Goal: Feedback & Contribution: Contribute content

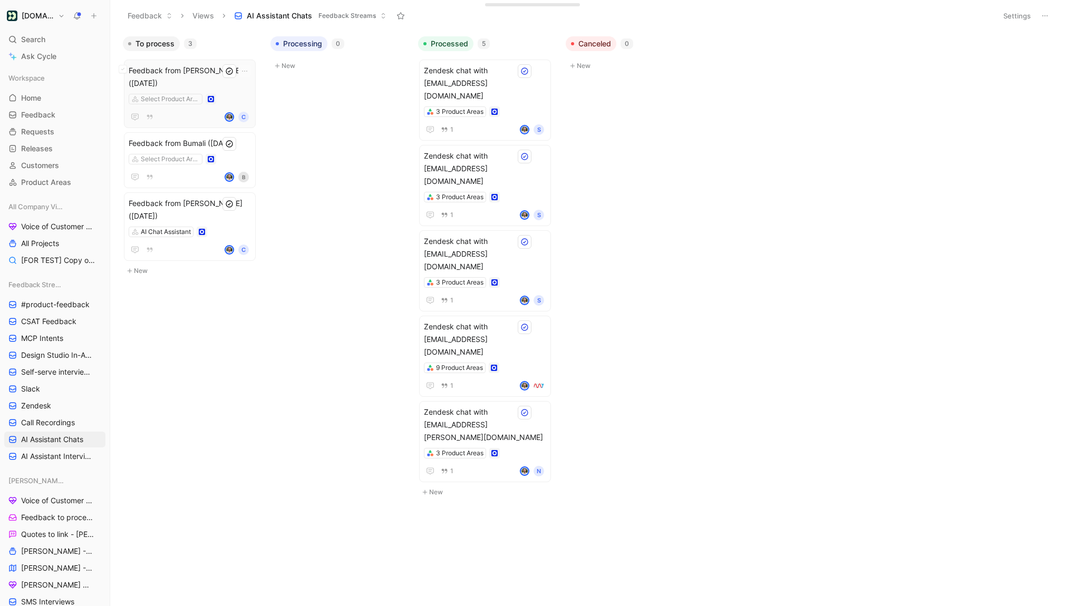
click at [202, 72] on span "Feedback from [PERSON_NAME] ([DATE])" at bounding box center [190, 76] width 122 height 25
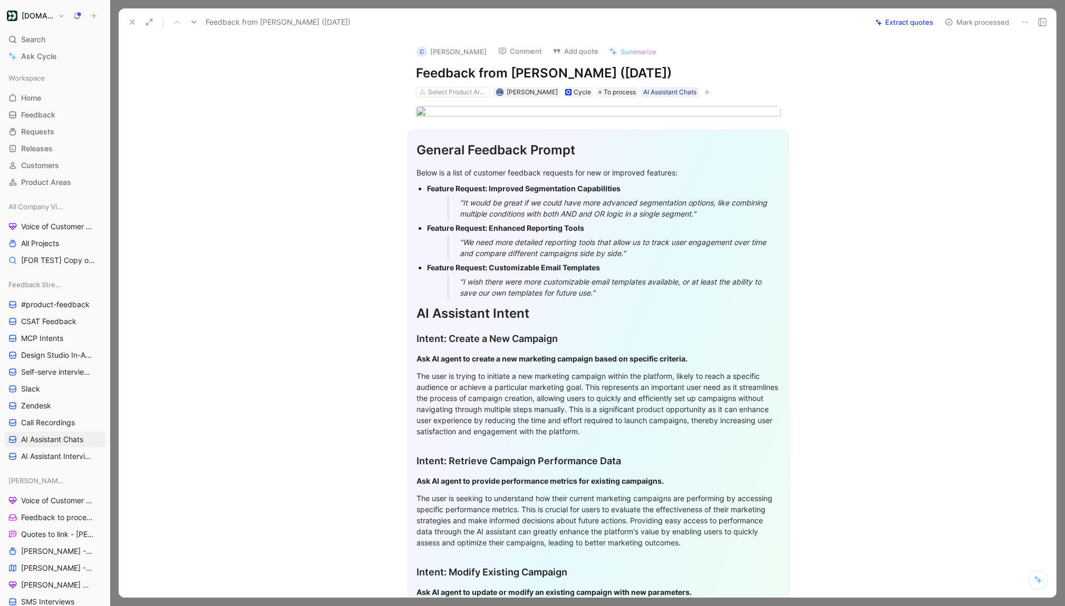
click at [196, 24] on icon at bounding box center [194, 22] width 8 height 8
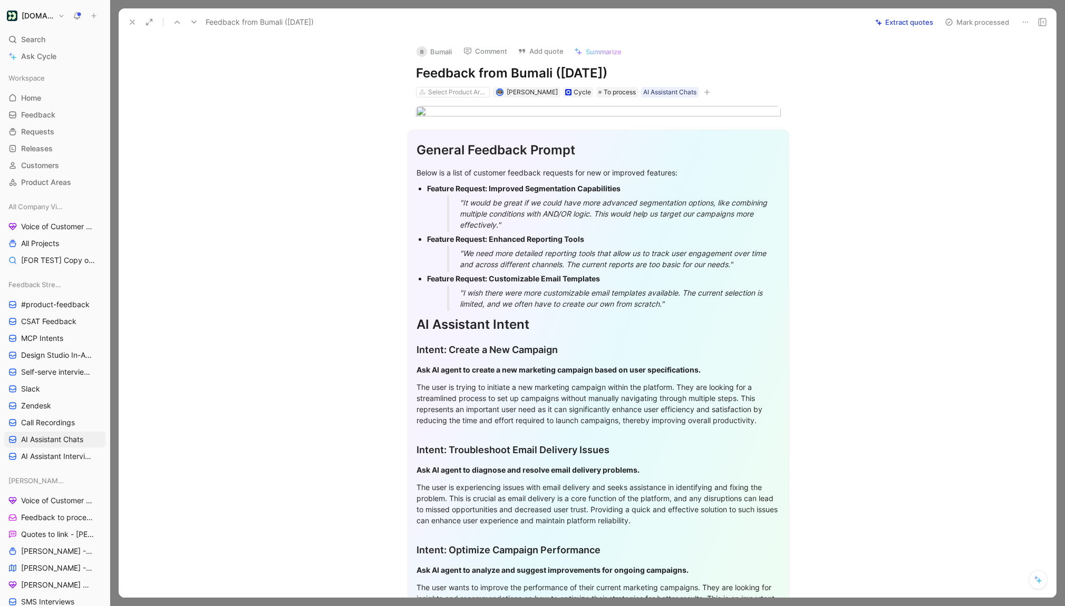
click at [125, 25] on button at bounding box center [132, 22] width 15 height 15
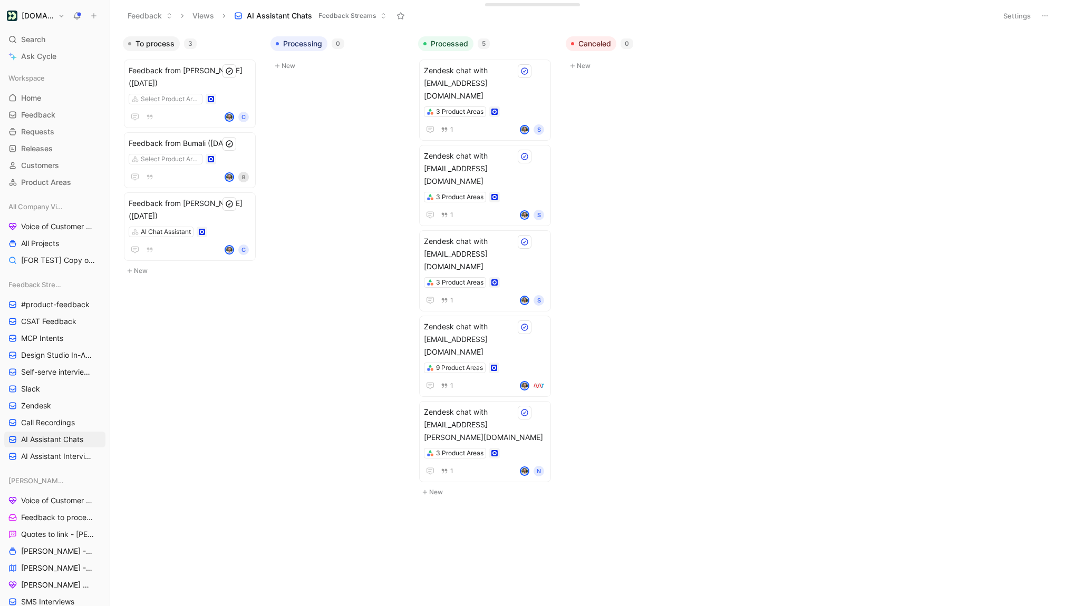
click at [96, 15] on icon at bounding box center [93, 15] width 7 height 7
click at [165, 36] on button "New request r" at bounding box center [164, 38] width 113 height 18
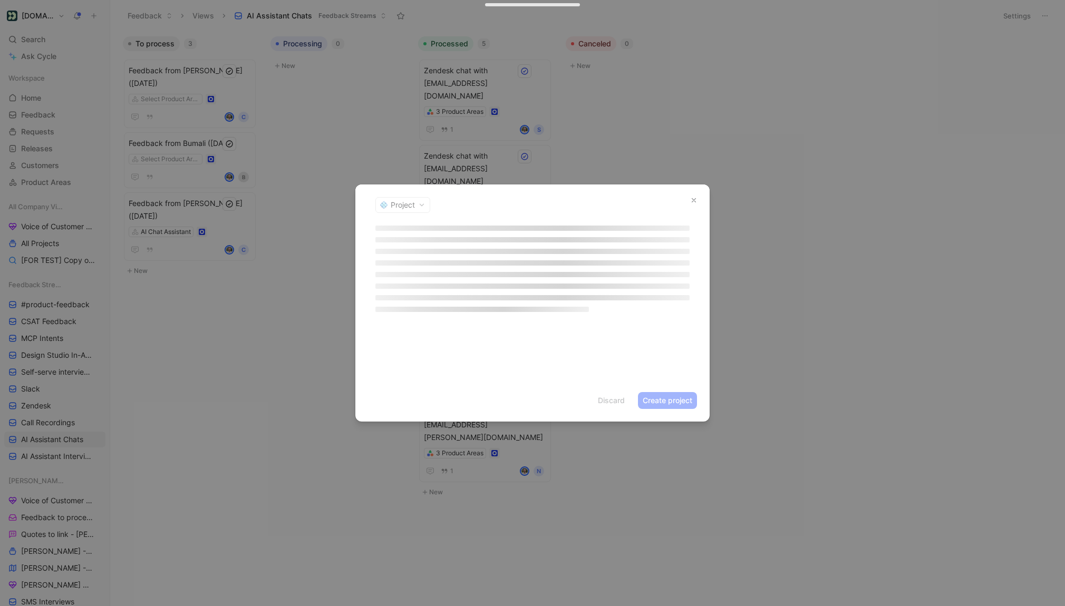
click at [413, 209] on header "Project" at bounding box center [532, 204] width 354 height 41
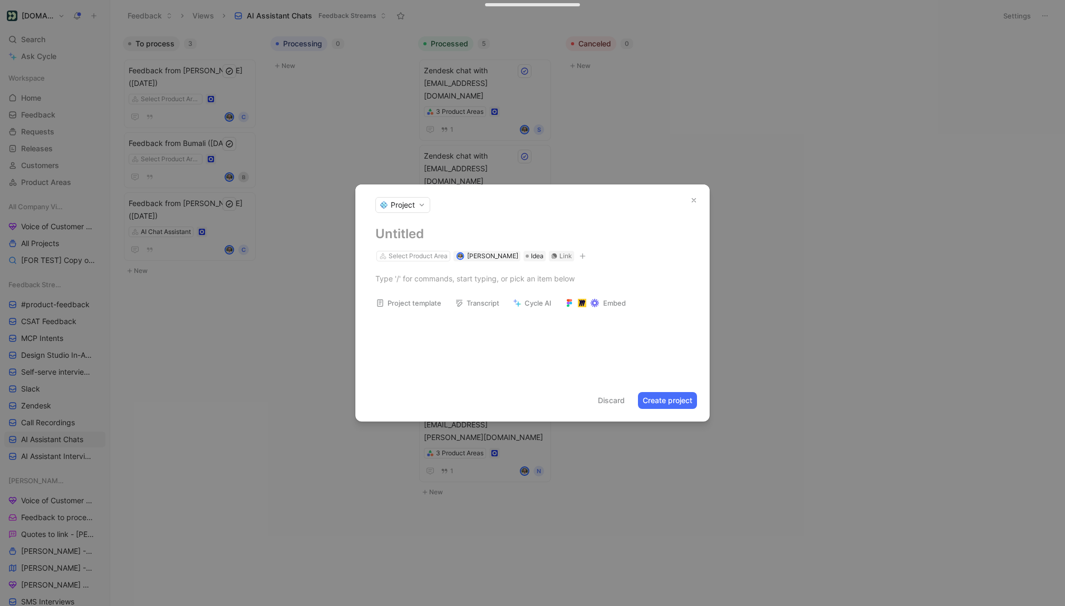
click at [424, 207] on button "Project" at bounding box center [402, 205] width 55 height 16
click at [444, 228] on div "Kudo" at bounding box center [426, 226] width 96 height 17
click at [404, 233] on h1 at bounding box center [532, 234] width 314 height 17
click at [384, 230] on h1 at bounding box center [532, 234] width 314 height 17
click at [395, 251] on div "Select Product Area" at bounding box center [417, 256] width 59 height 11
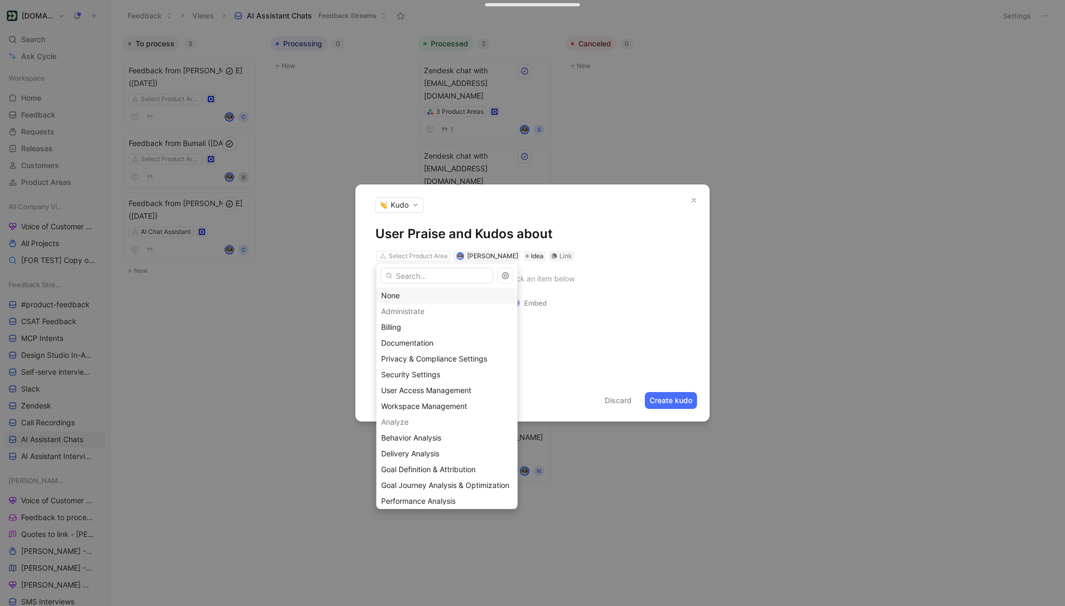
click at [403, 296] on div "None" at bounding box center [447, 295] width 132 height 13
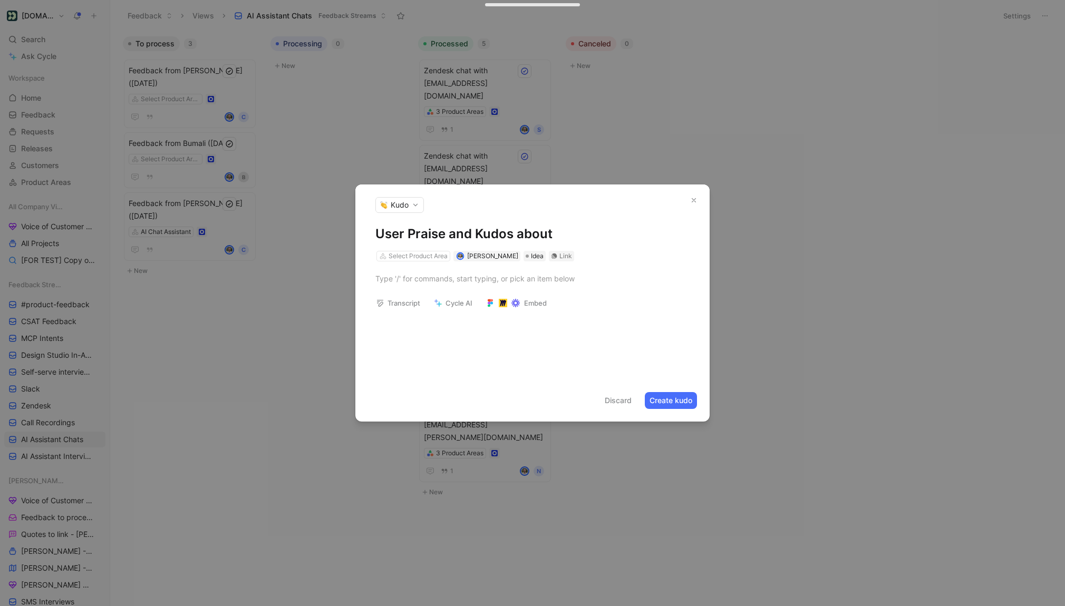
click at [580, 238] on h1 "User Praise and Kudos about" at bounding box center [532, 234] width 314 height 17
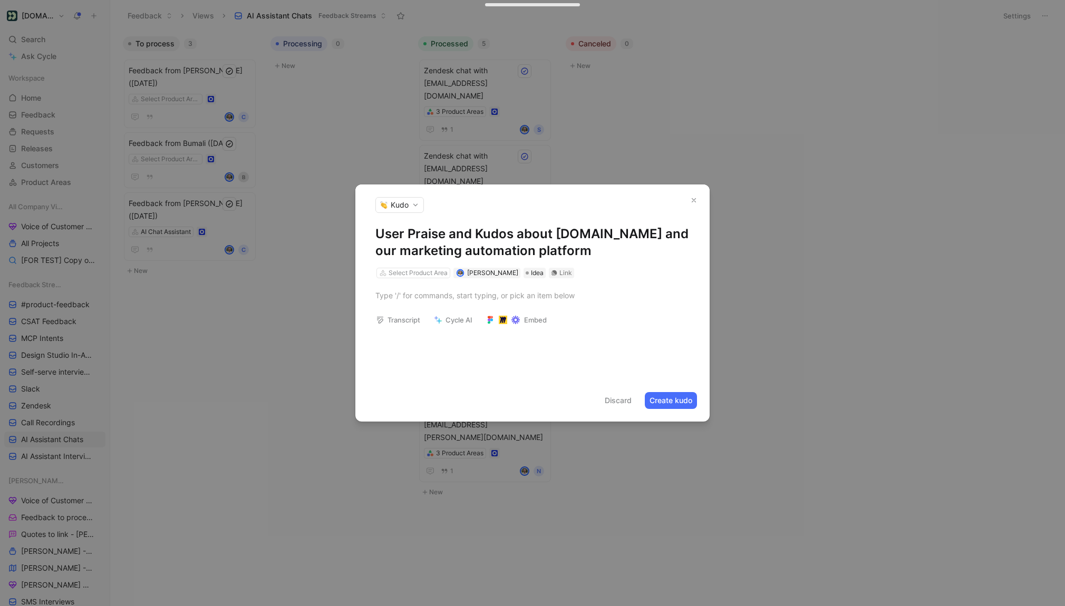
click at [671, 407] on button "Create kudo" at bounding box center [671, 400] width 52 height 17
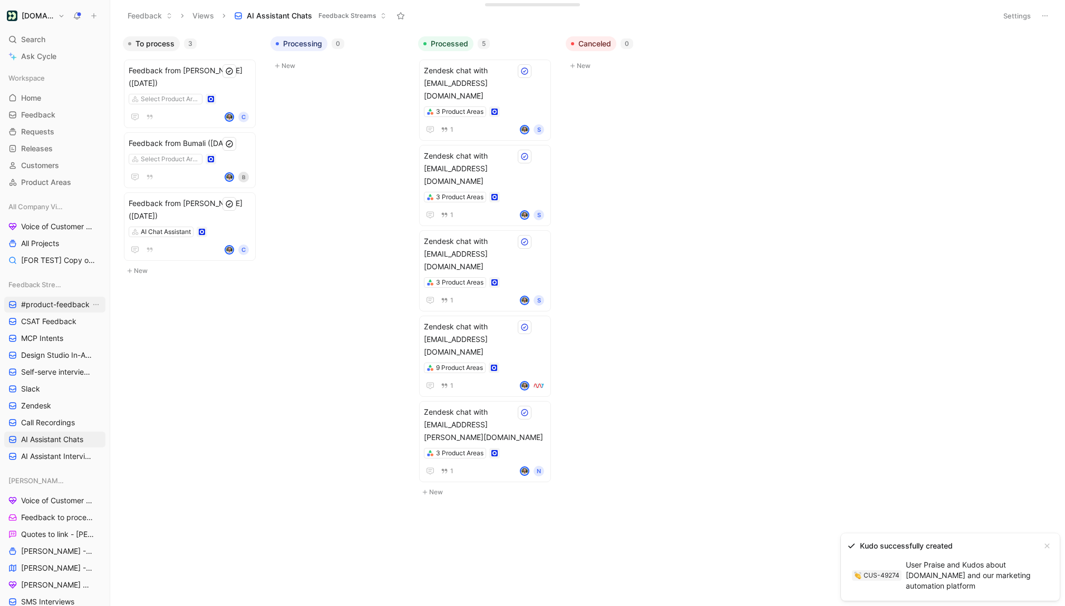
click at [52, 305] on span "#product-feedback" at bounding box center [55, 304] width 69 height 11
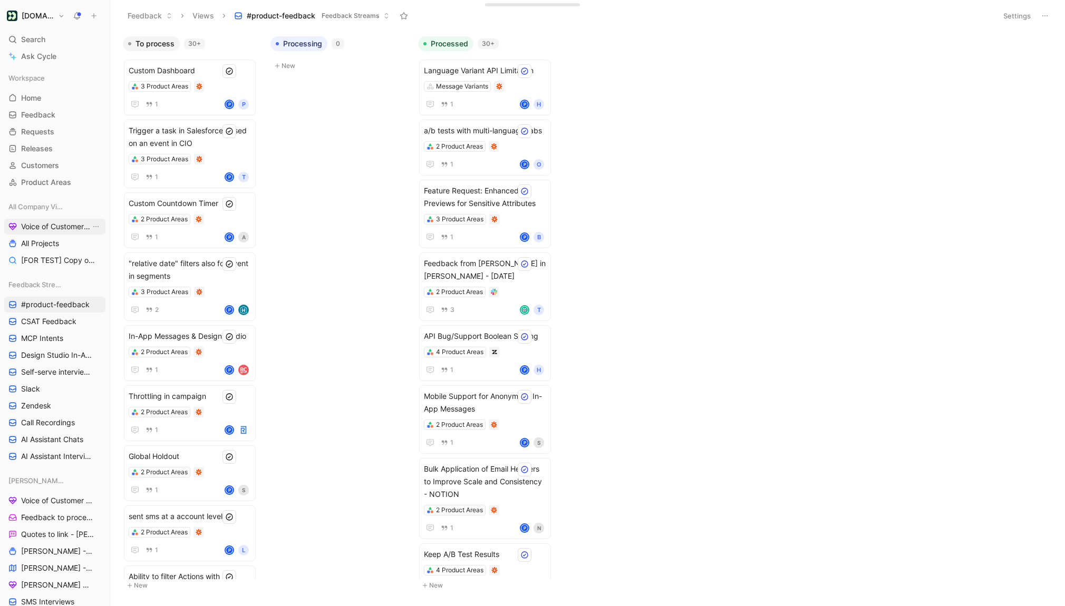
click at [38, 228] on span "Voice of Customer - All Areas" at bounding box center [56, 226] width 70 height 11
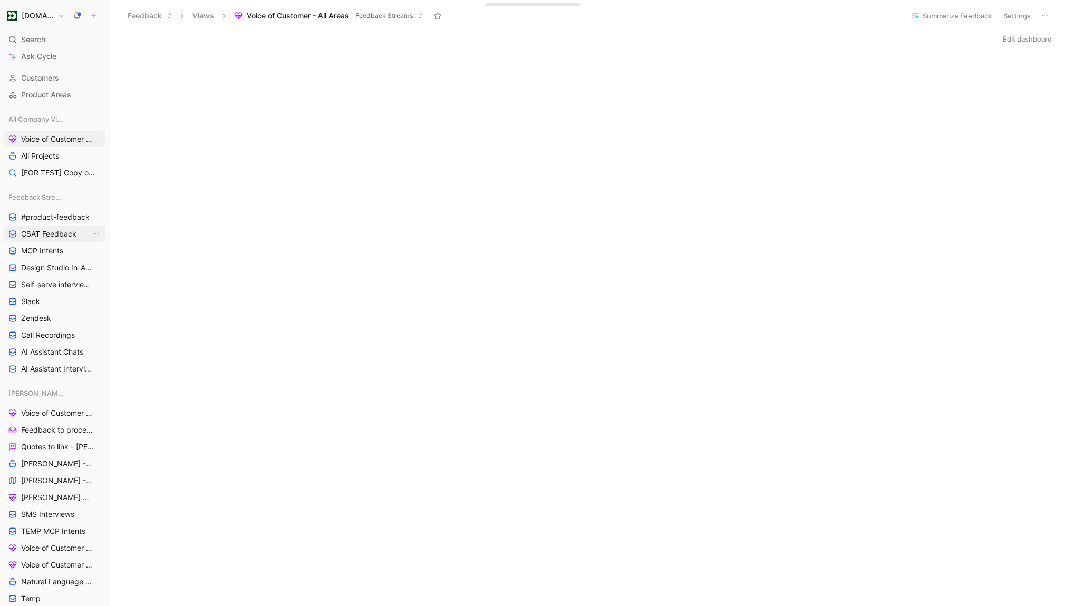
scroll to position [132, 0]
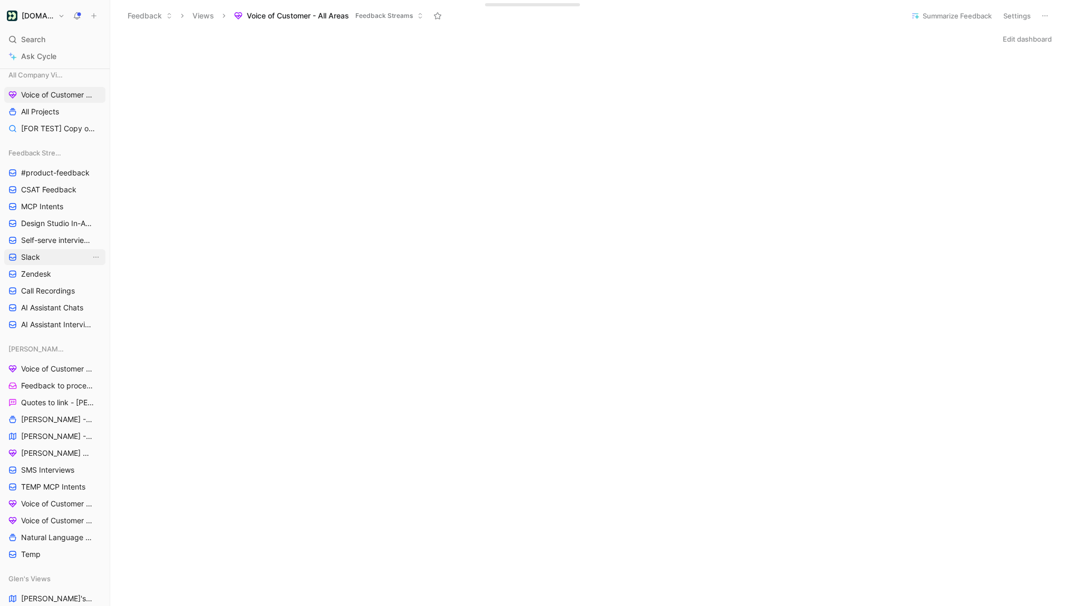
click at [45, 259] on link "Slack" at bounding box center [54, 257] width 101 height 16
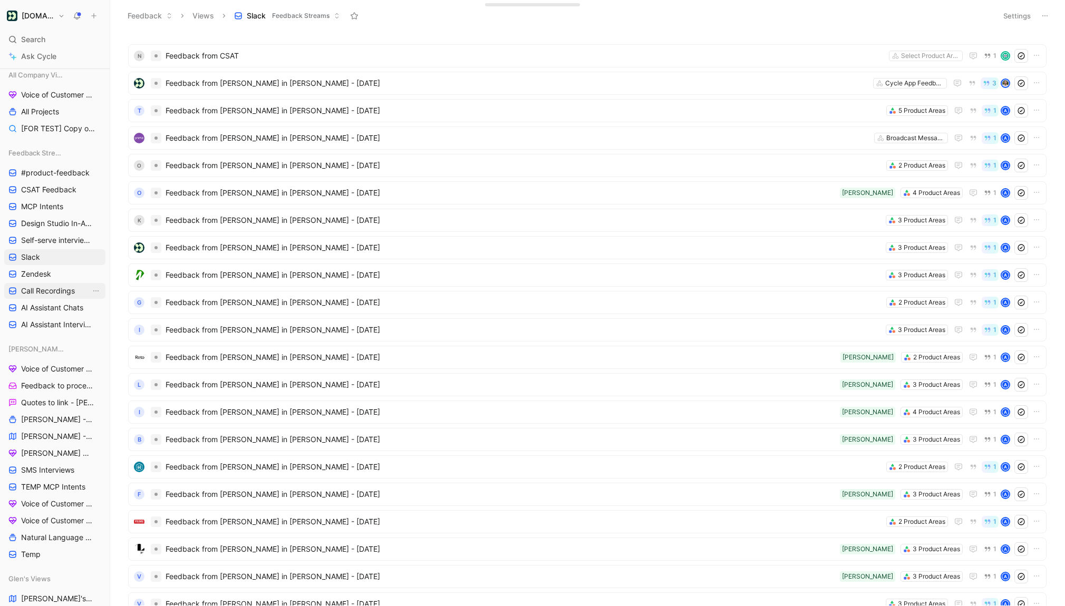
click at [59, 288] on span "Call Recordings" at bounding box center [48, 291] width 54 height 11
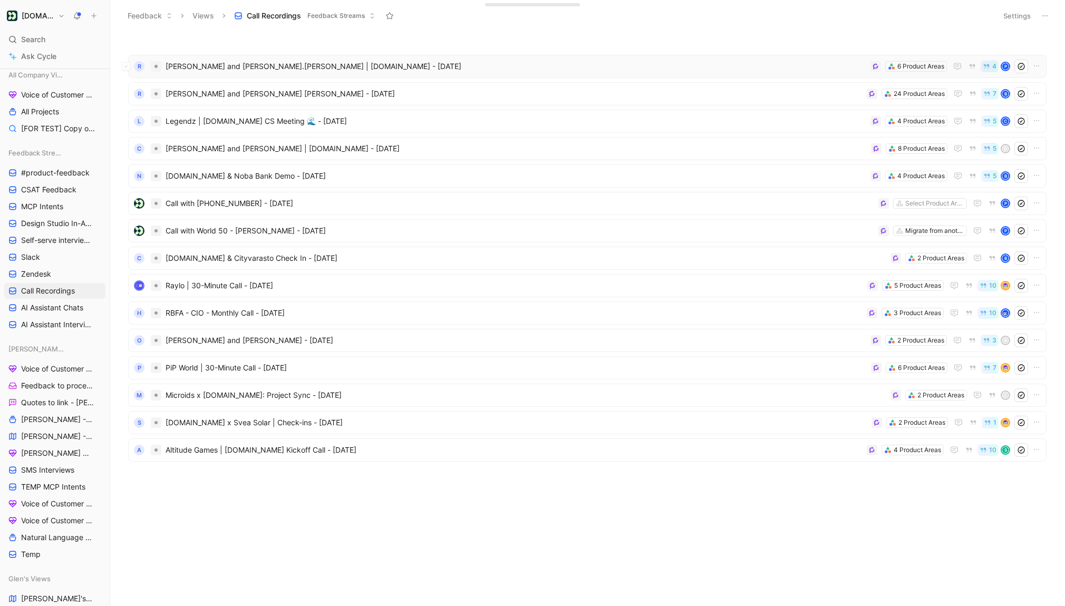
click at [305, 72] on span "Ehsan Amiri and james.levenson | Customer.io - 8/29/2025" at bounding box center [515, 66] width 700 height 13
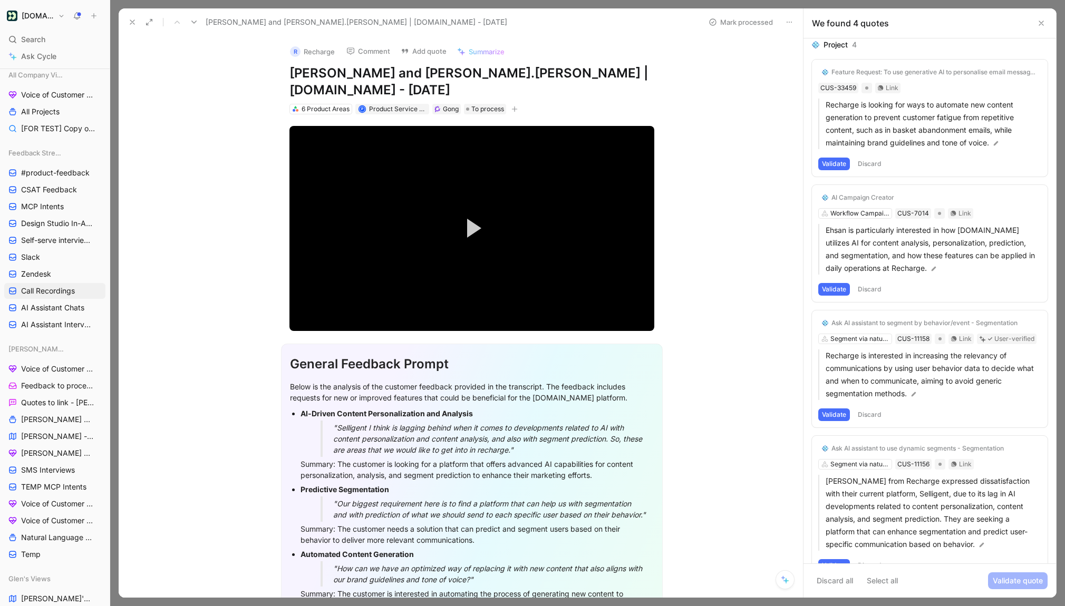
scroll to position [115, 0]
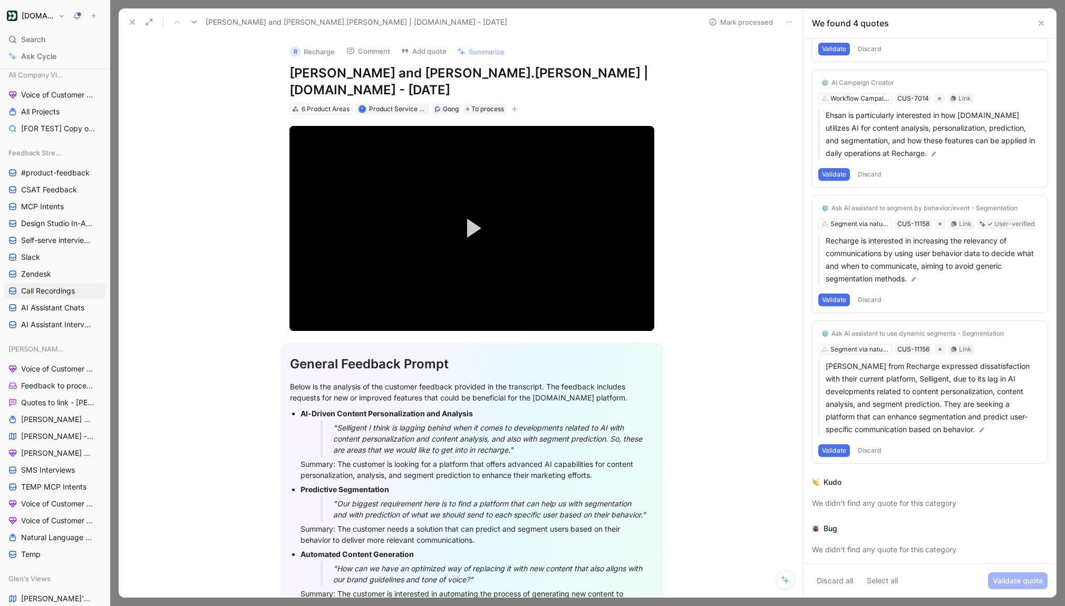
click at [786, 21] on icon at bounding box center [789, 22] width 8 height 8
click at [843, 573] on button "Discard all" at bounding box center [835, 580] width 46 height 17
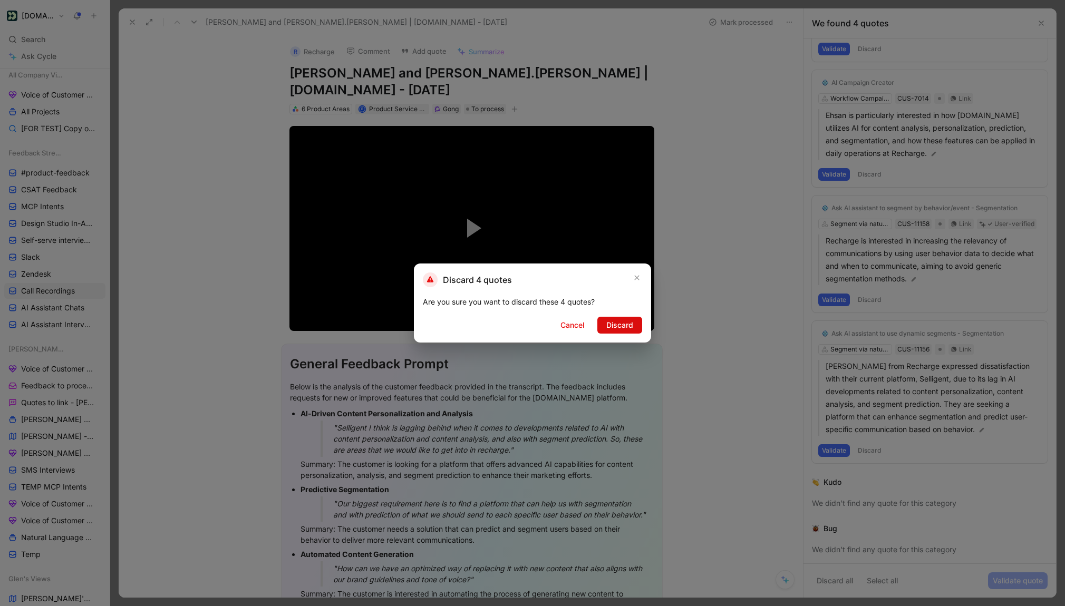
click at [631, 329] on span "Discard" at bounding box center [619, 325] width 27 height 13
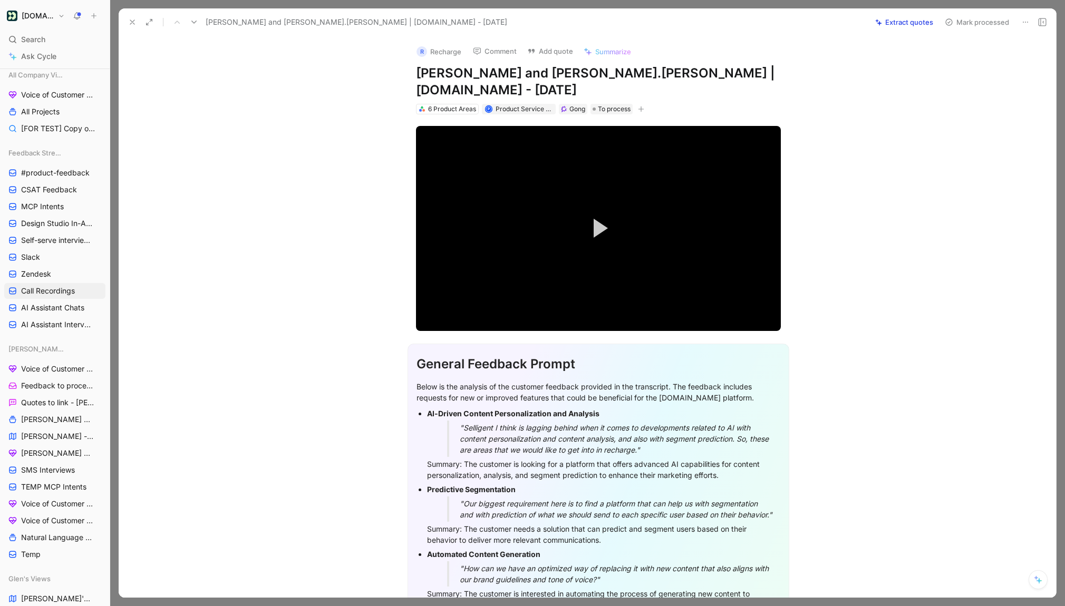
click at [907, 27] on button "Extract quotes" at bounding box center [903, 22] width 67 height 15
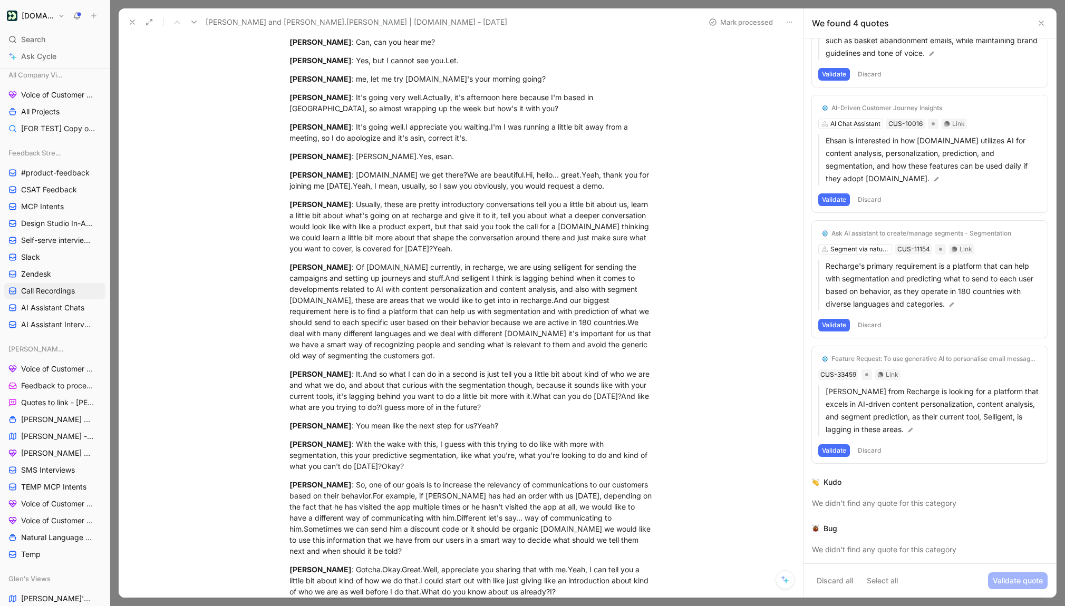
scroll to position [899, 0]
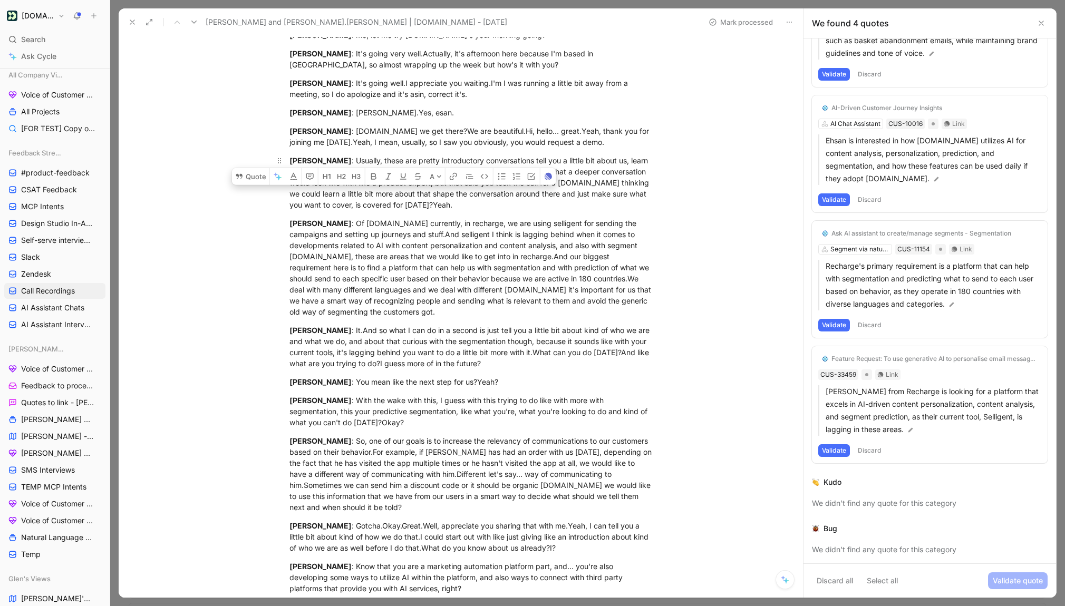
drag, startPoint x: 453, startPoint y: 198, endPoint x: 355, endPoint y: 151, distance: 108.9
click at [355, 155] on div "James Levenson : Usually, these are pretty introductory conversations tell you …" at bounding box center [471, 182] width 365 height 55
click at [248, 168] on button "Quote" at bounding box center [250, 176] width 37 height 17
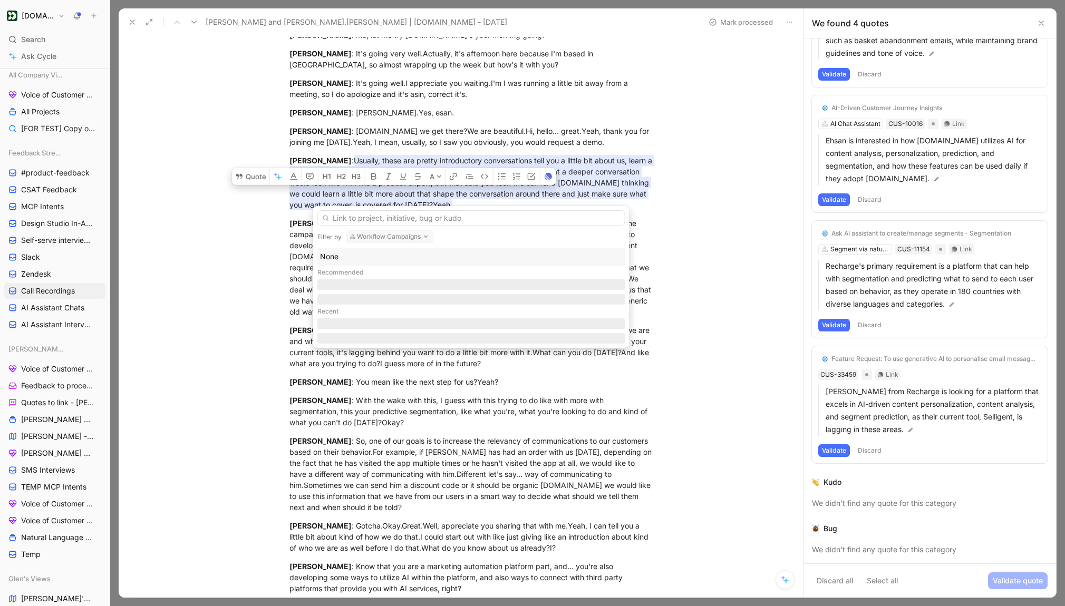
click at [379, 235] on button "Workflow Campaigns" at bounding box center [390, 236] width 88 height 13
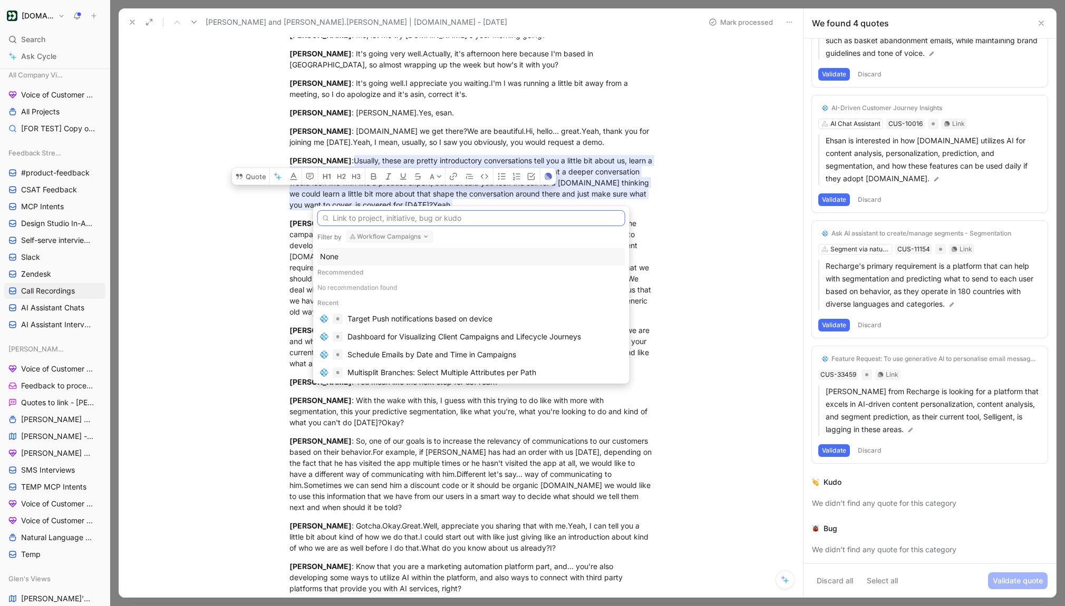
click at [355, 217] on input "text" at bounding box center [471, 218] width 308 height 16
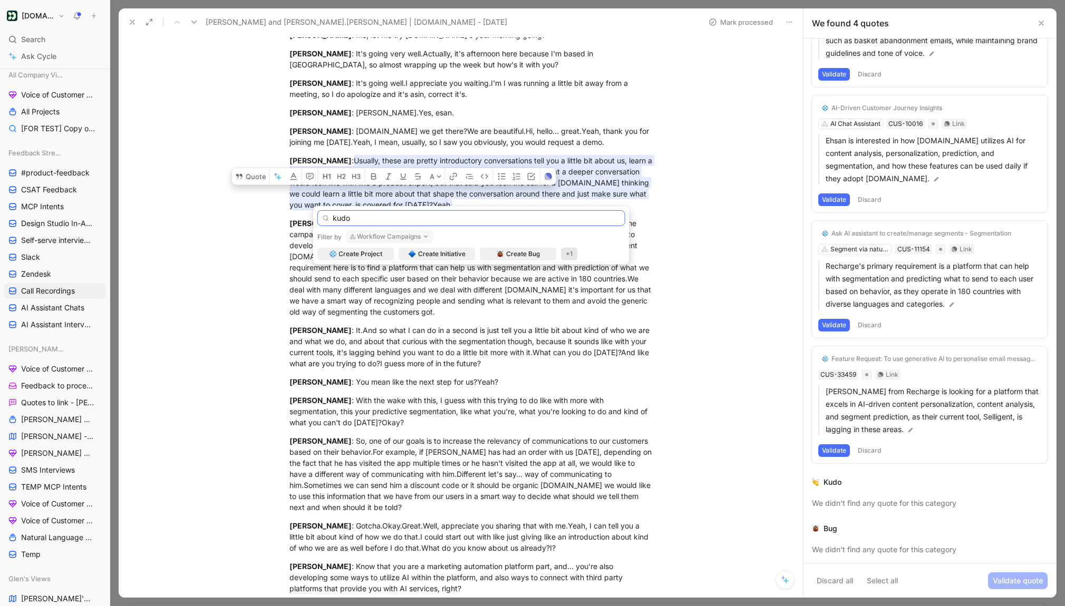
type input "kudo"
click at [570, 253] on div "+1" at bounding box center [569, 254] width 17 height 13
click at [407, 235] on button "Workflow Campaigns" at bounding box center [390, 236] width 88 height 13
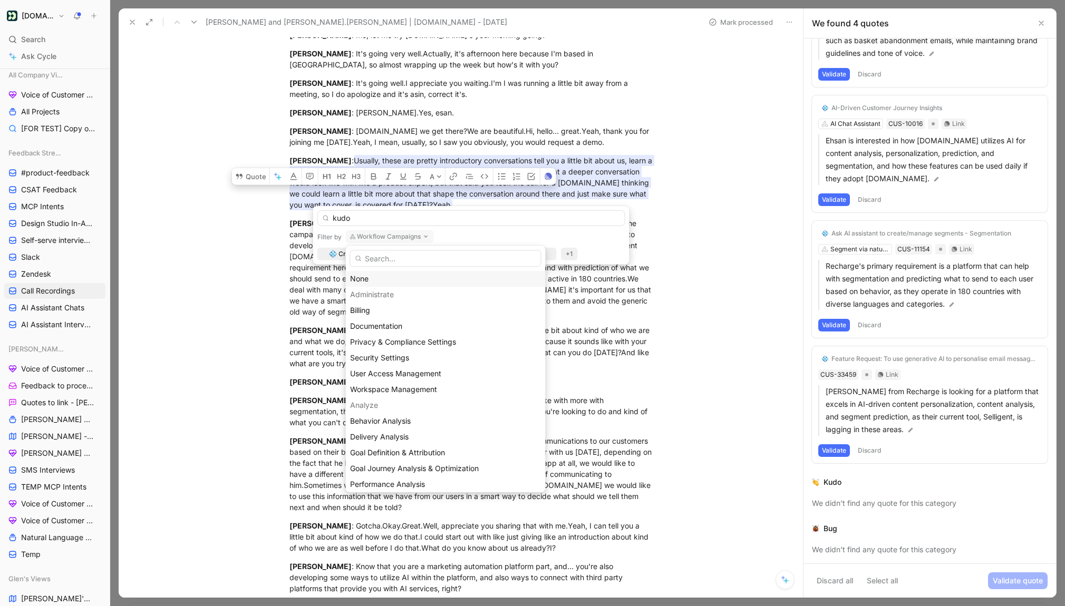
click at [362, 273] on div "None" at bounding box center [445, 278] width 190 height 13
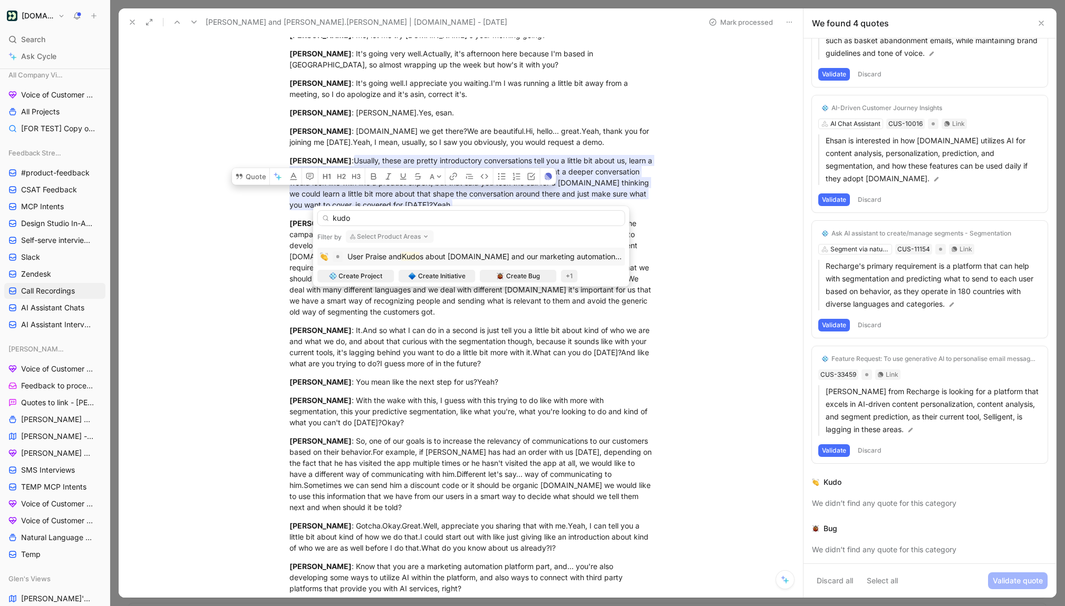
click at [412, 235] on button "Select Product Areas" at bounding box center [390, 236] width 88 height 13
click at [575, 280] on div "+1" at bounding box center [569, 276] width 17 height 13
click at [411, 258] on mark "Kudo" at bounding box center [411, 256] width 18 height 9
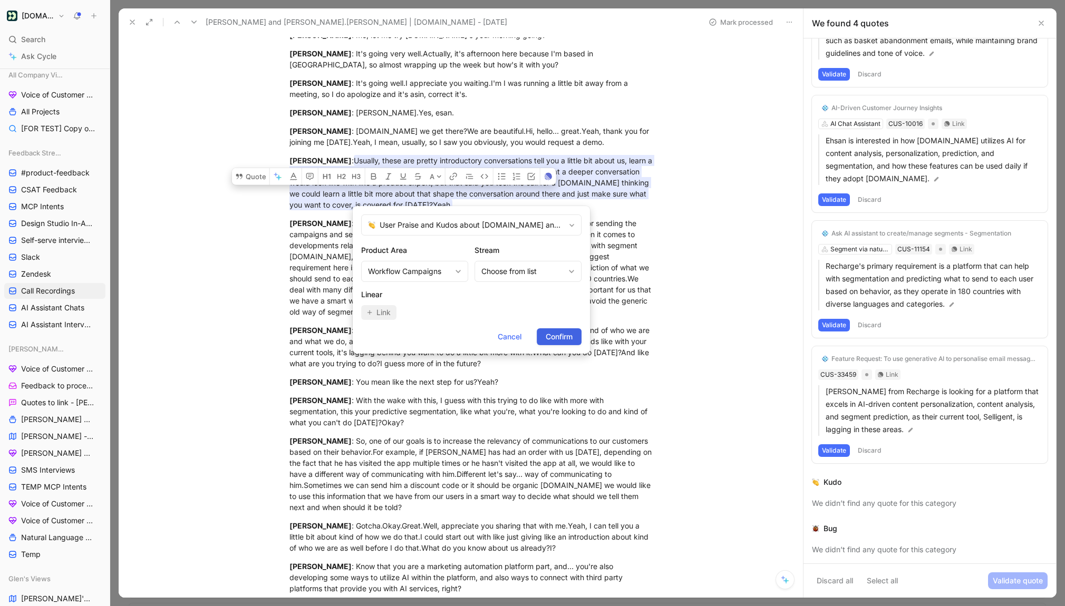
click at [564, 337] on span "Confirm" at bounding box center [558, 336] width 27 height 13
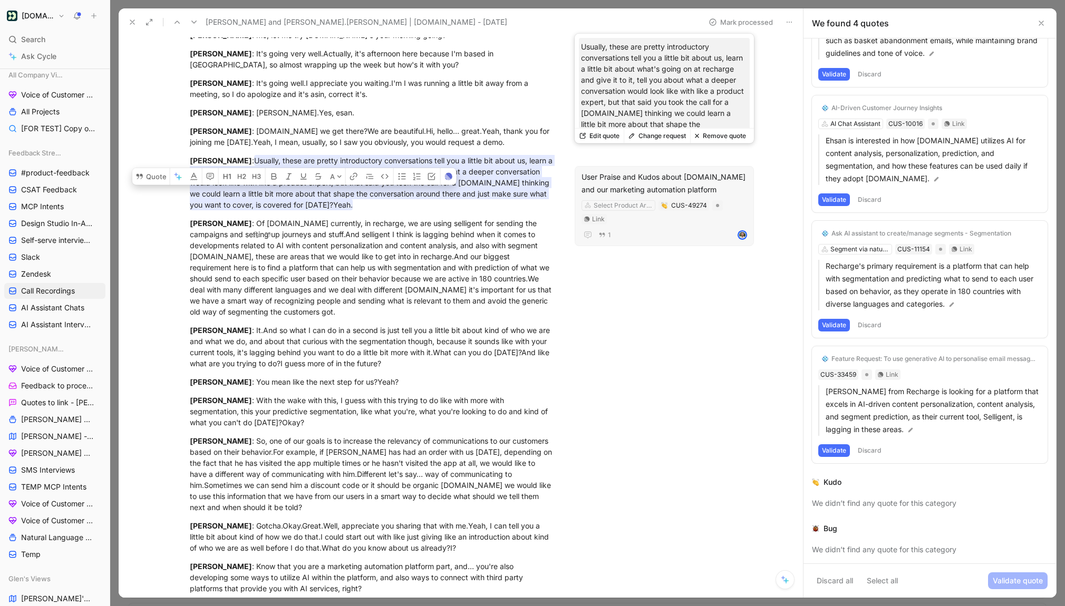
click at [697, 203] on div "Select Product Area CUS-49274 Link" at bounding box center [664, 212] width 168 height 26
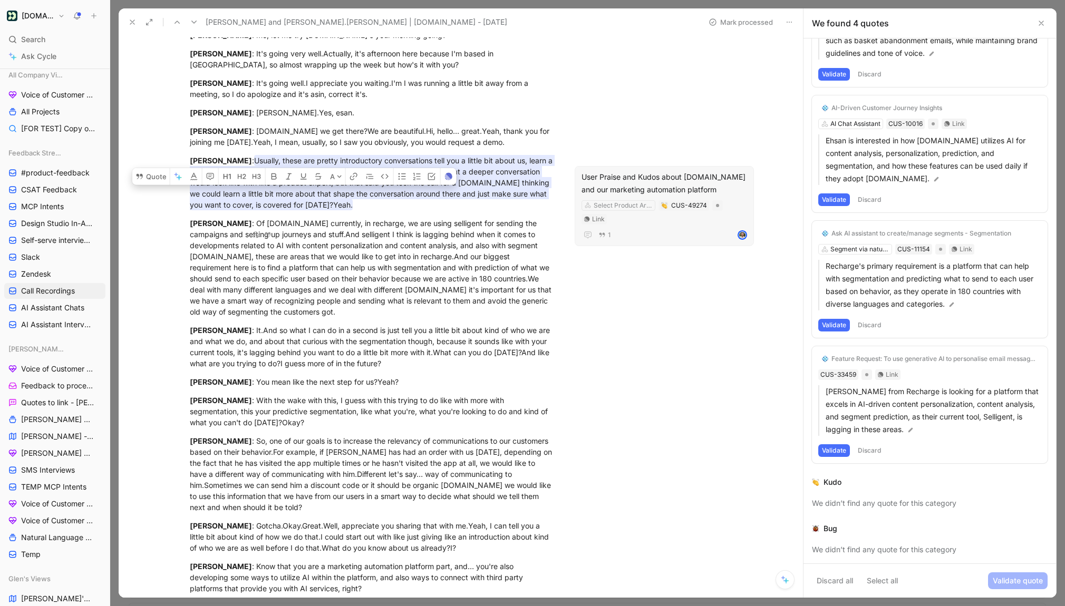
click at [648, 170] on div "User Praise and Kudos about Customer.io and our marketing automation platform" at bounding box center [663, 182] width 165 height 25
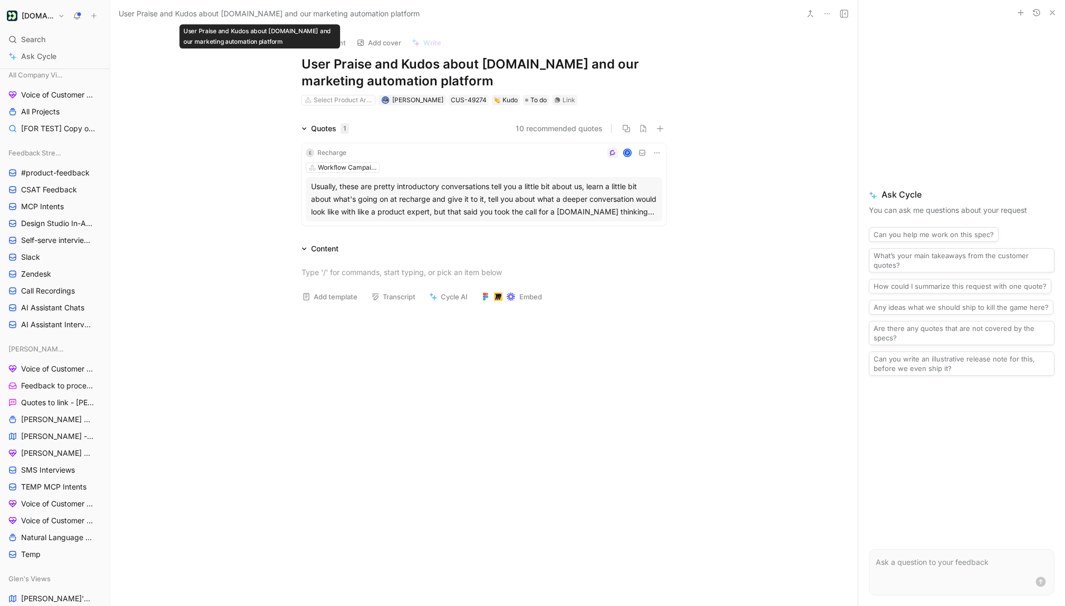
click at [190, 12] on span "User Praise and Kudos about Customer.io and our marketing automation platform" at bounding box center [269, 13] width 301 height 13
click at [153, 13] on span "User Praise and Kudos about Customer.io and our marketing automation platform" at bounding box center [269, 13] width 301 height 13
drag, startPoint x: 335, startPoint y: 63, endPoint x: 288, endPoint y: 63, distance: 46.9
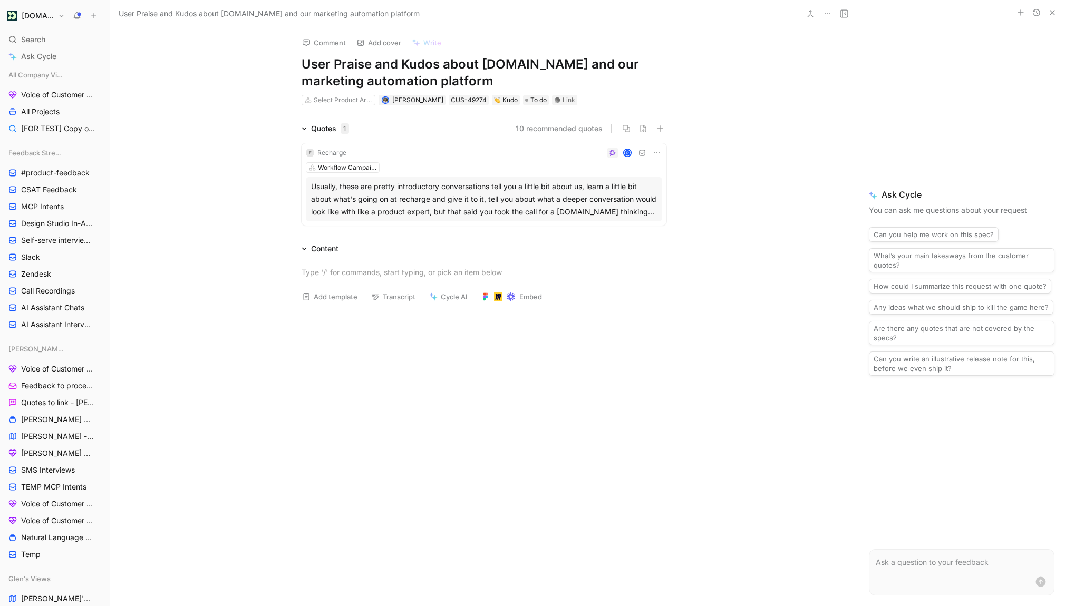
click at [291, 63] on div "Comment Add cover Write User Praise and Kudos about Customer.io and our marketi…" at bounding box center [483, 67] width 405 height 79
click at [536, 71] on h1 "Praise and Kudos about Customer.io and our marketing automation platform" at bounding box center [483, 73] width 365 height 34
drag, startPoint x: 487, startPoint y: 79, endPoint x: 526, endPoint y: 66, distance: 41.5
click at [526, 66] on h1 "Praise and Kudos about Customer.io and our marketing automation platform" at bounding box center [483, 73] width 365 height 34
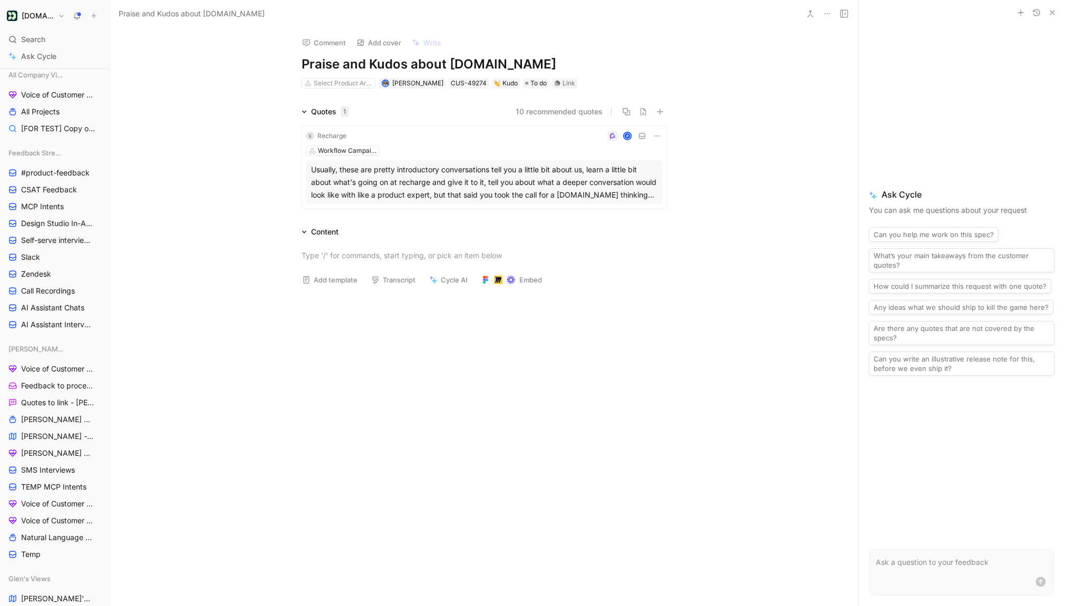
click at [262, 134] on div "Quotes 1 10 recommended quotes E Recharge P Workflow Campaigns Usually, these a…" at bounding box center [483, 159] width 747 height 108
click at [395, 66] on h1 "Praise and Kudos about Customer.io" at bounding box center [483, 64] width 365 height 17
copy h1 "Praise and Kudos about Customer.io"
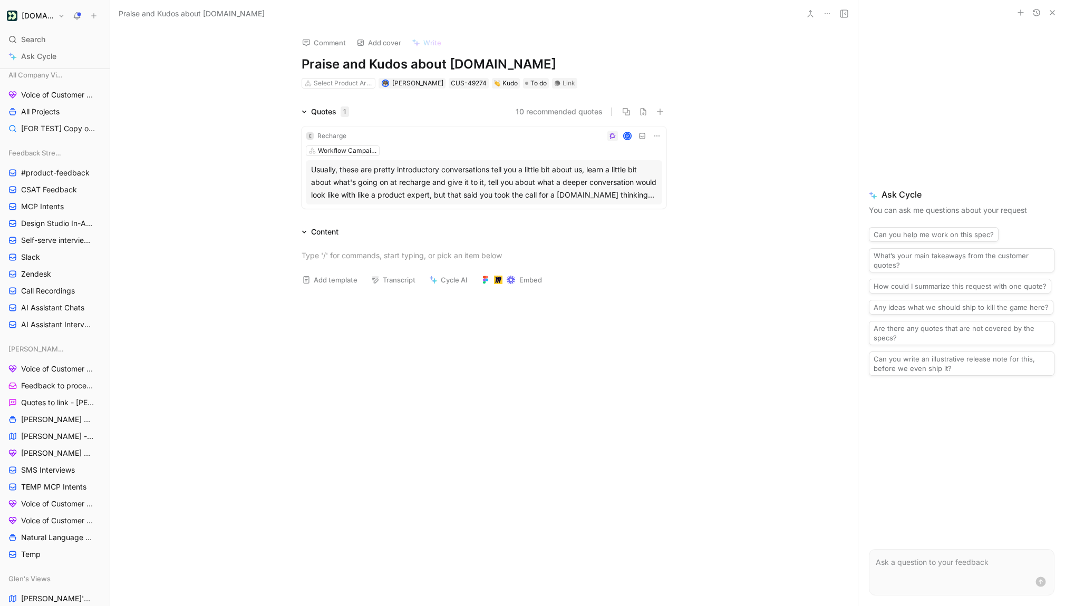
click at [263, 94] on div "Comment Add cover Write Praise and Kudos about Customer.io Select Product Area …" at bounding box center [483, 317] width 747 height 578
click at [653, 132] on icon at bounding box center [656, 136] width 8 height 8
click at [621, 197] on div "Delete quote" at bounding box center [629, 203] width 55 height 13
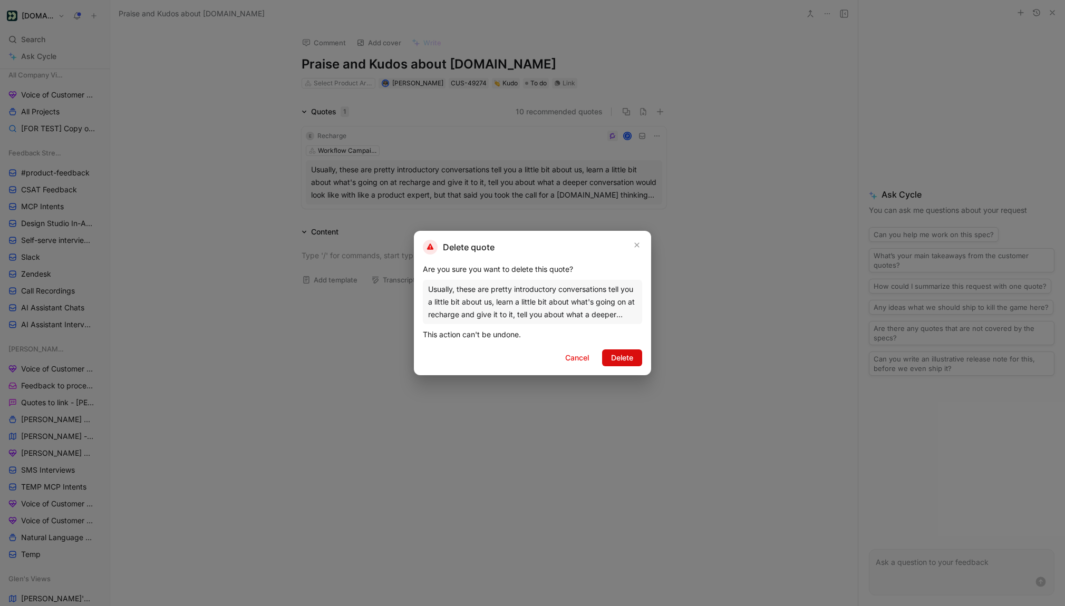
click at [629, 355] on span "Delete" at bounding box center [622, 358] width 22 height 13
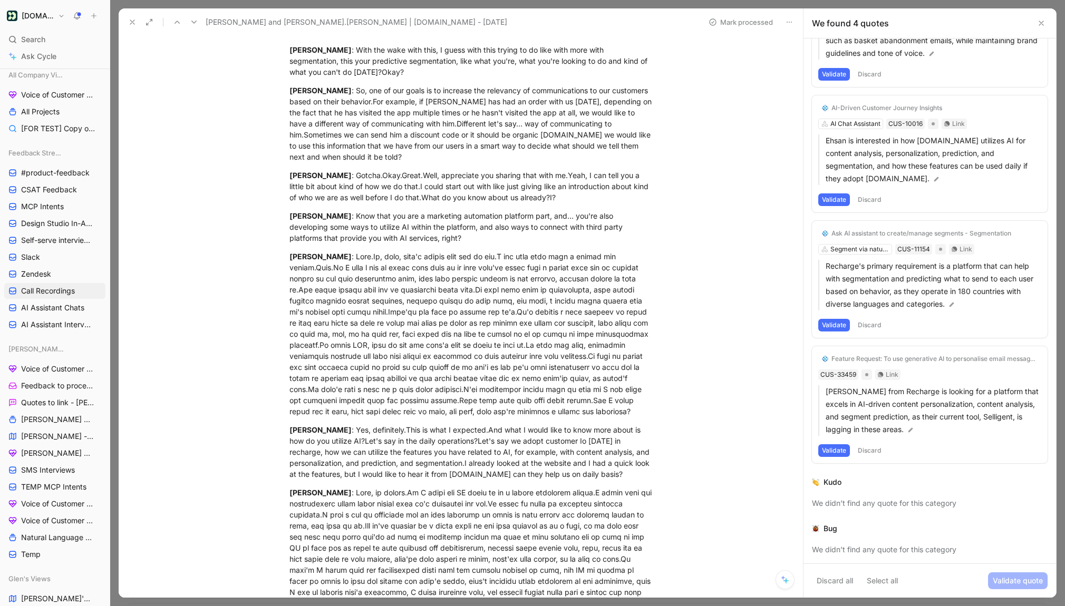
scroll to position [1251, 0]
drag, startPoint x: 440, startPoint y: 232, endPoint x: 337, endPoint y: 209, distance: 106.0
click at [337, 209] on div "Ehsan Amiri : Know that you are a marketing automation platform part, and… you'…" at bounding box center [471, 225] width 365 height 33
click at [235, 222] on button "Quote" at bounding box center [230, 230] width 37 height 17
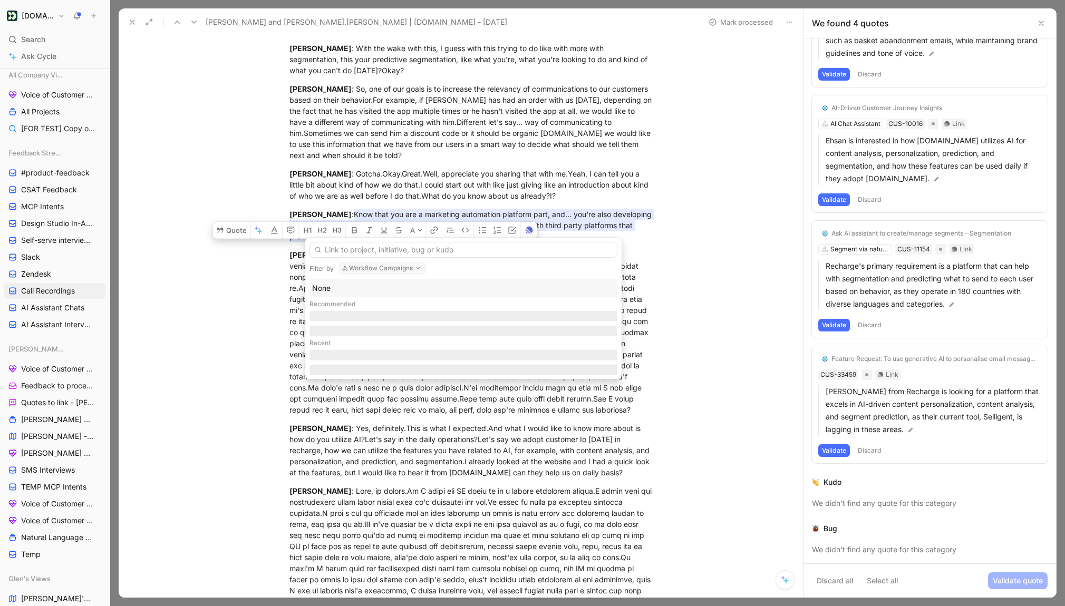
click at [389, 251] on input "text" at bounding box center [463, 250] width 308 height 16
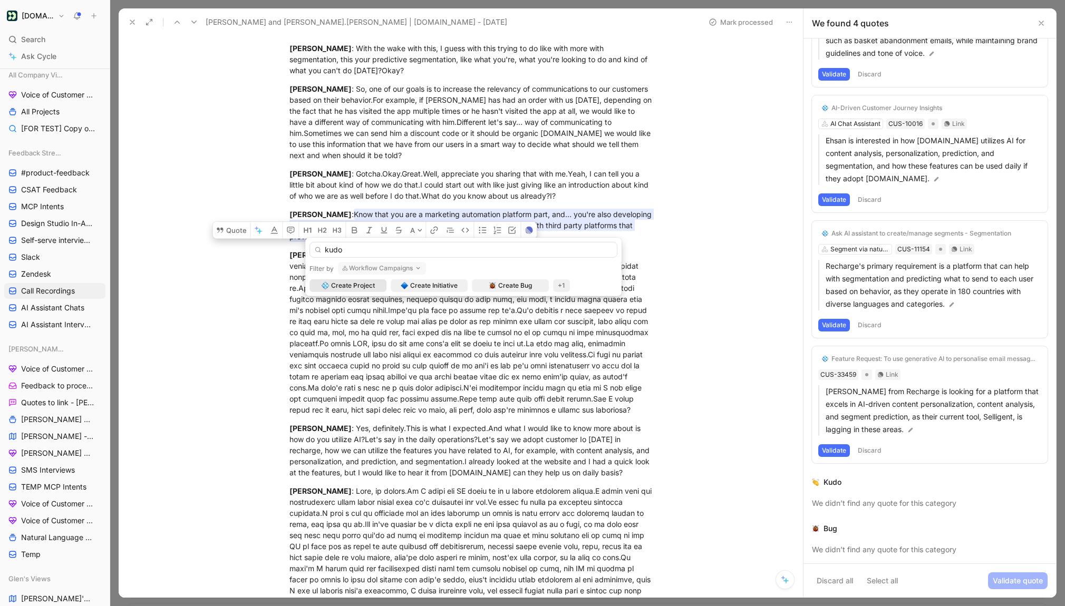
type input "kudo"
click at [403, 264] on button "Workflow Campaigns" at bounding box center [382, 268] width 88 height 13
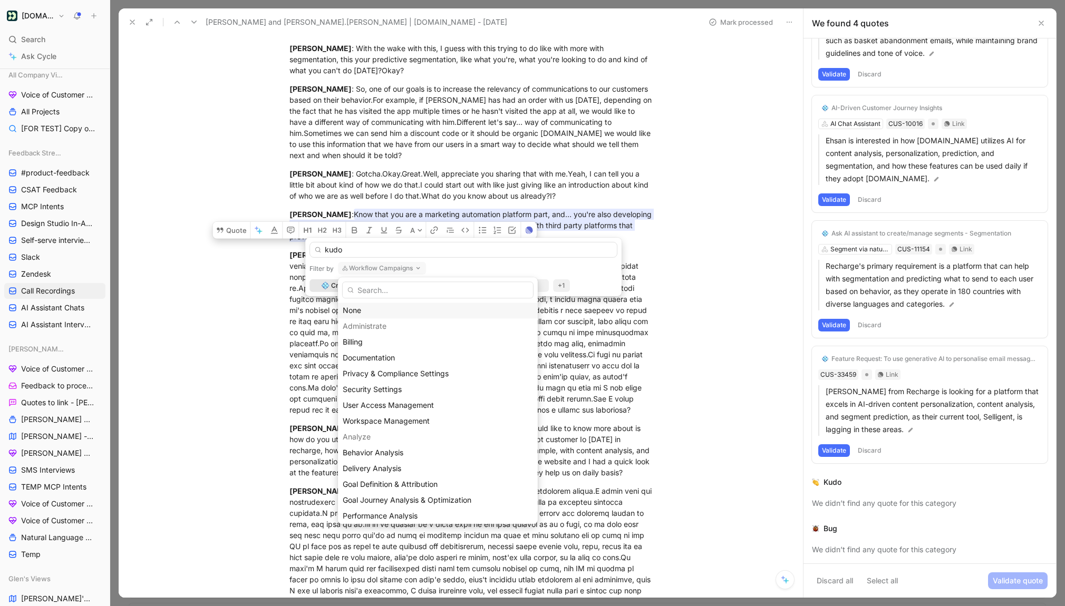
click at [371, 313] on div "None" at bounding box center [438, 310] width 190 height 13
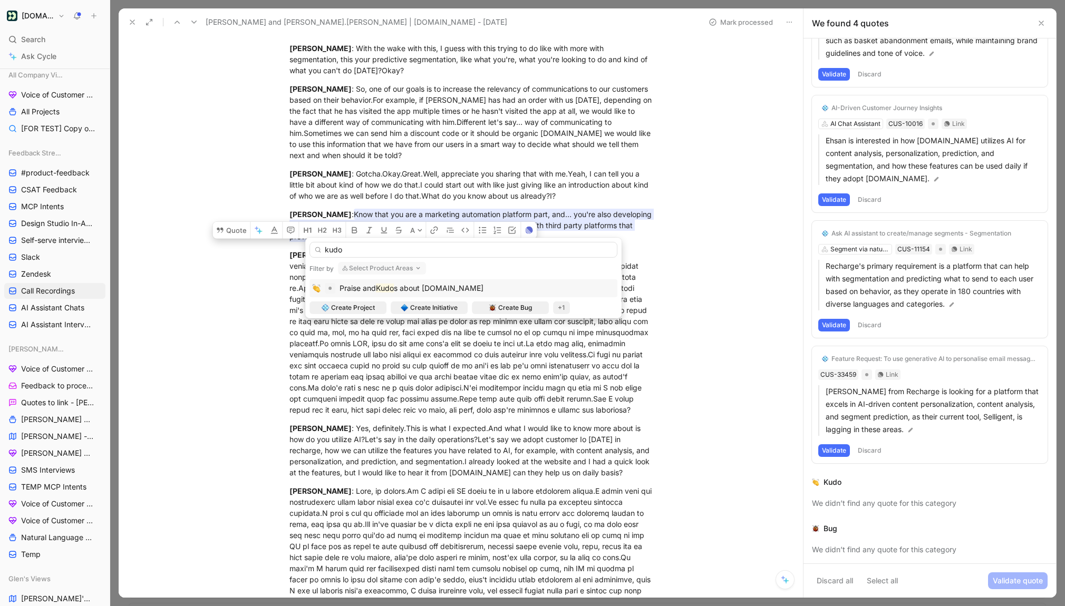
click at [369, 268] on button "Select Product Areas" at bounding box center [382, 268] width 88 height 13
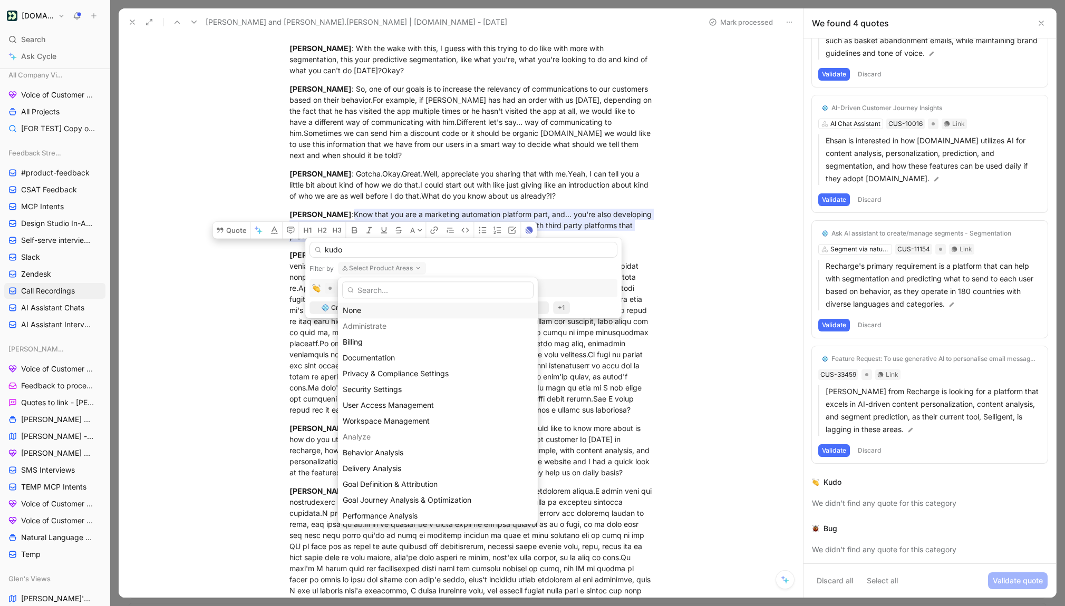
click at [366, 307] on div "None" at bounding box center [438, 310] width 190 height 13
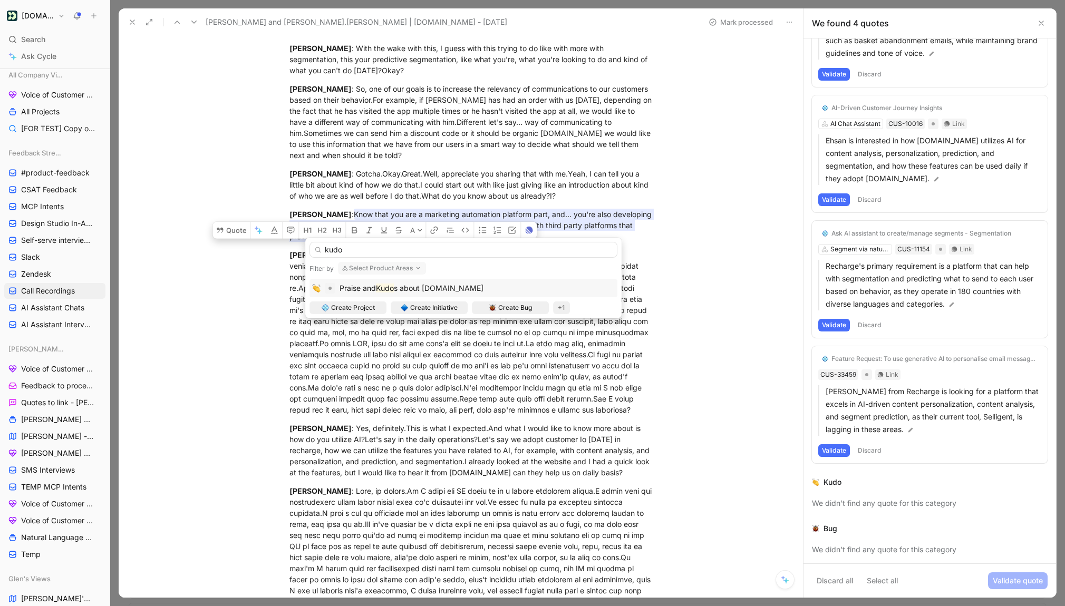
click at [352, 259] on div "kudo Filter by Select Product Areas Praise and Kudo s about Customer.io Create …" at bounding box center [463, 278] width 316 height 81
click at [352, 252] on input "kudo" at bounding box center [463, 250] width 308 height 16
click at [412, 277] on div "kudo Filter by Select Product Areas Praise and Kudo s about Customer.io Create …" at bounding box center [463, 278] width 316 height 81
click at [411, 271] on button "Select Product Areas" at bounding box center [382, 268] width 88 height 13
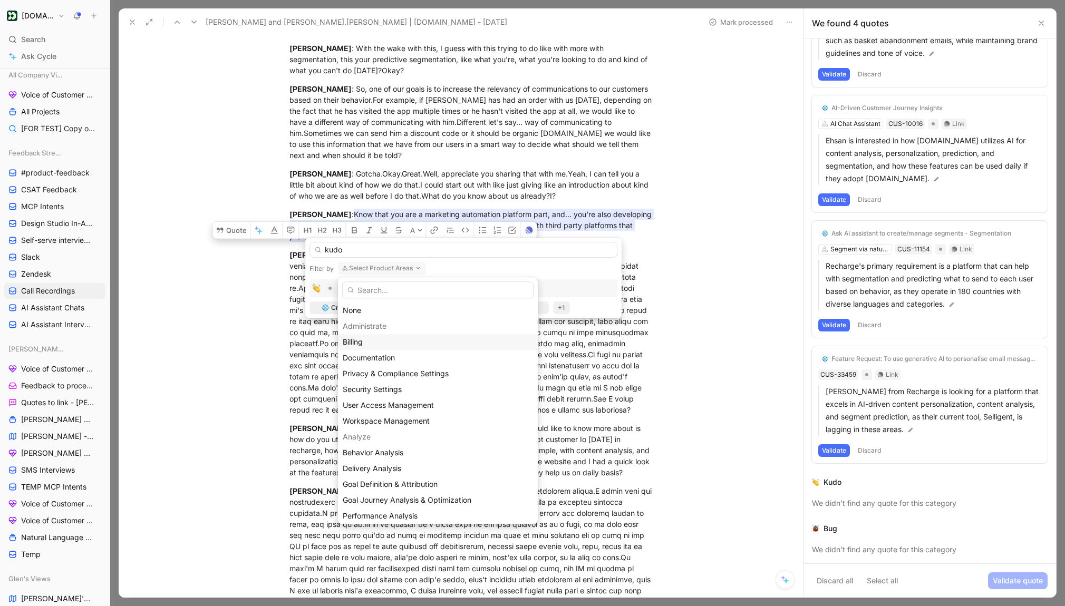
click at [381, 338] on div "Billing" at bounding box center [438, 342] width 190 height 13
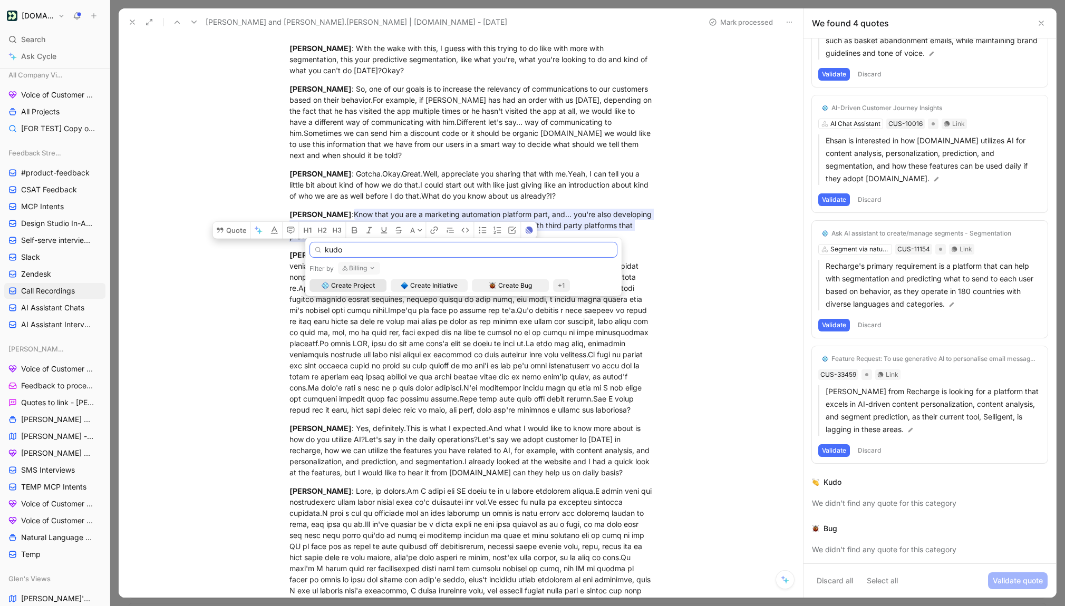
click at [359, 251] on input "kudo" at bounding box center [463, 250] width 308 height 16
type input "k"
type input "Kudo"
click at [364, 270] on button "Billing" at bounding box center [359, 268] width 42 height 13
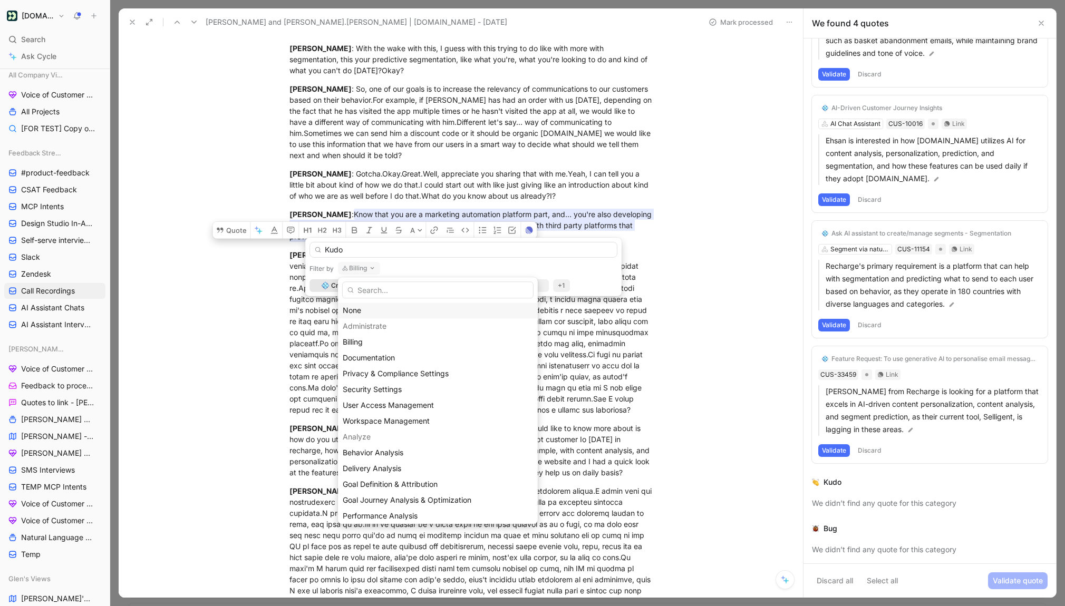
click at [378, 314] on div "None" at bounding box center [438, 310] width 190 height 13
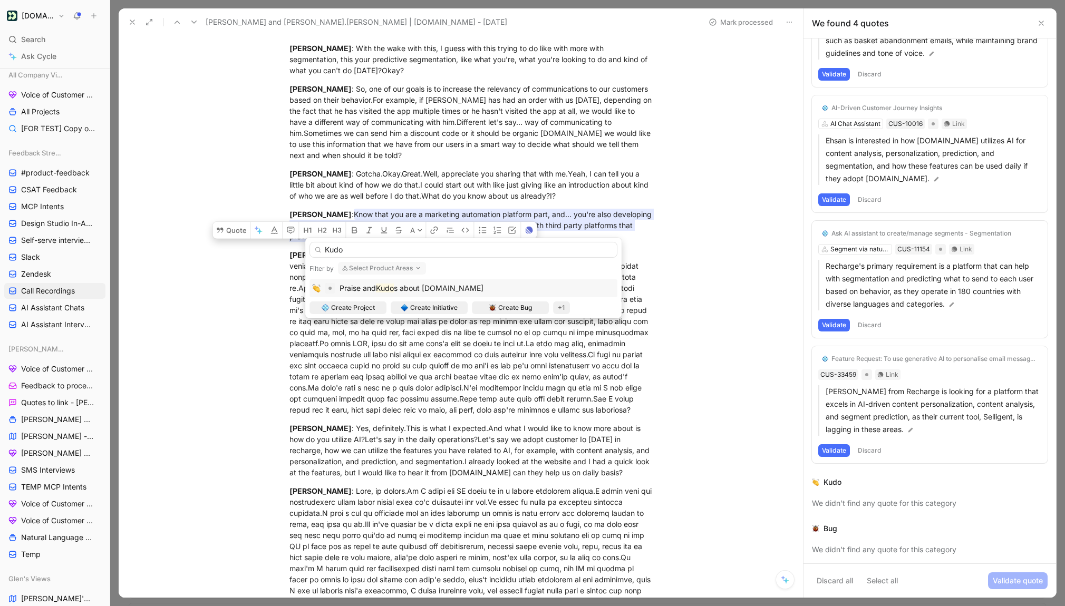
click at [452, 292] on span "s about Customer.io" at bounding box center [439, 288] width 90 height 9
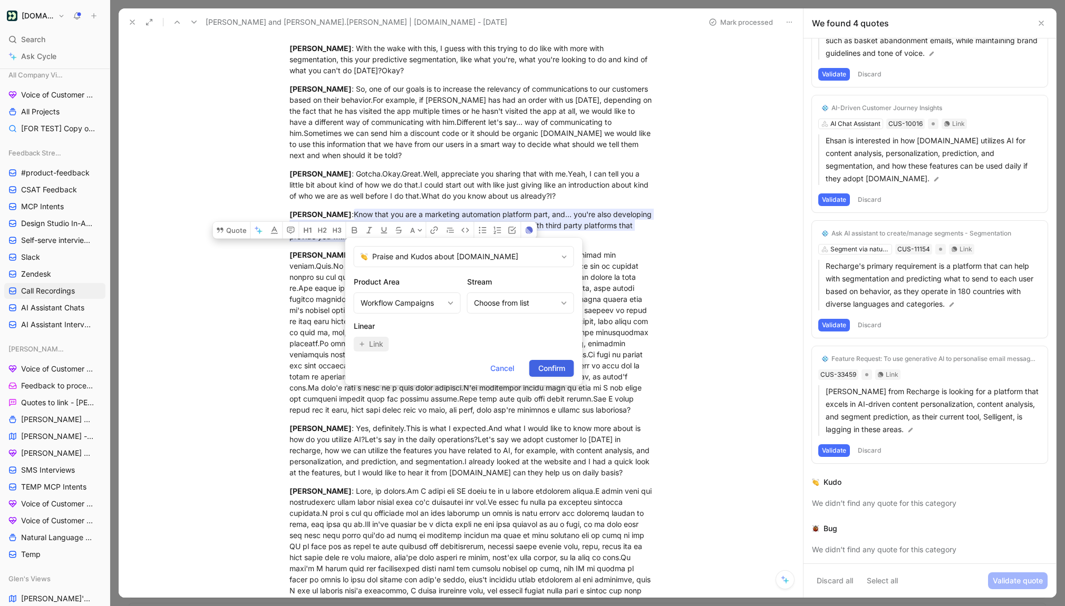
click at [545, 367] on span "Confirm" at bounding box center [551, 368] width 27 height 13
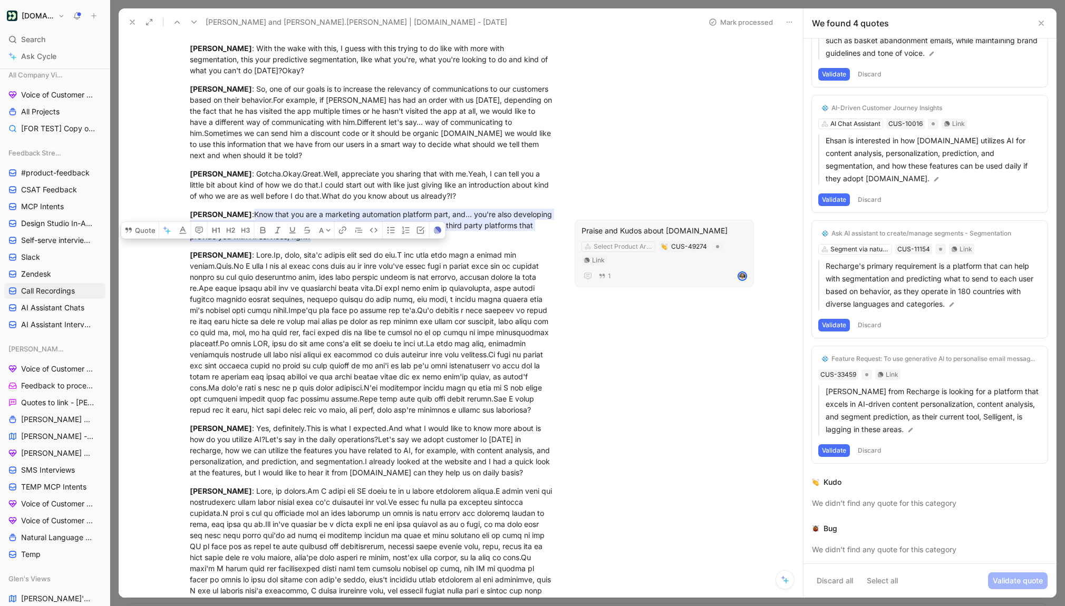
click at [633, 241] on div "Select Product Area CUS-49274 Link" at bounding box center [664, 253] width 168 height 26
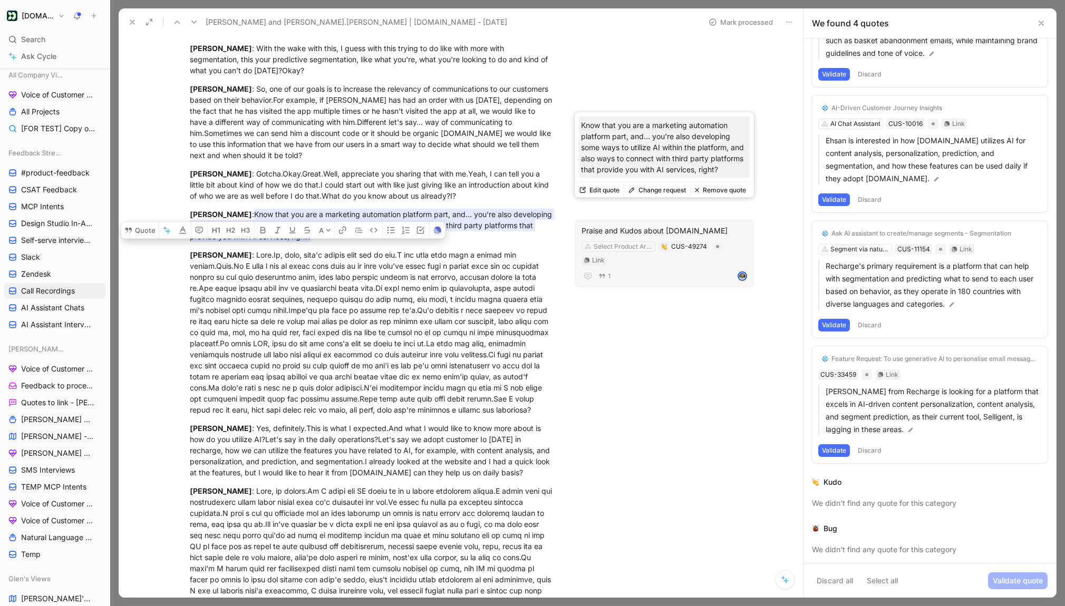
click at [642, 224] on div "Praise and Kudos about Customer.io" at bounding box center [663, 230] width 165 height 13
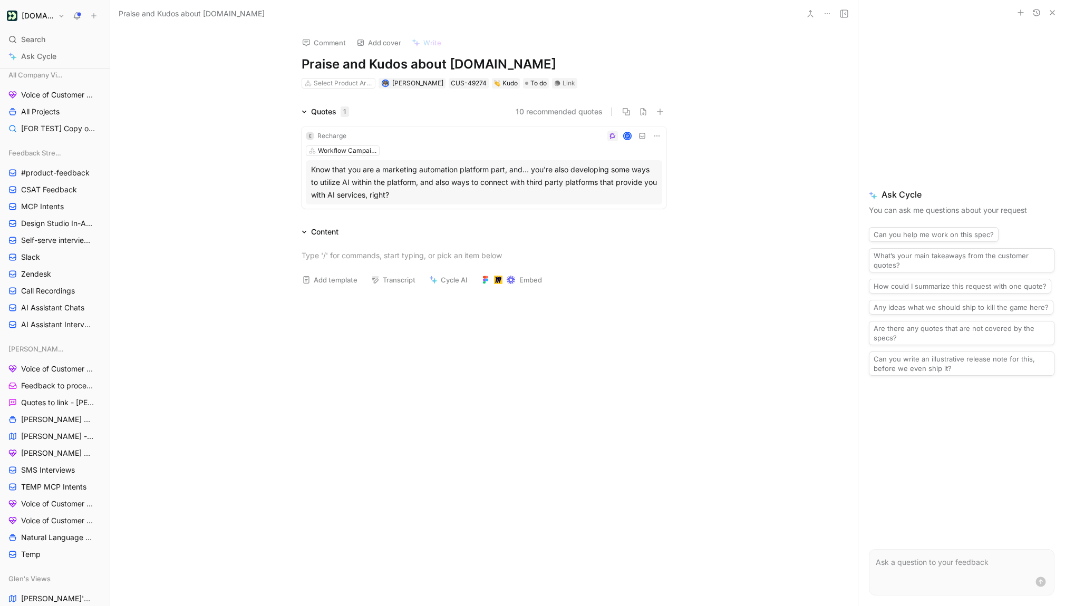
click at [899, 558] on p at bounding box center [961, 562] width 172 height 13
click at [504, 139] on div "P" at bounding box center [505, 136] width 311 height 11
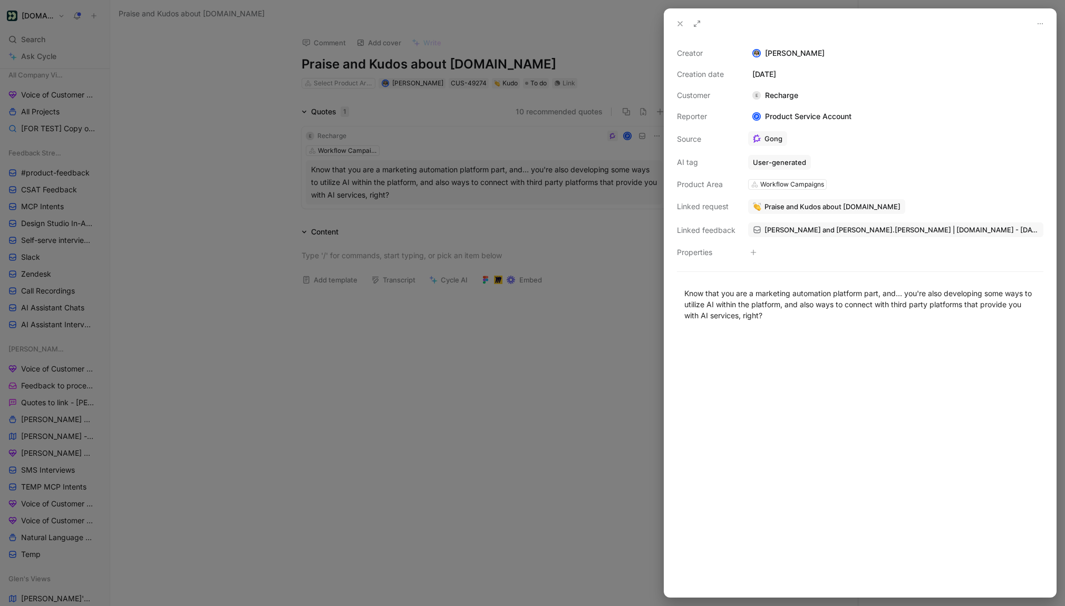
click at [662, 131] on div at bounding box center [532, 303] width 1065 height 606
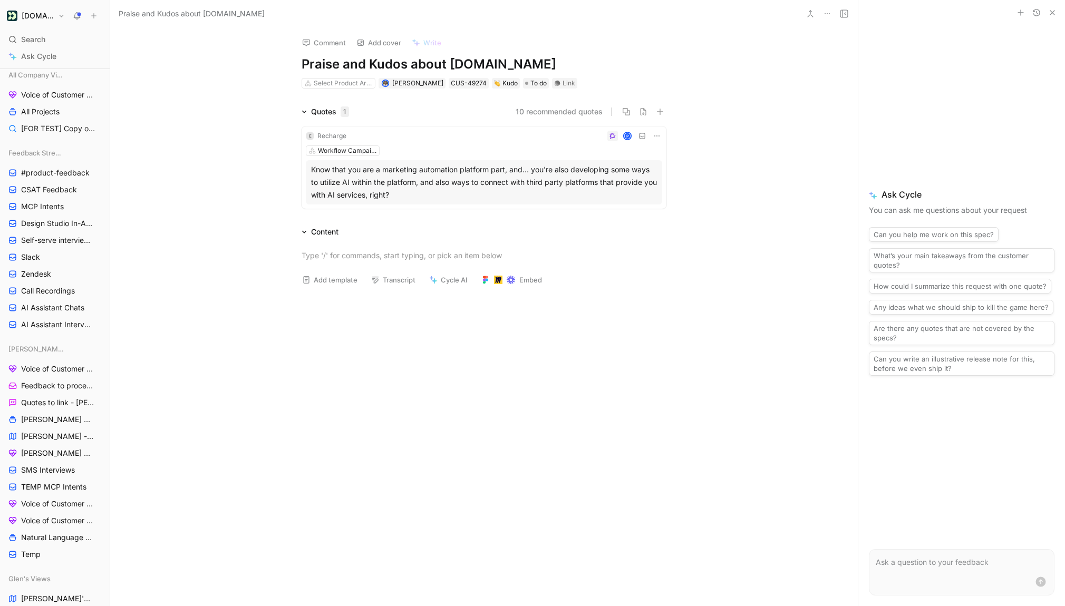
click at [654, 135] on icon at bounding box center [656, 136] width 8 height 8
click at [620, 203] on span "Delete quote" at bounding box center [624, 202] width 44 height 9
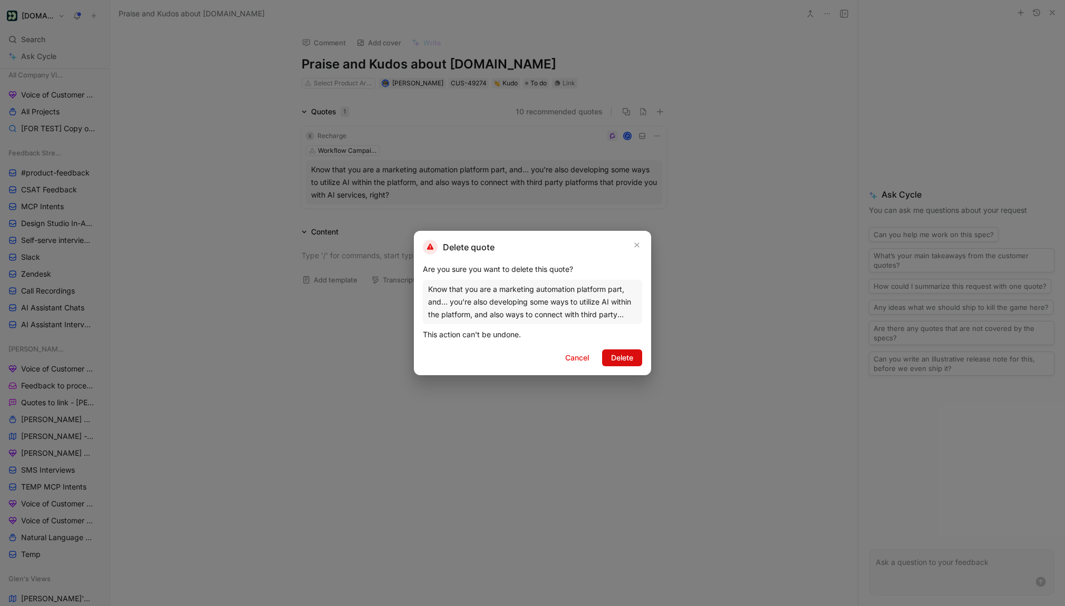
click at [620, 365] on button "Delete" at bounding box center [622, 357] width 40 height 17
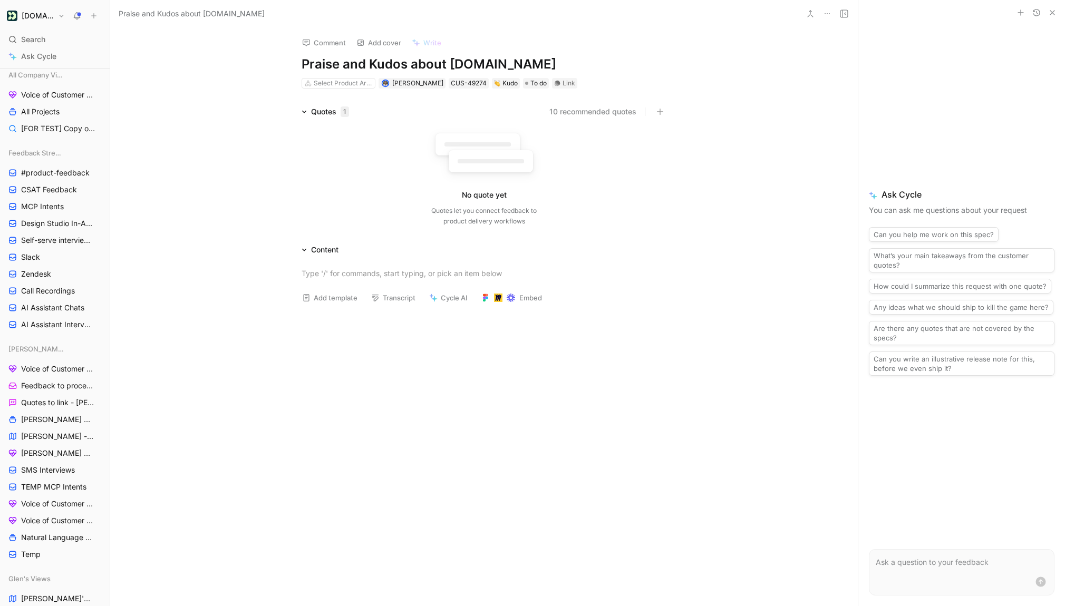
click at [352, 159] on div "No quote yet Quotes let you connect feedback to product delivery workflows" at bounding box center [483, 176] width 365 height 100
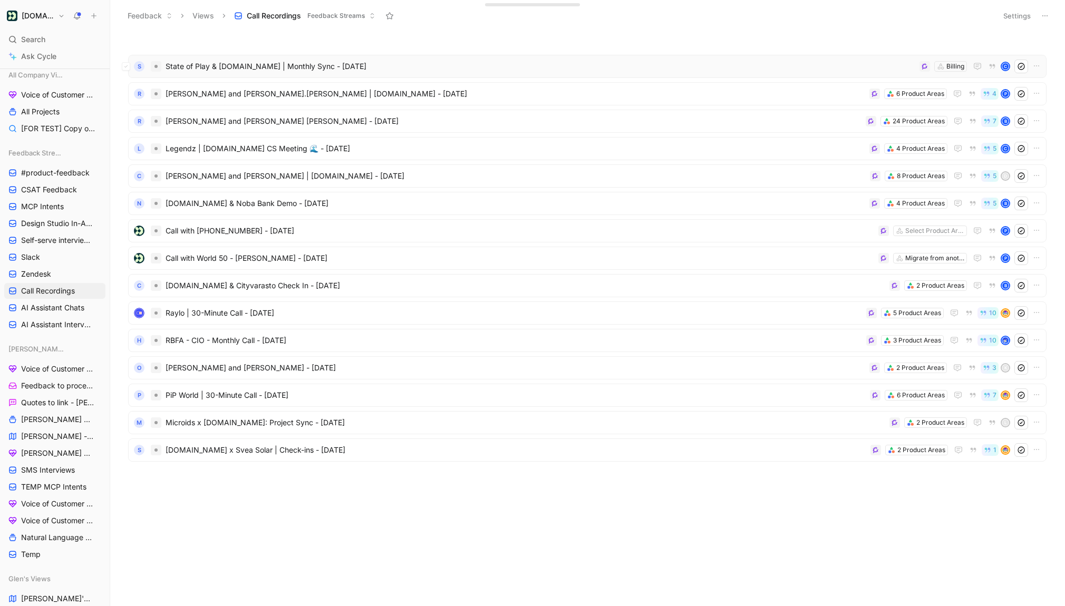
click at [253, 72] on span "State of Play & Customer.io | Monthly Sync - 8/29/2025" at bounding box center [539, 66] width 749 height 13
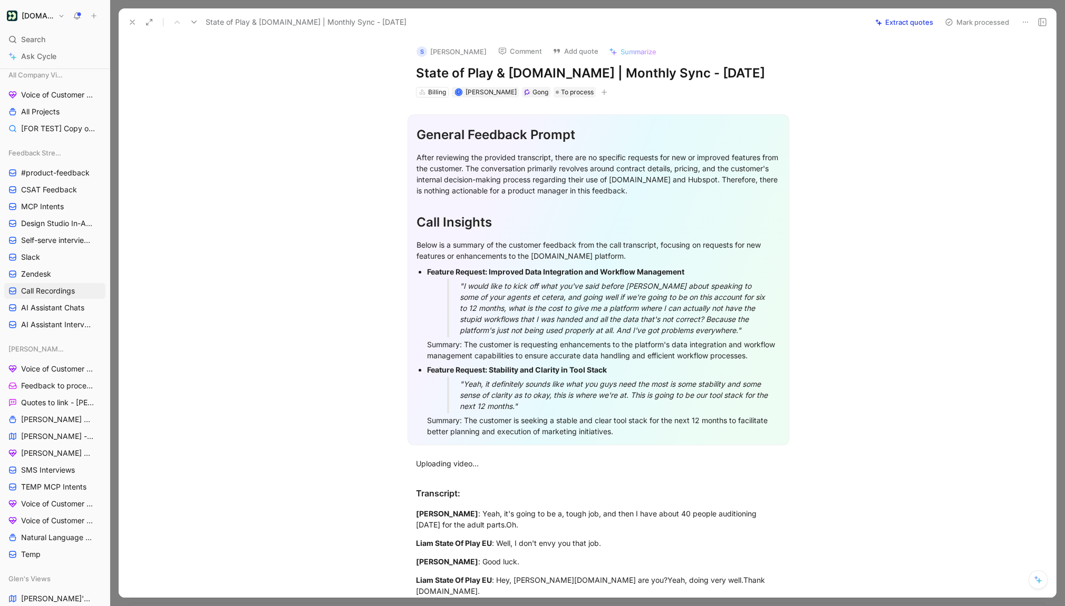
click at [133, 26] on icon at bounding box center [132, 22] width 8 height 8
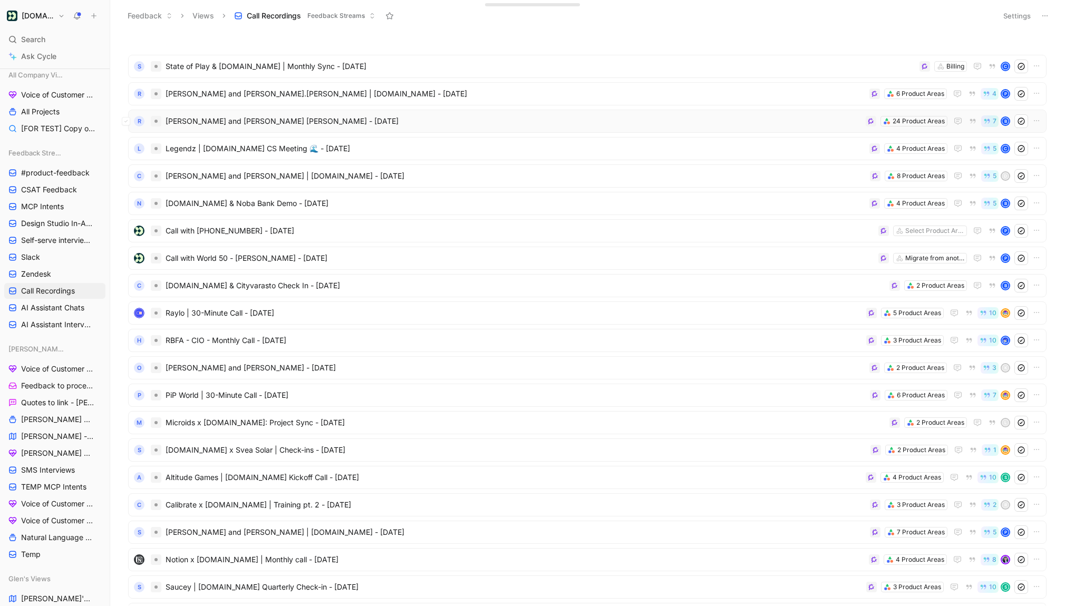
click at [297, 122] on span "Cornelius Hager and Belen Higueras Vicente - 8/29/2025" at bounding box center [513, 121] width 696 height 13
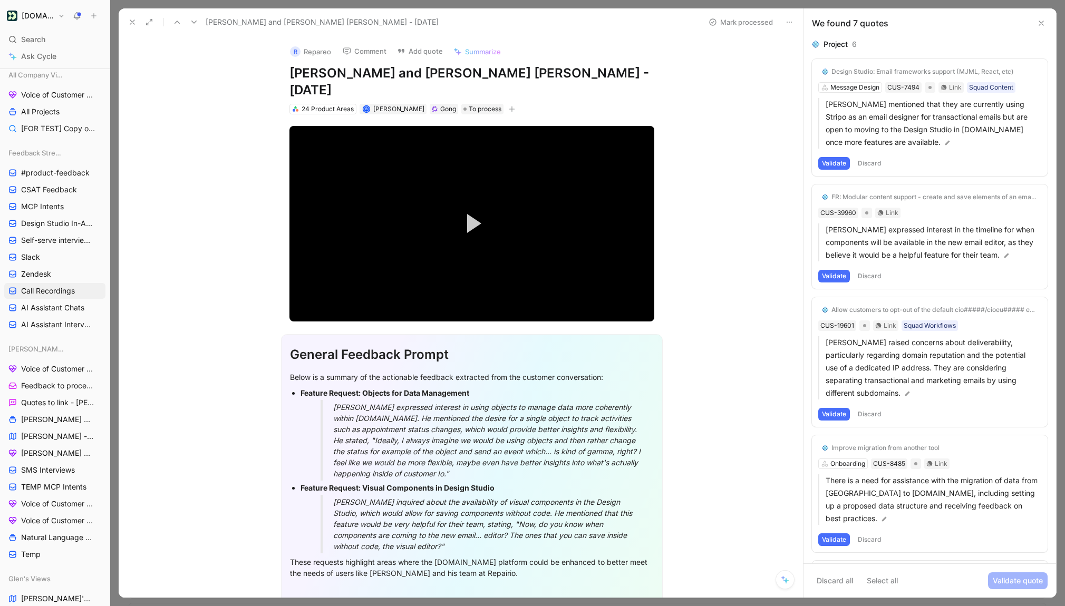
click at [788, 580] on icon at bounding box center [784, 579] width 8 height 8
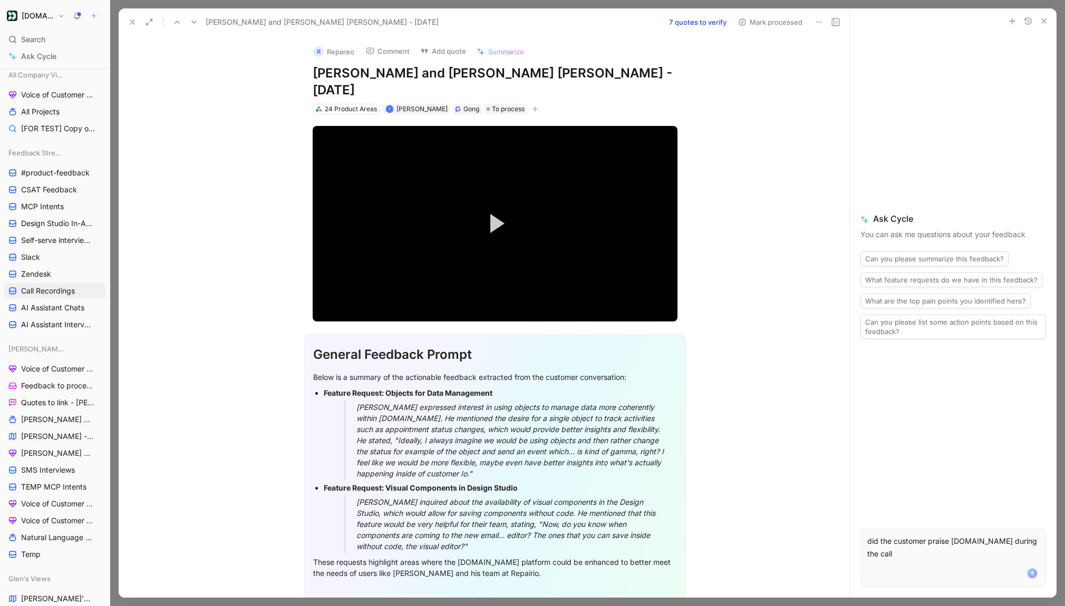
copy p "did the customer praise customer.io during the call"
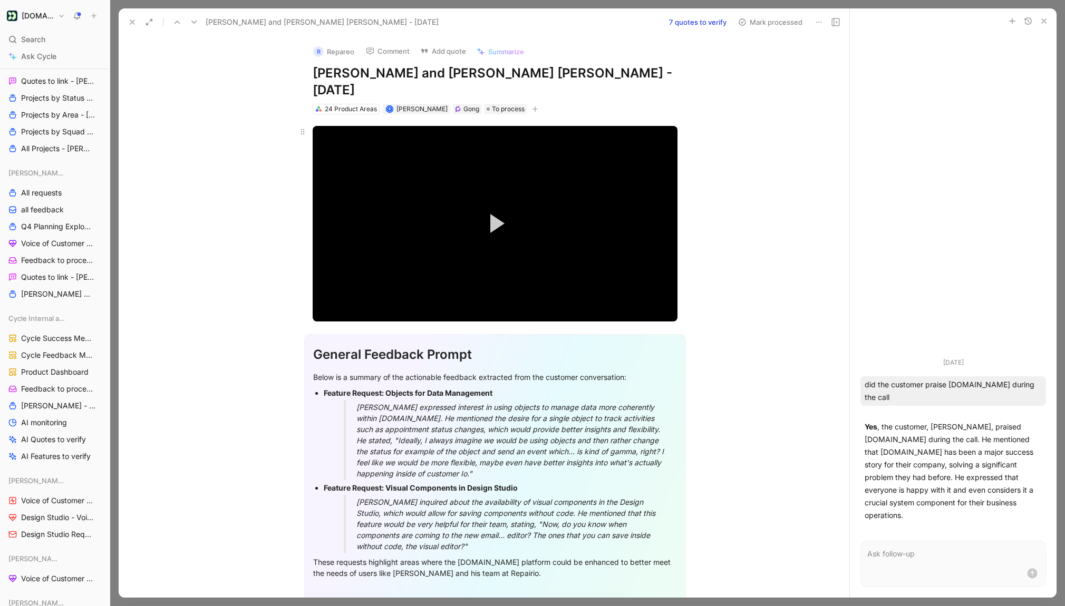
click at [493, 200] on button "Play Video" at bounding box center [494, 223] width 47 height 47
click at [378, 297] on div "08:55" at bounding box center [378, 298] width 1 height 2
click at [388, 297] on div "10:12" at bounding box center [388, 298] width 1 height 2
click at [395, 297] on div "11:12" at bounding box center [395, 298] width 1 height 2
click at [402, 297] on div "12:08" at bounding box center [402, 298] width 1 height 2
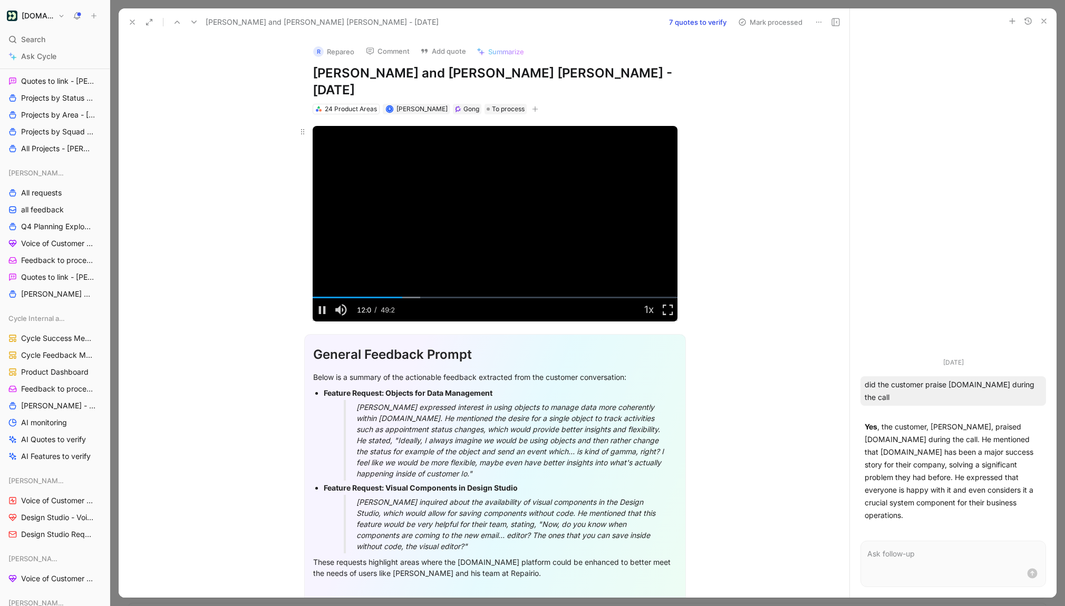
click at [409, 245] on video "Video Player" at bounding box center [495, 224] width 365 height 196
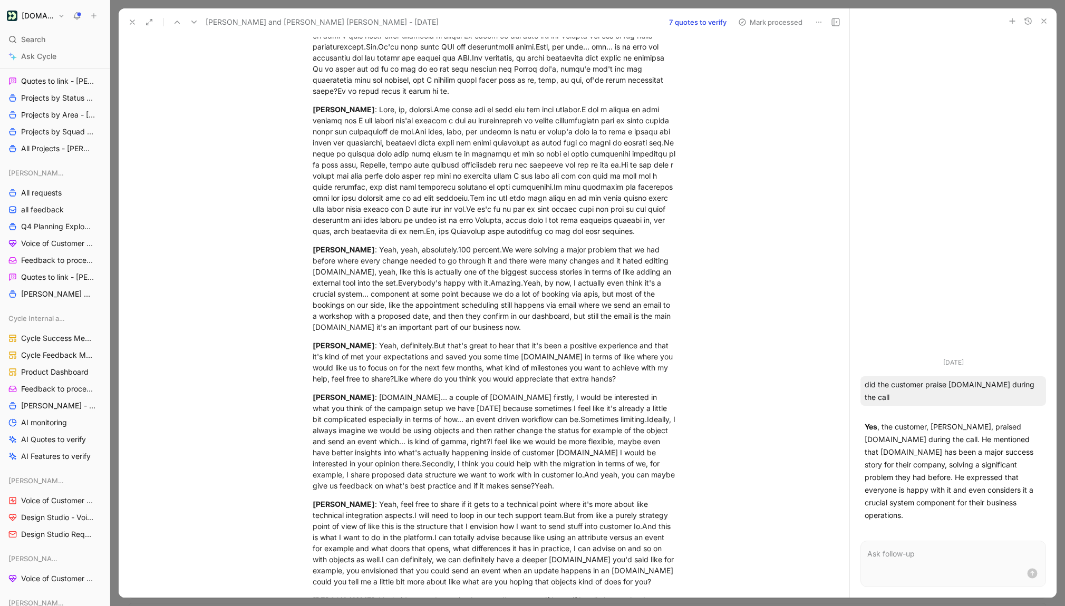
scroll to position [1308, 0]
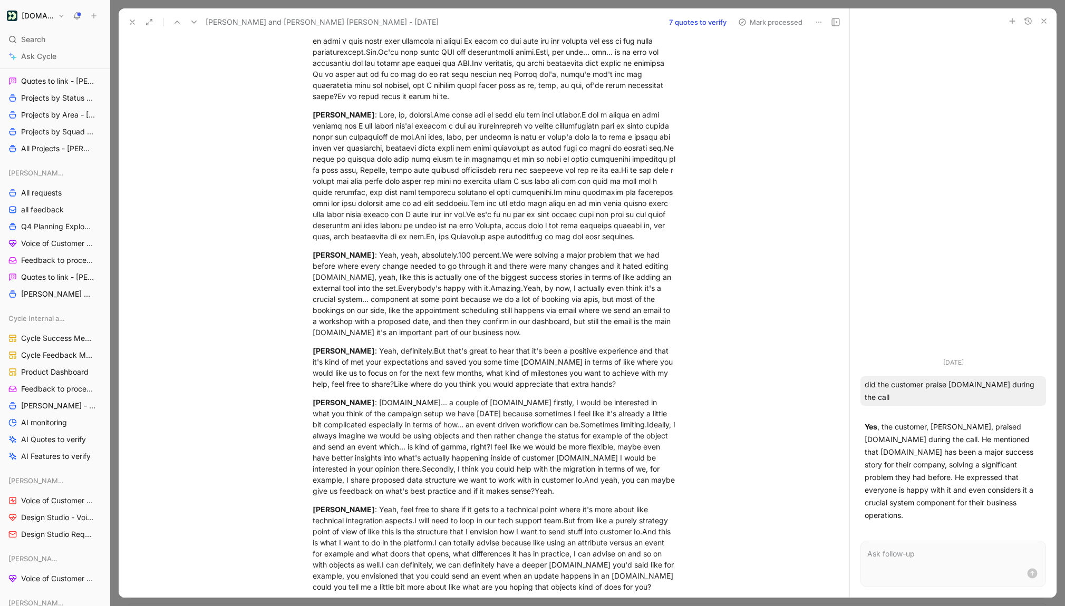
click at [1041, 26] on button "button" at bounding box center [1043, 21] width 13 height 13
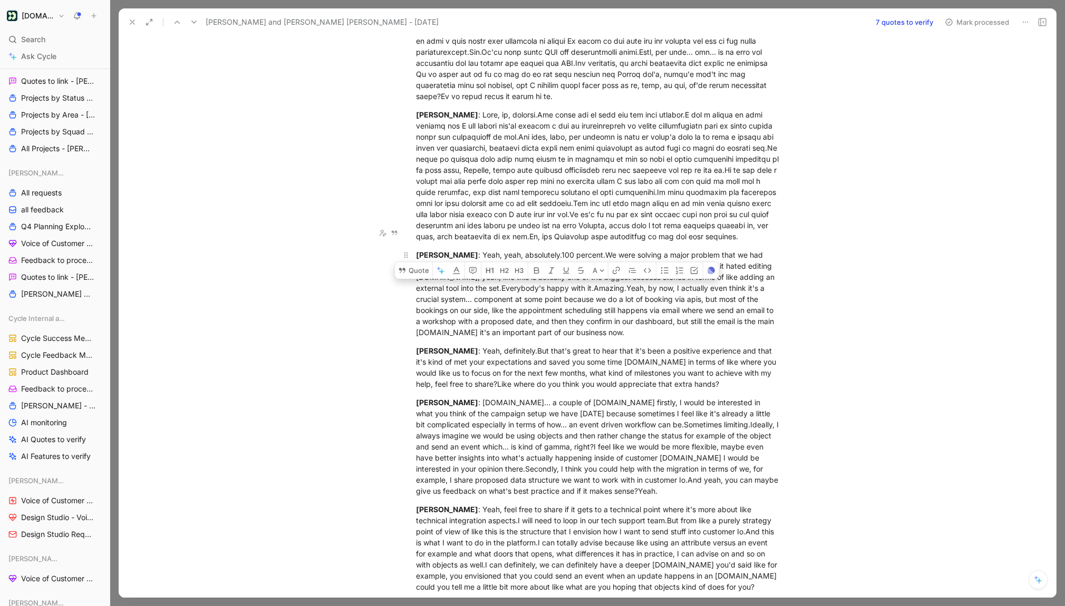
drag, startPoint x: 657, startPoint y: 293, endPoint x: 477, endPoint y: 214, distance: 195.6
click at [477, 249] on div "Cornelius Hager : Yeah, yeah, absolutely.100 percent.We were solving a major pr…" at bounding box center [598, 293] width 365 height 89
click at [695, 296] on div "Cornelius Hager : Yeah, yeah, absolutely.100 percent.We were solving a major pr…" at bounding box center [598, 293] width 365 height 89
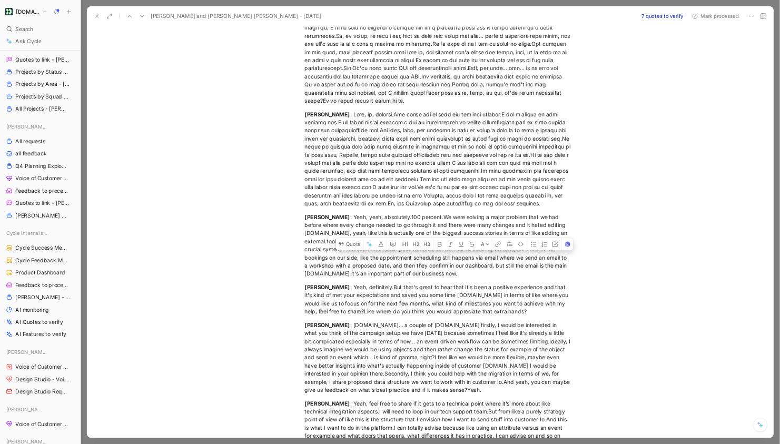
scroll to position [1263, 0]
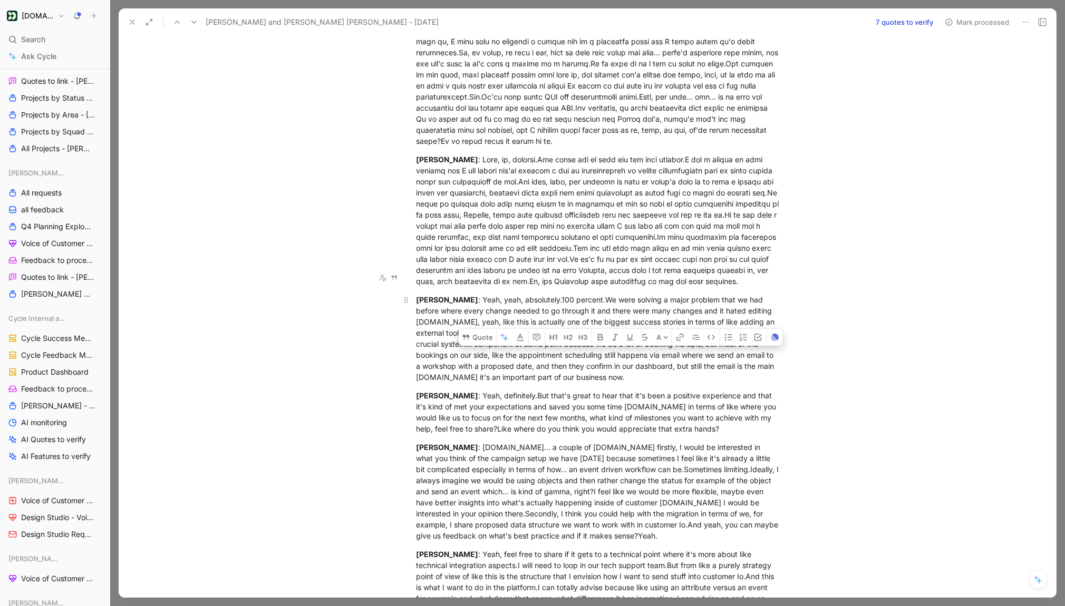
click at [657, 343] on p "Cornelius Hager : Yeah, yeah, absolutely.100 percent.We were solving a major pr…" at bounding box center [598, 338] width 405 height 95
drag, startPoint x: 657, startPoint y: 343, endPoint x: 412, endPoint y: 259, distance: 259.0
click at [412, 291] on p "Cornelius Hager : Yeah, yeah, absolutely.100 percent.We were solving a major pr…" at bounding box center [598, 338] width 405 height 95
click at [738, 338] on div "Cornelius Hager : Yeah, yeah, absolutely.100 percent.We were solving a major pr…" at bounding box center [598, 338] width 365 height 89
click at [648, 345] on p "Cornelius Hager : Yeah, yeah, absolutely.100 percent.We were solving a major pr…" at bounding box center [598, 338] width 405 height 95
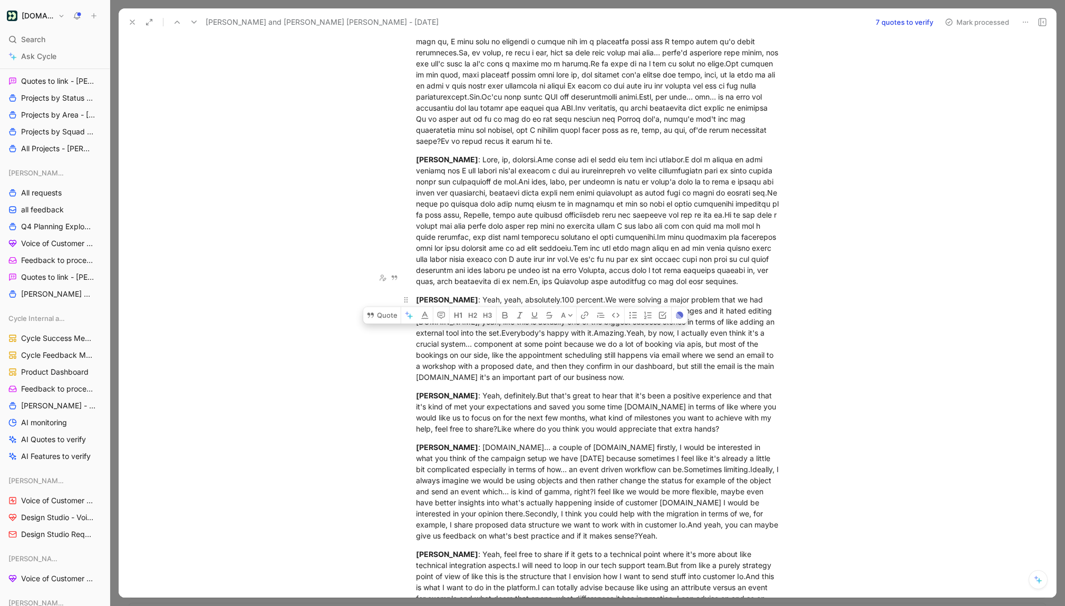
drag, startPoint x: 651, startPoint y: 339, endPoint x: 416, endPoint y: 259, distance: 247.8
click at [416, 294] on div "Cornelius Hager : Yeah, yeah, absolutely.100 percent.We were solving a major pr…" at bounding box center [598, 338] width 365 height 89
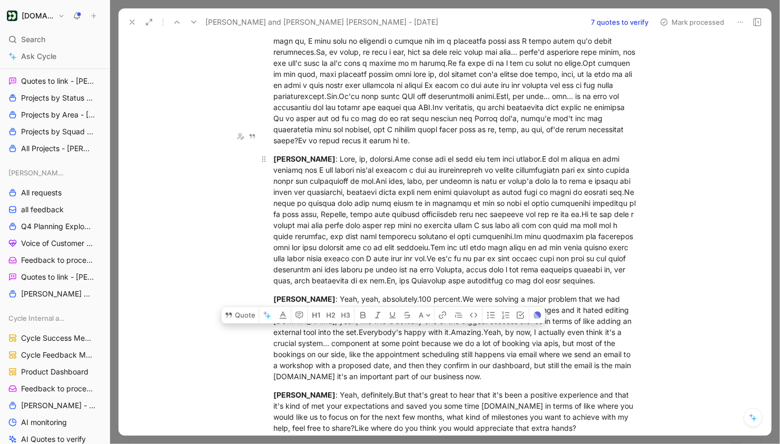
click at [497, 158] on div "Belen Higueras" at bounding box center [456, 219] width 365 height 133
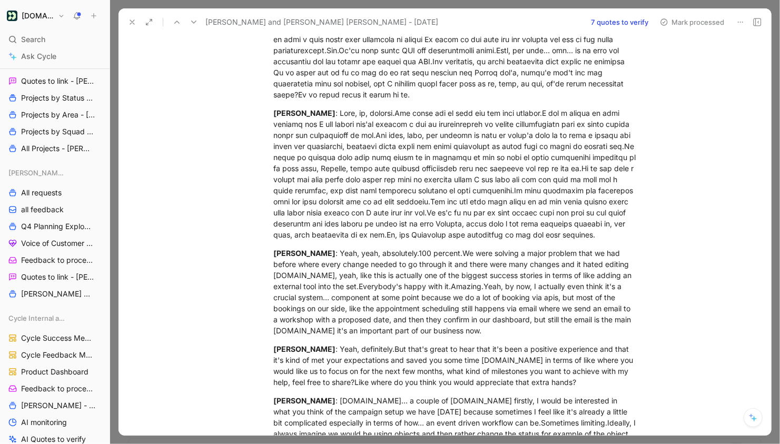
scroll to position [1309, 0]
click at [518, 291] on div "Cornelius Hager : Yeah, yeah, absolutely.100 percent.We were solving a major pr…" at bounding box center [456, 292] width 365 height 89
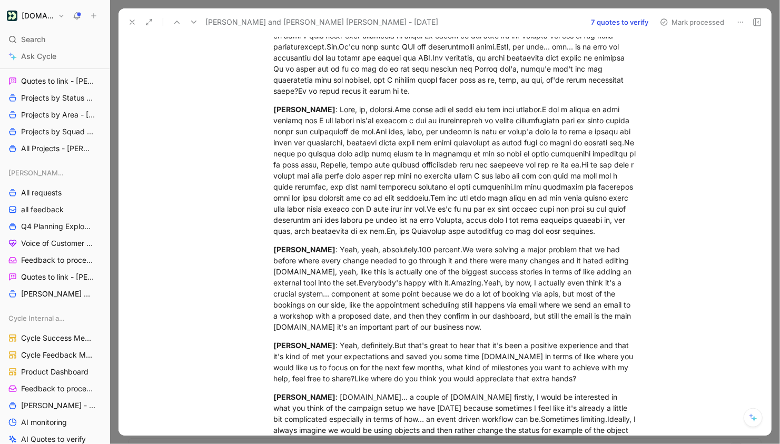
scroll to position [1317, 0]
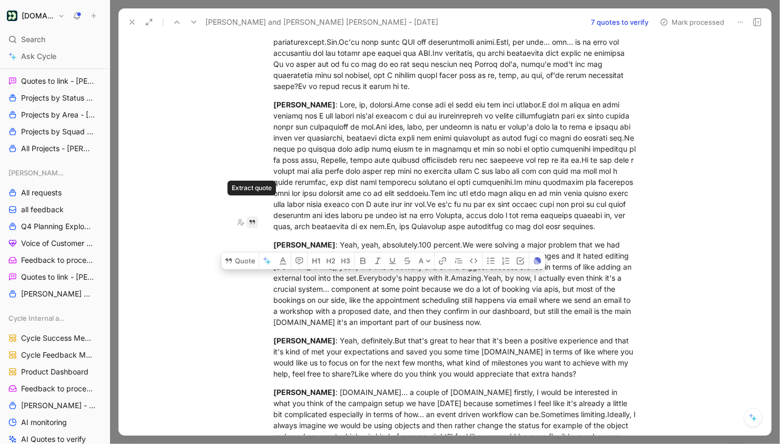
drag, startPoint x: 507, startPoint y: 284, endPoint x: 256, endPoint y: 206, distance: 263.0
click at [248, 252] on button "Quote" at bounding box center [239, 260] width 37 height 17
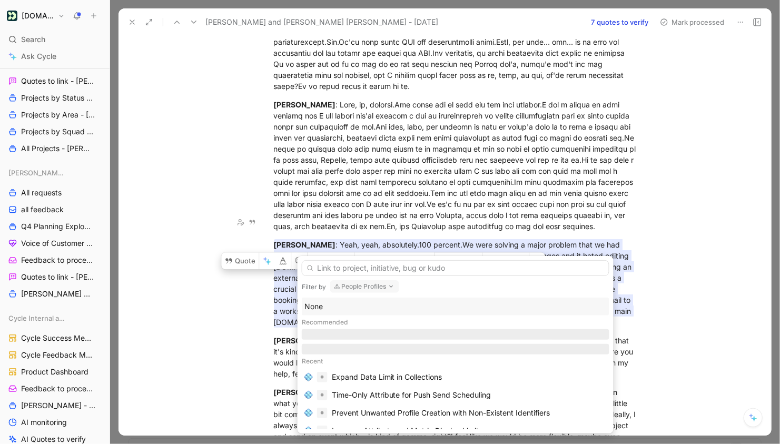
click at [332, 271] on input "text" at bounding box center [456, 268] width 308 height 16
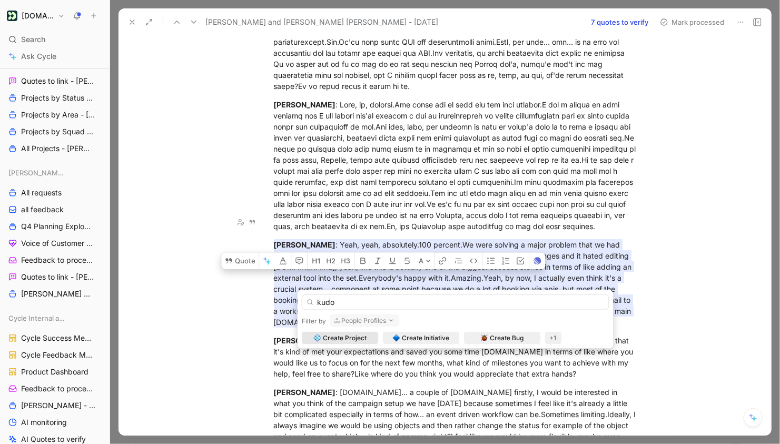
type input "kudo"
click at [348, 319] on button "People Profiles" at bounding box center [364, 321] width 69 height 13
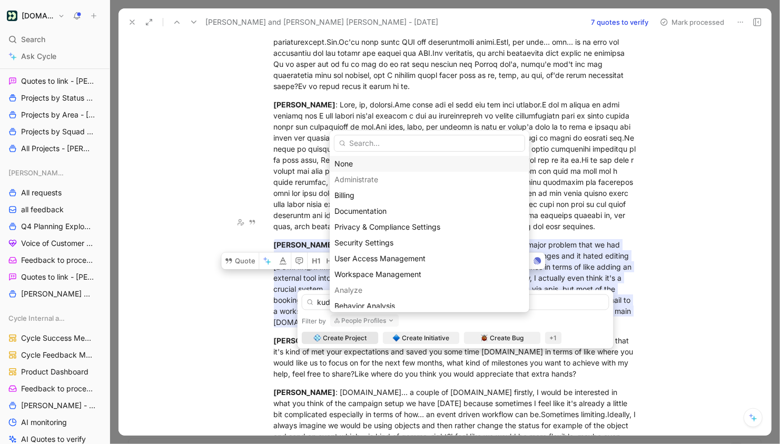
click at [353, 164] on div "None" at bounding box center [430, 164] width 190 height 13
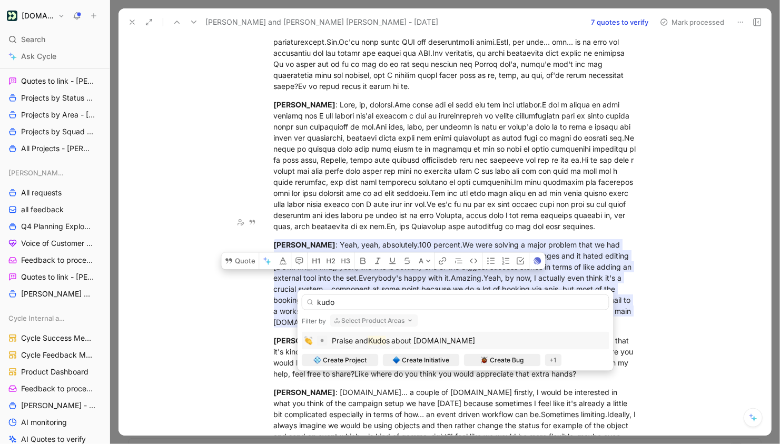
click at [396, 343] on span "s about Customer.io" at bounding box center [431, 340] width 90 height 9
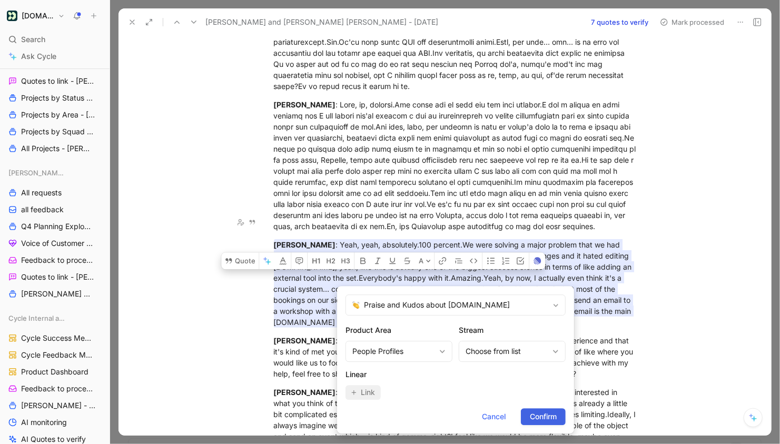
click at [537, 416] on span "Confirm" at bounding box center [543, 417] width 27 height 13
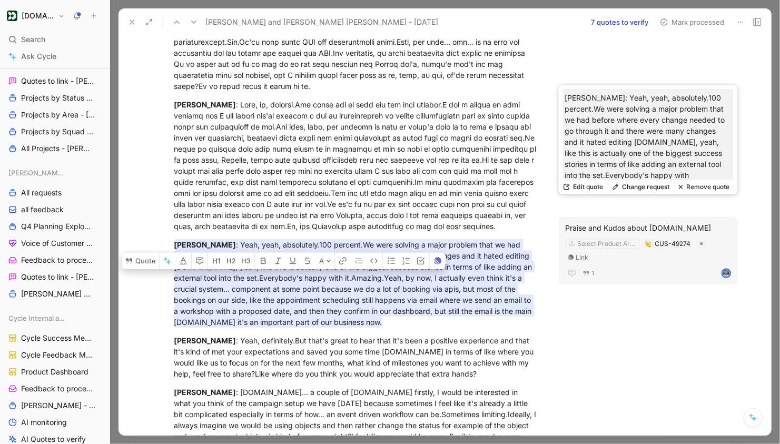
click at [700, 187] on button "Remove quote" at bounding box center [705, 187] width 60 height 15
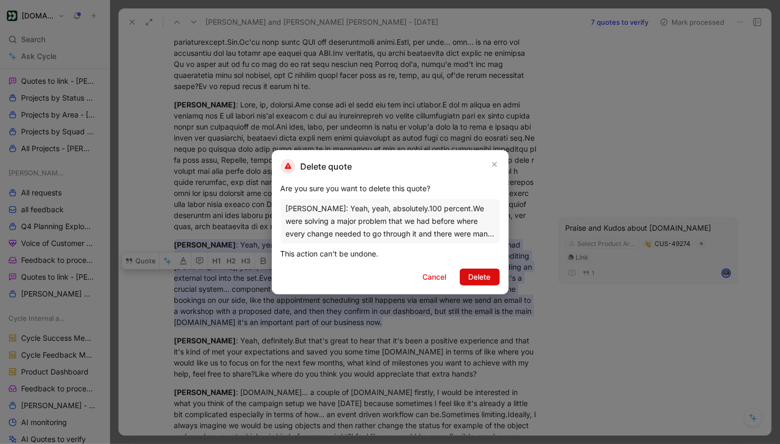
click at [480, 273] on span "Delete" at bounding box center [480, 277] width 22 height 13
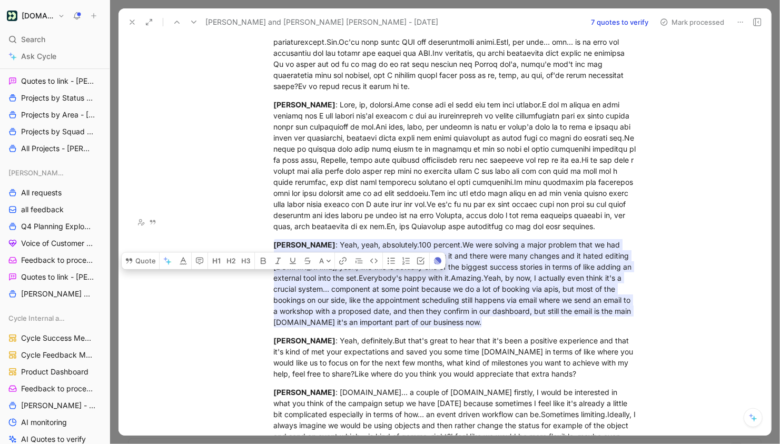
click at [404, 243] on div "Cornelius Hager : Yeah, yeah, absolutely.100 percent.We were solving a major pr…" at bounding box center [456, 283] width 365 height 89
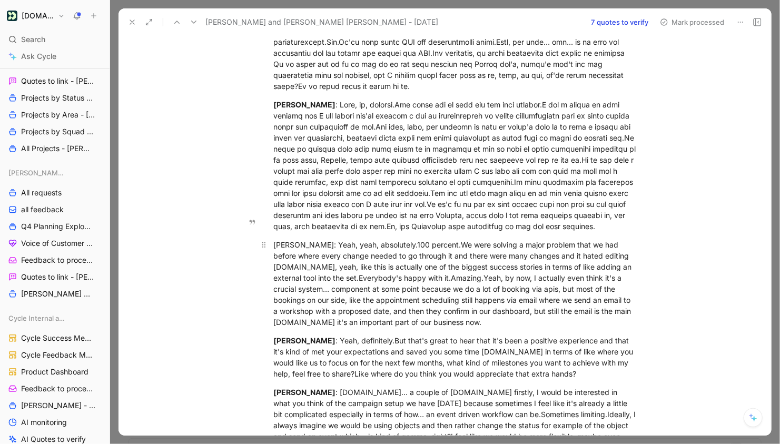
click at [515, 283] on div "Cornelius Hager: Yeah, yeah, absolutely.100 percent.We were solving a major pro…" at bounding box center [456, 283] width 365 height 89
click at [329, 239] on div "Cornelius Hager: Yeah, yeah, absolutely.100 percent.We were solving a major pro…" at bounding box center [456, 283] width 365 height 89
drag, startPoint x: 331, startPoint y: 204, endPoint x: 261, endPoint y: 203, distance: 70.1
click at [261, 236] on p "Cornelius Hager: Yeah, yeah, absolutely.100 percent.We were solving a major pro…" at bounding box center [456, 283] width 405 height 95
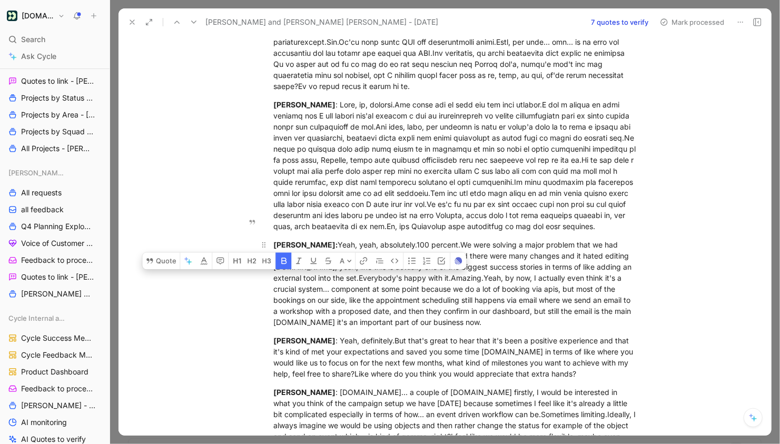
click at [410, 248] on div "Cornelius Hager: Yeah, yeah, absolutely.100 percent.We were solving a major pro…" at bounding box center [456, 283] width 365 height 89
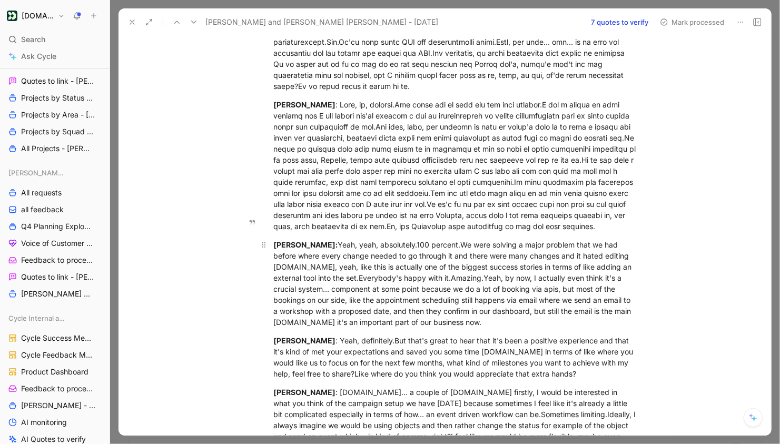
click at [503, 284] on div "Cornelius Hager: Yeah, yeah, absolutely.100 percent.We were solving a major pro…" at bounding box center [456, 283] width 365 height 89
drag, startPoint x: 519, startPoint y: 284, endPoint x: 272, endPoint y: 208, distance: 258.5
click at [272, 236] on p "Cornelius Hager: Yeah, yeah, absolutely.100 percent.We were solving a major pro…" at bounding box center [456, 283] width 405 height 95
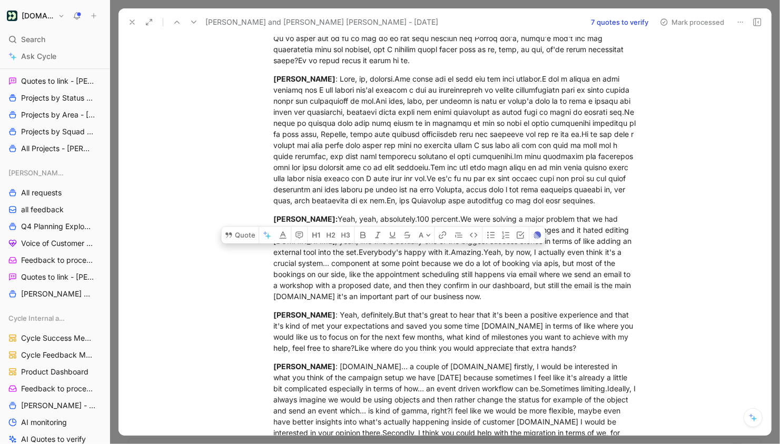
scroll to position [1336, 0]
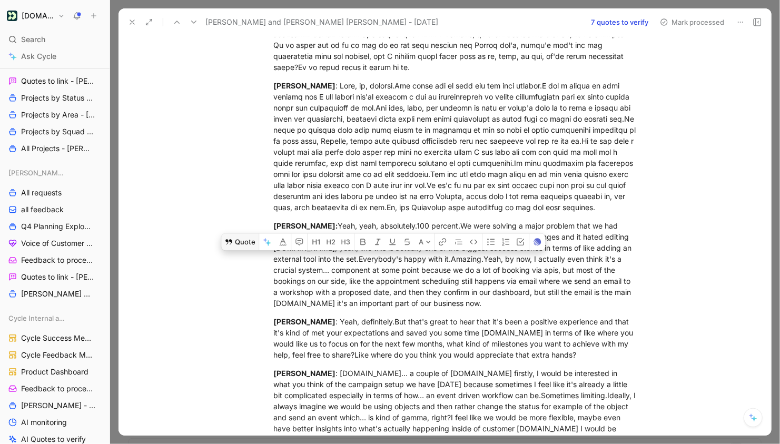
click at [239, 233] on button "Quote" at bounding box center [239, 241] width 37 height 17
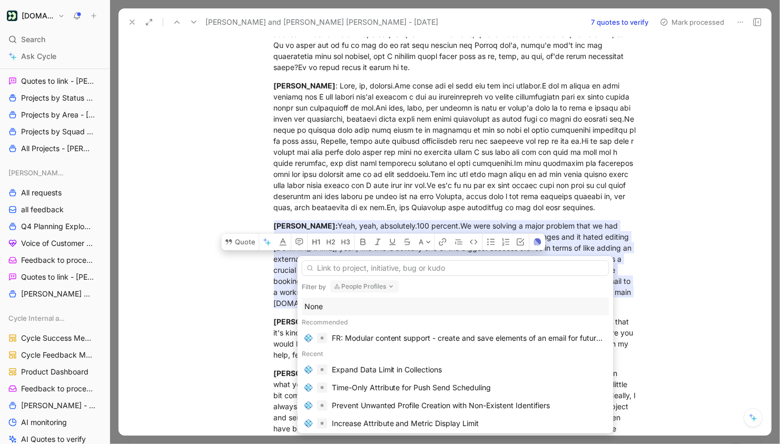
click at [343, 267] on input "text" at bounding box center [456, 268] width 308 height 16
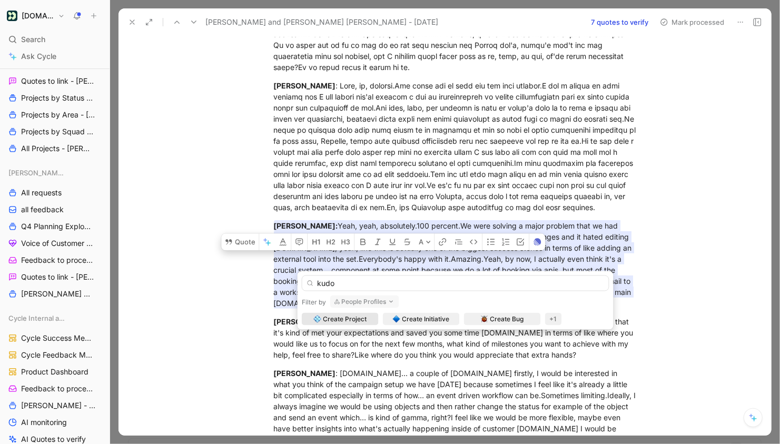
type input "kudo"
click at [356, 301] on button "People Profiles" at bounding box center [364, 302] width 69 height 13
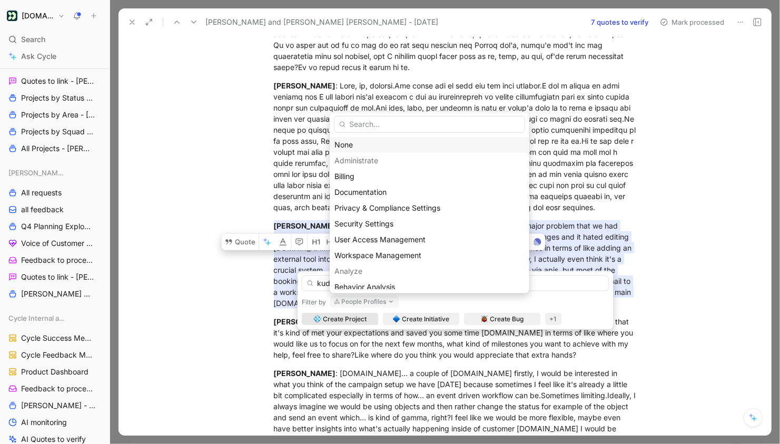
click at [349, 149] on div "None" at bounding box center [430, 145] width 190 height 13
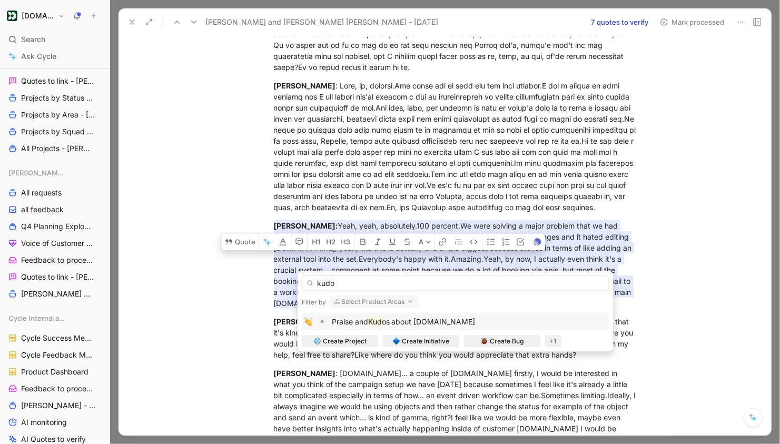
click at [350, 316] on div "Praise and Kudo s about Customer.io" at bounding box center [404, 322] width 144 height 13
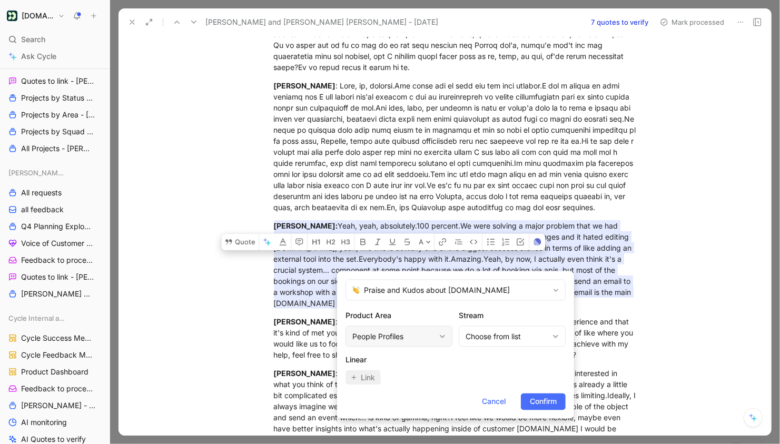
click at [422, 344] on div "People Profiles" at bounding box center [399, 336] width 107 height 21
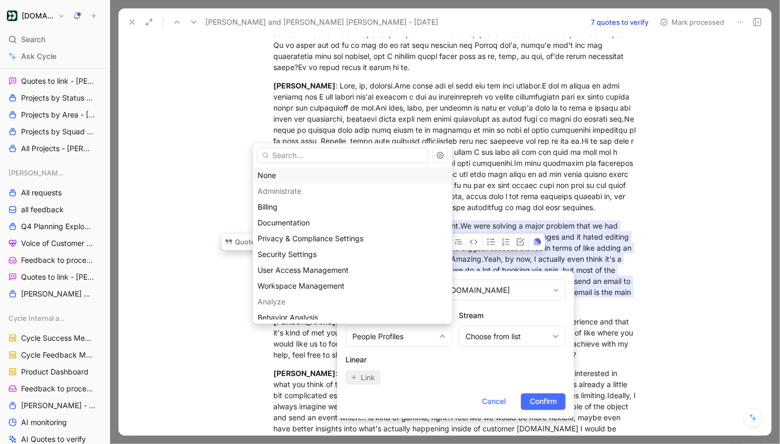
click at [340, 179] on div "None" at bounding box center [353, 175] width 190 height 13
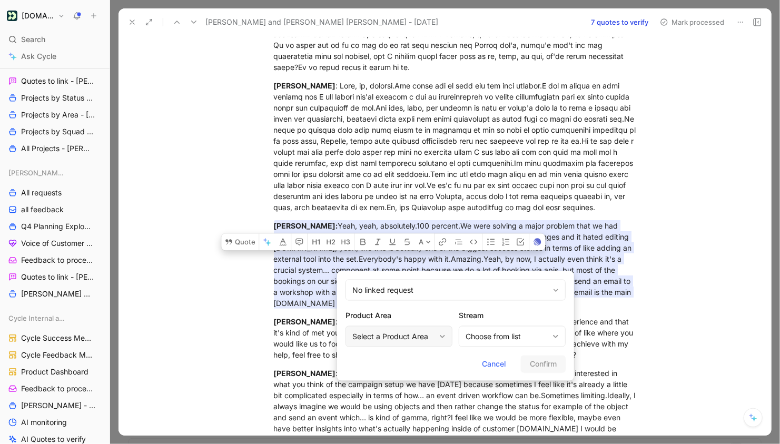
click at [437, 335] on div "Select a Product Area" at bounding box center [399, 336] width 107 height 21
click at [480, 353] on form "No linked request Product Area Select a Product Area Stream Choose from list Ca…" at bounding box center [455, 326] width 237 height 110
click at [486, 362] on span "Cancel" at bounding box center [494, 364] width 24 height 13
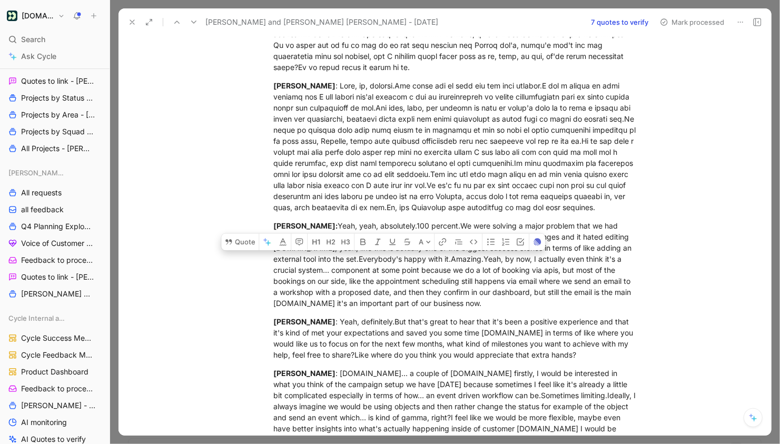
click at [516, 365] on p "Cornelius Hager : Yeah.So… a couple of areas.So firstly, I would be interested …" at bounding box center [456, 418] width 405 height 106
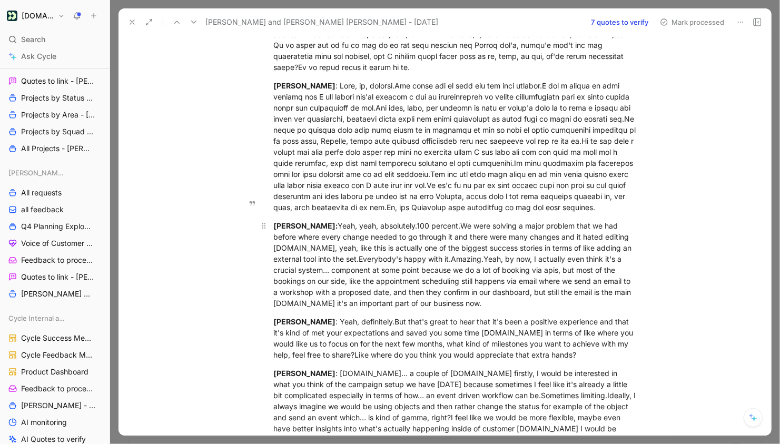
click at [506, 261] on div "Cornelius Hager: Yeah, yeah, absolutely.100 percent.We were solving a major pro…" at bounding box center [456, 264] width 365 height 89
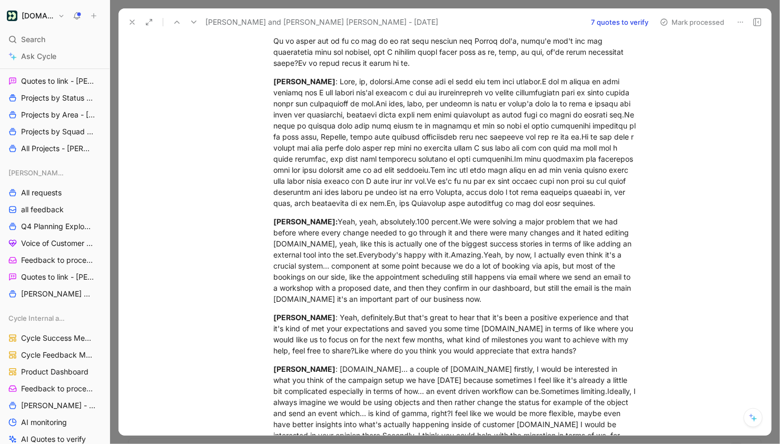
scroll to position [1342, 0]
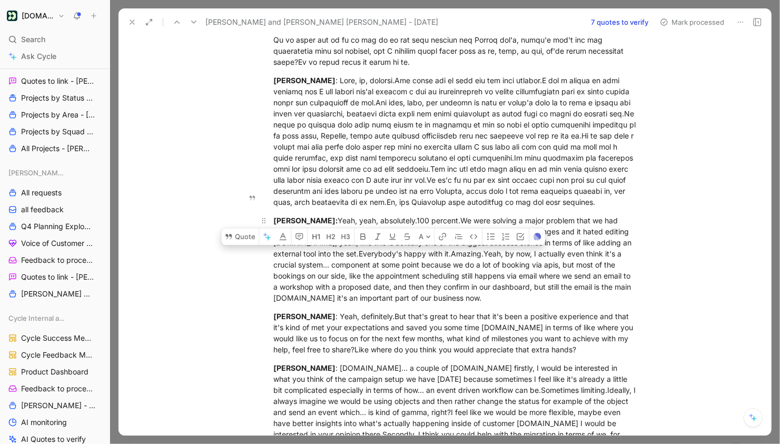
drag, startPoint x: 510, startPoint y: 261, endPoint x: 274, endPoint y: 175, distance: 250.6
click at [274, 215] on div "Cornelius Hager: Yeah, yeah, absolutely.100 percent.We were solving a major pro…" at bounding box center [456, 259] width 365 height 89
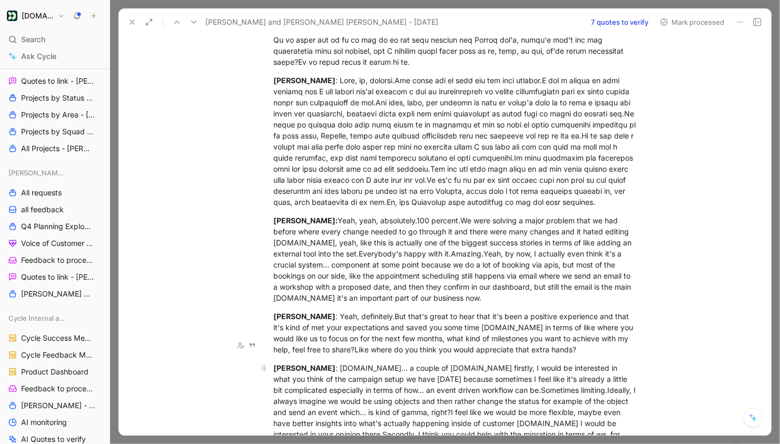
click at [494, 416] on div "Cornelius Hager : Yeah.So… a couple of areas.So firstly, I would be interested …" at bounding box center [456, 413] width 365 height 100
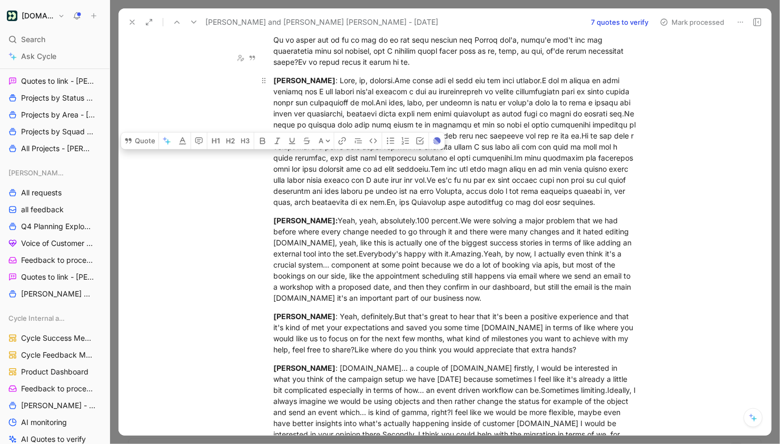
drag, startPoint x: 494, startPoint y: 416, endPoint x: 276, endPoint y: 78, distance: 402.4
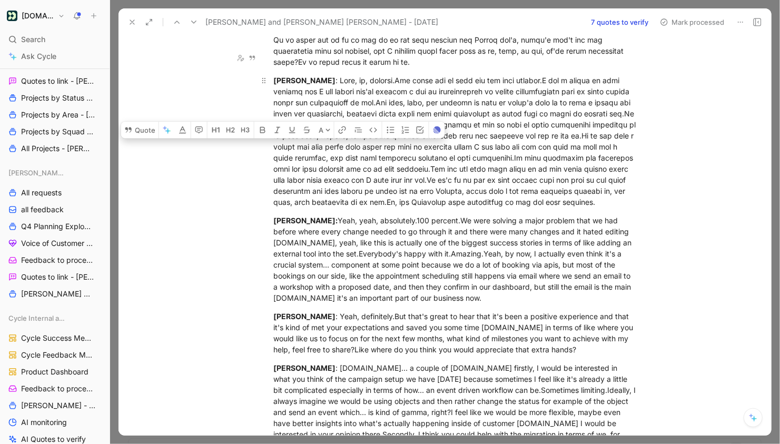
click at [273, 72] on p "Belen Higueras" at bounding box center [456, 141] width 405 height 139
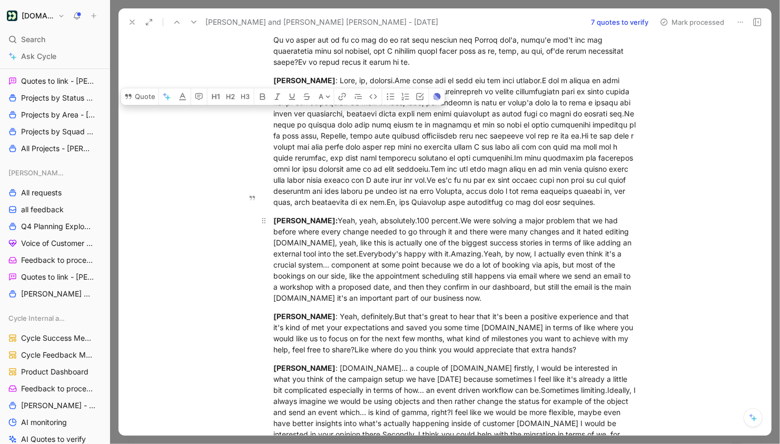
click at [513, 258] on div "Cornelius Hager: Yeah, yeah, absolutely.100 percent.We were solving a major pro…" at bounding box center [456, 259] width 365 height 89
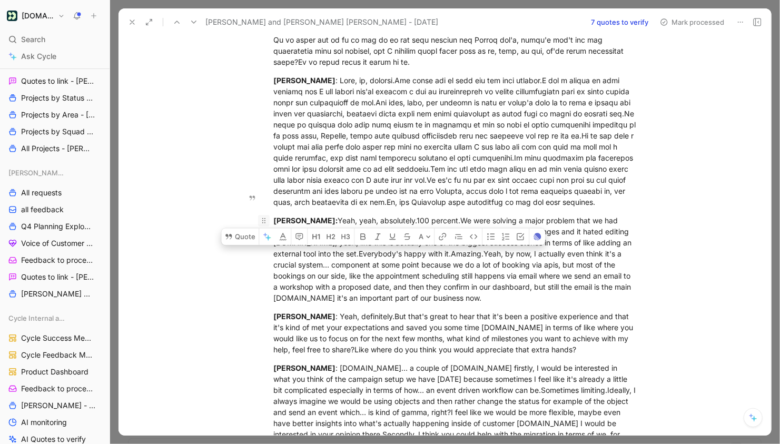
drag, startPoint x: 513, startPoint y: 258, endPoint x: 258, endPoint y: 177, distance: 267.7
click at [258, 212] on p "Cornelius Hager: Yeah, yeah, absolutely.100 percent.We were solving a major pro…" at bounding box center [456, 259] width 405 height 95
click at [240, 228] on button "Quote" at bounding box center [239, 236] width 37 height 17
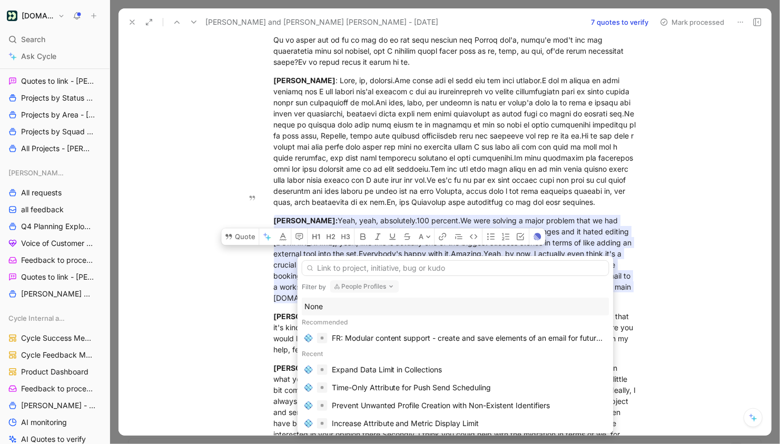
click at [332, 271] on input "text" at bounding box center [456, 268] width 308 height 16
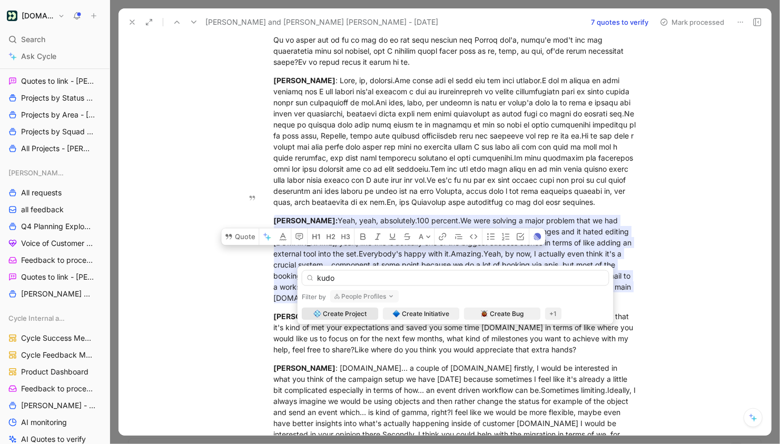
type input "kudo"
click at [348, 298] on button "People Profiles" at bounding box center [364, 296] width 69 height 13
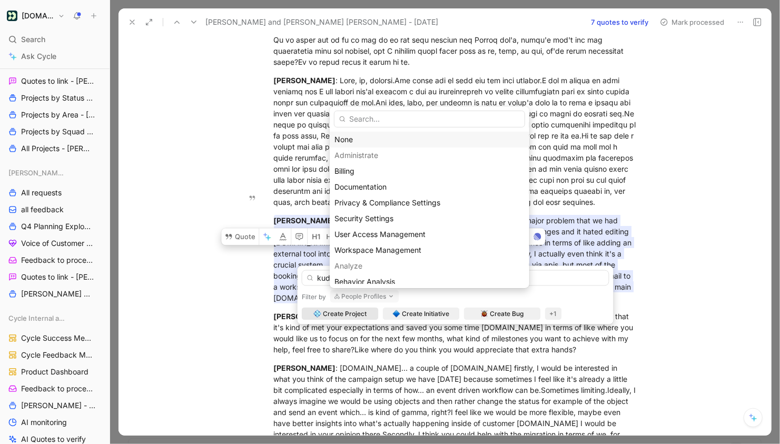
click at [347, 136] on div "None" at bounding box center [430, 139] width 190 height 13
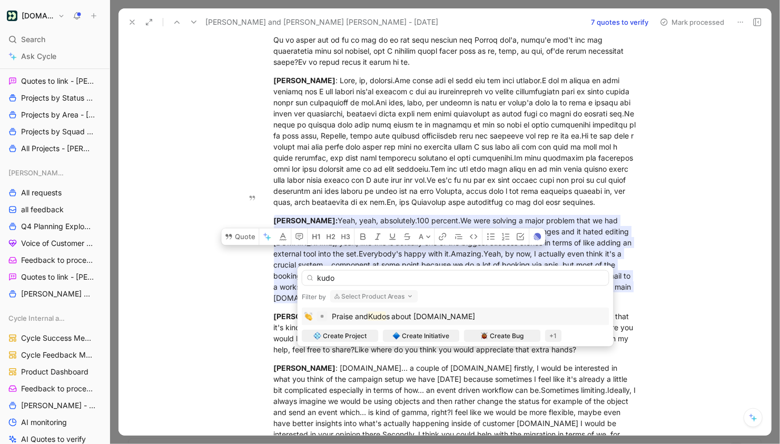
click at [370, 323] on div "Praise and Kudo s about Customer.io" at bounding box center [456, 317] width 308 height 18
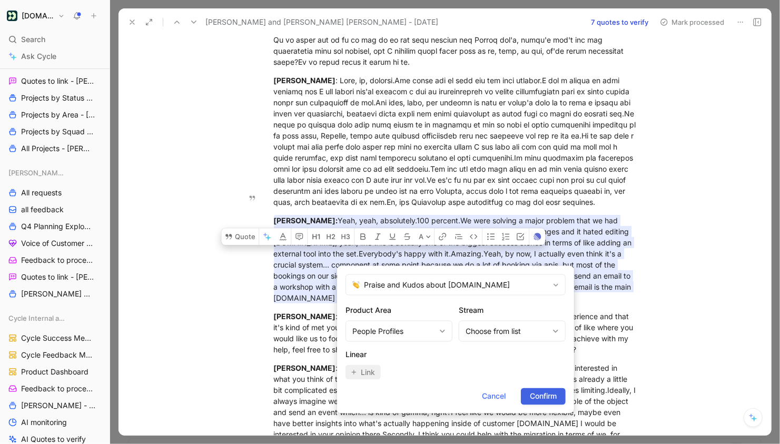
click at [540, 401] on span "Confirm" at bounding box center [543, 397] width 27 height 13
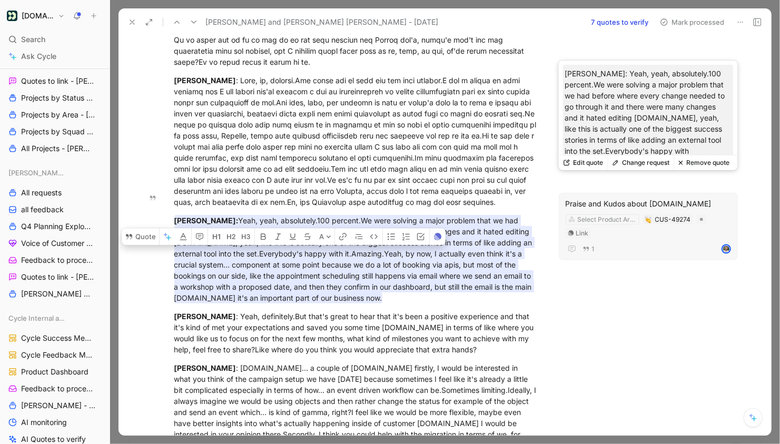
click at [618, 197] on div "Praise and Kudos about Customer.io" at bounding box center [648, 203] width 165 height 13
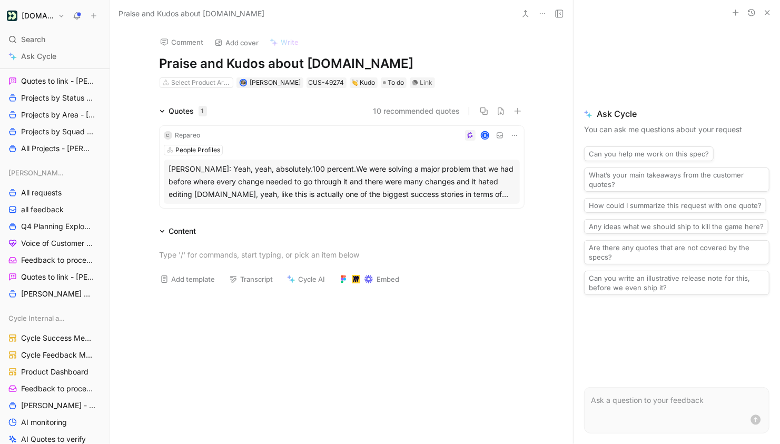
click at [768, 13] on use "button" at bounding box center [768, 13] width 4 height 4
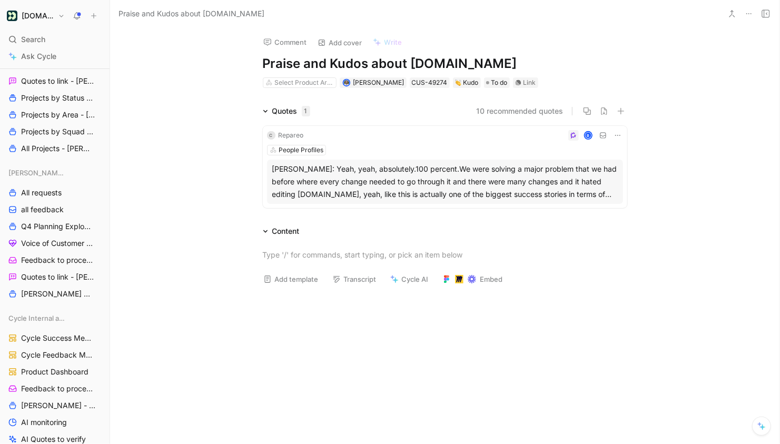
click at [288, 66] on h1 "Praise and Kudos about Customer.io" at bounding box center [445, 63] width 365 height 17
click at [762, 428] on icon at bounding box center [762, 426] width 8 height 8
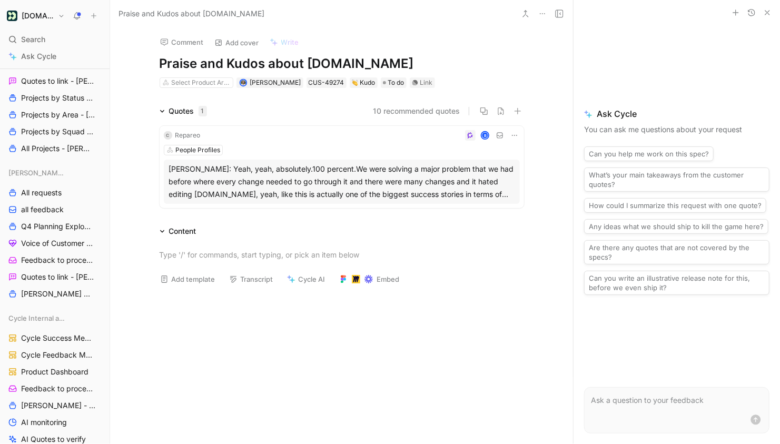
click at [769, 15] on icon "button" at bounding box center [768, 12] width 8 height 8
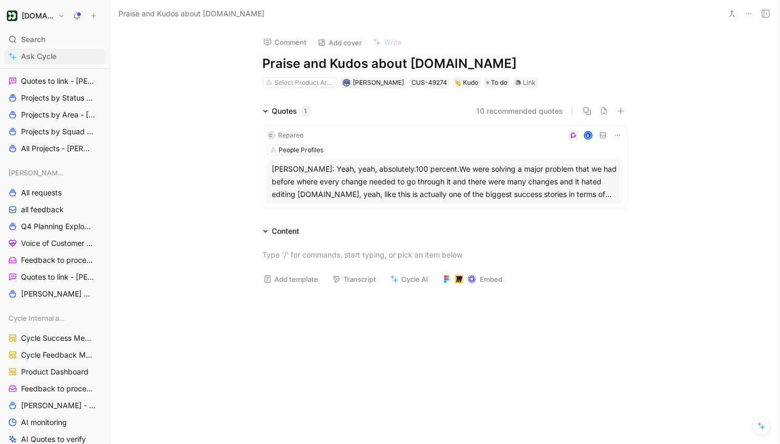
click at [44, 61] on span "Ask Cycle" at bounding box center [38, 56] width 35 height 13
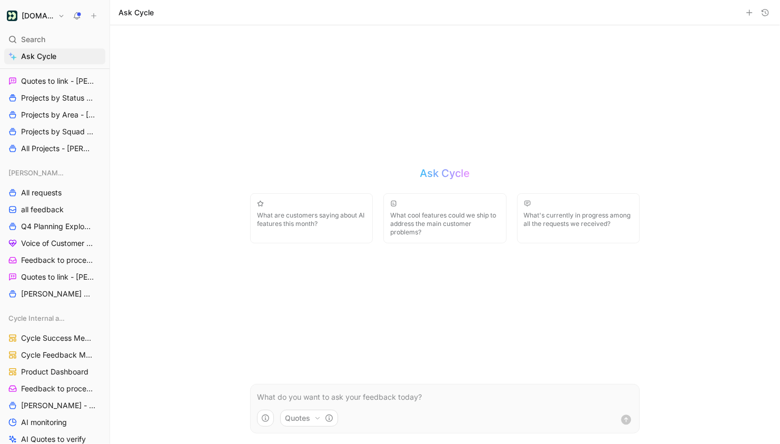
click at [309, 417] on button "Quotes" at bounding box center [309, 418] width 58 height 17
click at [249, 352] on html "Customer.io Search ⌘ K Ask Cycle Workspace Home G then H Feedback G then F Requ…" at bounding box center [390, 222] width 780 height 444
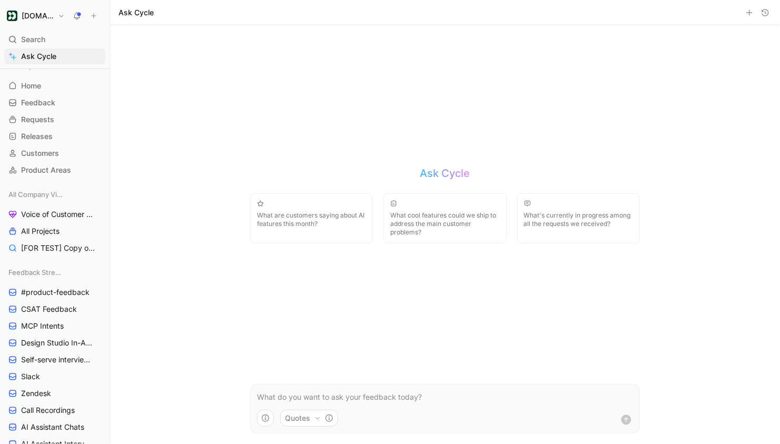
scroll to position [34, 0]
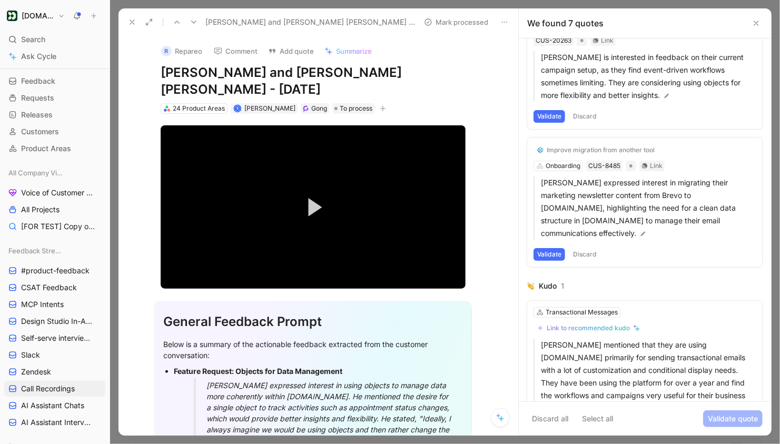
scroll to position [613, 0]
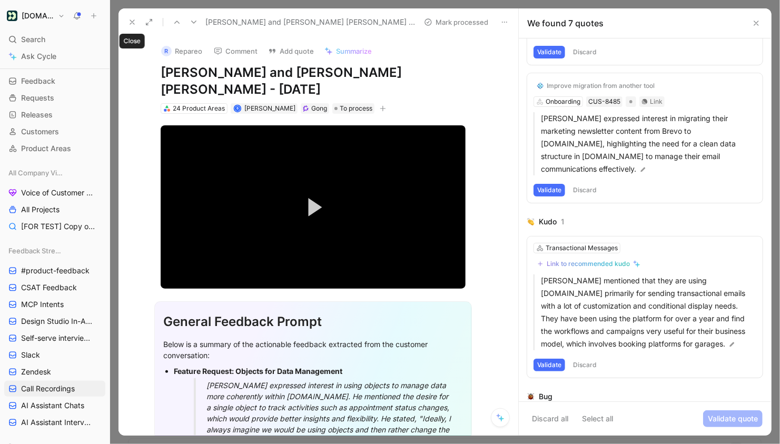
click at [129, 21] on icon at bounding box center [132, 22] width 8 height 8
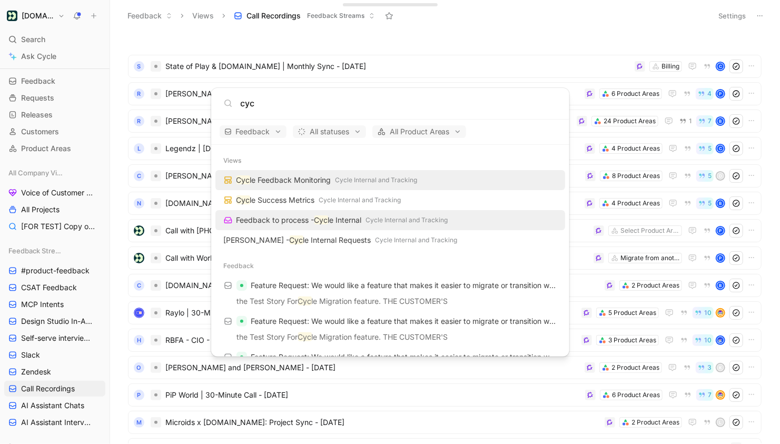
type input "cyc"
click at [265, 218] on span "Feedback to process -" at bounding box center [276, 220] width 78 height 9
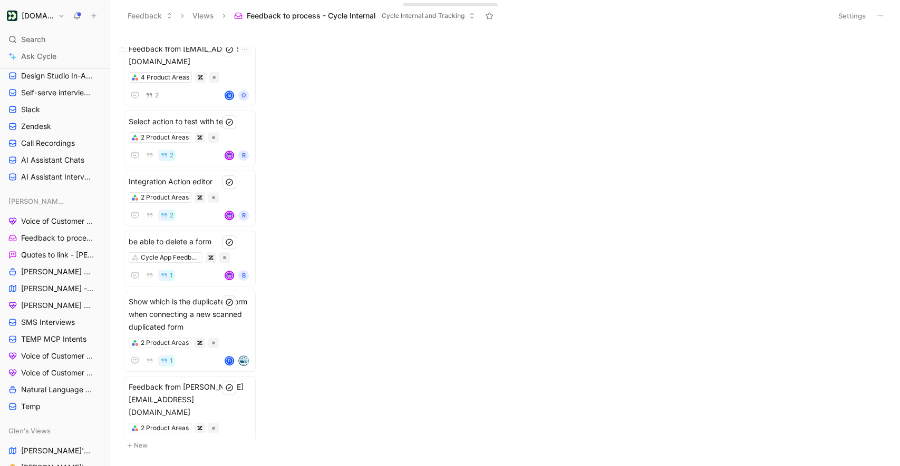
scroll to position [420, 0]
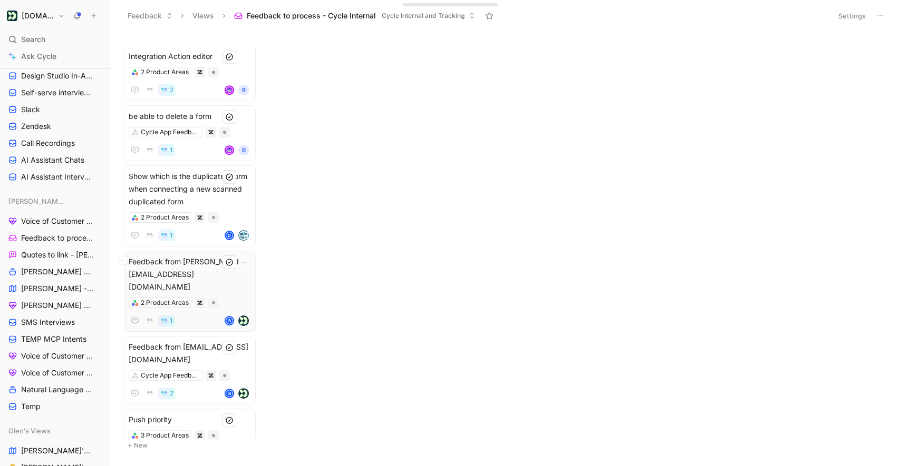
click at [210, 256] on span "Feedback from colin+win@customer.io" at bounding box center [190, 275] width 122 height 38
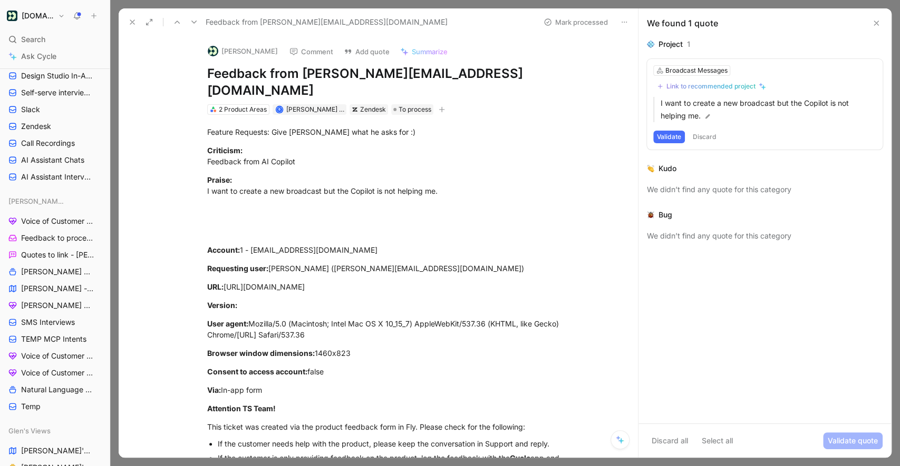
click at [136, 19] on icon at bounding box center [132, 22] width 8 height 8
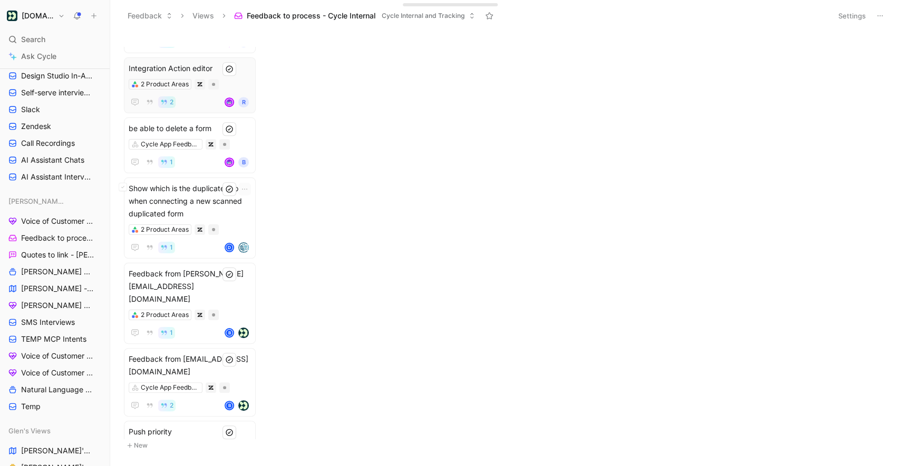
scroll to position [420, 0]
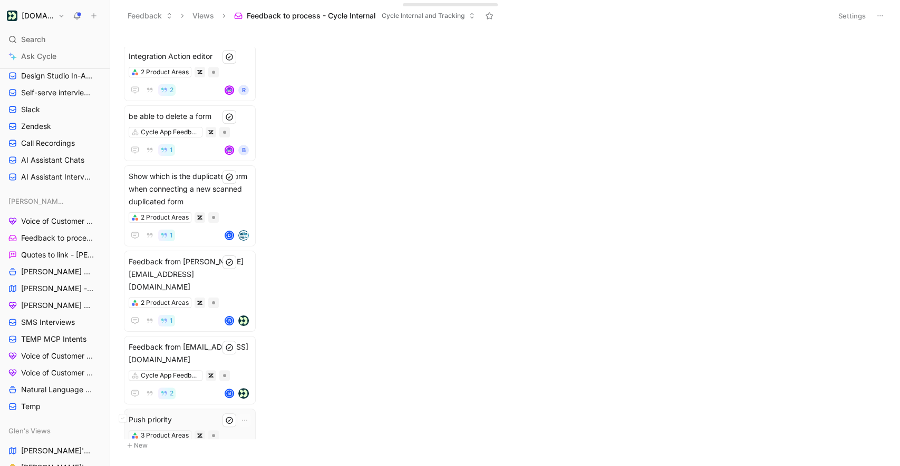
click at [208, 414] on span "Push priority" at bounding box center [190, 420] width 122 height 13
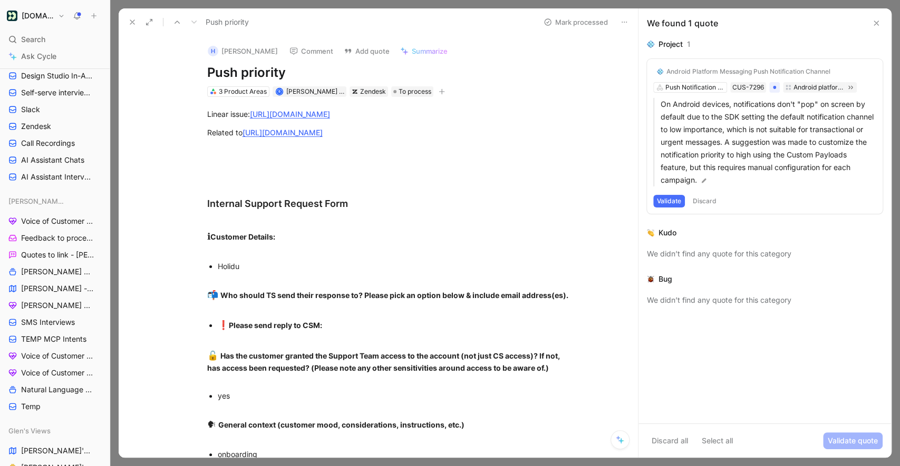
click at [131, 26] on icon at bounding box center [132, 22] width 8 height 8
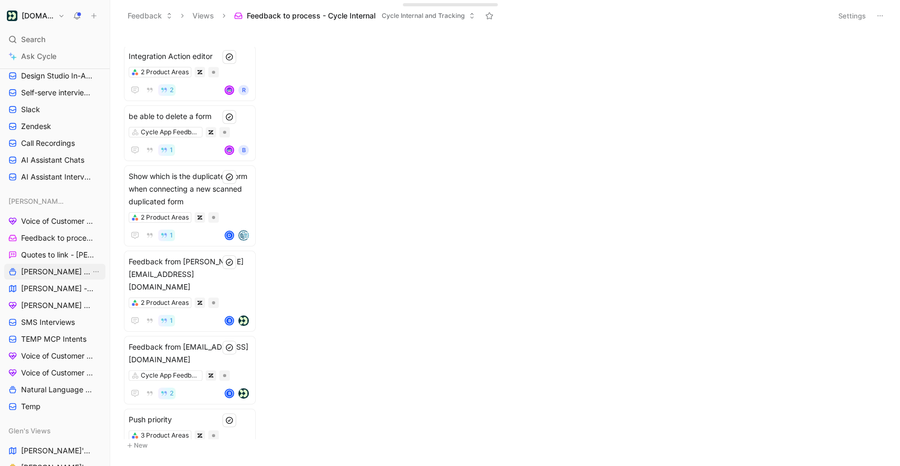
scroll to position [295, 0]
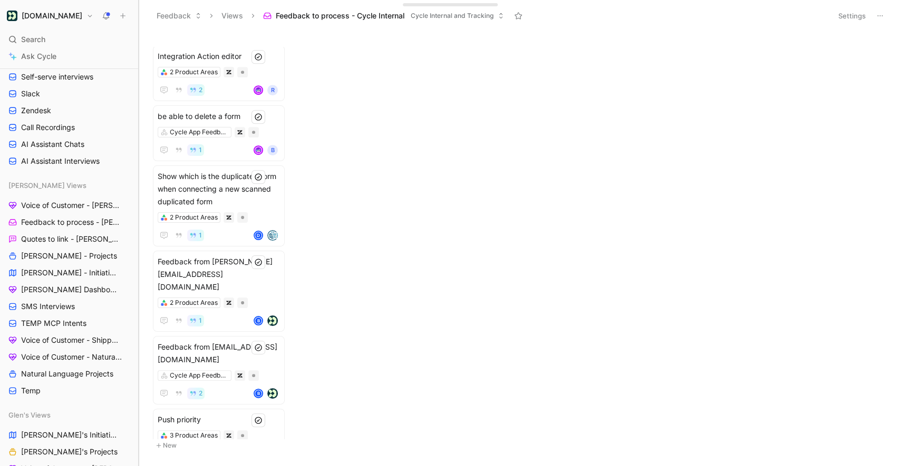
drag, startPoint x: 110, startPoint y: 222, endPoint x: 141, endPoint y: 222, distance: 31.1
click at [141, 222] on div at bounding box center [138, 233] width 4 height 466
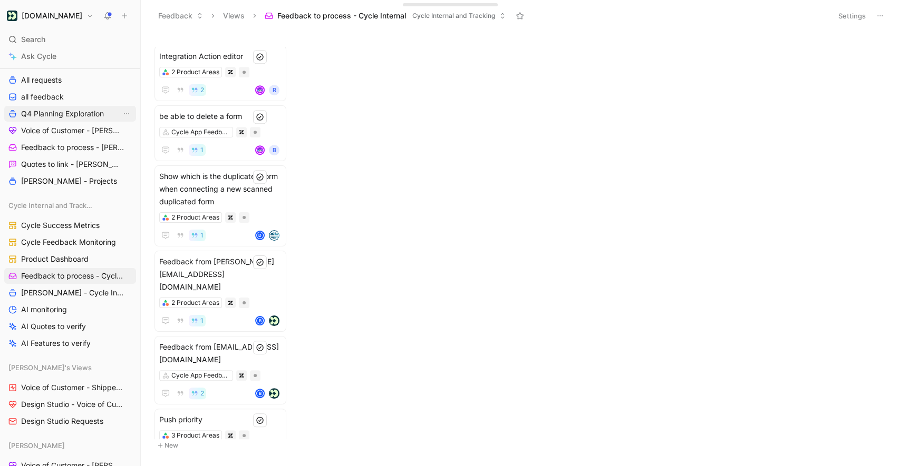
scroll to position [944, 0]
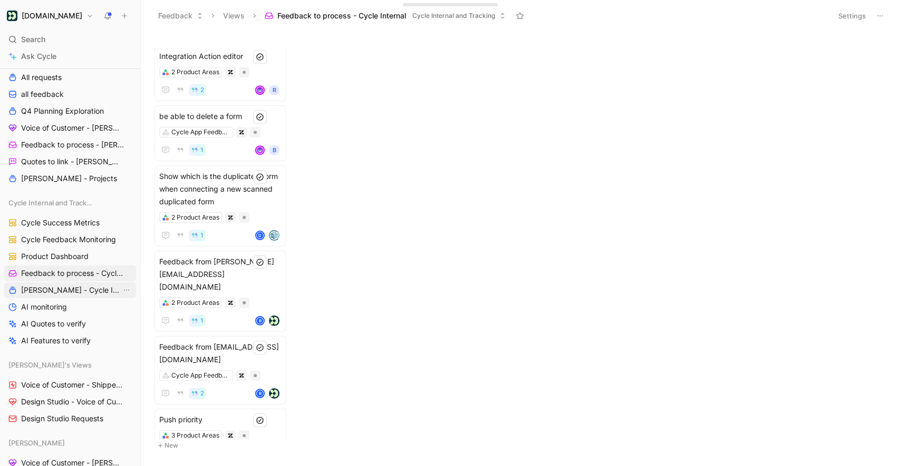
click at [76, 294] on span "[PERSON_NAME] - Cycle Internal Requests" at bounding box center [71, 290] width 100 height 11
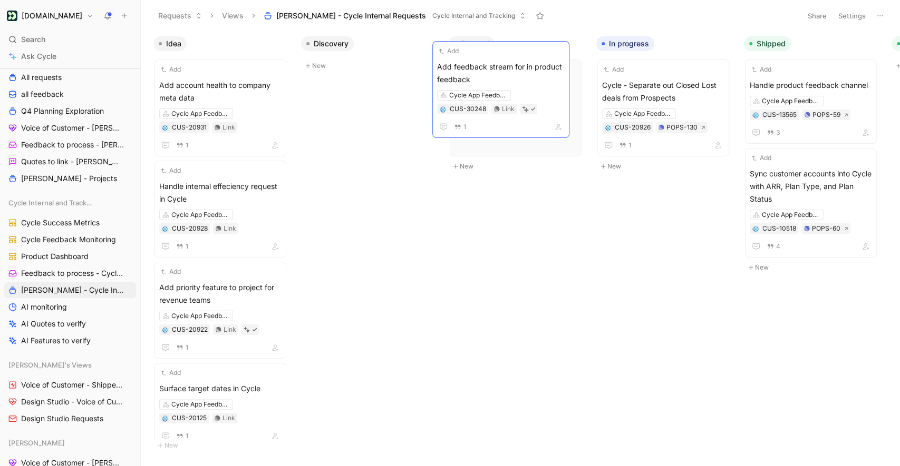
scroll to position [0, 9]
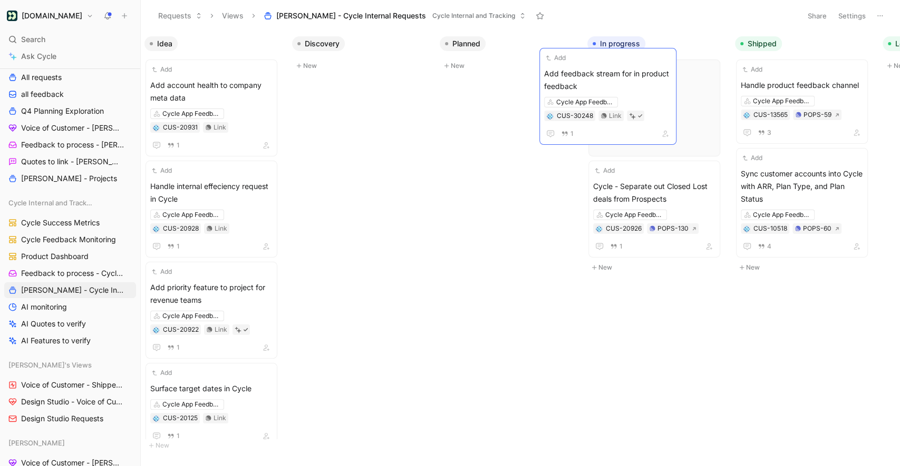
drag, startPoint x: 223, startPoint y: 98, endPoint x: 608, endPoint y: 86, distance: 384.9
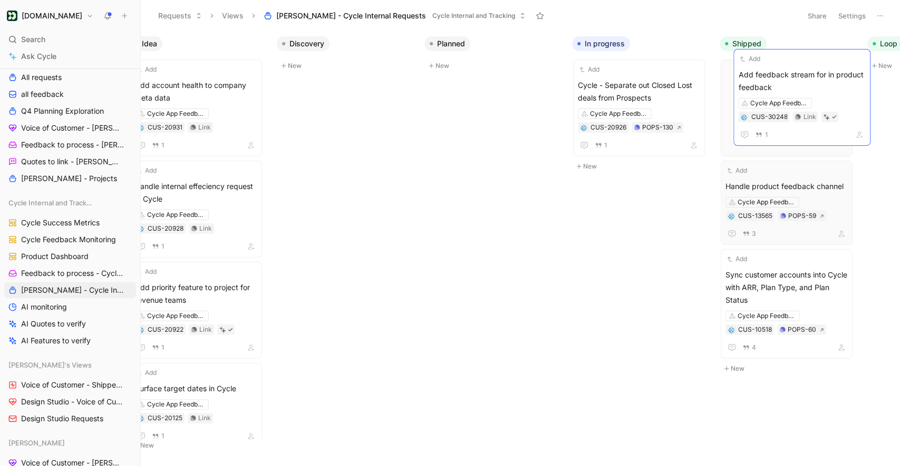
drag, startPoint x: 610, startPoint y: 94, endPoint x: 747, endPoint y: 83, distance: 137.4
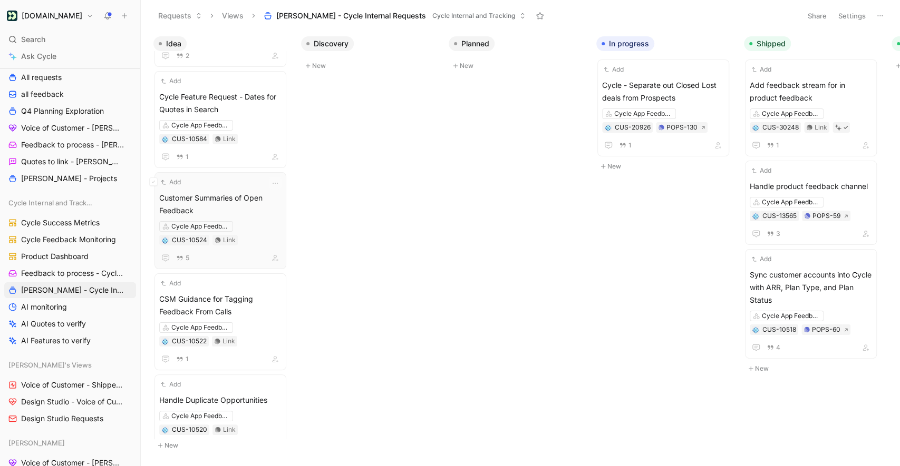
scroll to position [1102, 0]
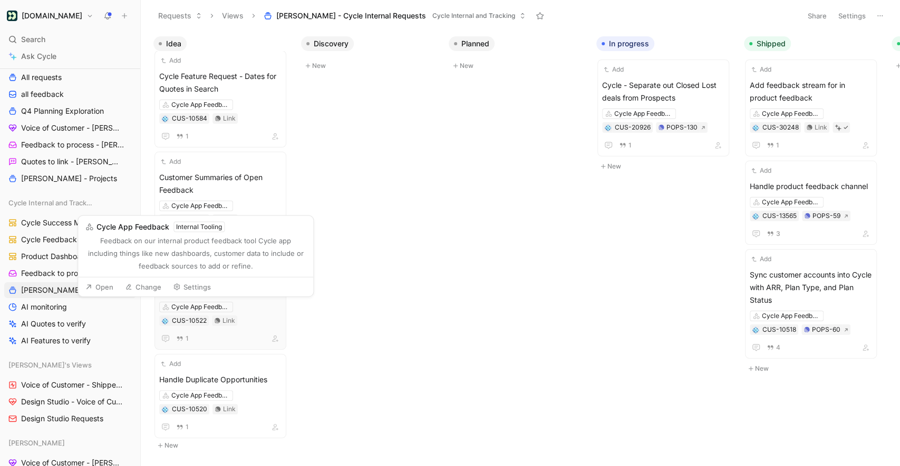
click at [224, 329] on div "CSM Guidance for Tagging Feedback From Calls Cycle App Feedback CUS-10522 Link 1" at bounding box center [220, 308] width 122 height 73
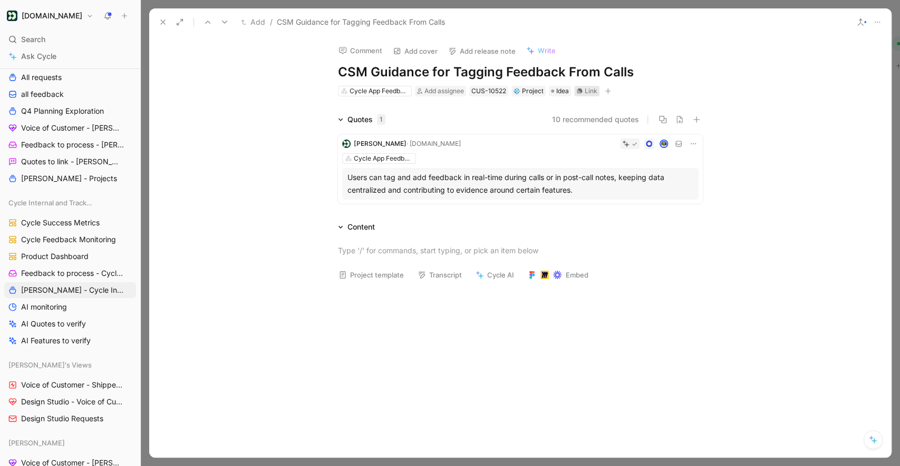
click at [585, 90] on div "Link" at bounding box center [590, 91] width 13 height 11
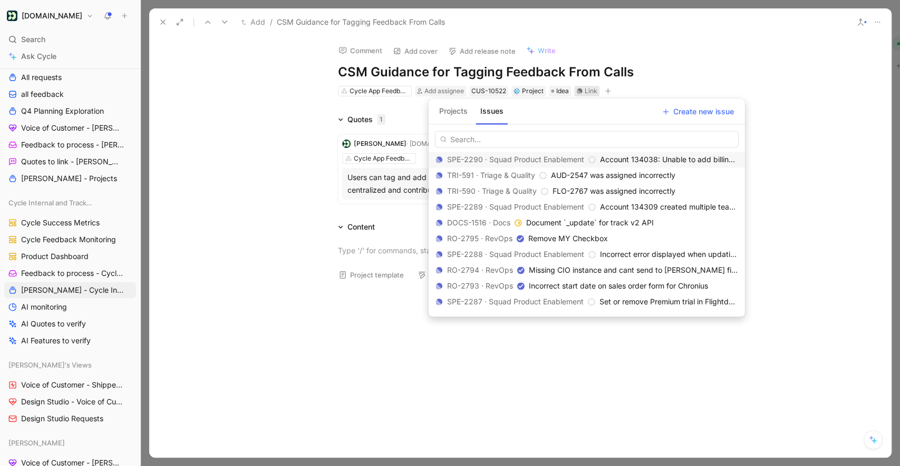
click at [469, 139] on input "text" at bounding box center [587, 139] width 304 height 17
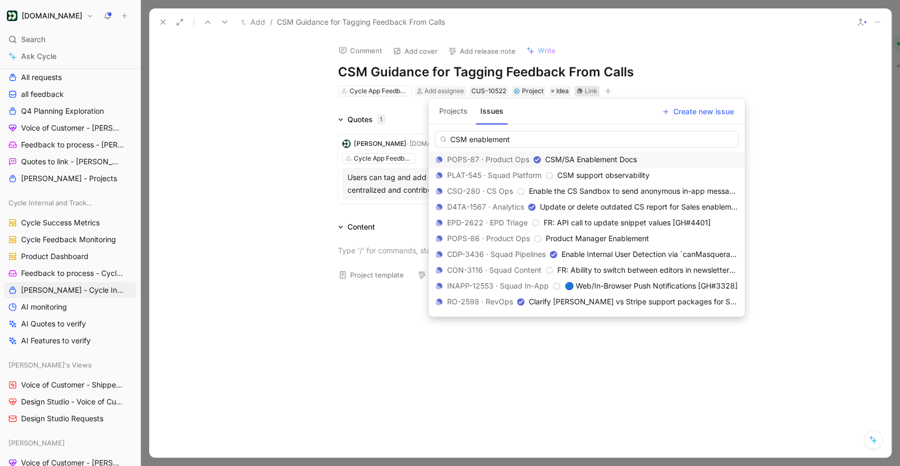
type input "CSM enablement"
click at [522, 163] on div "POPS-87 · Product Ops" at bounding box center [487, 159] width 105 height 13
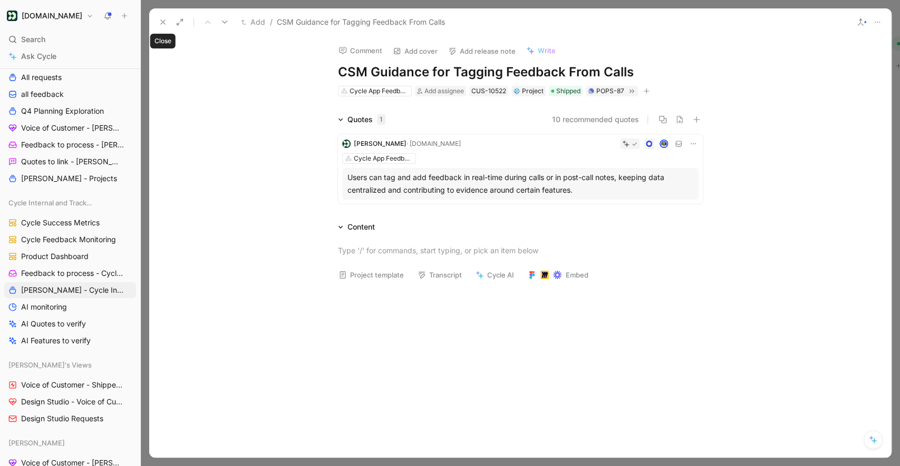
scroll to position [1040, 0]
click at [163, 23] on use at bounding box center [163, 22] width 4 height 4
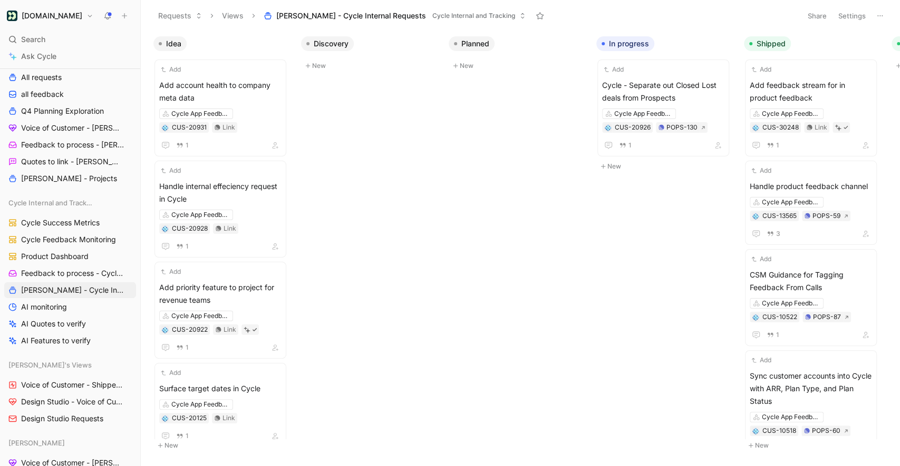
click at [606, 169] on button "New" at bounding box center [665, 166] width 139 height 13
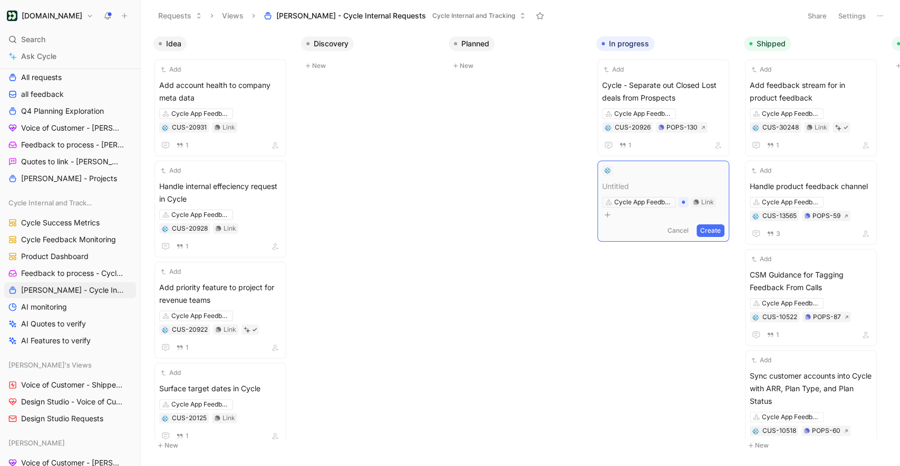
click at [622, 186] on span at bounding box center [663, 186] width 122 height 13
click at [623, 188] on span at bounding box center [663, 186] width 122 height 13
click at [715, 224] on button "Create" at bounding box center [710, 230] width 28 height 13
click at [668, 184] on span "Document how create a Kudo" at bounding box center [663, 186] width 122 height 13
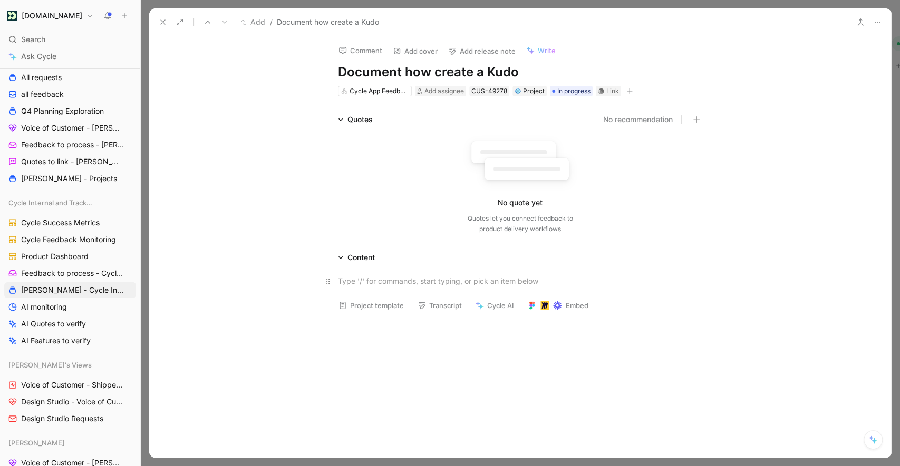
click at [405, 272] on p at bounding box center [520, 280] width 405 height 17
click at [478, 300] on button "Cycle AI" at bounding box center [495, 305] width 48 height 15
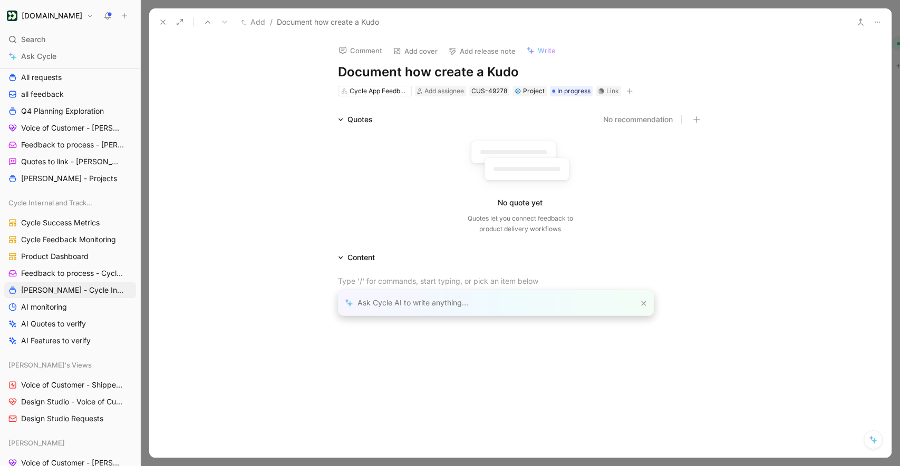
click at [400, 304] on div at bounding box center [495, 302] width 315 height 25
paste input "https://www.loom.com/share/b789e73b7b0b40e2a3ece565d6483ddd"
type input "write a quick ticket to add a notion doc about how to create and capture a kudo…"
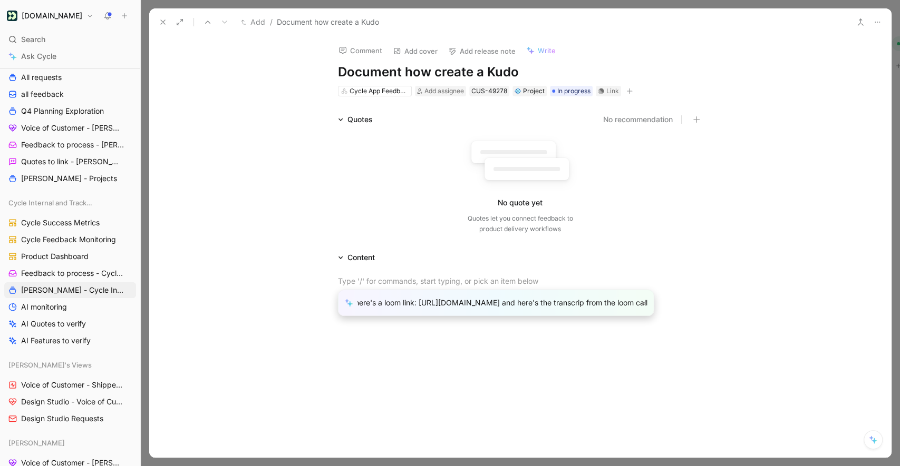
scroll to position [0, 0]
click at [625, 307] on div "write a quick ticket to add a notion doc about how to create and capture a kudo…" at bounding box center [495, 302] width 315 height 25
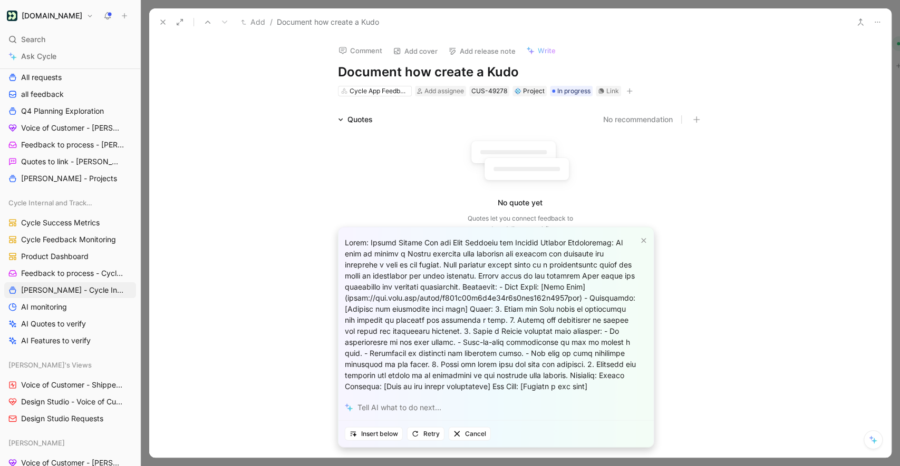
click at [421, 319] on div at bounding box center [495, 312] width 315 height 168
click at [385, 440] on span "Insert below" at bounding box center [373, 434] width 48 height 11
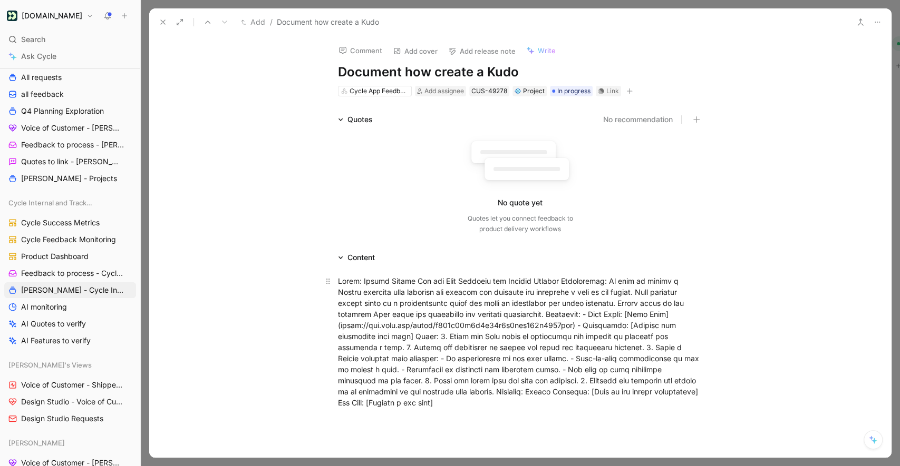
click at [480, 332] on div at bounding box center [520, 342] width 365 height 133
click at [286, 265] on button "button" at bounding box center [279, 264] width 16 height 17
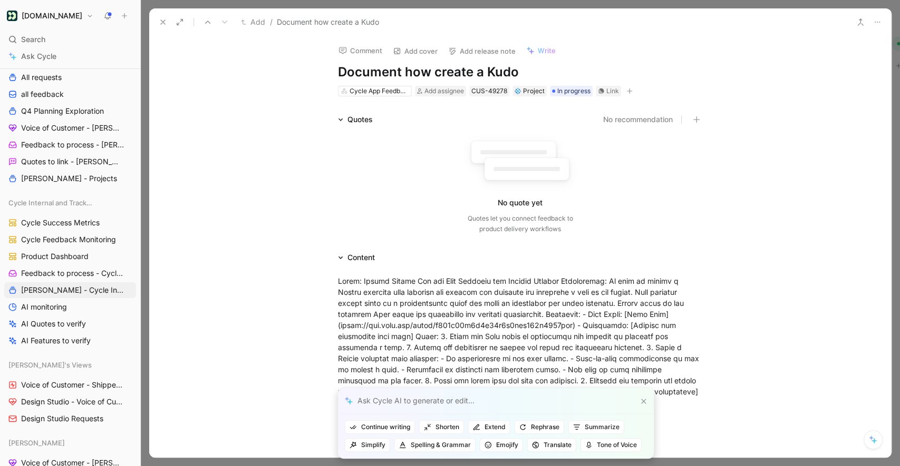
click at [397, 403] on div at bounding box center [495, 401] width 315 height 26
type input "format this better"
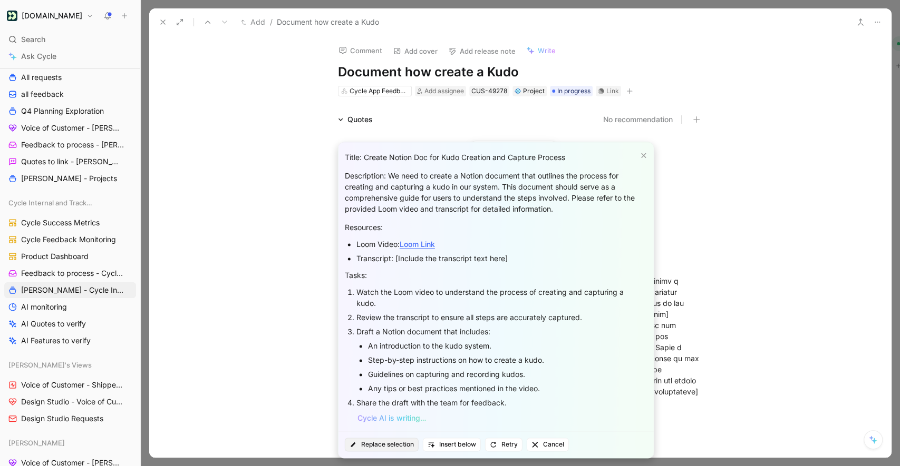
click at [394, 444] on span "Replace selection" at bounding box center [381, 445] width 64 height 11
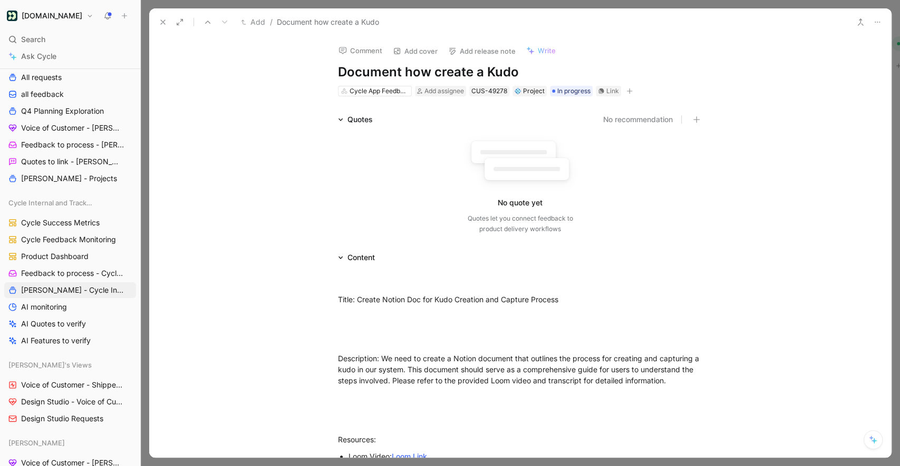
scroll to position [440, 0]
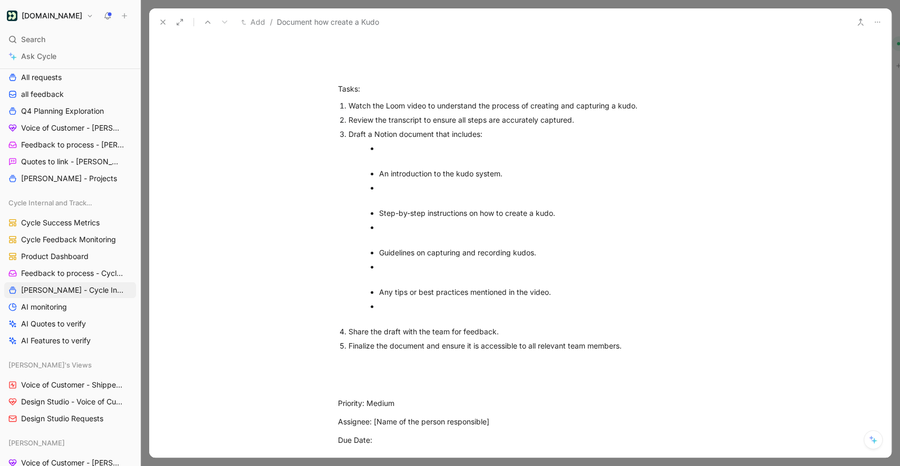
click at [391, 160] on div at bounding box center [531, 154] width 304 height 22
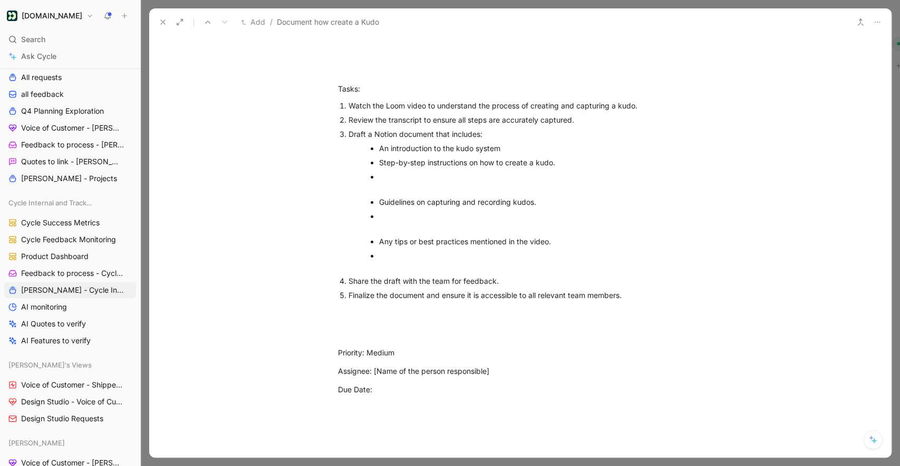
click at [379, 175] on div at bounding box center [531, 182] width 304 height 22
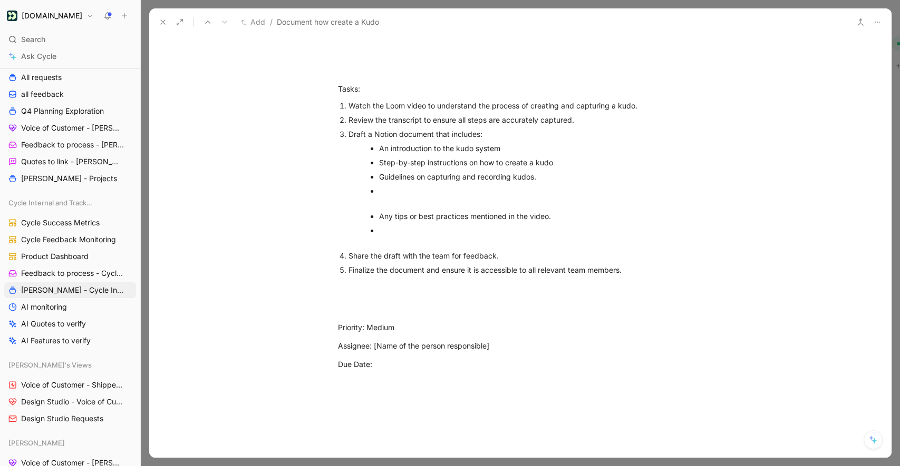
click at [387, 195] on div at bounding box center [531, 197] width 304 height 22
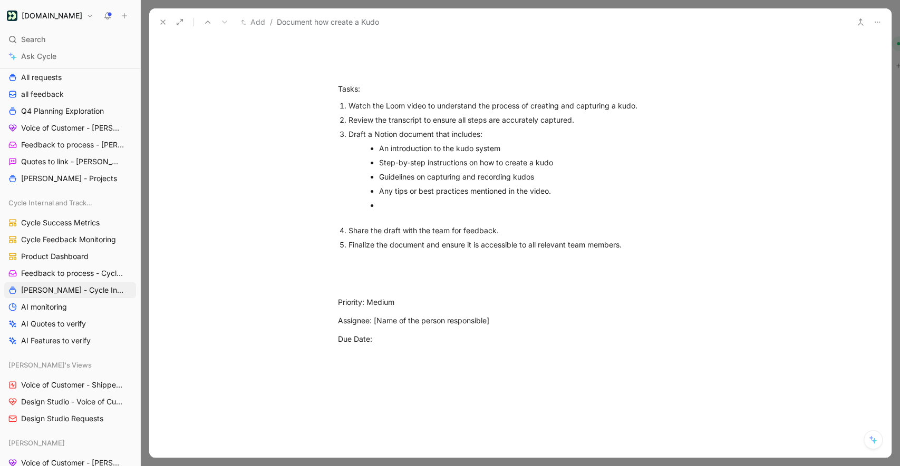
click at [387, 202] on div at bounding box center [531, 211] width 304 height 22
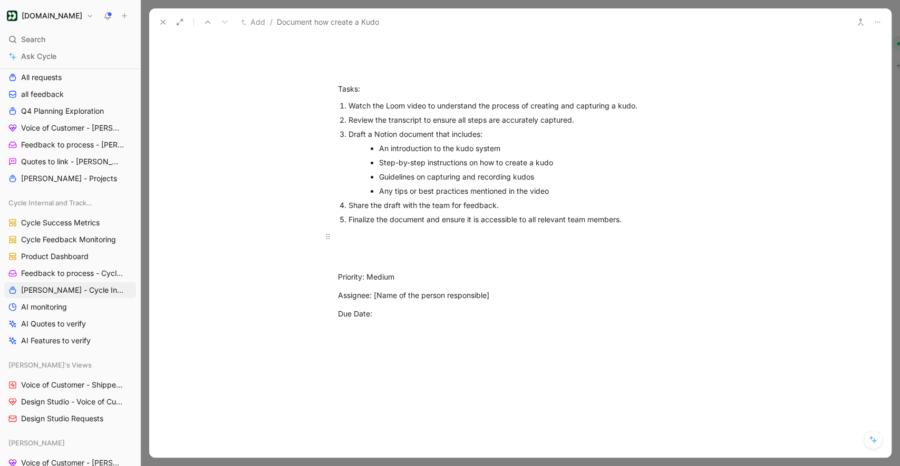
click at [383, 267] on p at bounding box center [520, 248] width 405 height 40
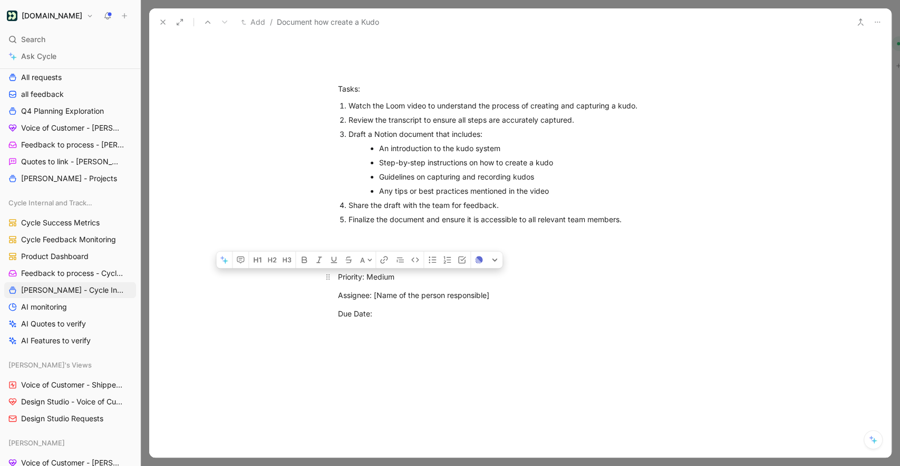
drag, startPoint x: 388, startPoint y: 315, endPoint x: 343, endPoint y: 279, distance: 57.8
click at [343, 279] on div "Title: Create Notion Doc for Kudo Creation and Capture Process Description: We …" at bounding box center [519, 78] width 741 height 506
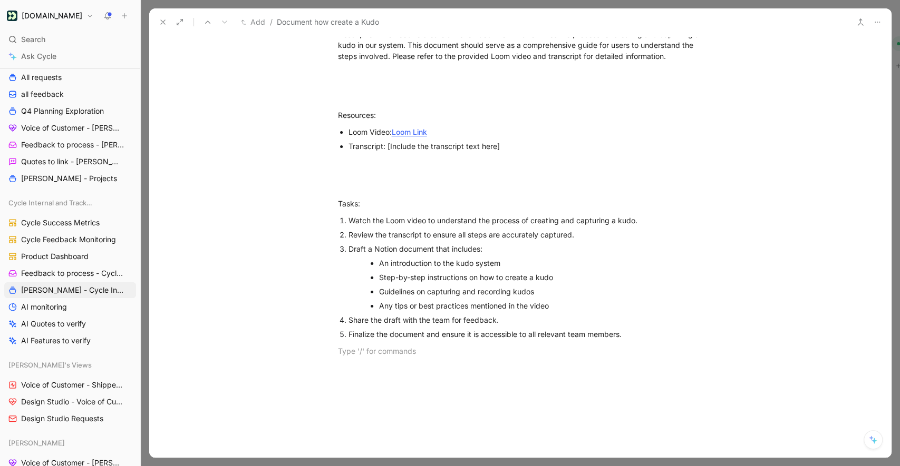
scroll to position [301, 0]
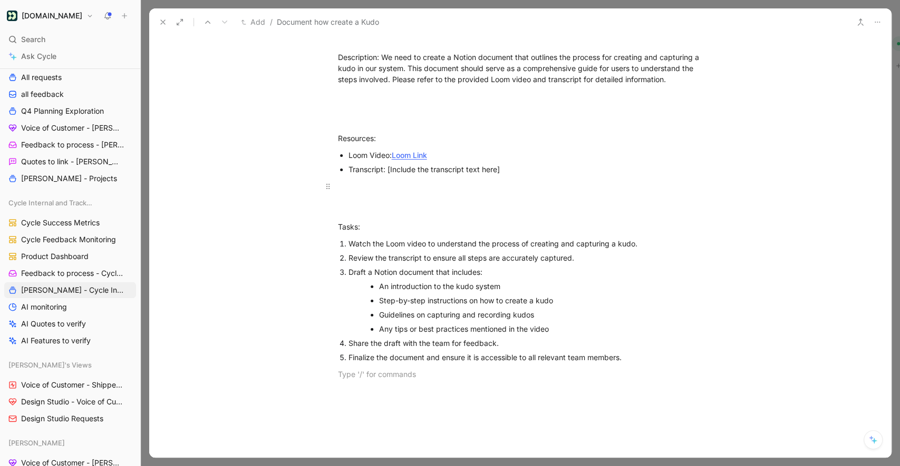
click at [366, 211] on div at bounding box center [520, 197] width 365 height 33
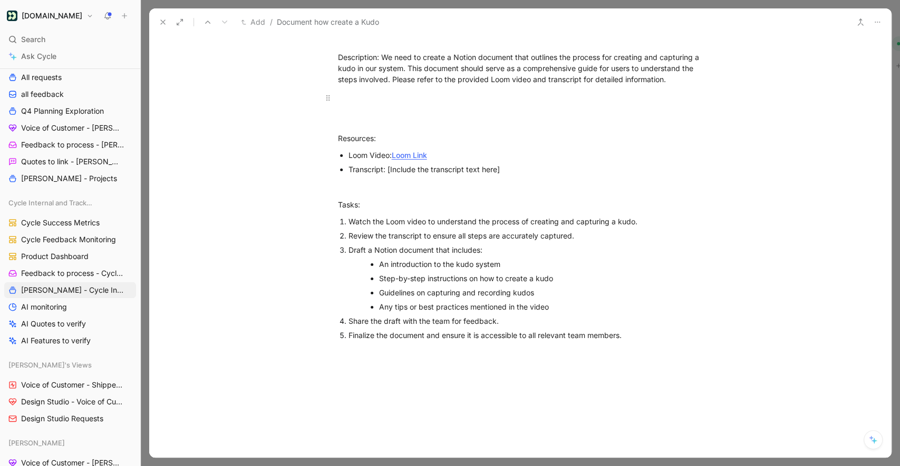
click at [352, 119] on div at bounding box center [520, 108] width 365 height 33
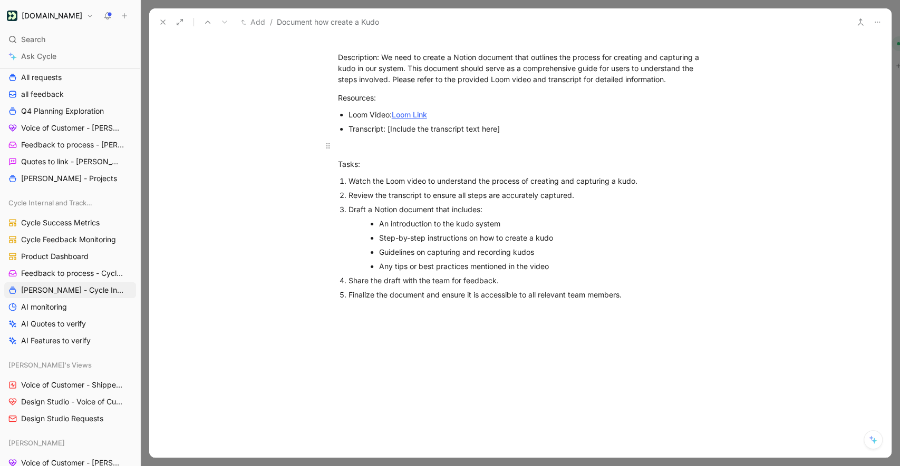
click at [356, 143] on div at bounding box center [520, 145] width 365 height 11
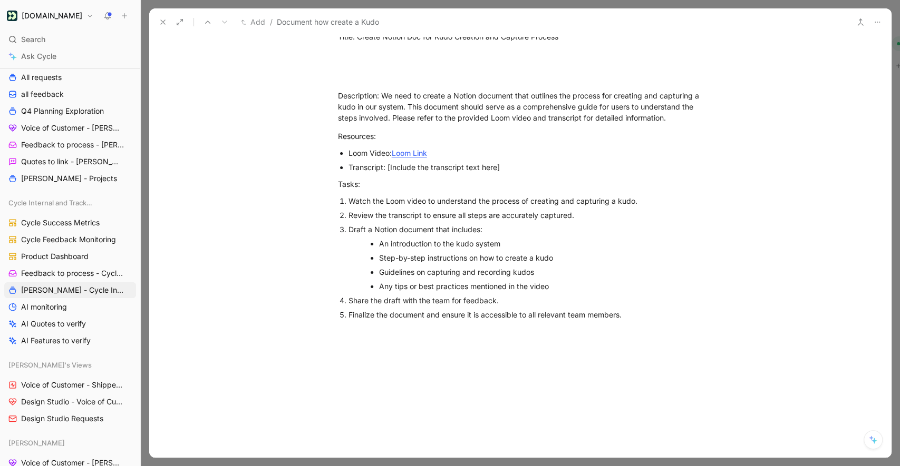
scroll to position [199, 0]
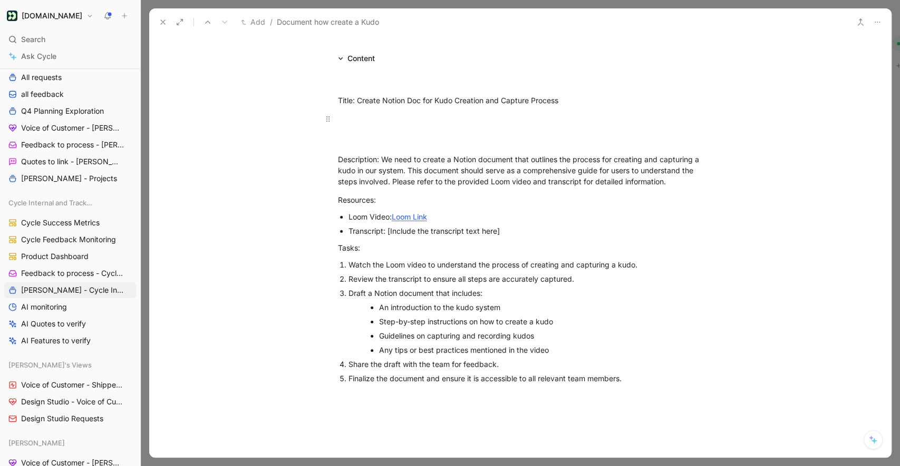
click at [352, 132] on div at bounding box center [520, 129] width 365 height 33
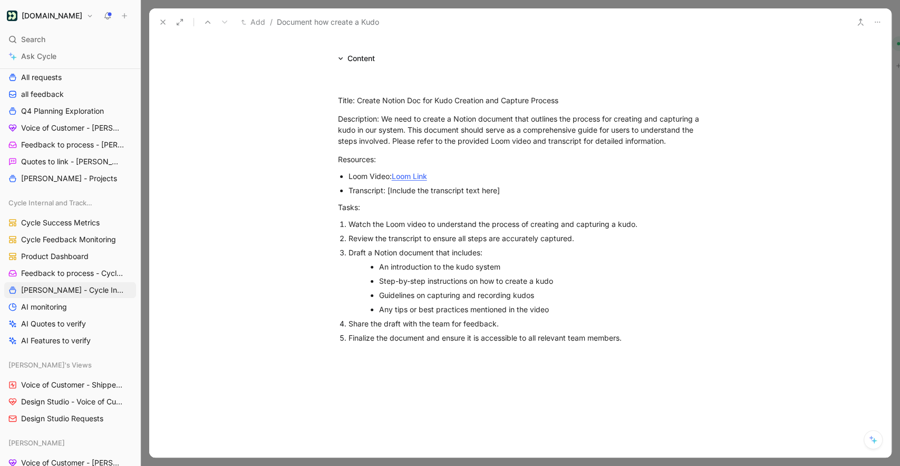
click at [347, 69] on div "Title: Create Notion Doc for Kudo Creation and Capture Process Description: We …" at bounding box center [519, 218] width 741 height 307
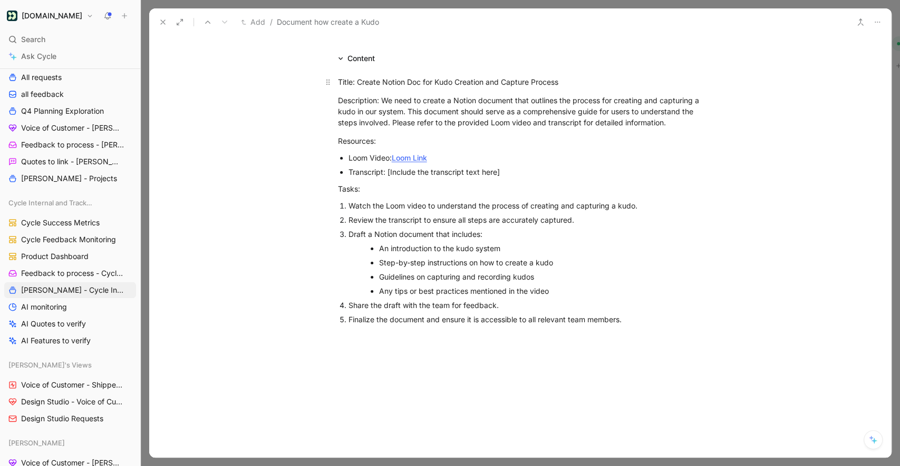
click at [354, 80] on div "Title: Create Notion Doc for Kudo Creation and Capture Process" at bounding box center [520, 81] width 365 height 11
drag, startPoint x: 350, startPoint y: 102, endPoint x: 337, endPoint y: 102, distance: 13.7
click at [338, 102] on div "Description: We need to create a Notion document that outlines the process for …" at bounding box center [520, 111] width 365 height 33
drag, startPoint x: 336, startPoint y: 140, endPoint x: 394, endPoint y: 140, distance: 58.0
click at [394, 140] on p "Resources:" at bounding box center [520, 140] width 405 height 17
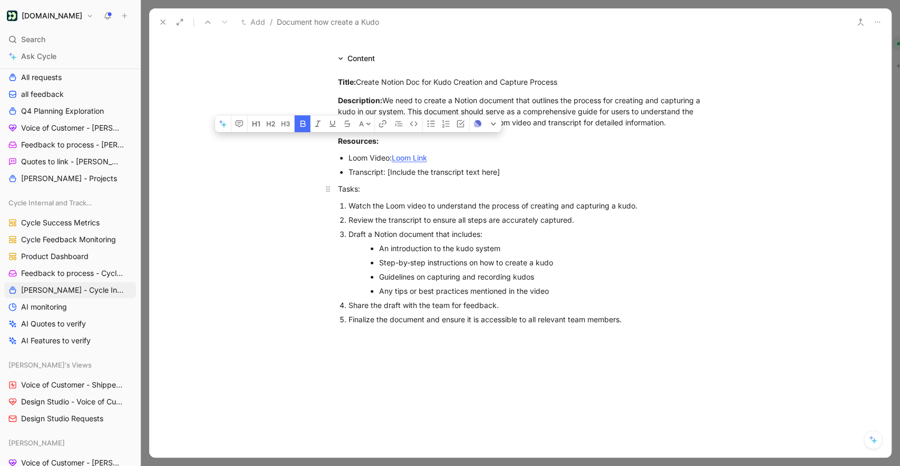
click at [345, 192] on div "Tasks:" at bounding box center [520, 188] width 365 height 11
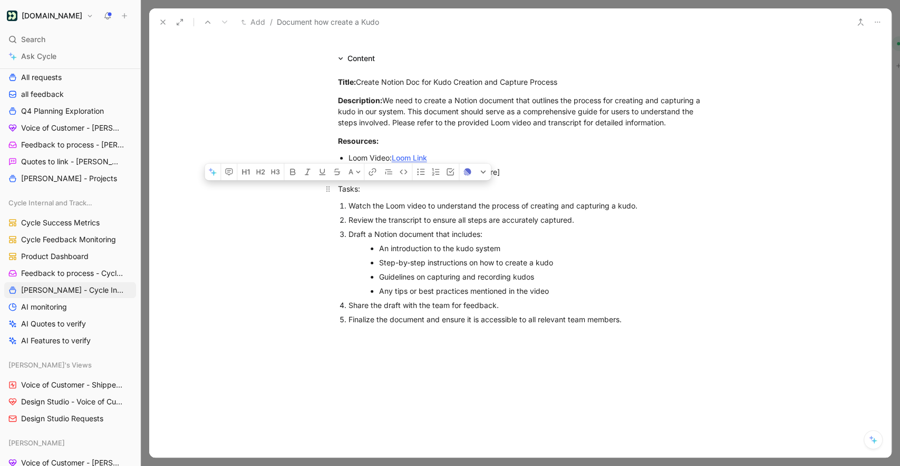
click at [345, 192] on div "Tasks:" at bounding box center [520, 188] width 365 height 11
click at [427, 204] on div "Watch the Loom video to understand the process of creating and capturing a kudo." at bounding box center [525, 205] width 354 height 11
click at [491, 221] on div "Review the transcript to ensure all steps are accurately captured." at bounding box center [525, 219] width 354 height 11
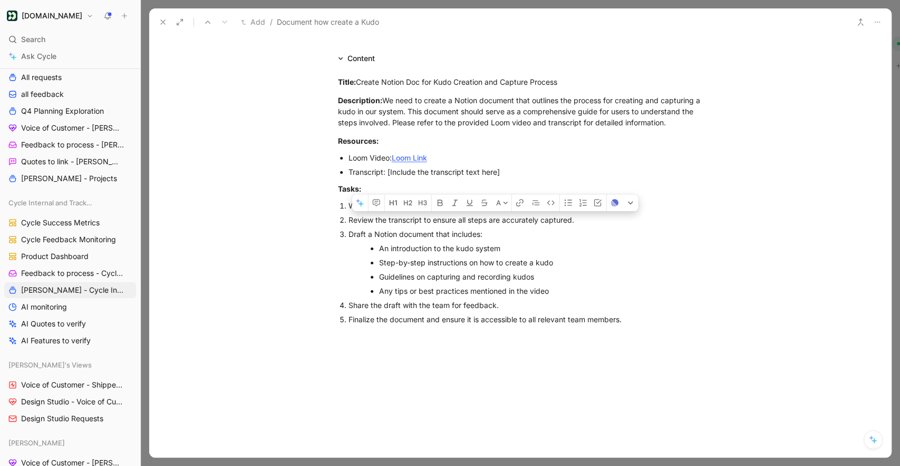
click at [491, 221] on div "Review the transcript to ensure all steps are accurately captured." at bounding box center [525, 219] width 354 height 11
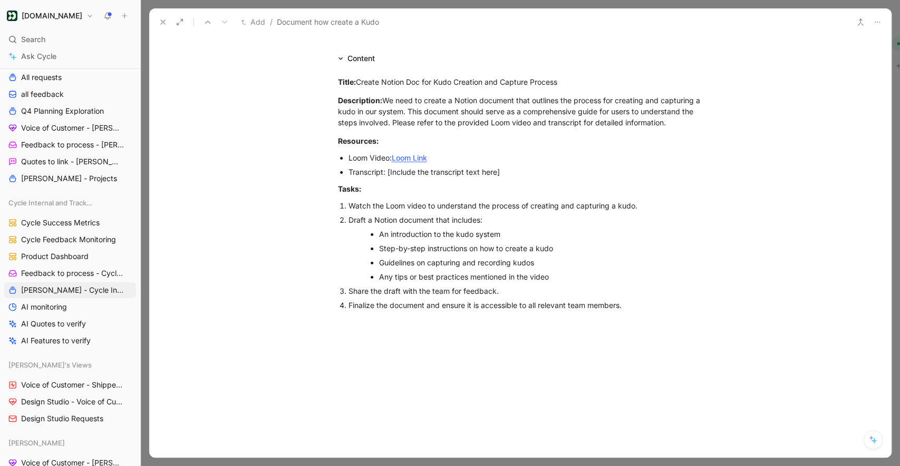
click at [454, 170] on div "Transcript: [Include the transcript text here]" at bounding box center [525, 172] width 354 height 11
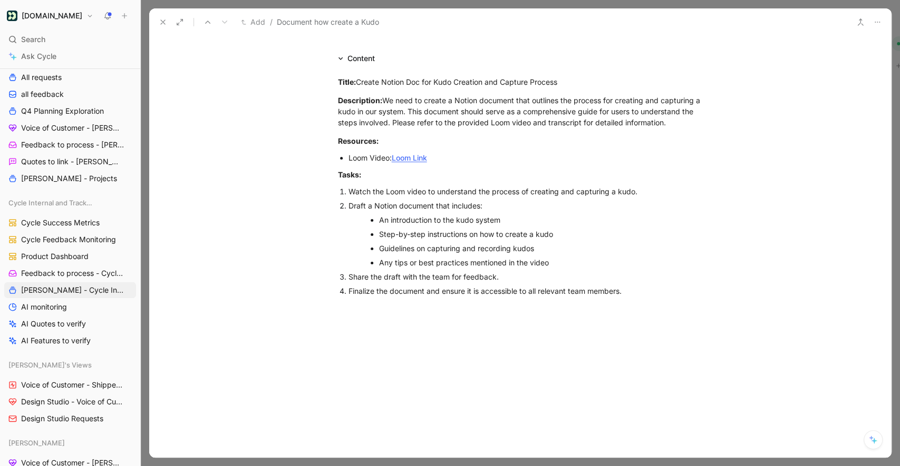
click at [449, 229] on div "Step-by-step instructions on how to create a kudo" at bounding box center [531, 234] width 304 height 11
click at [449, 221] on div "An introduction to the kudo system" at bounding box center [531, 219] width 304 height 11
click at [443, 232] on div "Step-by-step instructions on how to create a kudo" at bounding box center [531, 234] width 304 height 11
click at [438, 225] on div "An introduction to the kudo system" at bounding box center [531, 219] width 304 height 11
click at [423, 237] on div "Step-by-step instructions on how to create a kudo" at bounding box center [531, 234] width 304 height 11
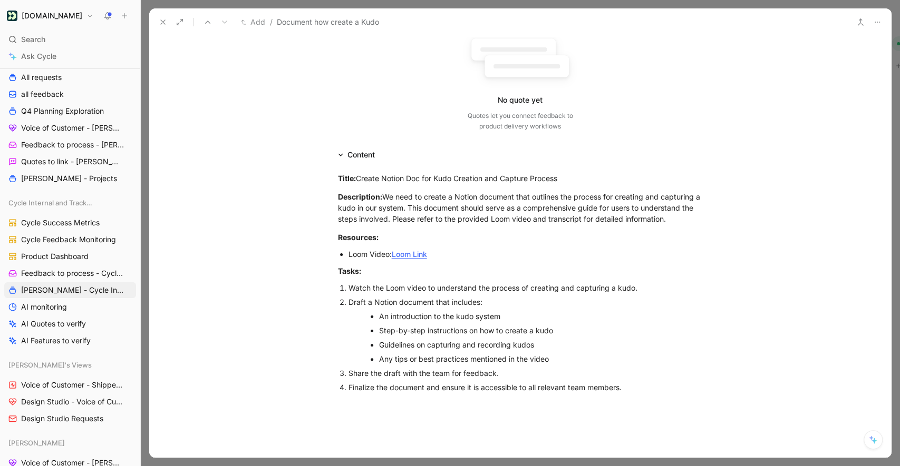
scroll to position [0, 0]
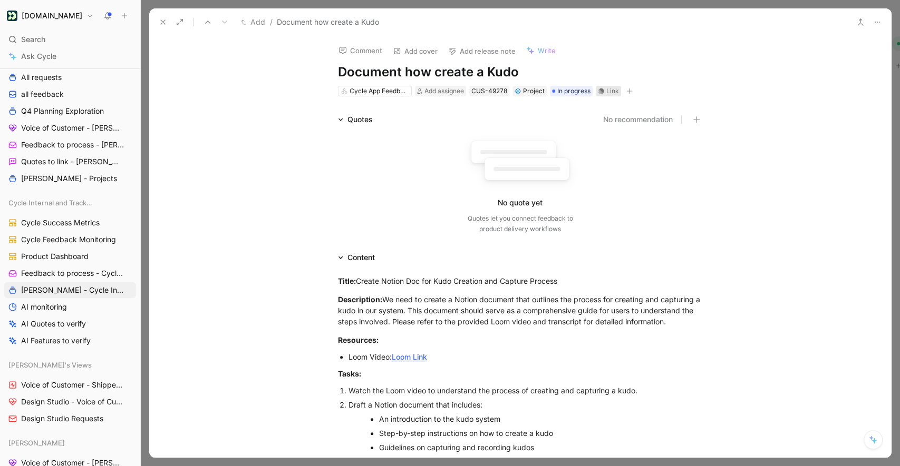
click at [603, 92] on icon at bounding box center [601, 92] width 6 height 6
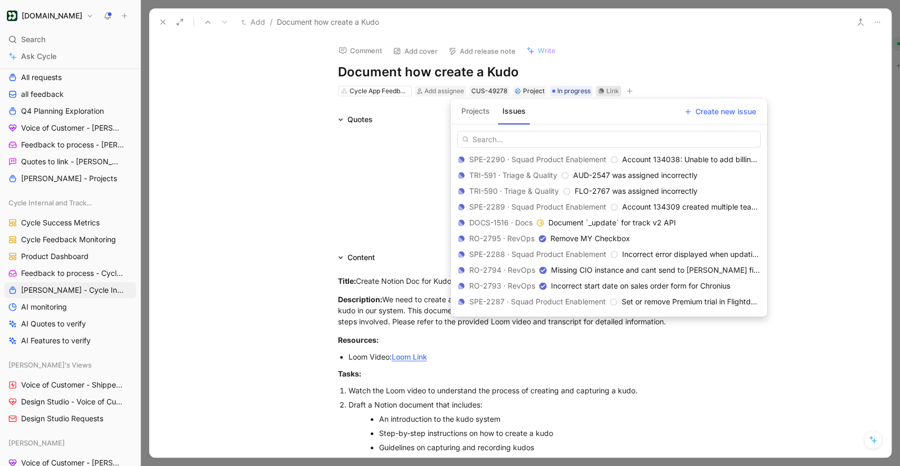
click at [482, 116] on button "Projects" at bounding box center [475, 111] width 37 height 17
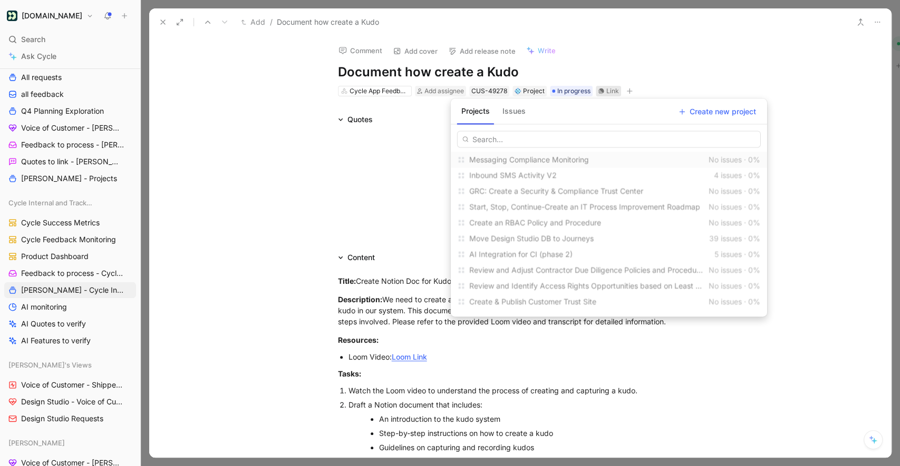
click at [508, 116] on button "Issues" at bounding box center [514, 111] width 32 height 17
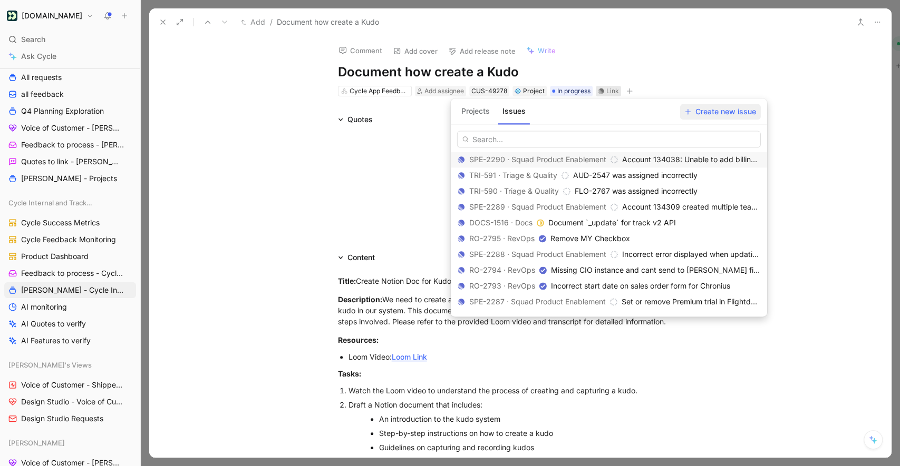
click at [697, 110] on span "Create new issue" at bounding box center [720, 111] width 71 height 13
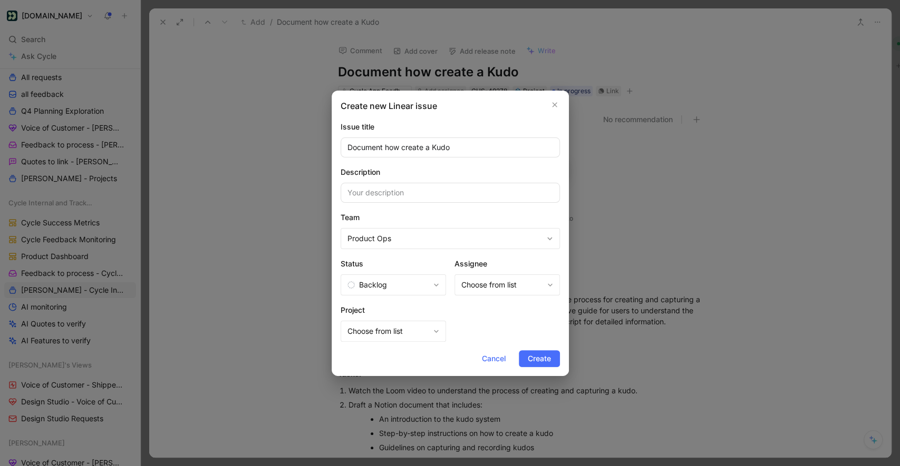
click at [510, 284] on span "Choose from list" at bounding box center [502, 285] width 82 height 13
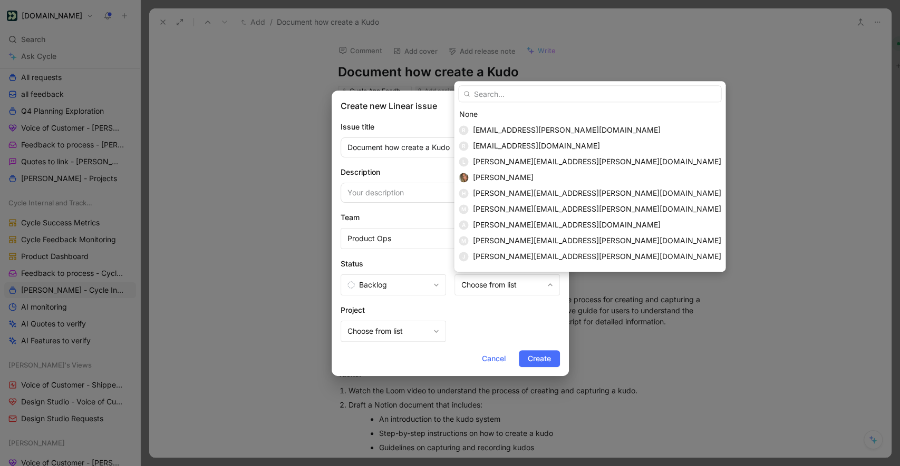
click at [489, 101] on input "text" at bounding box center [589, 93] width 263 height 17
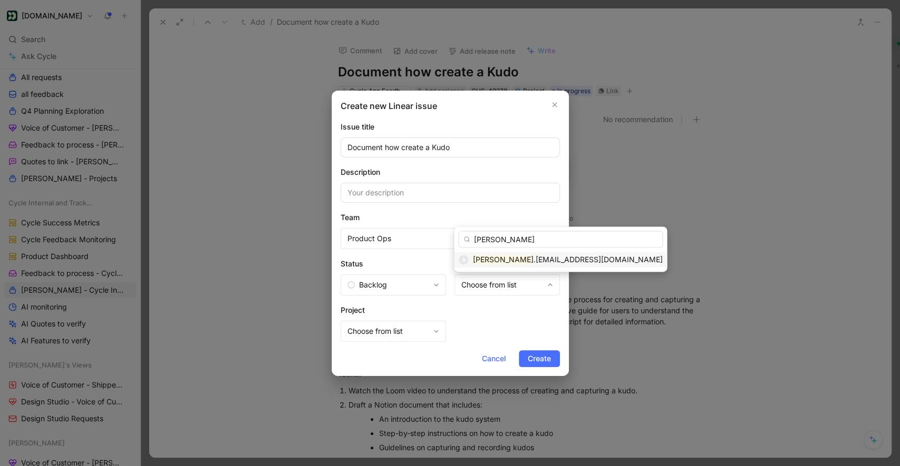
type input "anna"
click at [485, 255] on mark "anna" at bounding box center [502, 259] width 61 height 9
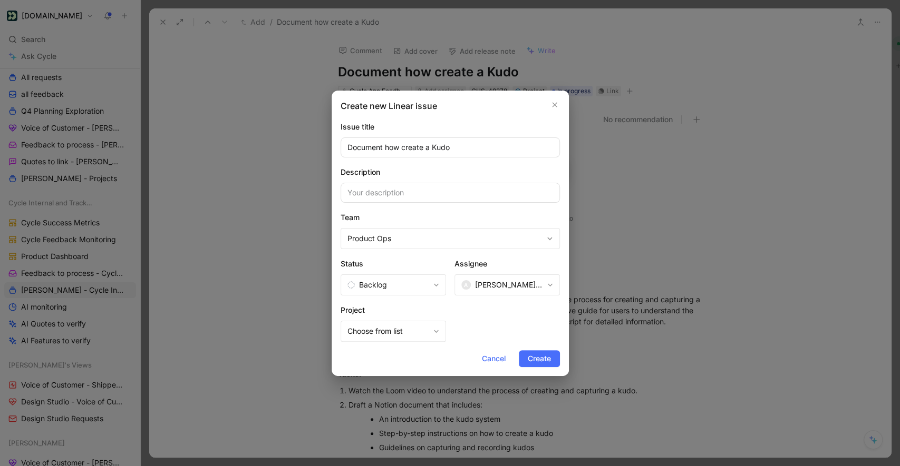
click at [421, 334] on span "Choose from list" at bounding box center [388, 331] width 82 height 13
type input "cycle"
click at [399, 334] on span "Choose from list" at bounding box center [388, 331] width 82 height 13
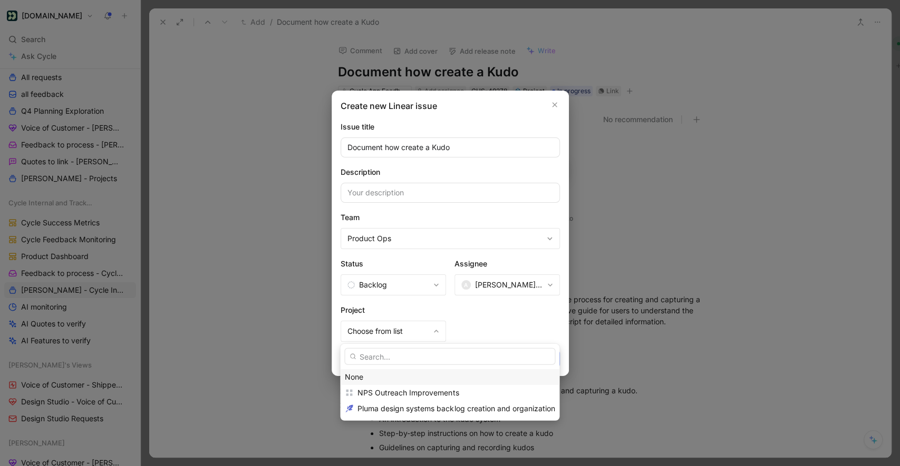
click at [382, 371] on div "None" at bounding box center [450, 377] width 210 height 13
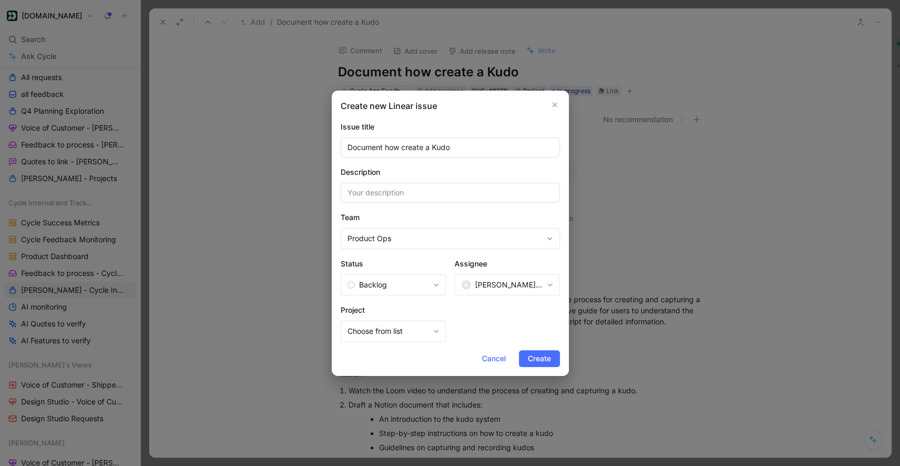
click at [407, 287] on span "Backlog" at bounding box center [388, 285] width 82 height 13
click at [404, 238] on span "Product Ops" at bounding box center [445, 238] width 196 height 13
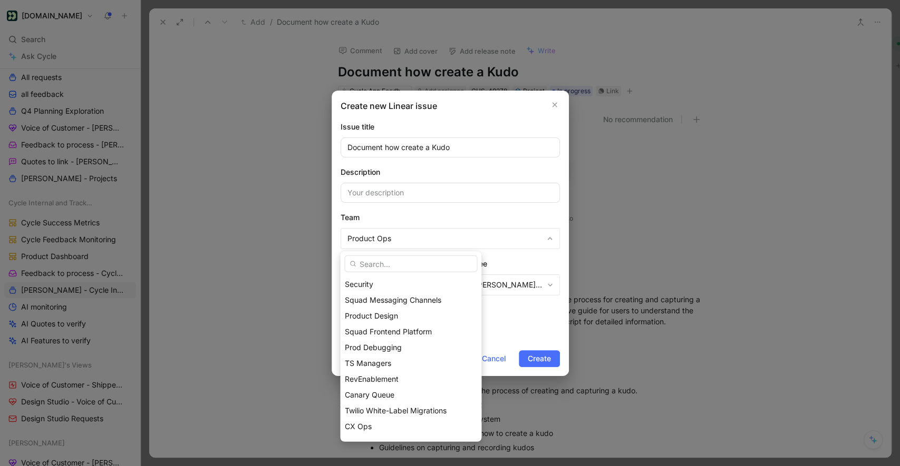
click at [404, 268] on input "text" at bounding box center [410, 264] width 133 height 17
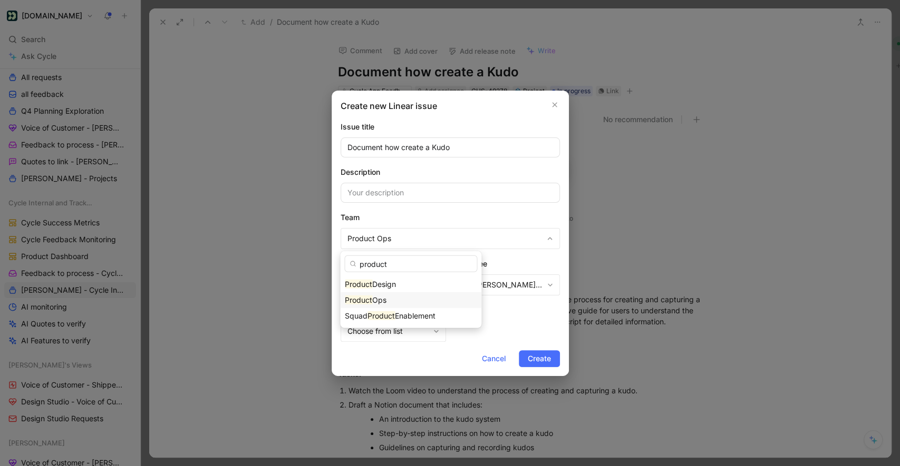
type input "product"
click at [386, 298] on span "Ops" at bounding box center [379, 300] width 14 height 9
click at [410, 326] on span "Choose from list" at bounding box center [388, 331] width 82 height 13
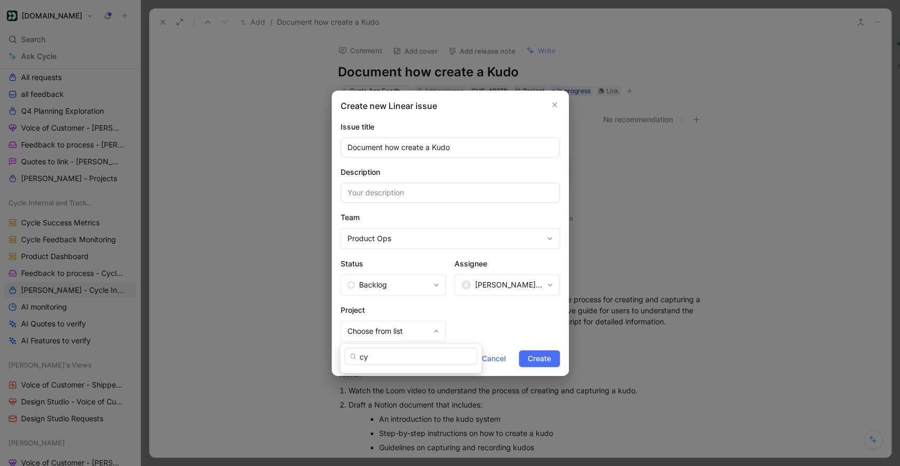
type input "c"
click at [522, 353] on button "Create" at bounding box center [539, 358] width 41 height 17
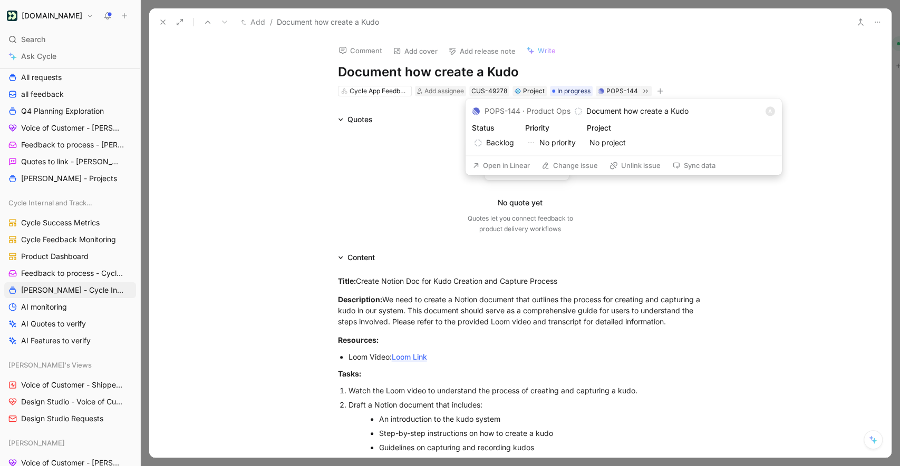
click at [678, 163] on icon at bounding box center [676, 165] width 8 height 8
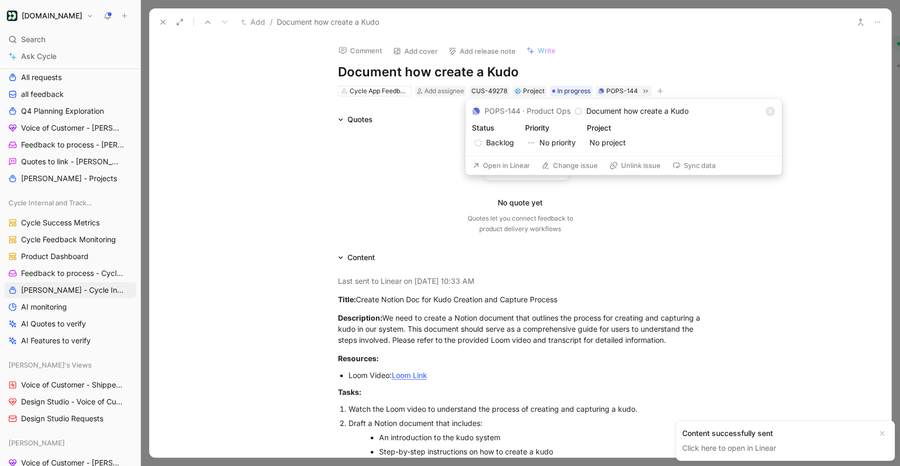
click at [494, 165] on button "Open in Linear" at bounding box center [500, 165] width 67 height 15
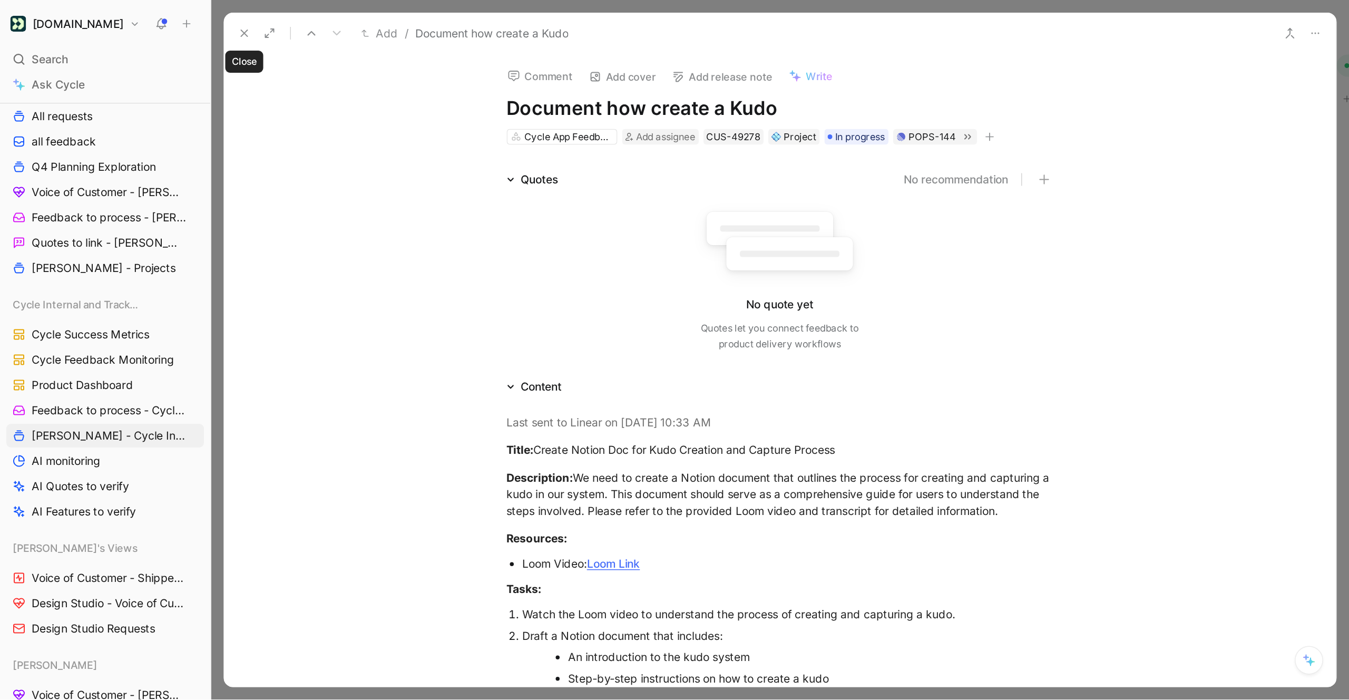
scroll to position [902, 0]
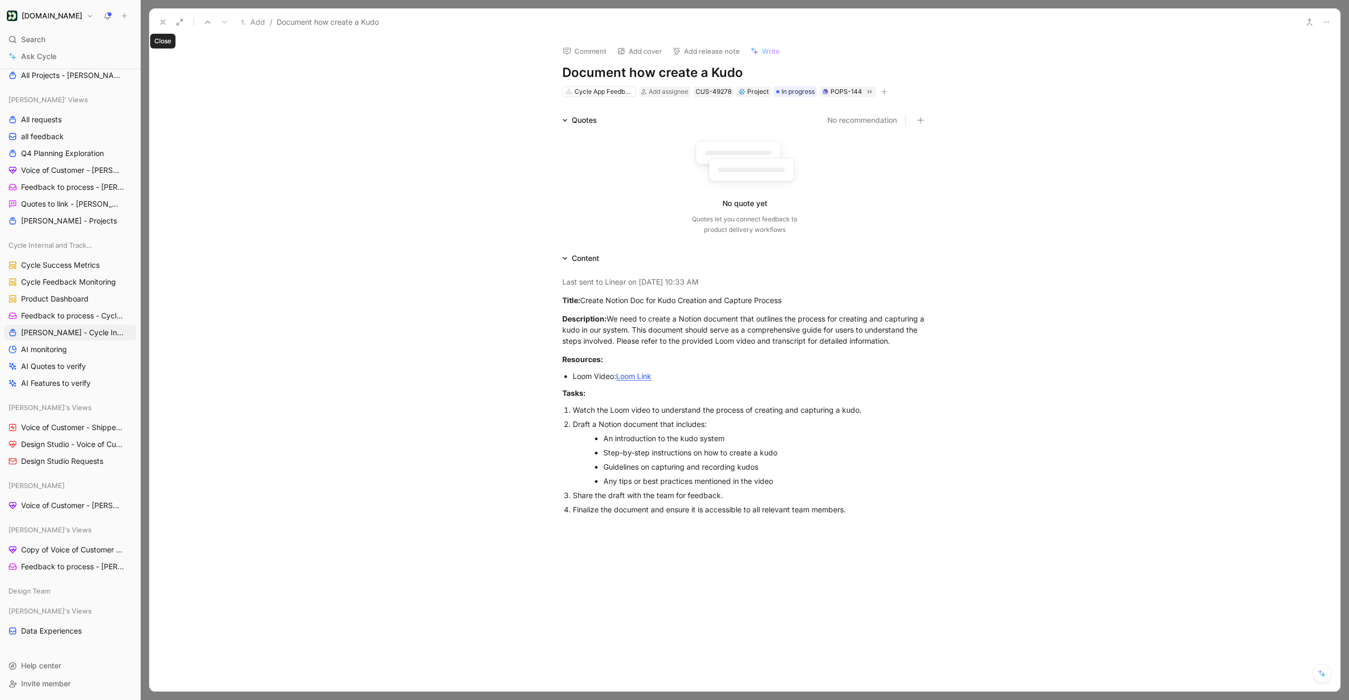
click at [163, 22] on use at bounding box center [163, 22] width 4 height 4
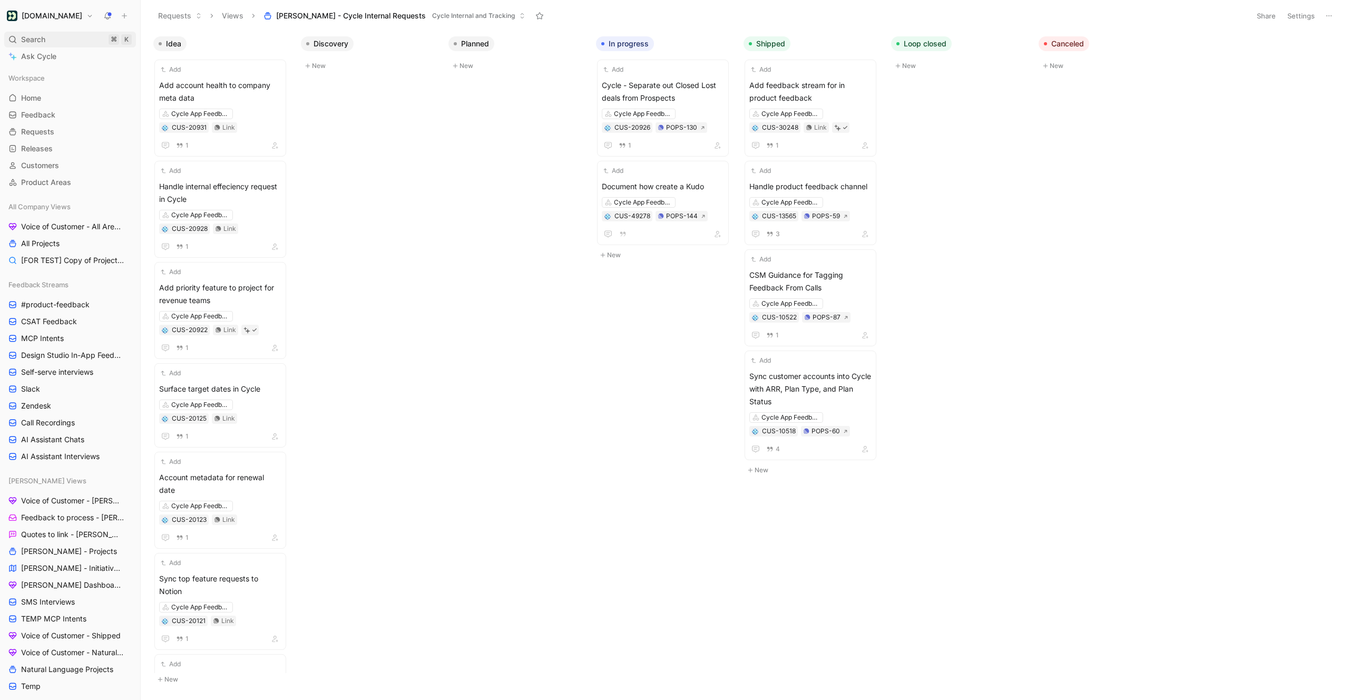
click at [30, 45] on span "Search" at bounding box center [33, 39] width 24 height 13
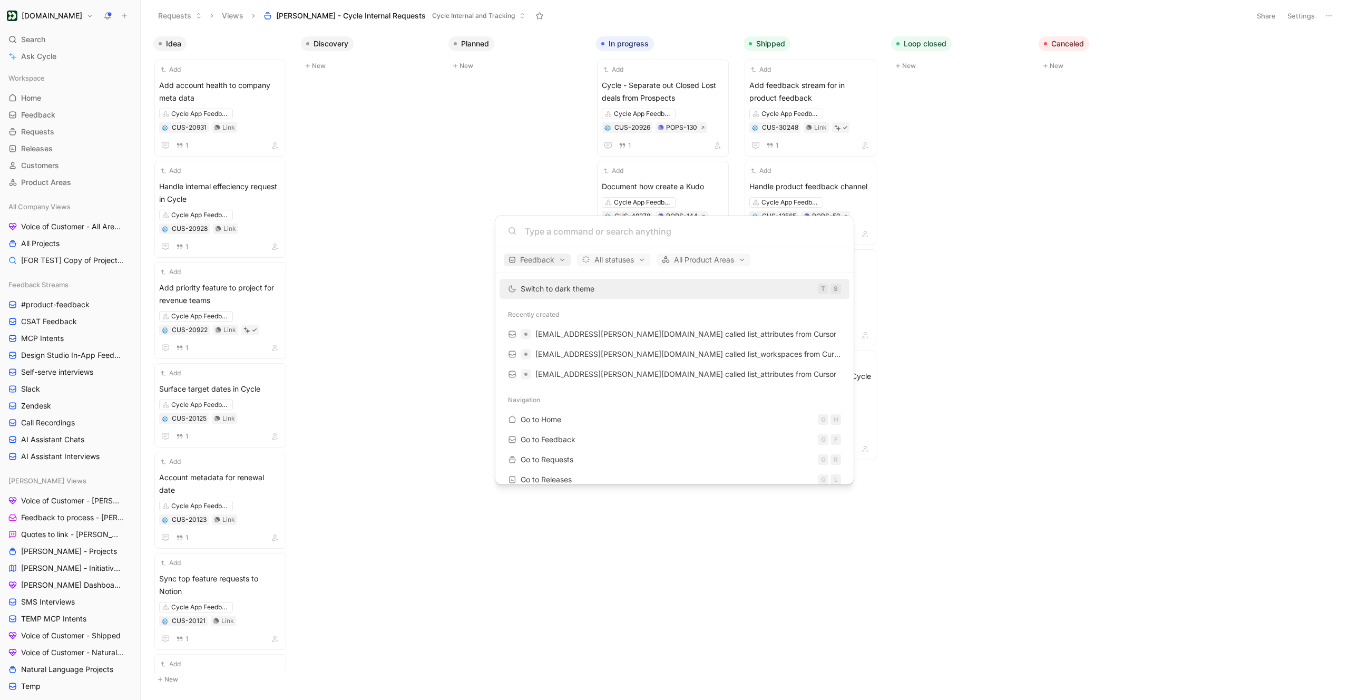
click at [567, 262] on button "Feedback" at bounding box center [537, 259] width 67 height 13
click at [569, 278] on div "Dismiss popup Feedback Quotes Requests" at bounding box center [556, 296] width 105 height 56
click at [714, 312] on div at bounding box center [674, 350] width 1349 height 700
click at [564, 268] on div "Feedback All statuses All Product Areas" at bounding box center [674, 259] width 358 height 25
click at [560, 262] on span "Feedback" at bounding box center [537, 259] width 57 height 13
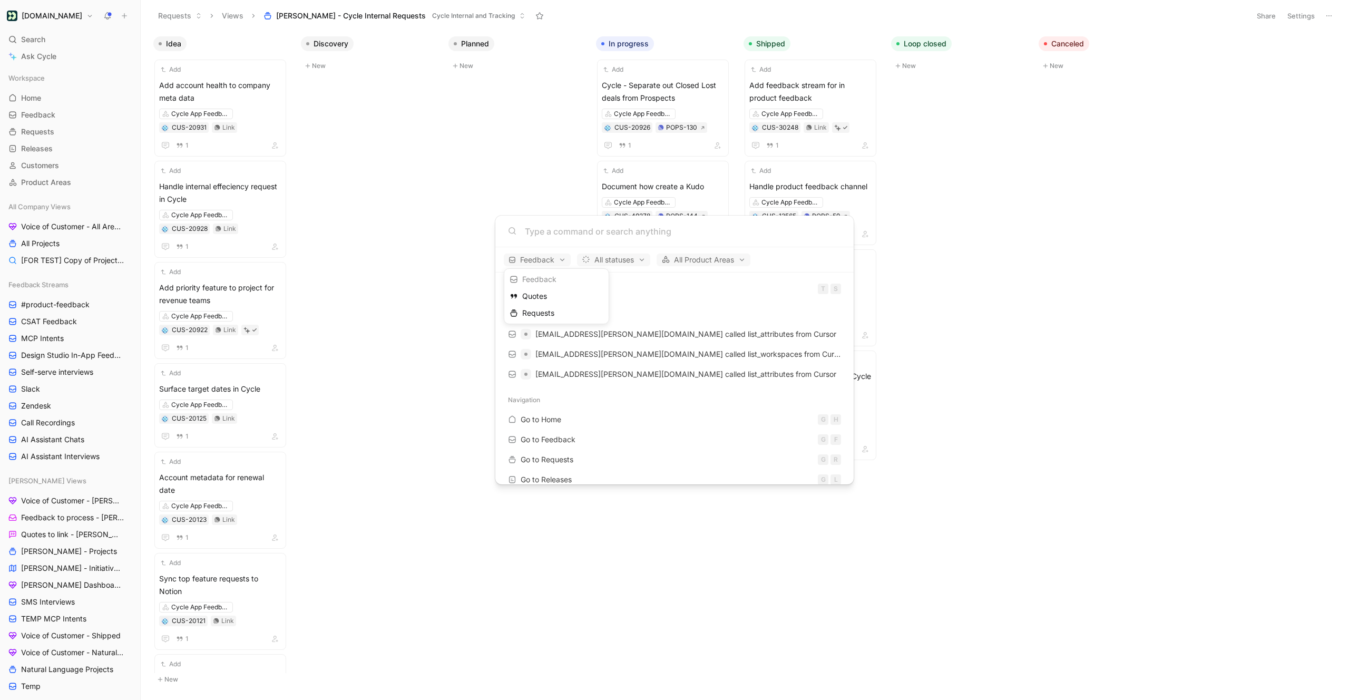
click at [671, 268] on div at bounding box center [674, 350] width 1349 height 700
click at [676, 331] on span "nuno.sousa+standalone@customer.io called list_attributes from Cursor" at bounding box center [685, 333] width 301 height 9
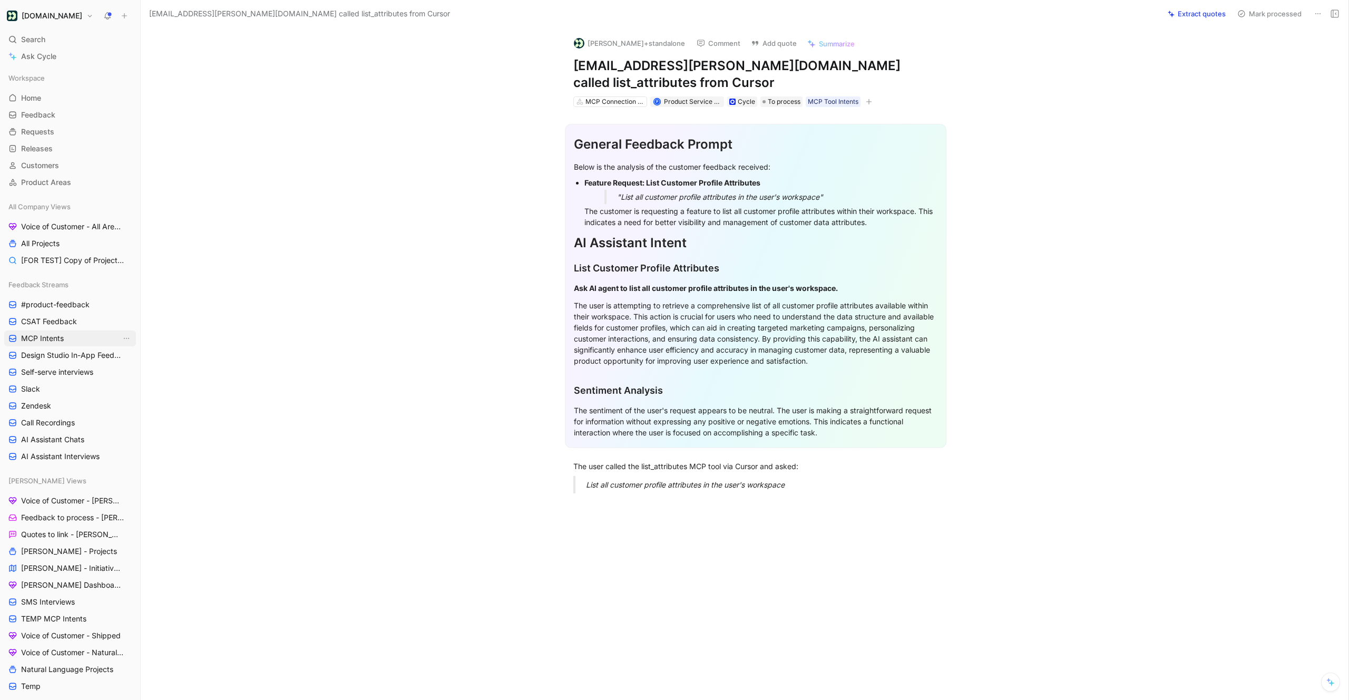
click at [64, 338] on link "MCP Intents" at bounding box center [70, 338] width 132 height 16
click at [83, 341] on link "MCP Intents" at bounding box center [70, 338] width 132 height 16
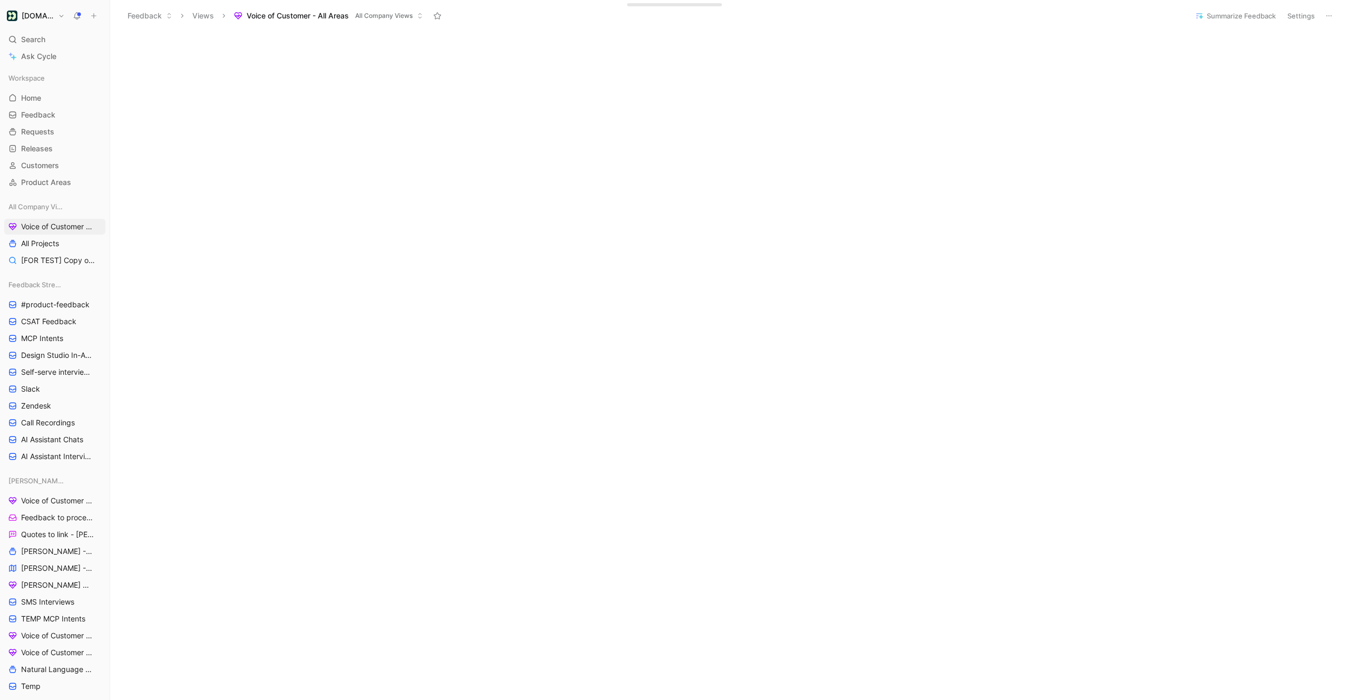
scroll to position [536, 0]
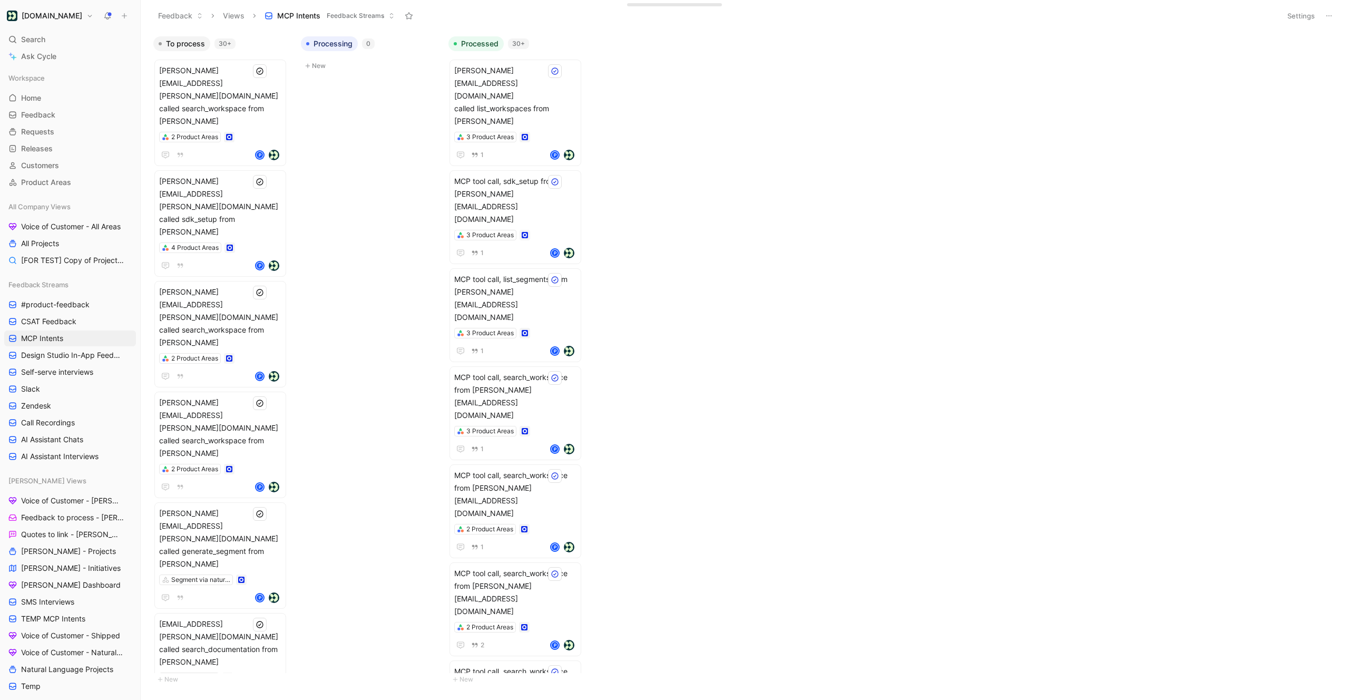
click at [1299, 23] on button "Settings" at bounding box center [1301, 15] width 37 height 15
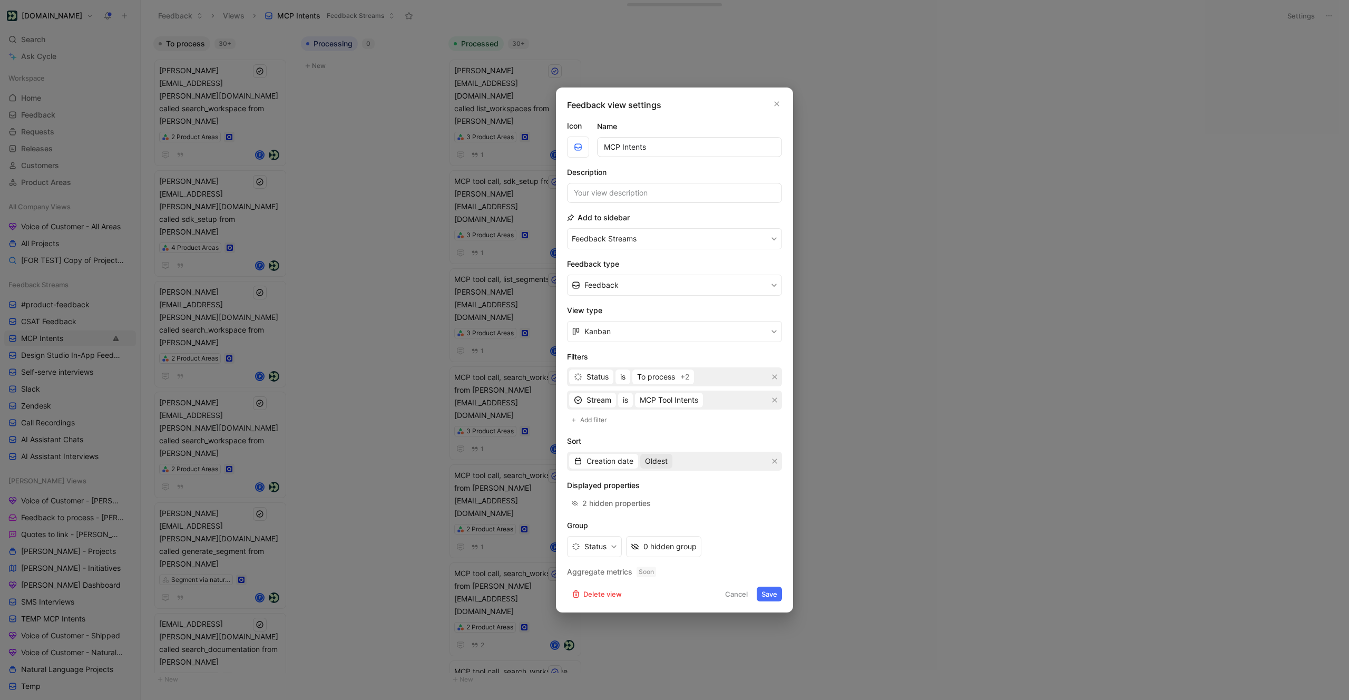
click at [657, 462] on span "Oldest" at bounding box center [656, 461] width 23 height 13
click at [655, 499] on span "Most recent" at bounding box center [666, 498] width 41 height 9
click at [770, 591] on button "Save" at bounding box center [769, 594] width 25 height 15
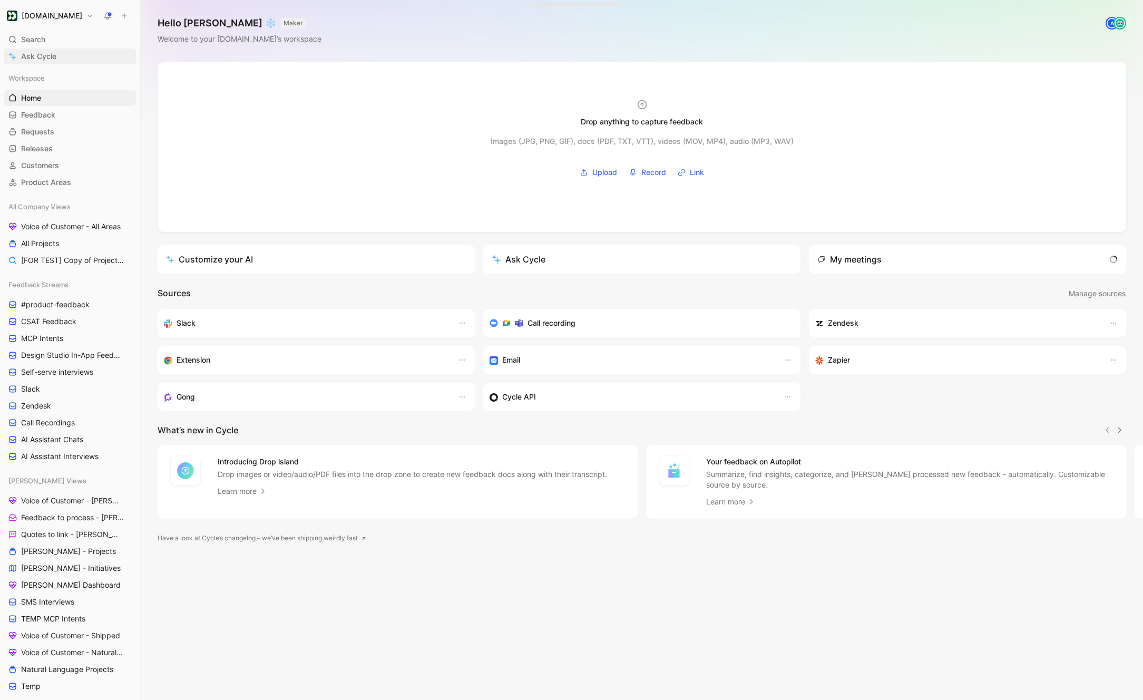
click at [39, 55] on span "Ask Cycle" at bounding box center [38, 56] width 35 height 13
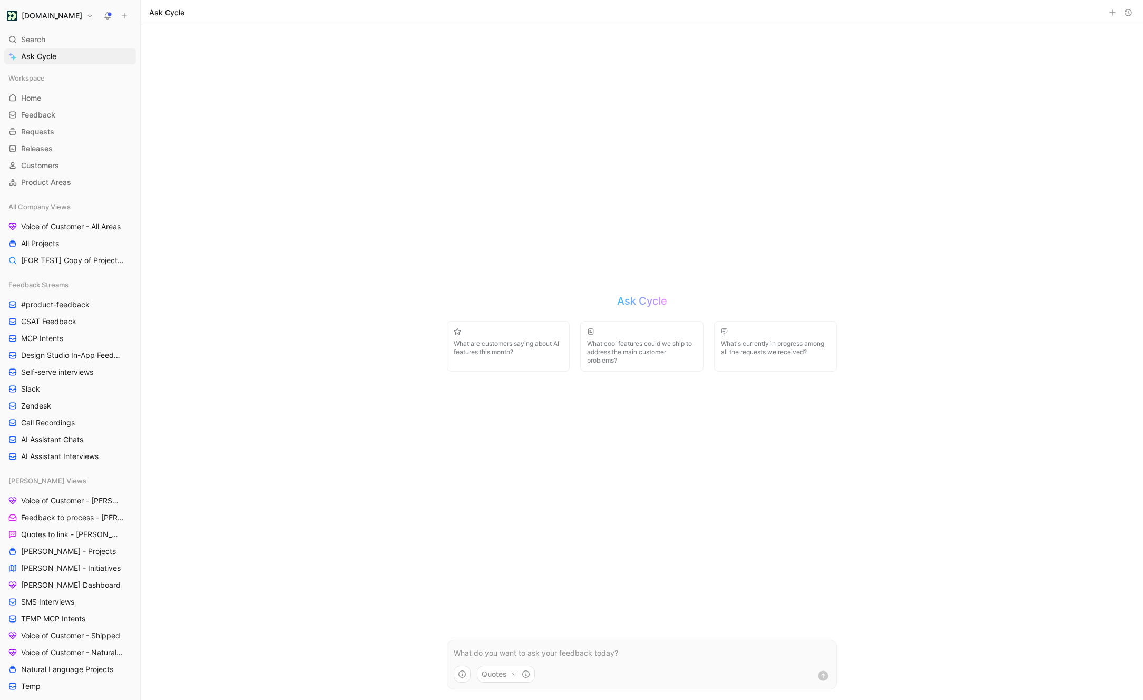
click at [1120, 9] on div at bounding box center [1120, 12] width 28 height 13
click at [1122, 9] on button "button" at bounding box center [1128, 12] width 13 height 13
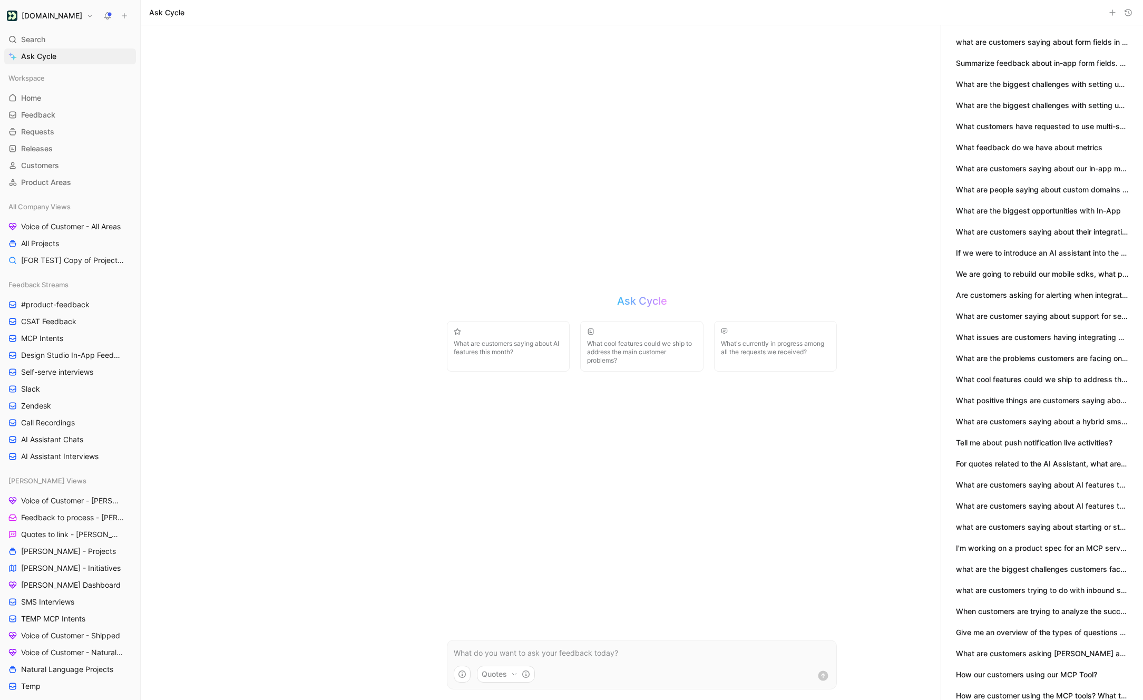
scroll to position [76, 0]
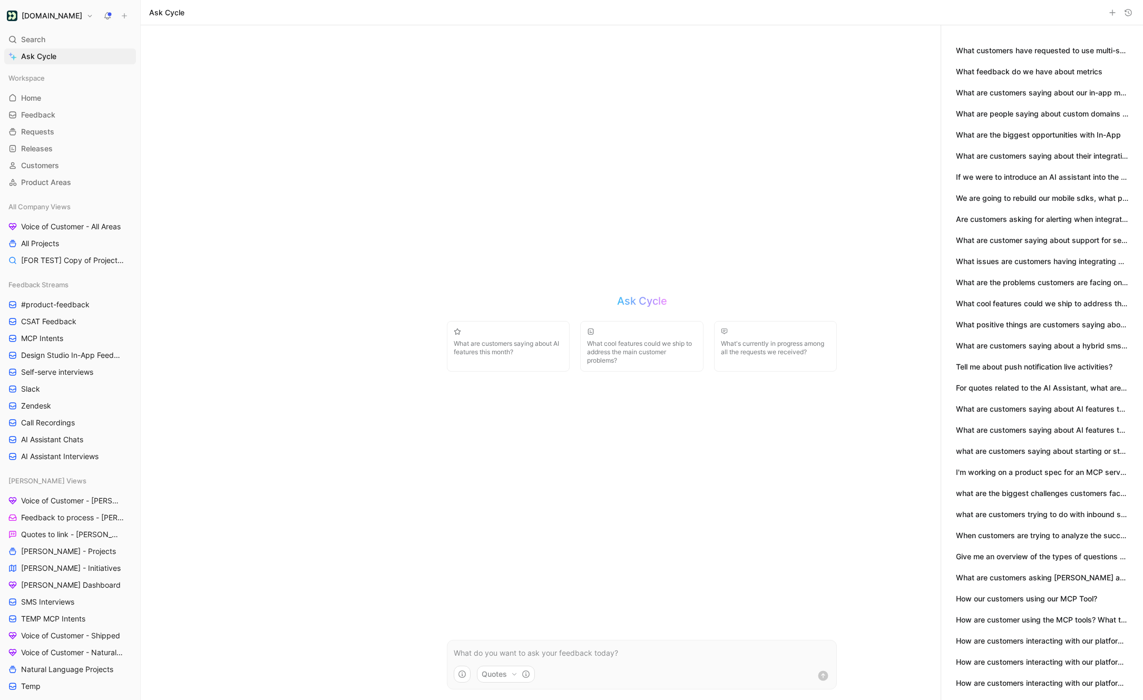
click at [1013, 624] on button "How are customer using the MCP tools? What tasks are they trying to complete?" at bounding box center [1042, 620] width 172 height 12
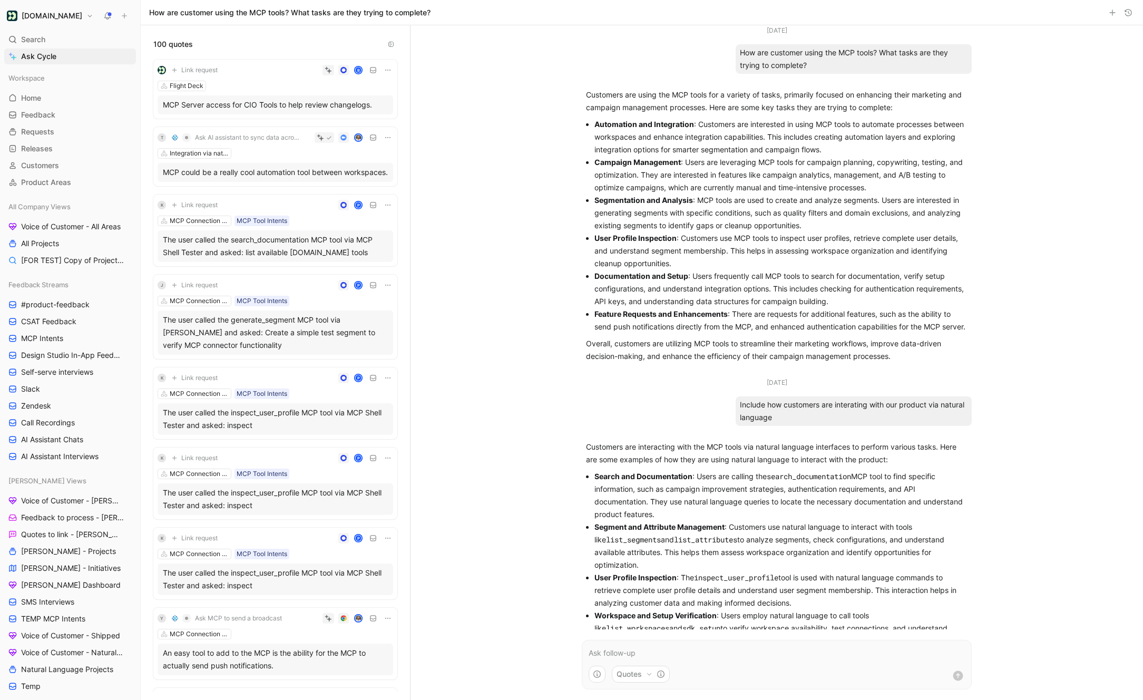
click at [1127, 8] on icon "button" at bounding box center [1128, 12] width 8 height 8
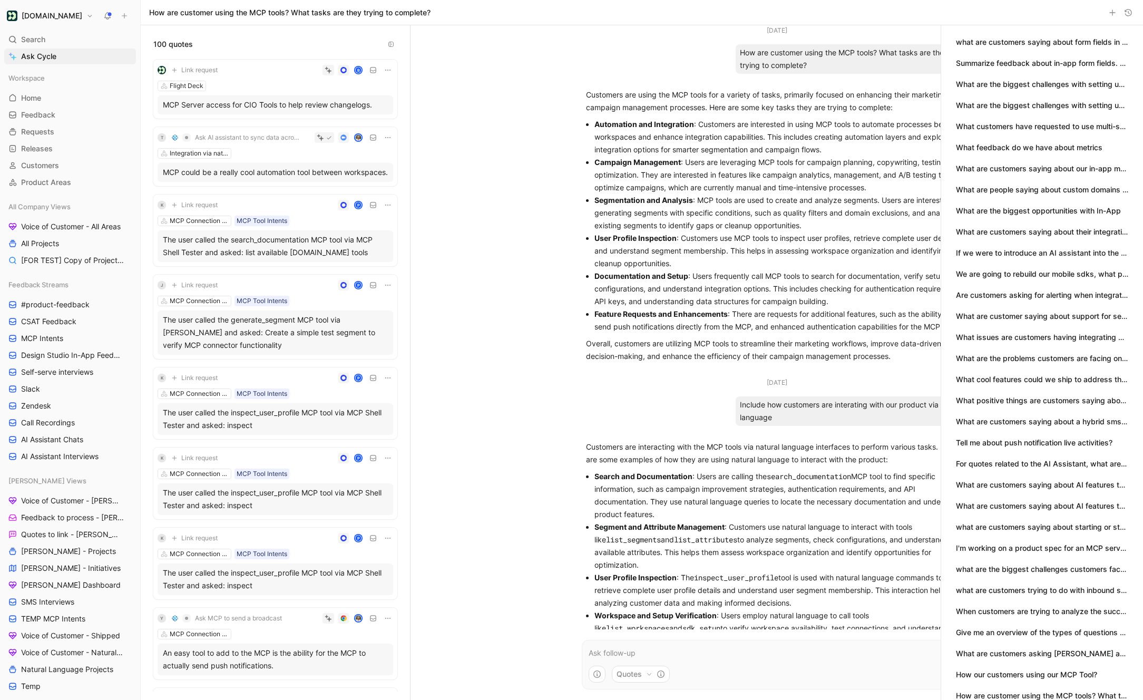
scroll to position [76, 0]
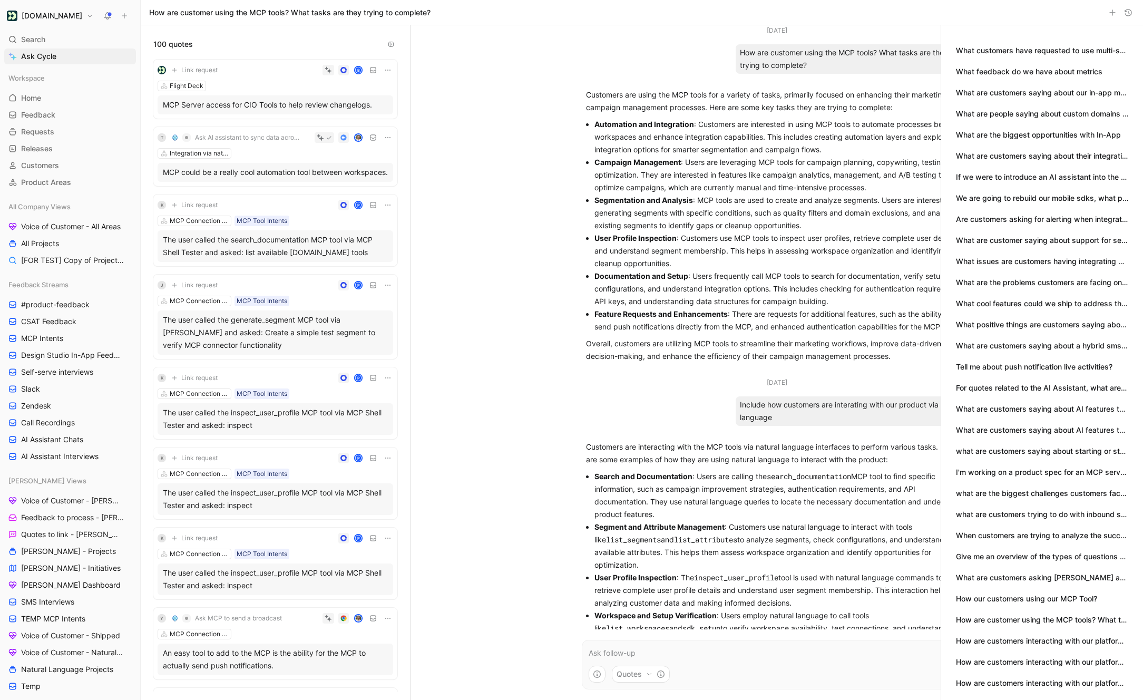
click at [1069, 553] on button "Give me an overview of the types of questions users are asking our MCP server." at bounding box center [1042, 557] width 172 height 12
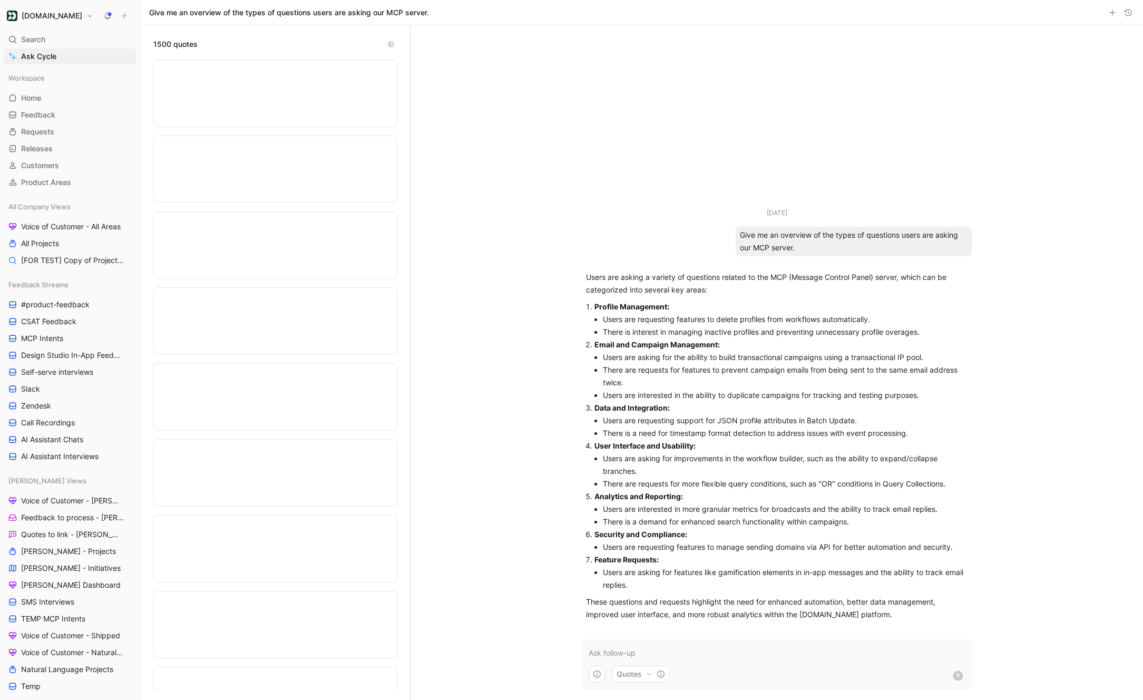
click at [1131, 3] on div "Give me an overview of the types of questions users are asking our MCP server." at bounding box center [642, 12] width 1002 height 25
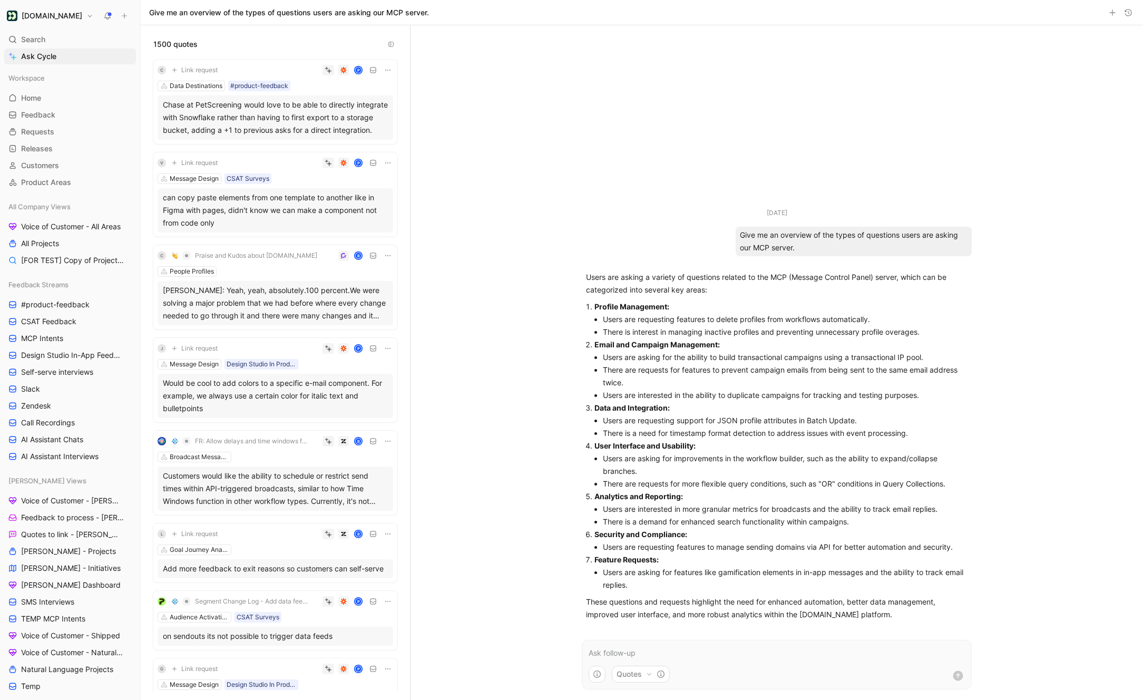
click at [1130, 14] on icon "button" at bounding box center [1128, 12] width 8 height 8
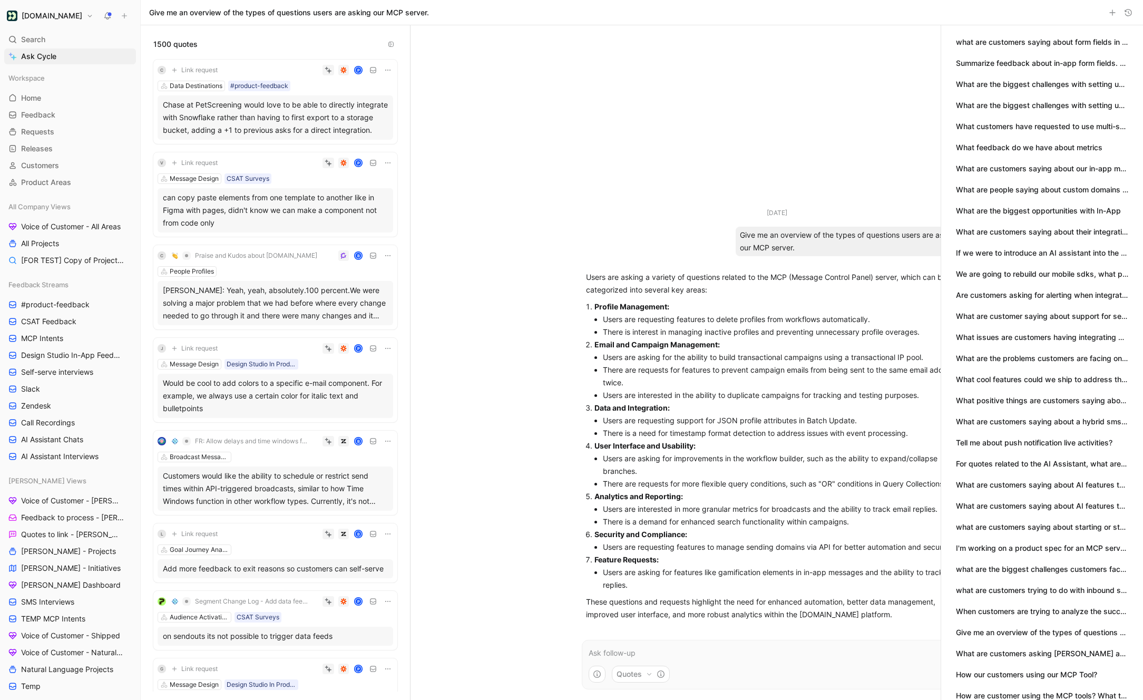
scroll to position [76, 0]
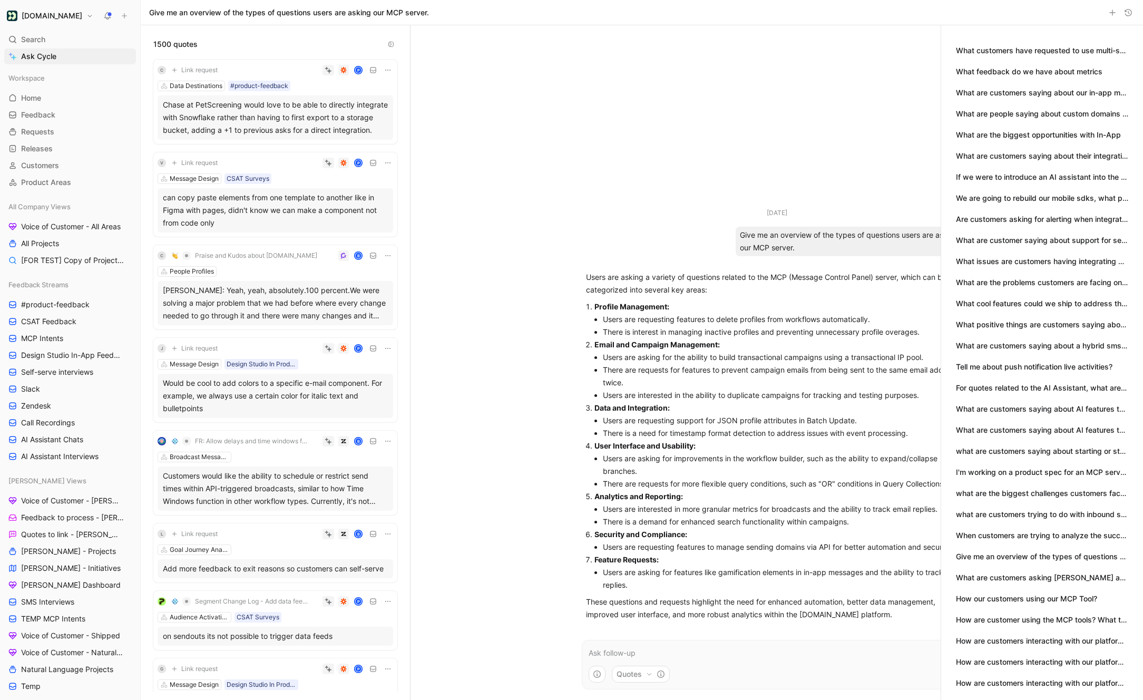
click at [1056, 625] on button "How are customer using the MCP tools? What tasks are they trying to complete?" at bounding box center [1042, 620] width 172 height 12
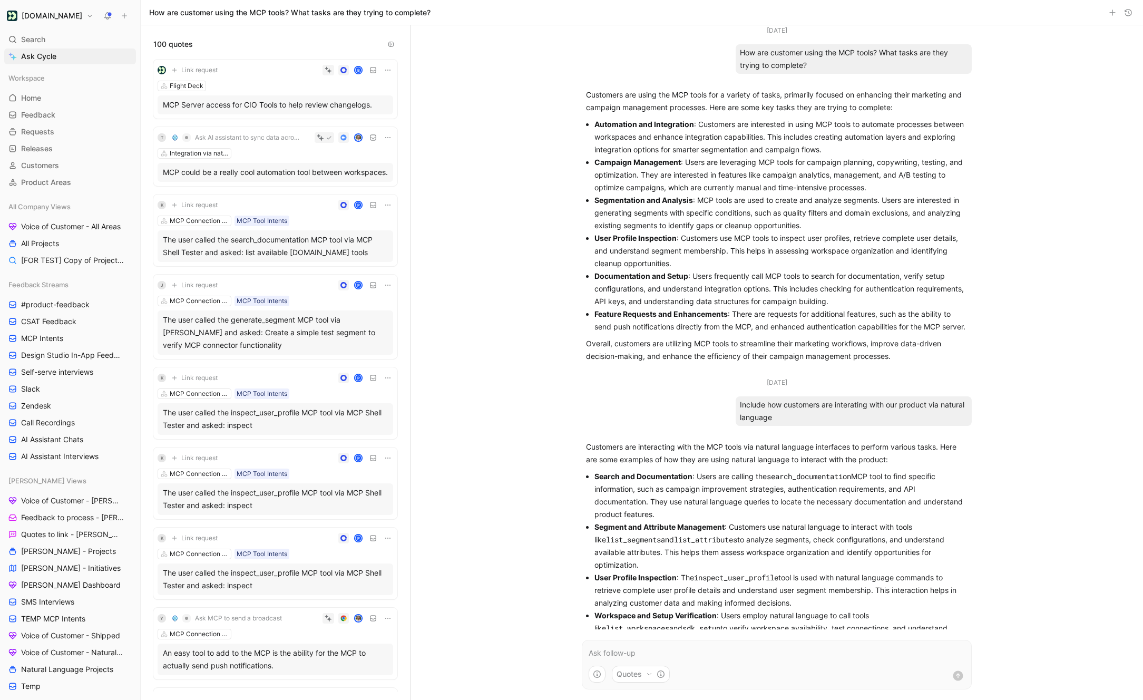
click at [1130, 11] on icon "button" at bounding box center [1128, 12] width 8 height 8
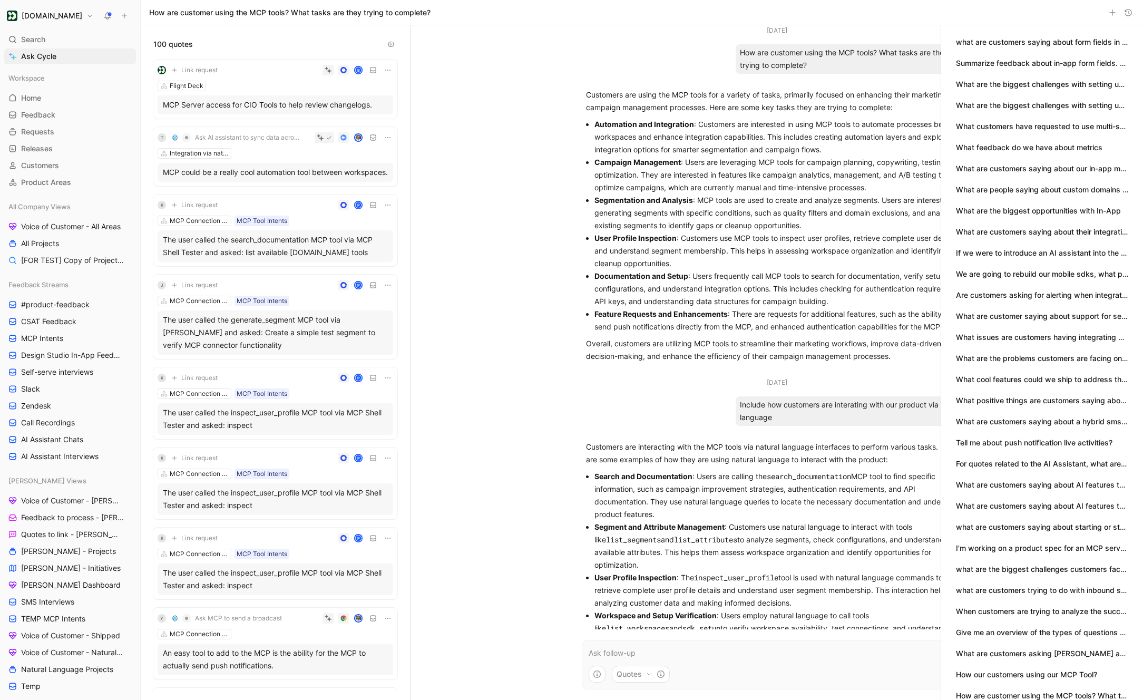
click at [1050, 467] on button "For quotes related to the AI Assistant, what are some high level themes?" at bounding box center [1042, 464] width 172 height 12
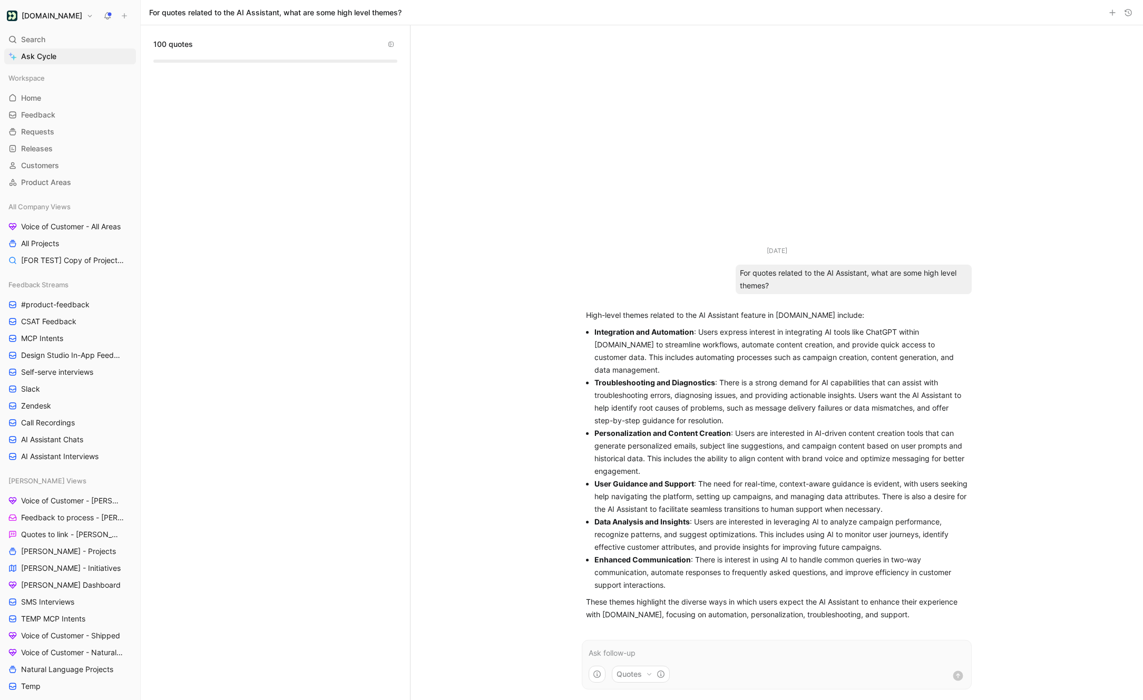
click at [1127, 15] on use "button" at bounding box center [1128, 12] width 6 height 6
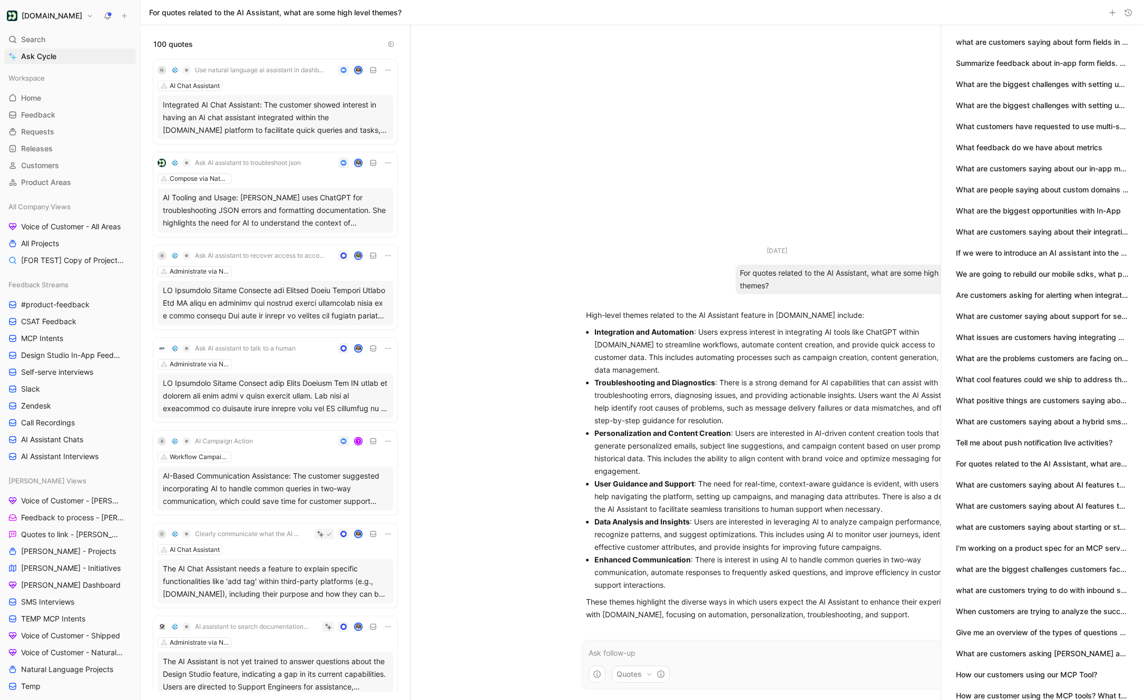
click at [1048, 506] on button "What are customers saying about AI features this month?" at bounding box center [1042, 506] width 172 height 12
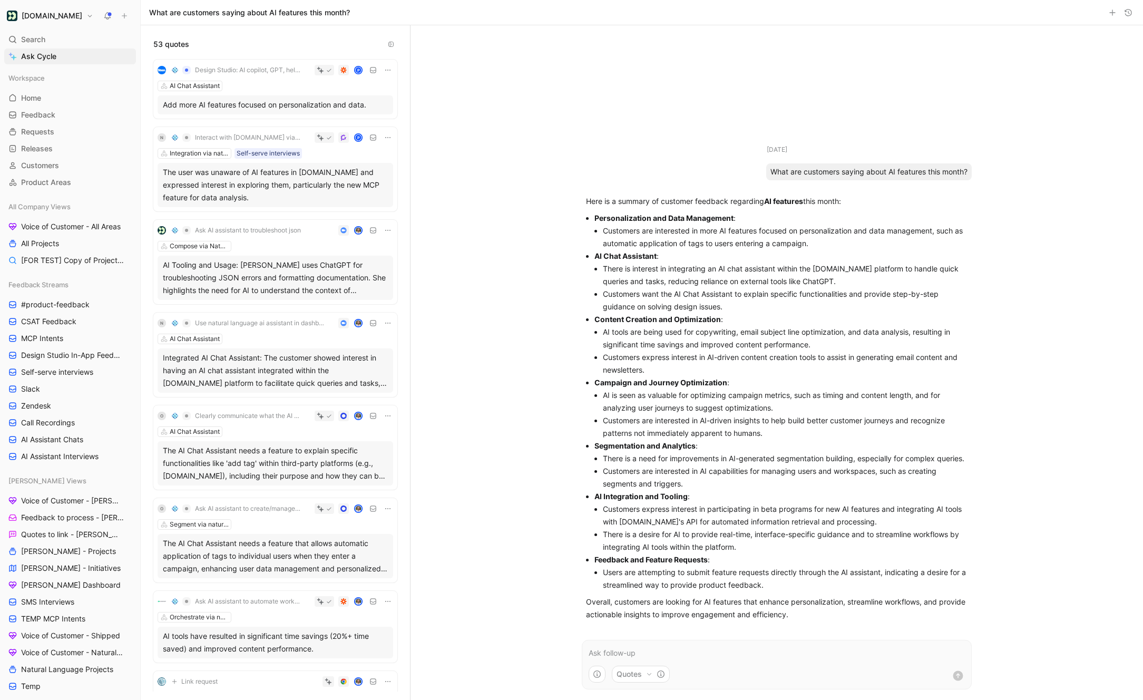
click at [1124, 15] on icon "button" at bounding box center [1128, 12] width 8 height 8
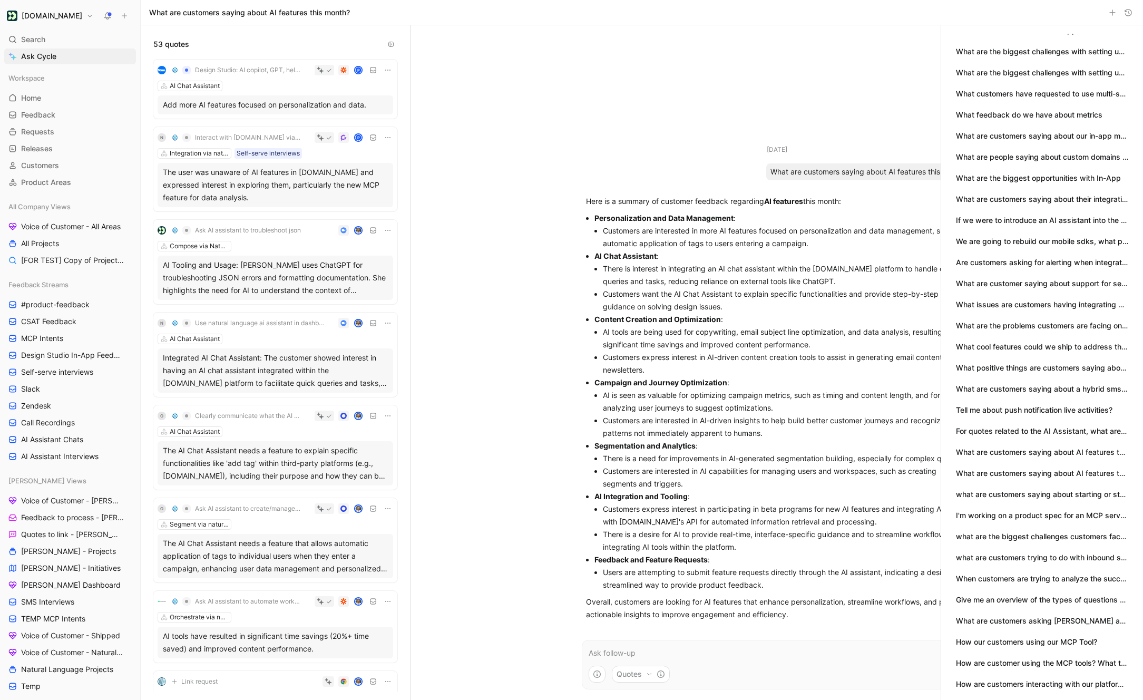
scroll to position [76, 0]
click at [0, 0] on button "button" at bounding box center [0, 0] width 0 height 0
click at [1046, 523] on div at bounding box center [571, 350] width 1143 height 700
click at [1070, 562] on button "Give me an overview of the types of questions users are asking our MCP server." at bounding box center [1042, 557] width 172 height 12
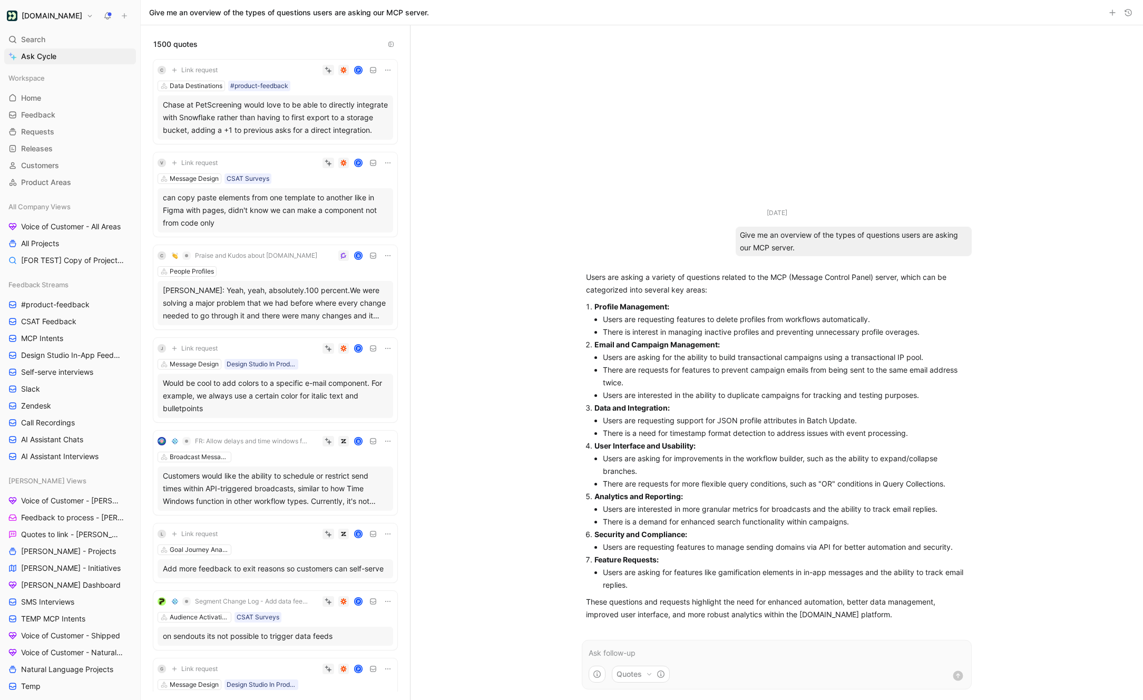
click at [1125, 13] on icon "button" at bounding box center [1128, 12] width 8 height 8
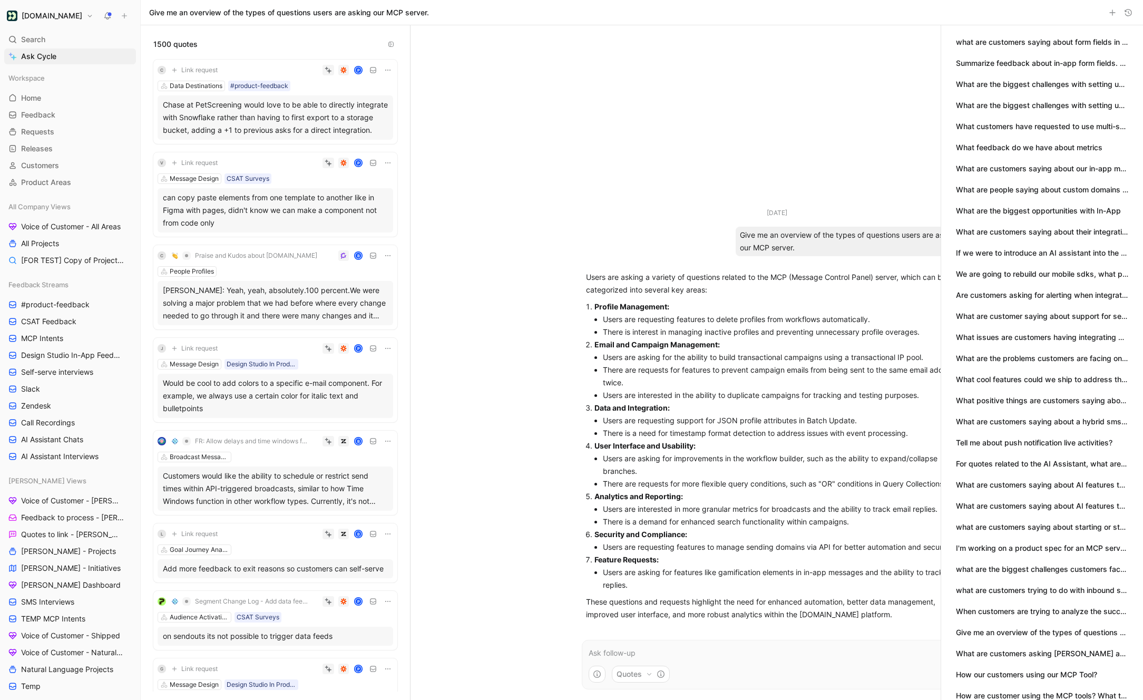
scroll to position [76, 0]
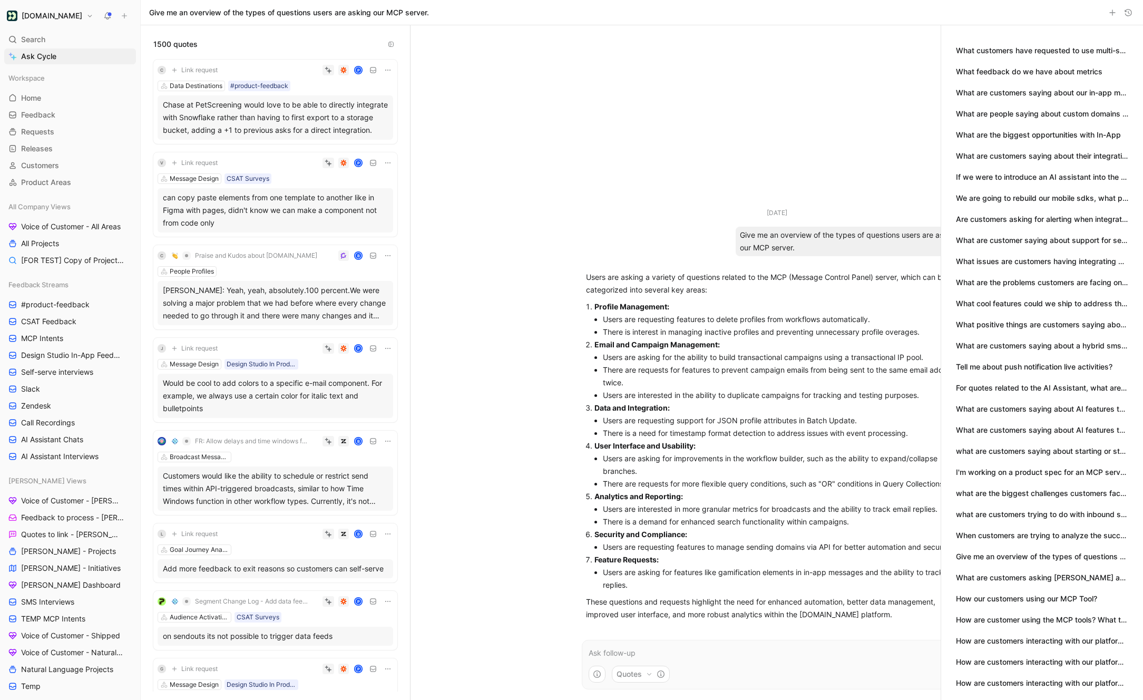
click at [1067, 580] on button "What are customers asking Claud and Cursor about via our MCP server? Help me an…" at bounding box center [1042, 578] width 172 height 12
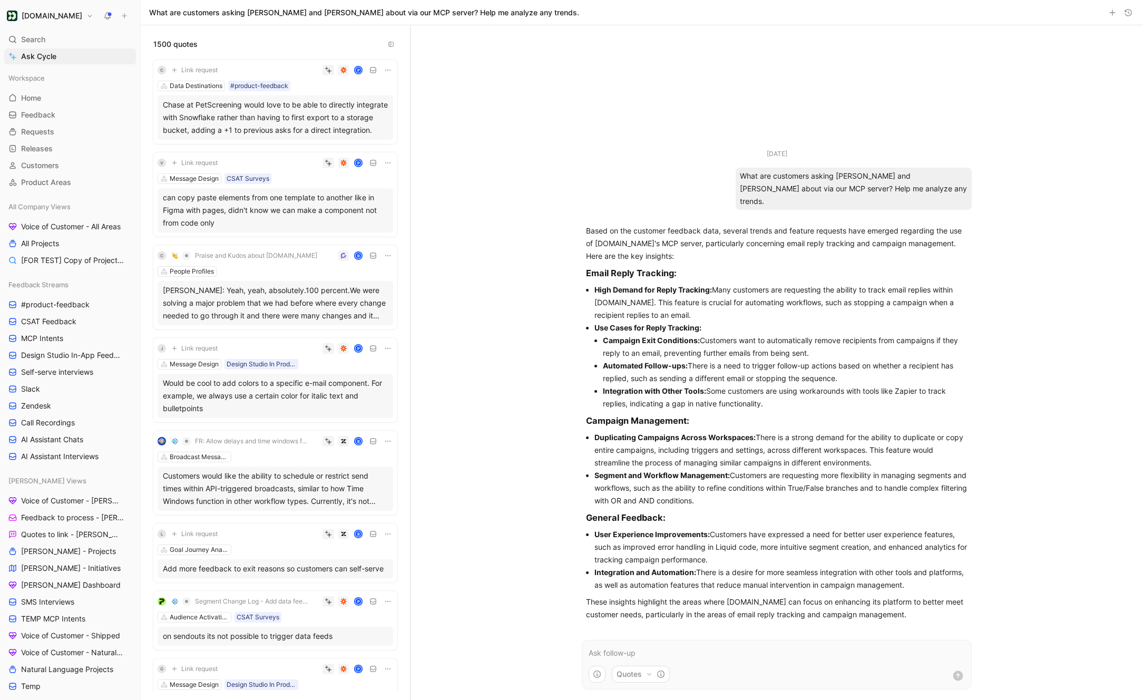
click at [1124, 18] on button "button" at bounding box center [1128, 12] width 13 height 13
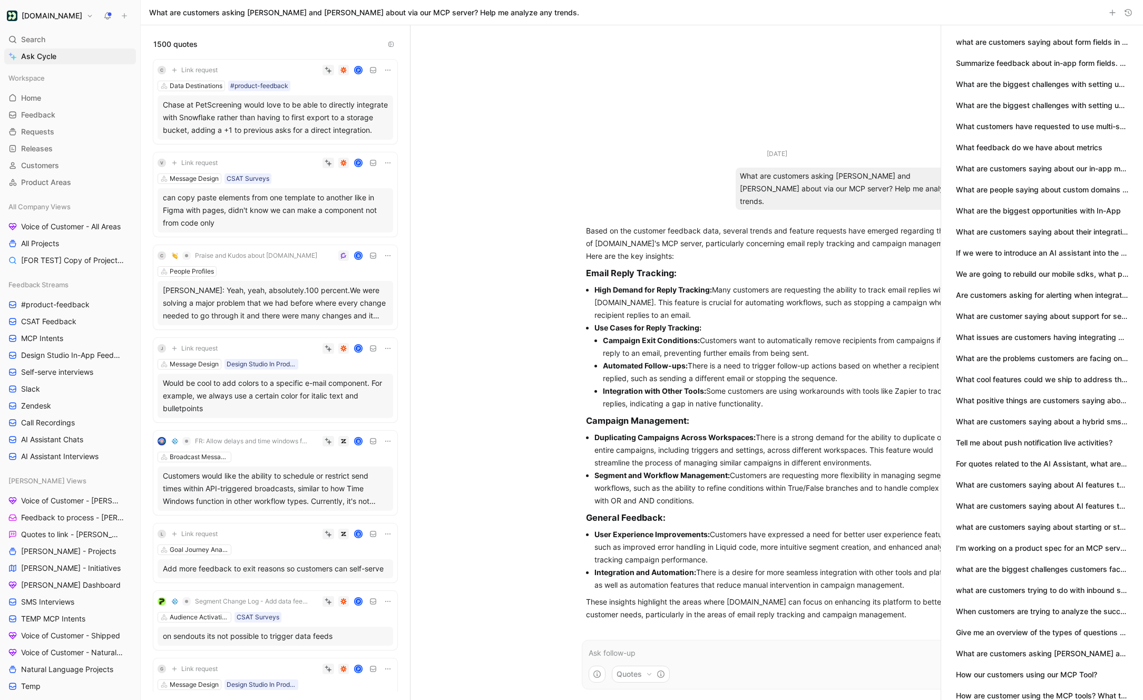
scroll to position [76, 0]
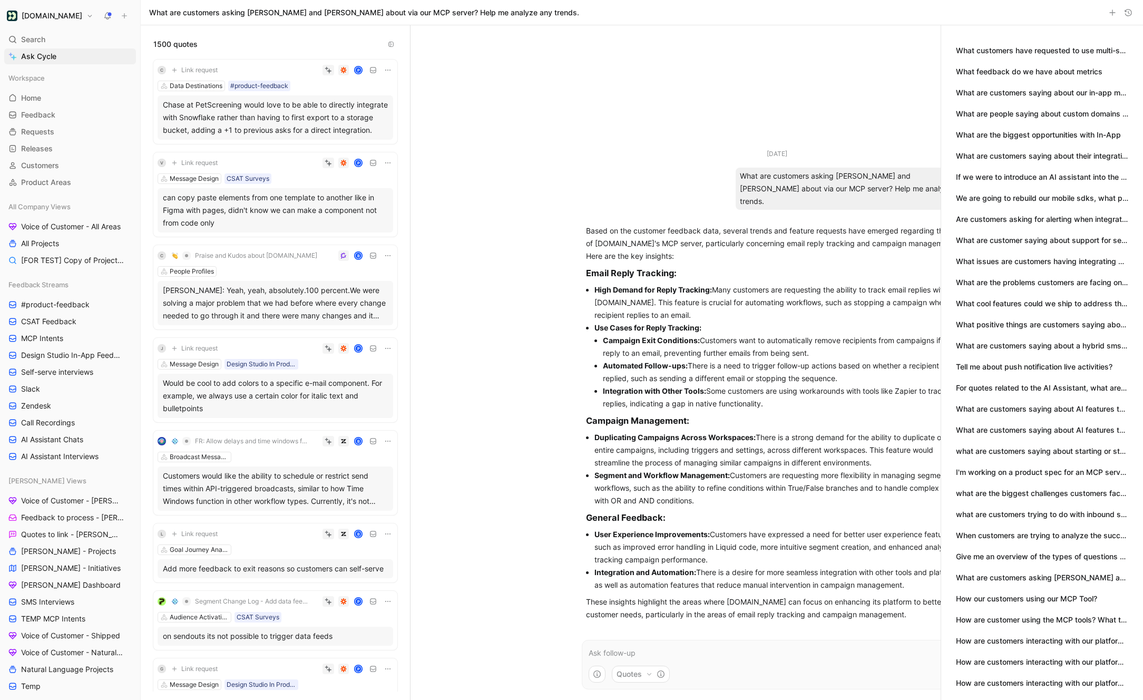
click at [1057, 614] on button "How are customer using the MCP tools? What tasks are they trying to complete?" at bounding box center [1042, 620] width 172 height 12
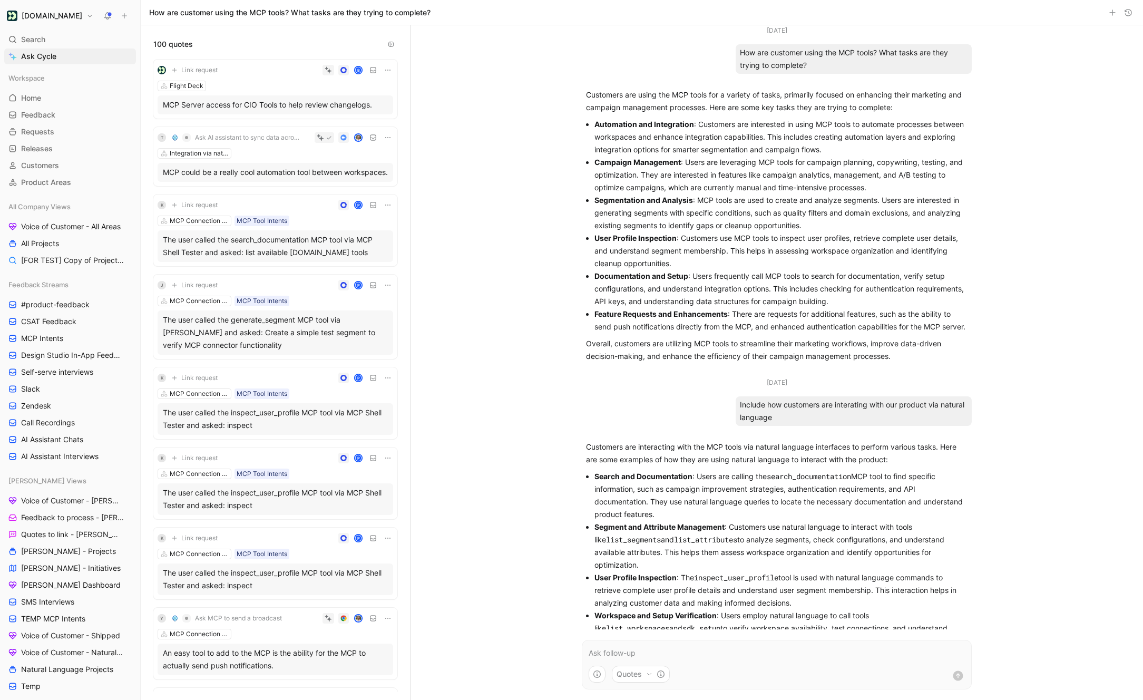
scroll to position [106, 0]
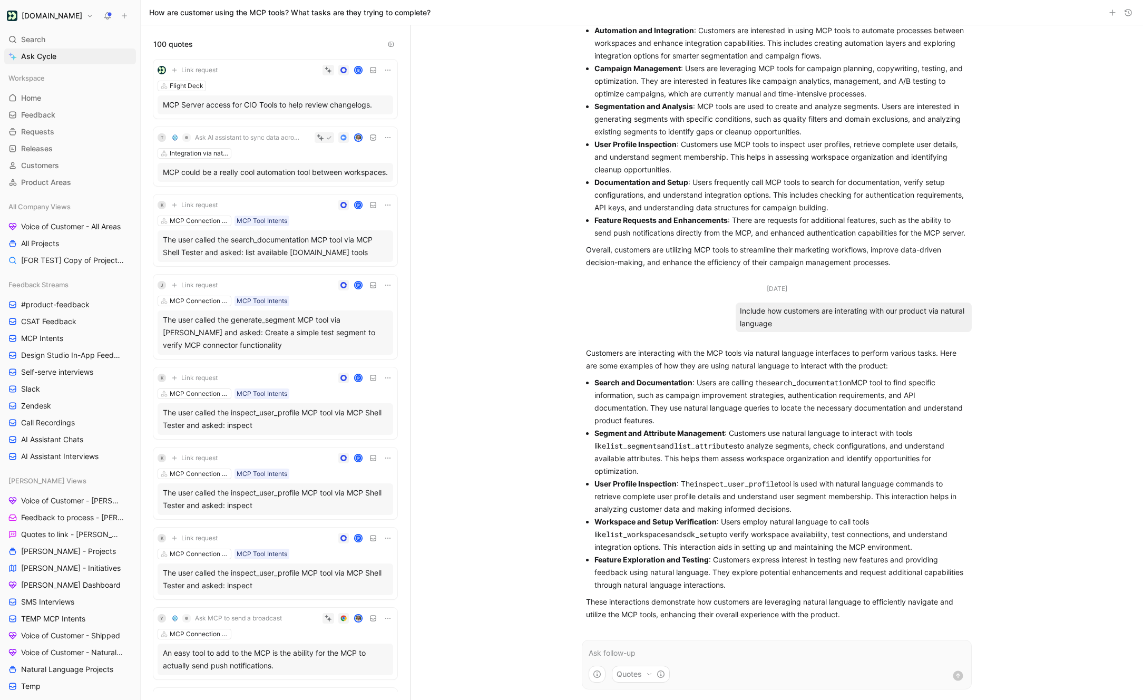
click at [1128, 11] on use "button" at bounding box center [1128, 12] width 6 height 6
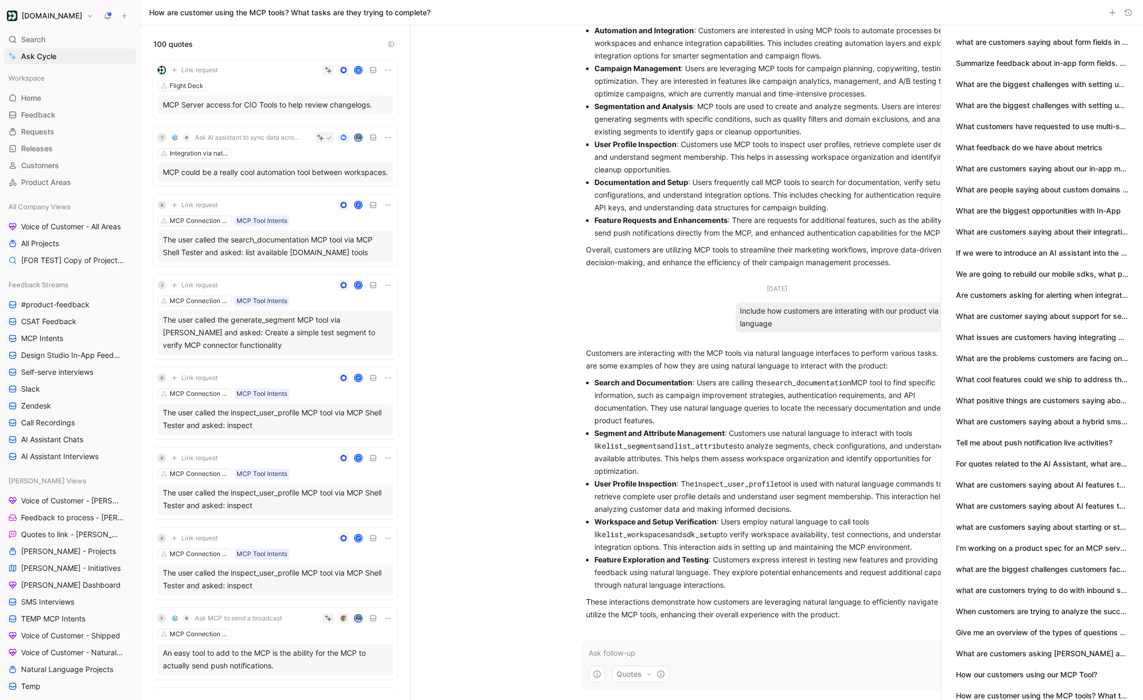
scroll to position [76, 0]
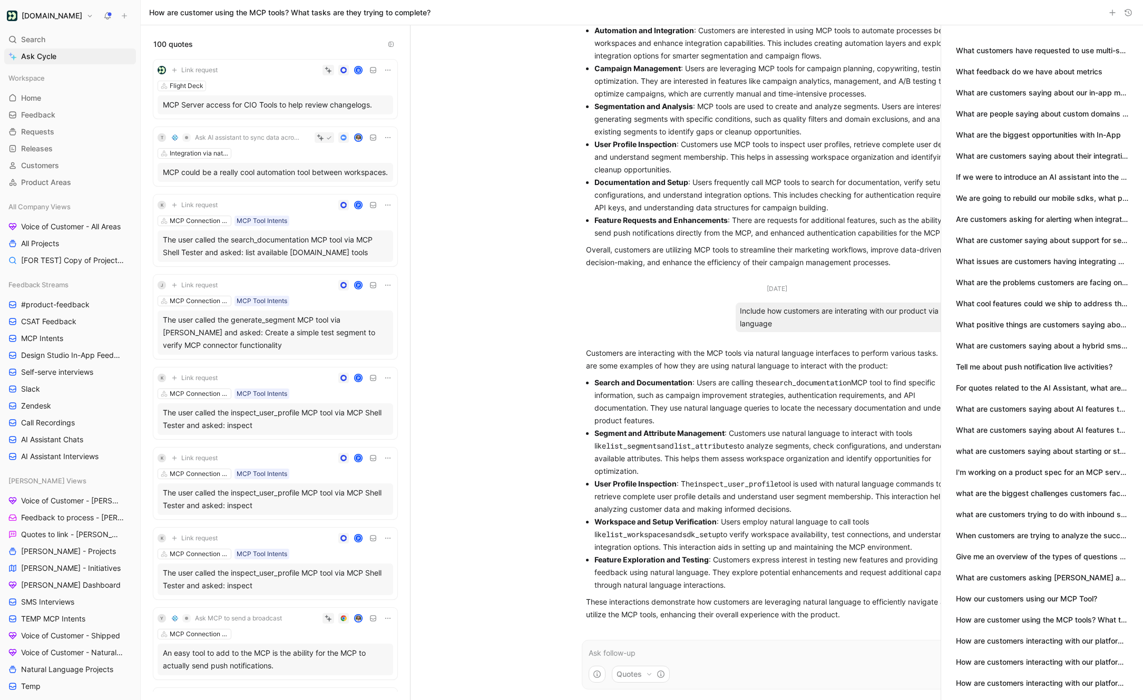
click at [1056, 636] on button "How are customers interacting with our platform via cursor or claude via our MC…" at bounding box center [1042, 641] width 172 height 12
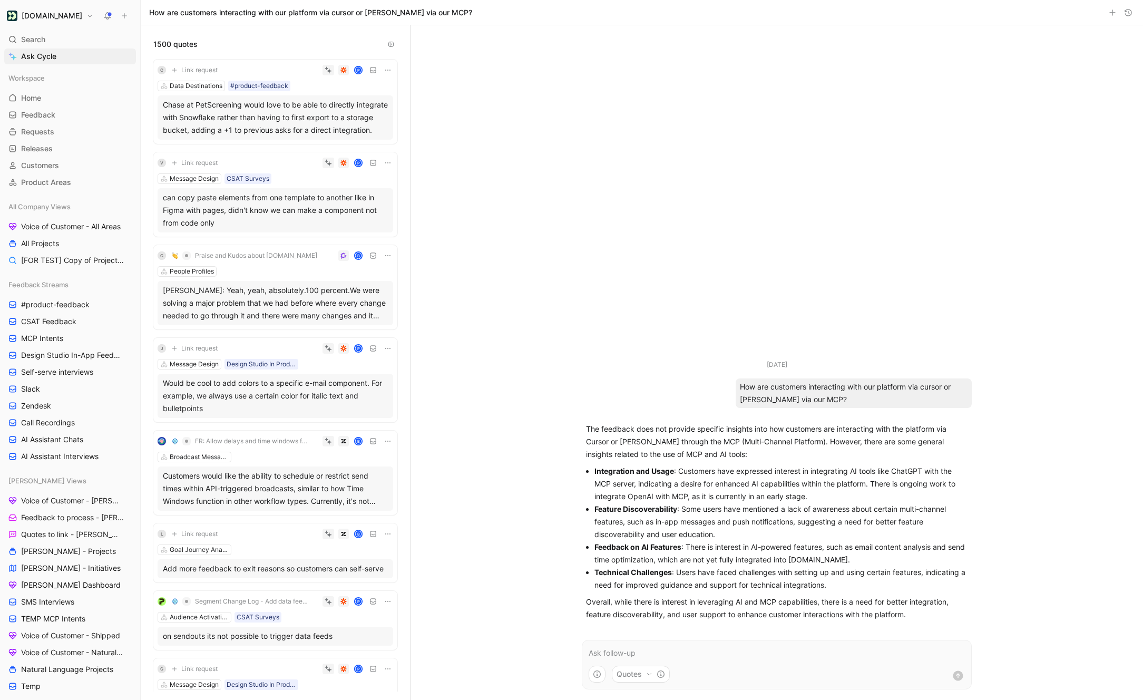
click at [1122, 13] on button "button" at bounding box center [1128, 12] width 13 height 13
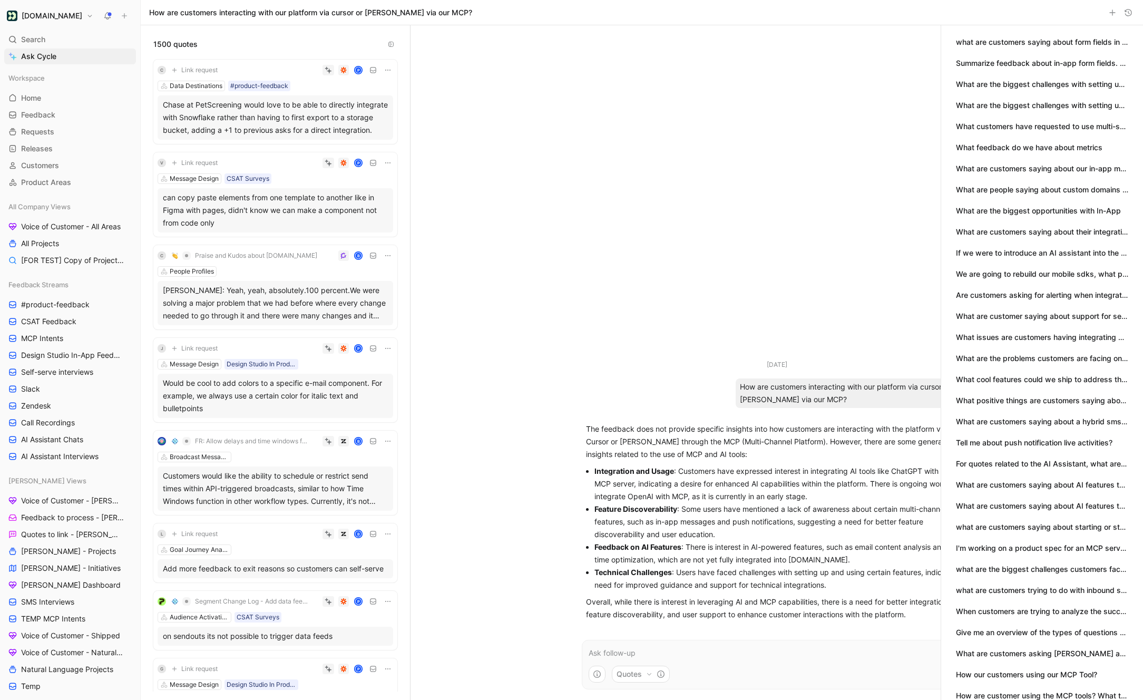
scroll to position [76, 0]
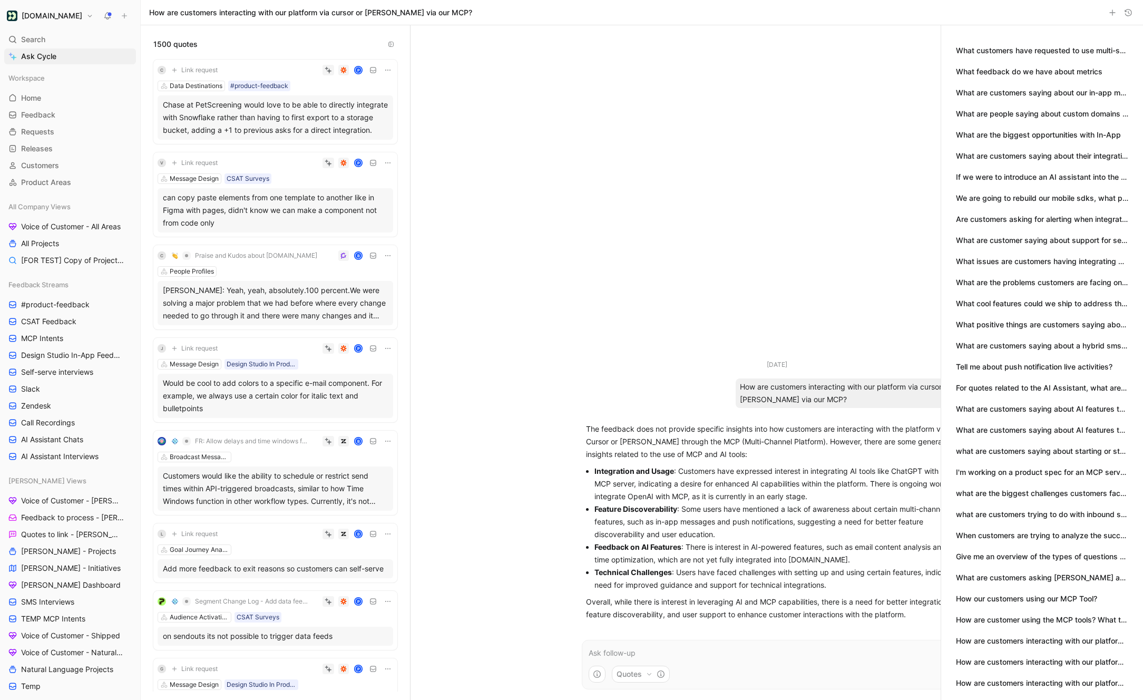
click at [1056, 686] on button "How are customers interacting with our platform via via our MCP tools?" at bounding box center [1042, 683] width 172 height 12
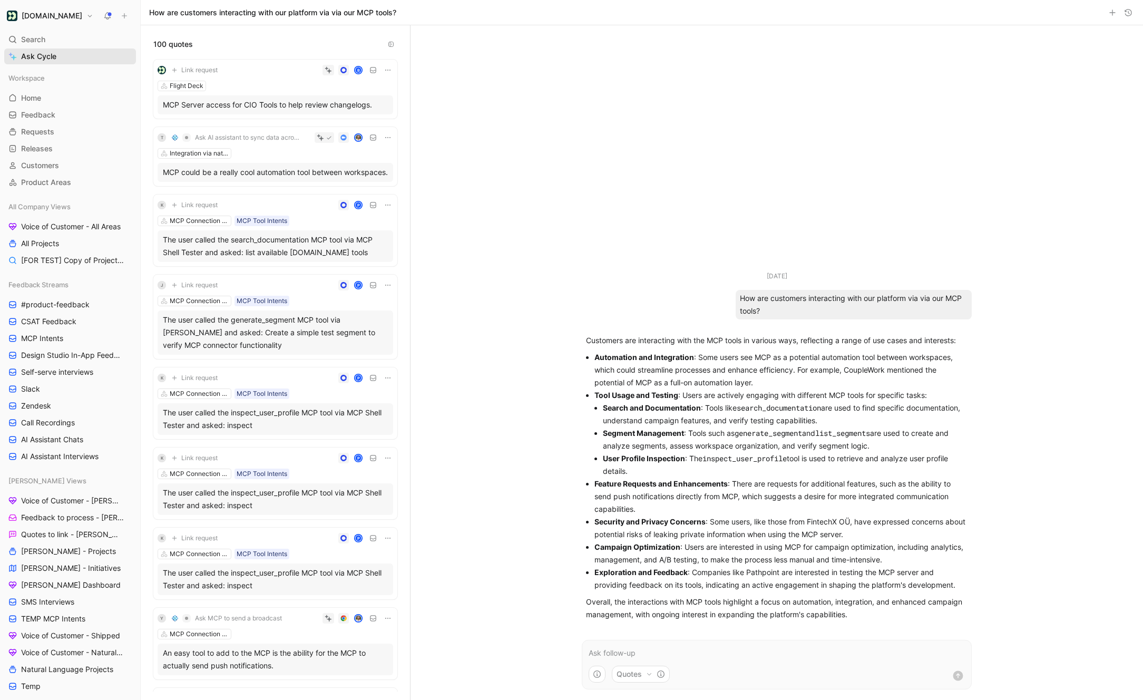
click at [69, 57] on link "Ask Cycle" at bounding box center [70, 56] width 132 height 16
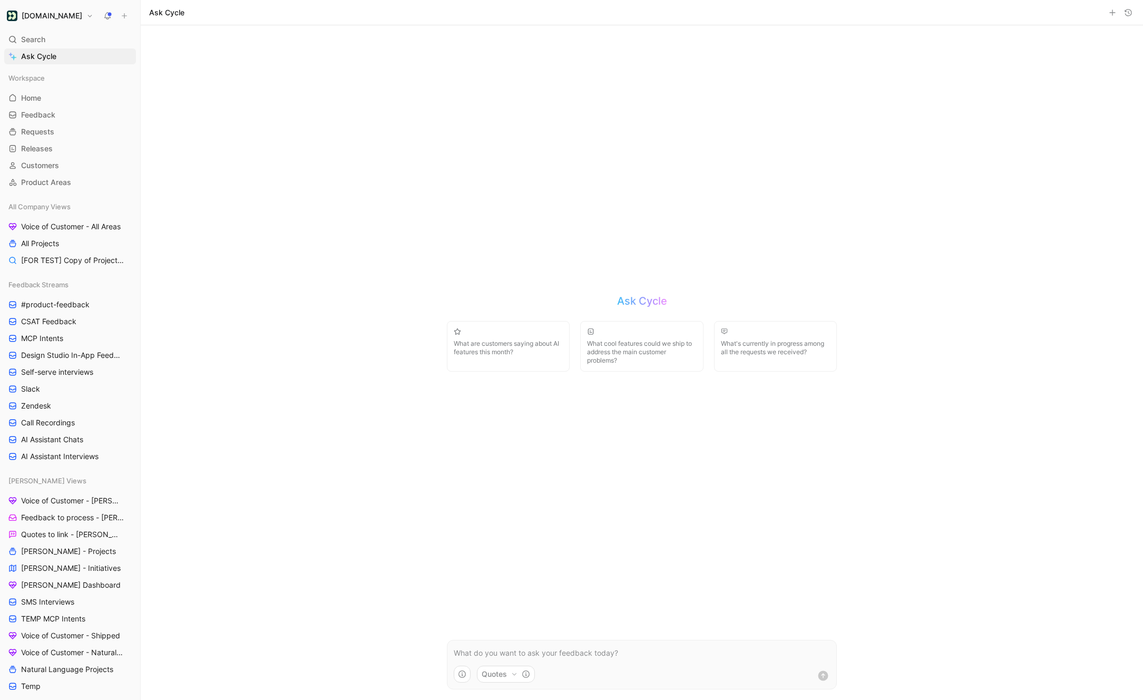
click at [520, 643] on form "Quotes" at bounding box center [642, 665] width 390 height 50
click at [509, 653] on p at bounding box center [642, 653] width 376 height 13
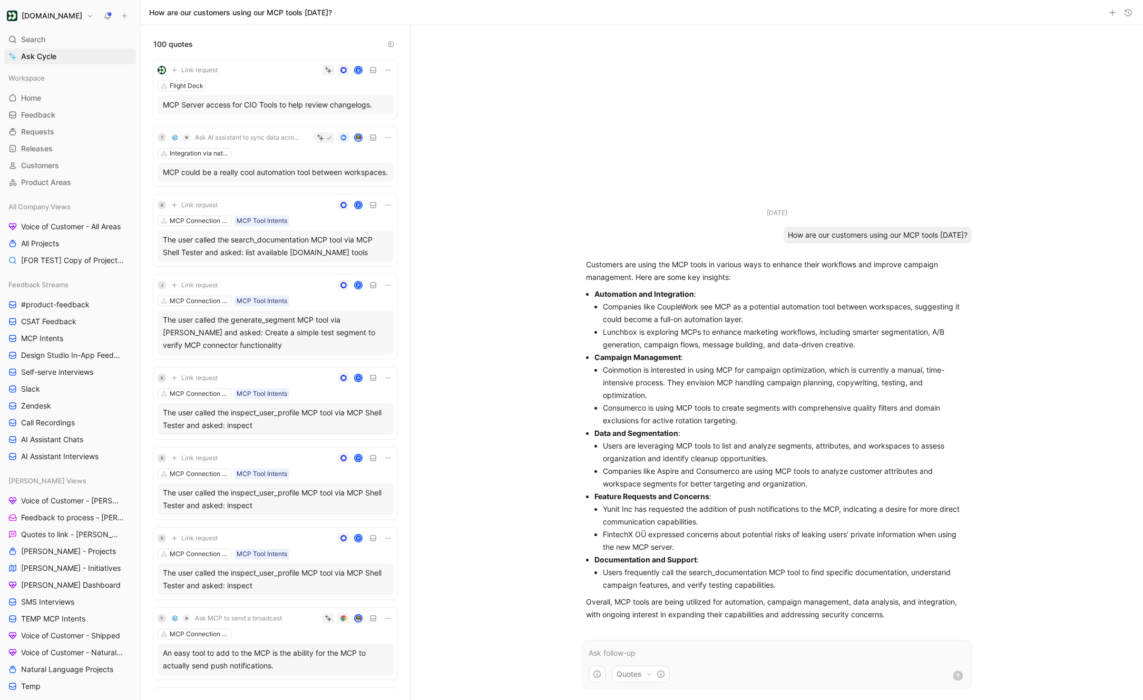
click at [632, 660] on form "Quotes" at bounding box center [777, 665] width 390 height 50
click at [632, 651] on p at bounding box center [777, 653] width 376 height 13
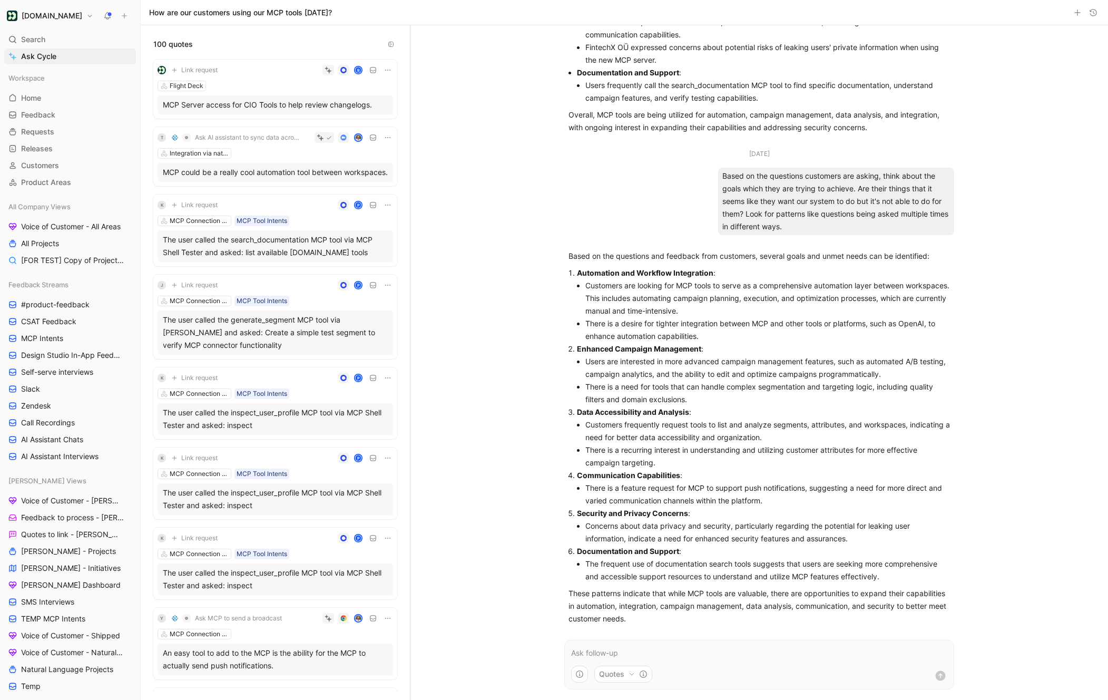
scroll to position [309, 0]
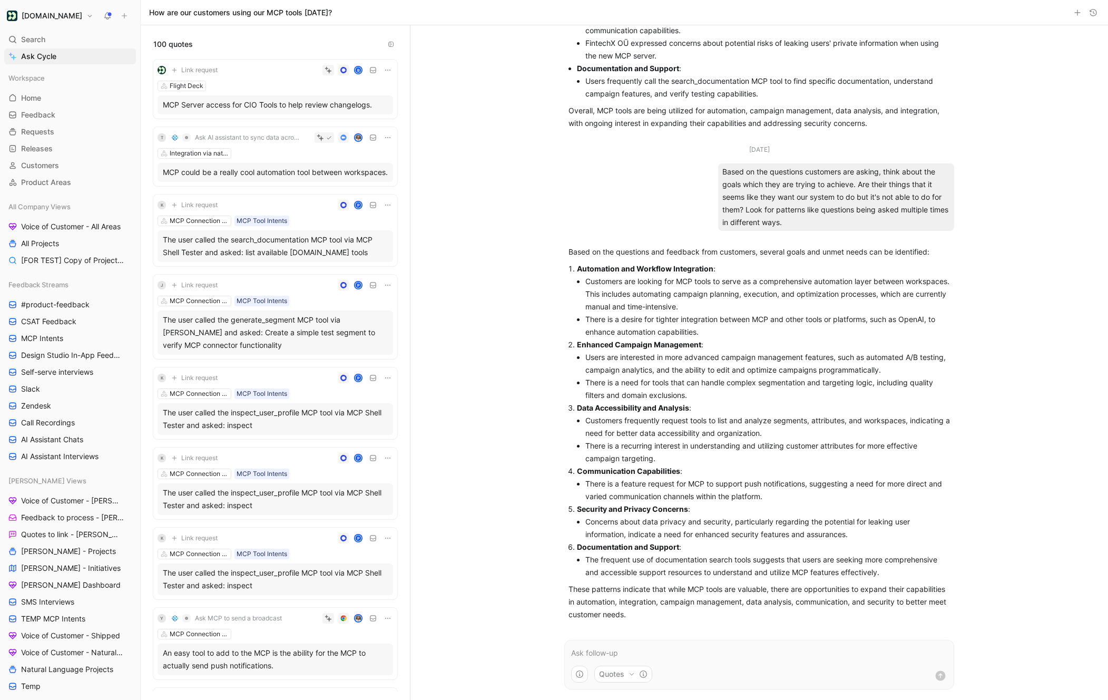
click at [584, 655] on p at bounding box center [759, 653] width 376 height 13
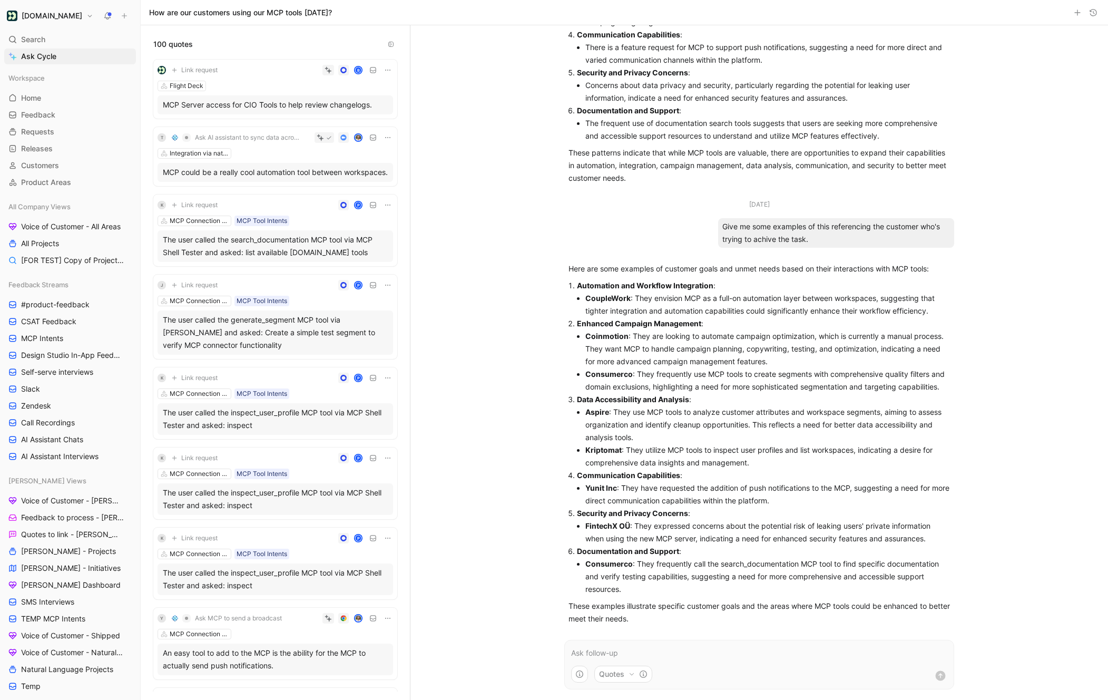
scroll to position [749, 0]
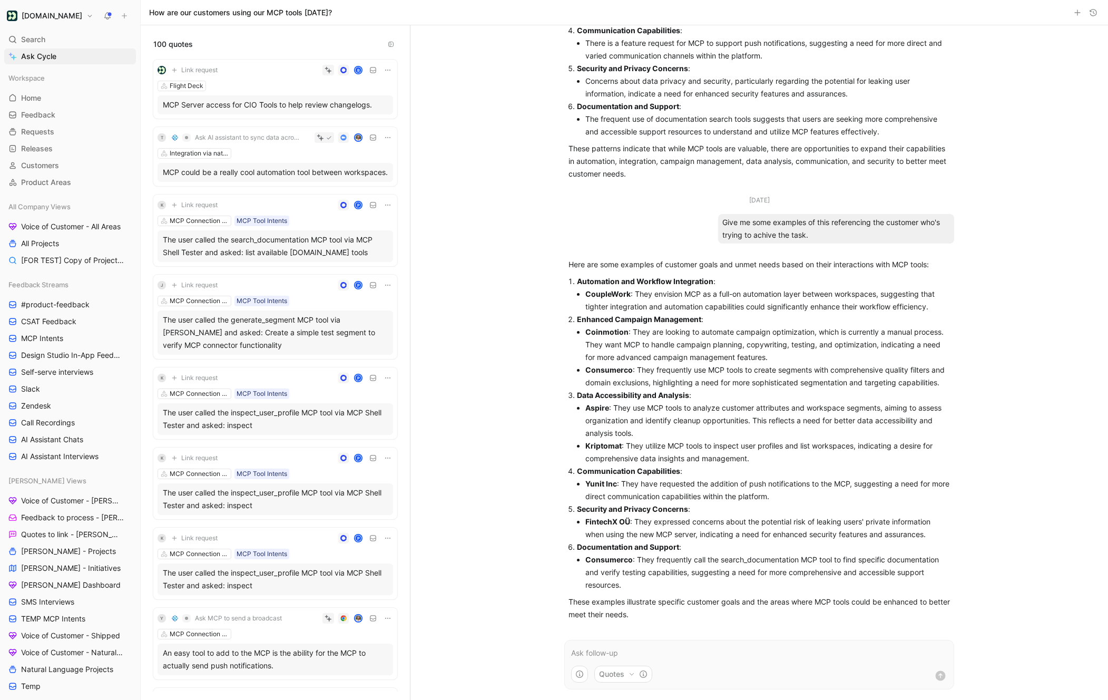
click at [654, 589] on li "Consumerco : They frequently call the search_documentation MCP tool to find spe…" at bounding box center [767, 572] width 365 height 38
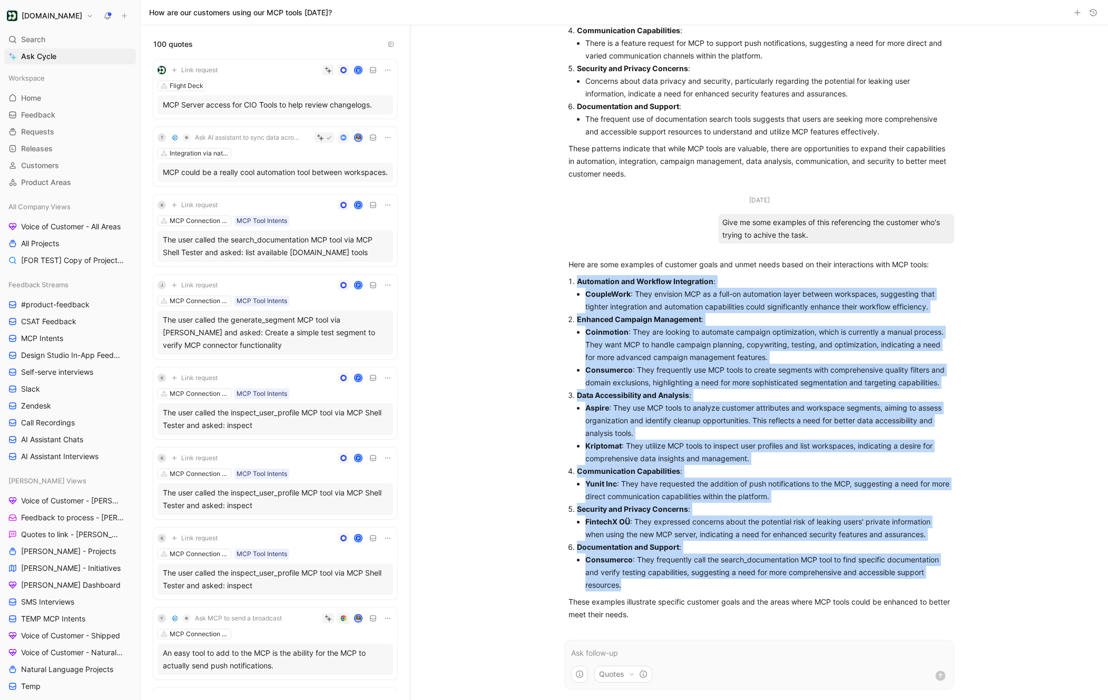
drag, startPoint x: 662, startPoint y: 588, endPoint x: 541, endPoint y: 284, distance: 327.5
click at [541, 284] on div "Aug 29, 2025 How are our customers using our MCP tools today? Customers are usi…" at bounding box center [760, 362] width 698 height 675
copy ol "Automation and Workflow Integration : CoupleWork : They envision MCP as a full-…"
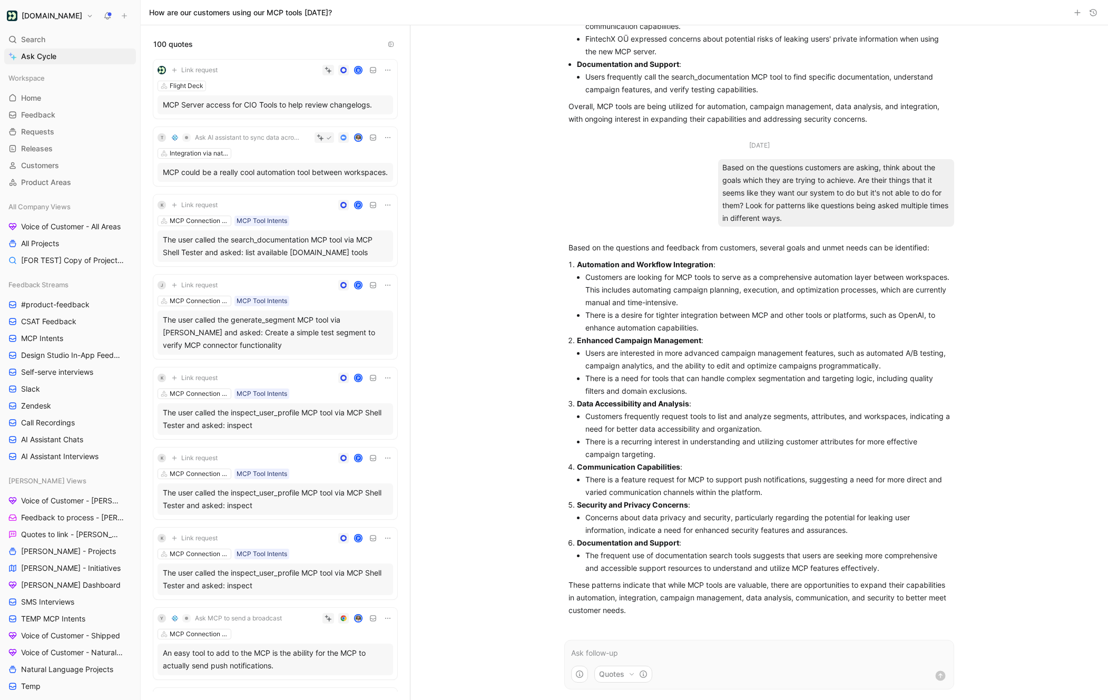
scroll to position [298, 0]
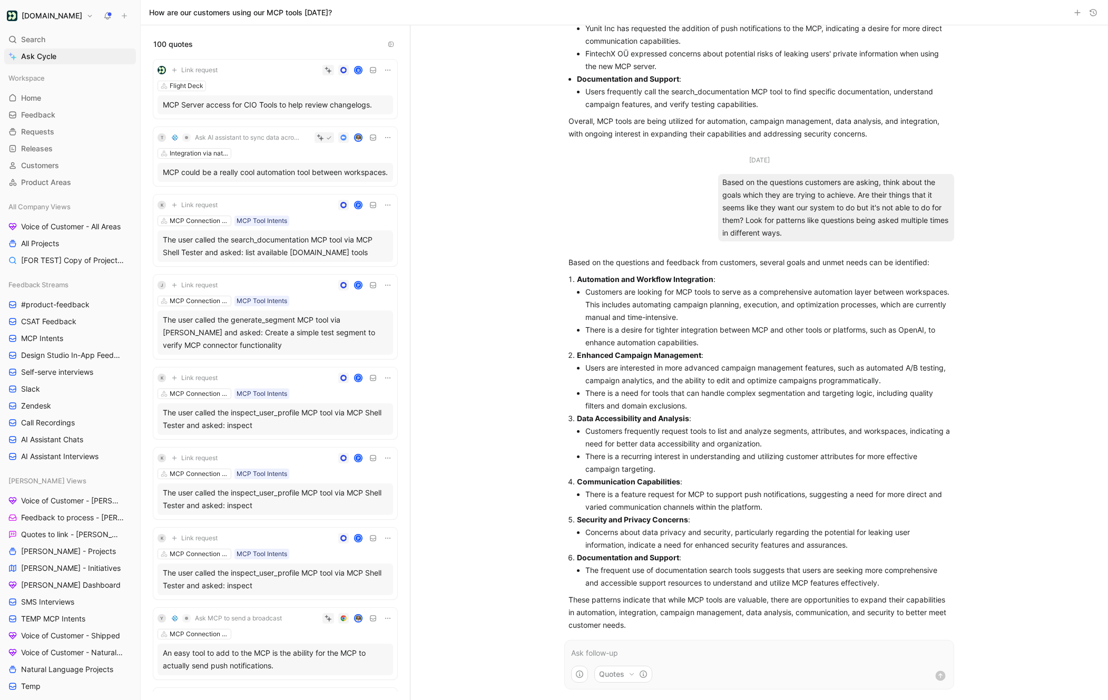
click at [786, 207] on div "Based on the questions customers are asking, think about the goals which they a…" at bounding box center [836, 207] width 236 height 67
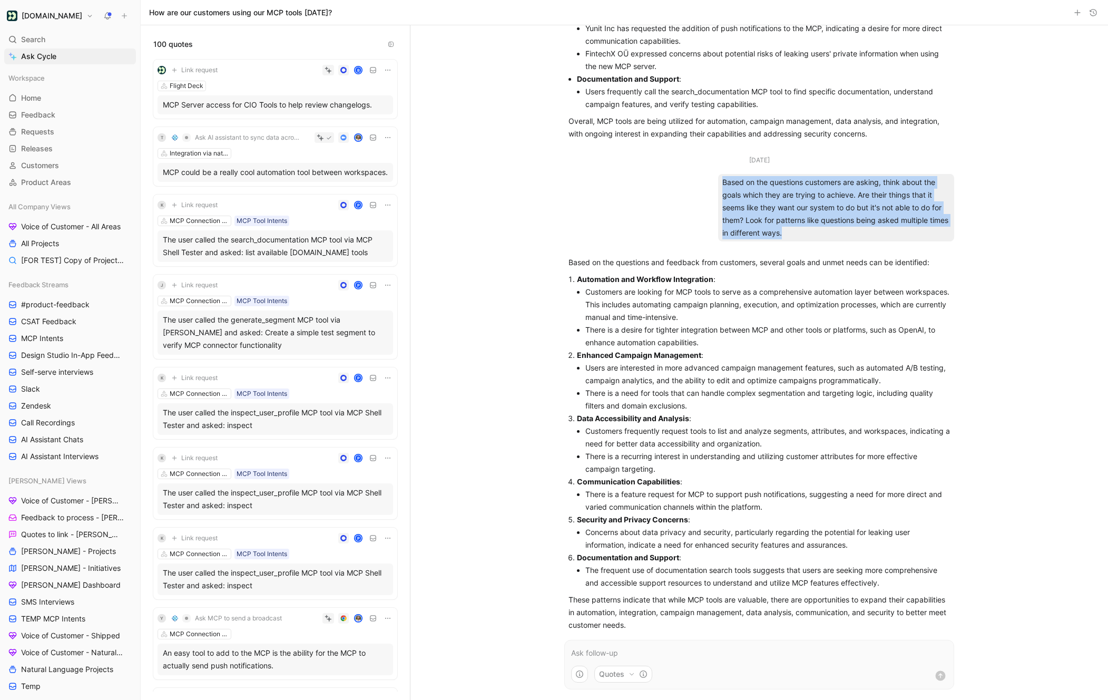
click at [786, 207] on div "Based on the questions customers are asking, think about the goals which they a…" at bounding box center [836, 207] width 236 height 67
copy div "Based on the questions customers are asking, think about the goals which they a…"
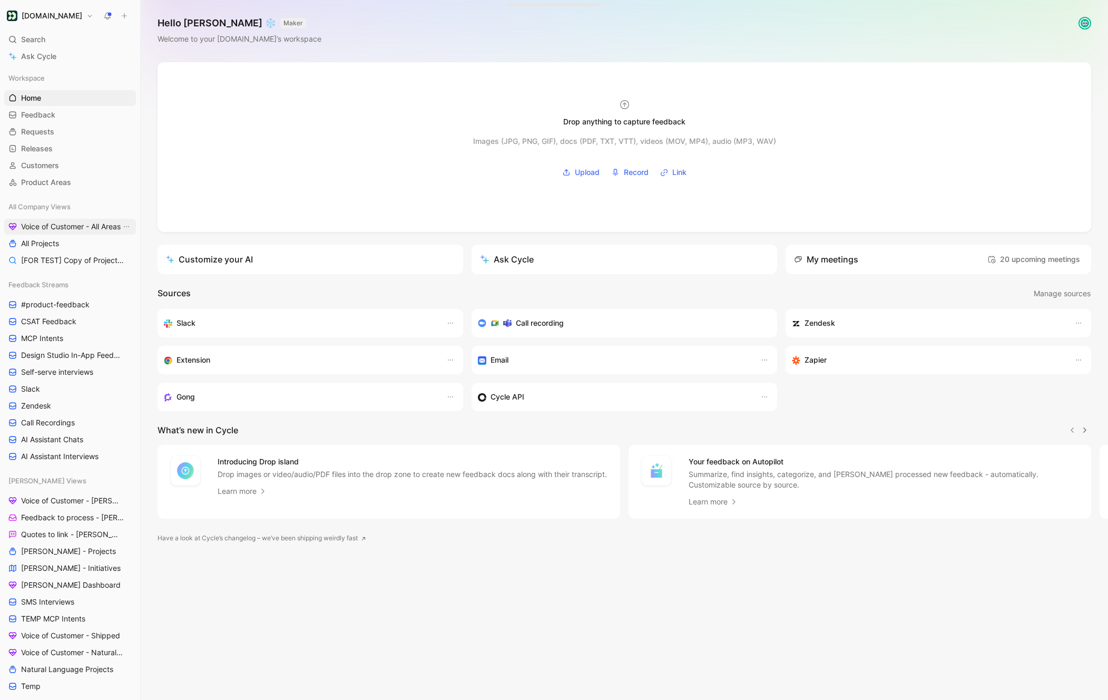
click at [64, 226] on span "Voice of Customer - All Areas" at bounding box center [71, 226] width 100 height 11
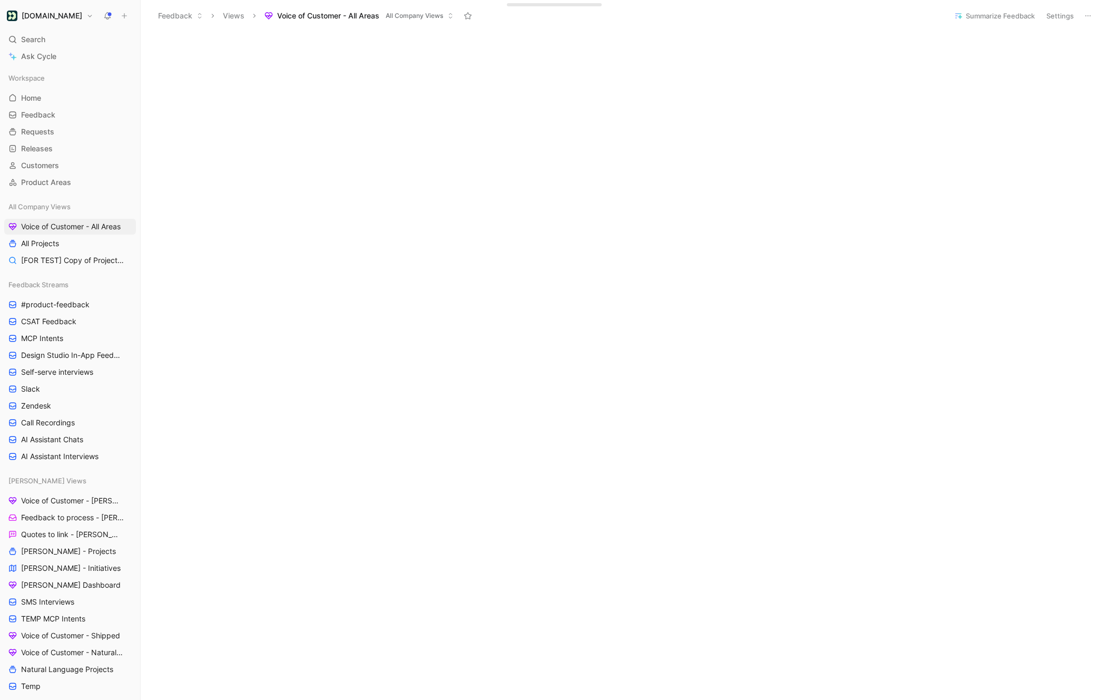
scroll to position [185, 0]
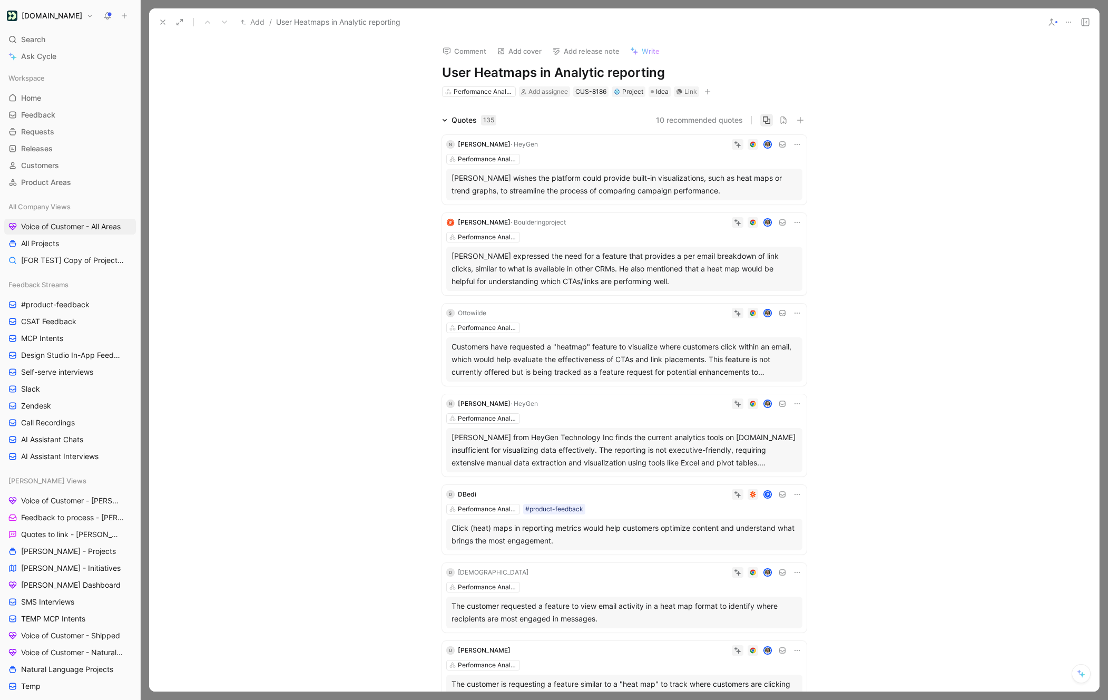
click at [765, 121] on icon "button" at bounding box center [766, 119] width 7 height 7
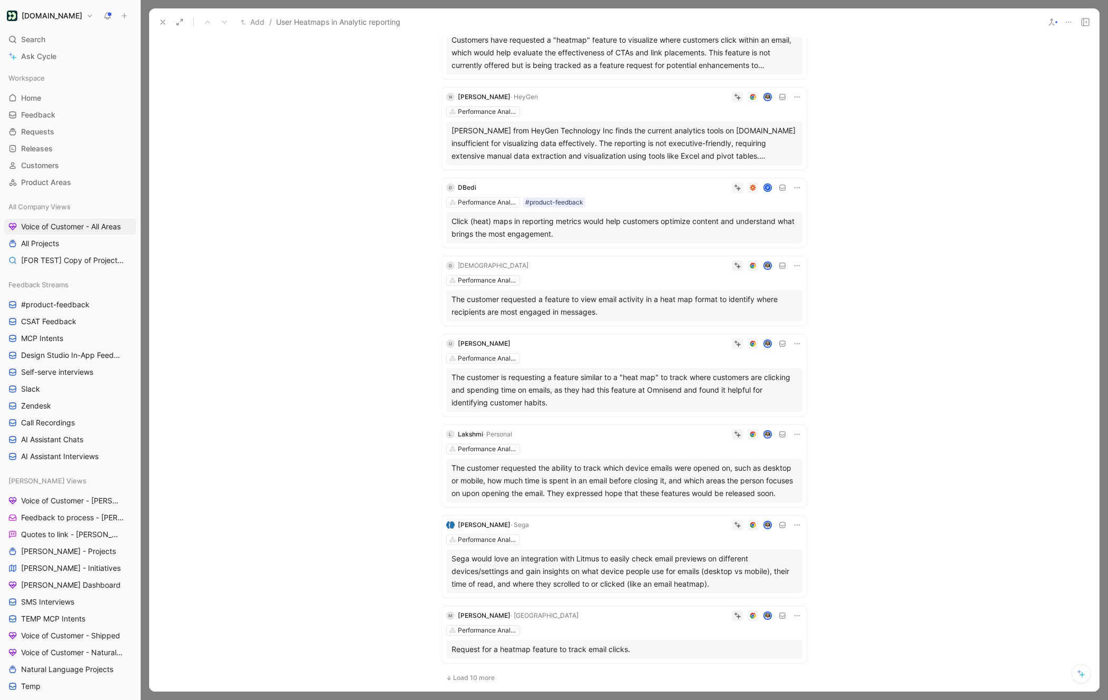
scroll to position [526, 0]
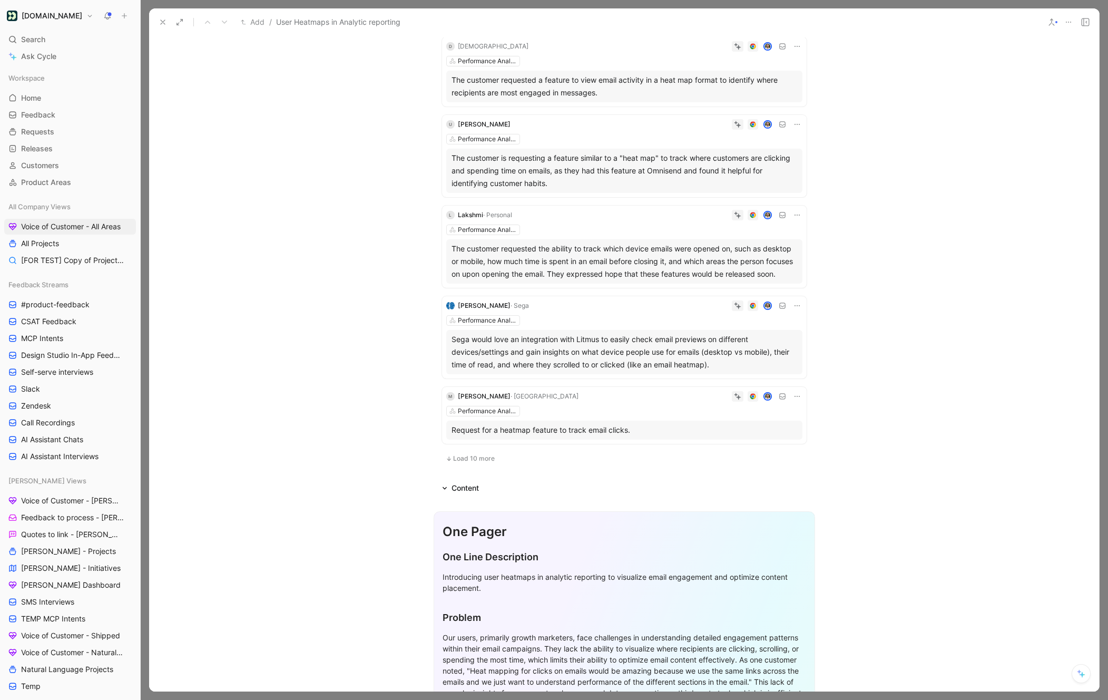
click at [481, 458] on span "Load 10 more" at bounding box center [474, 458] width 42 height 8
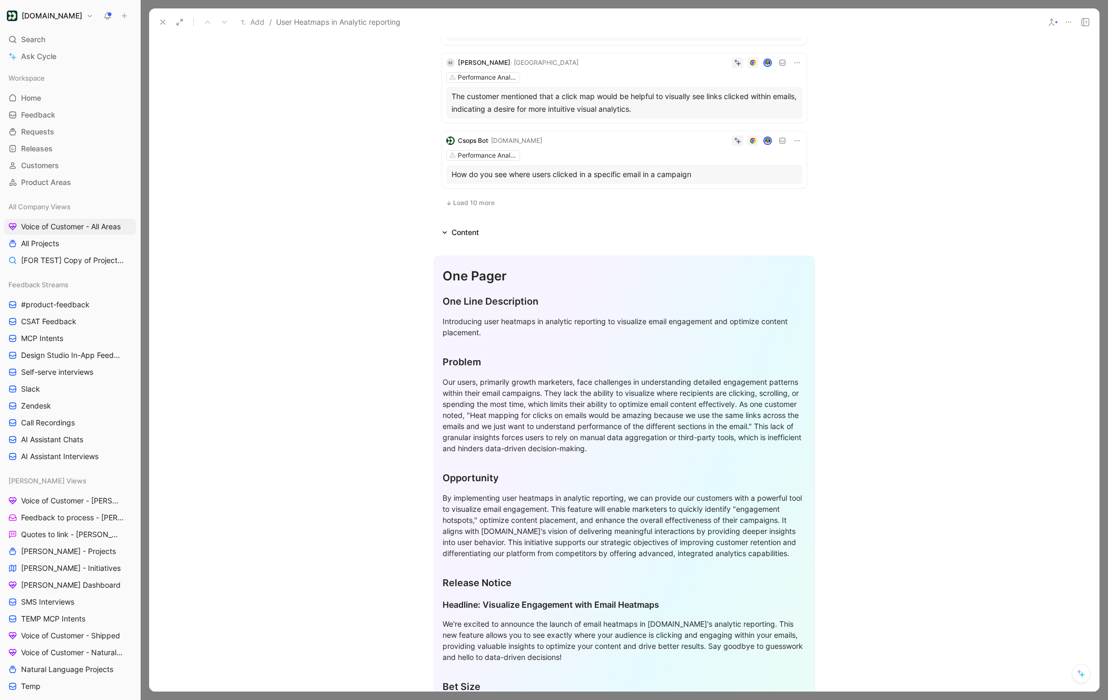
scroll to position [1631, 0]
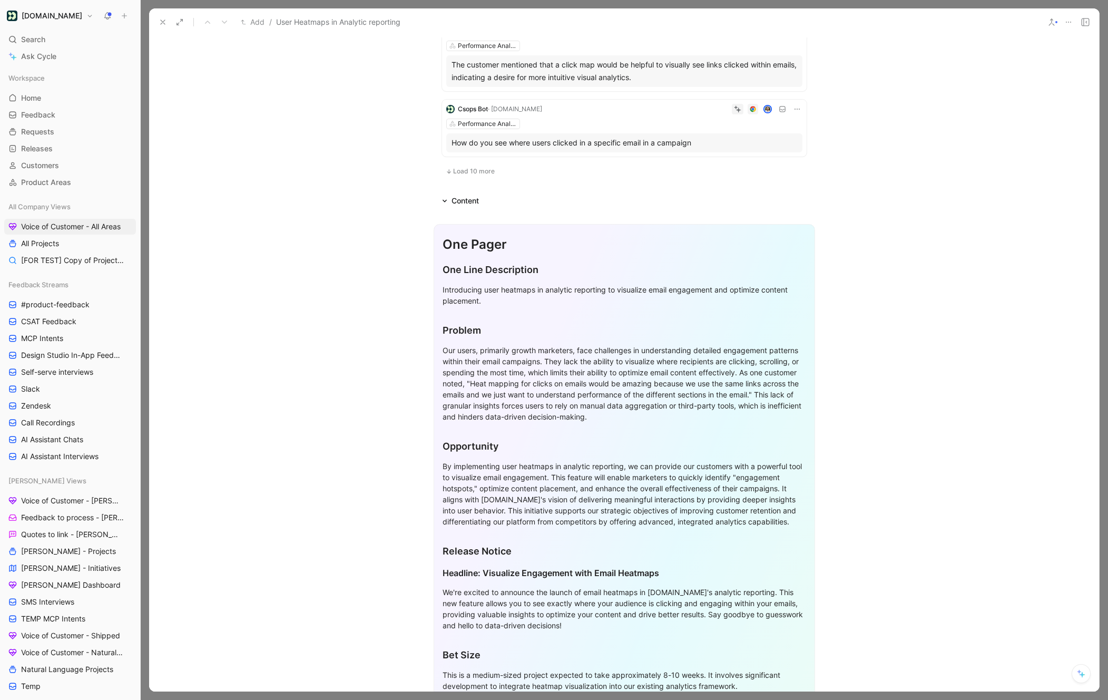
click at [478, 171] on span "Load 10 more" at bounding box center [474, 171] width 42 height 8
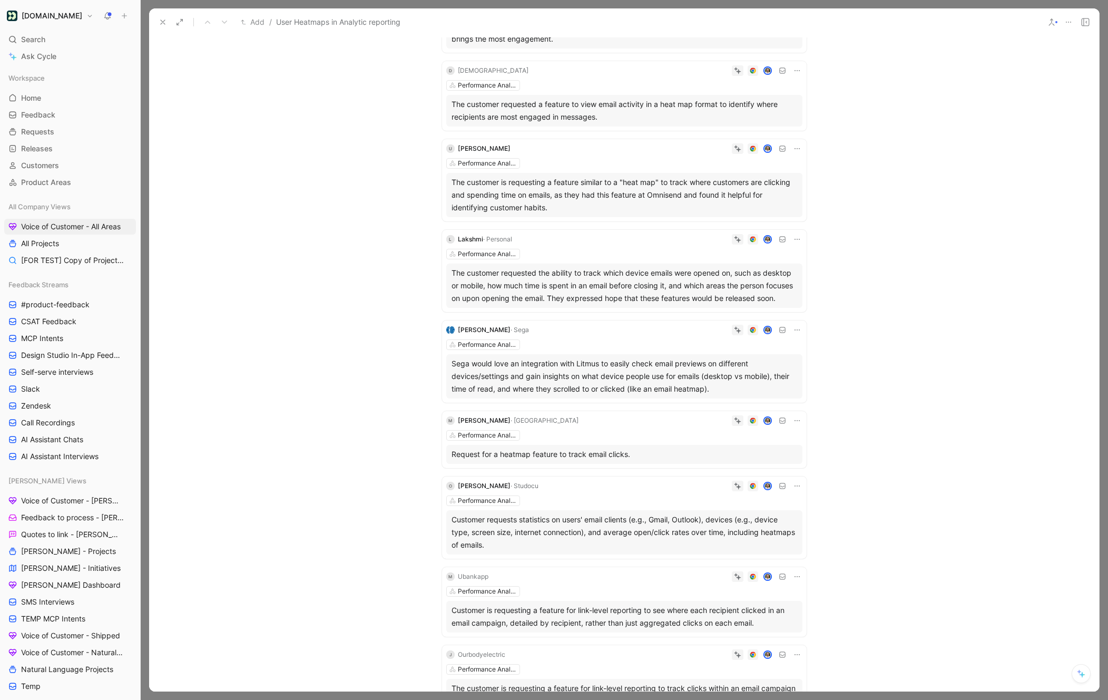
scroll to position [0, 0]
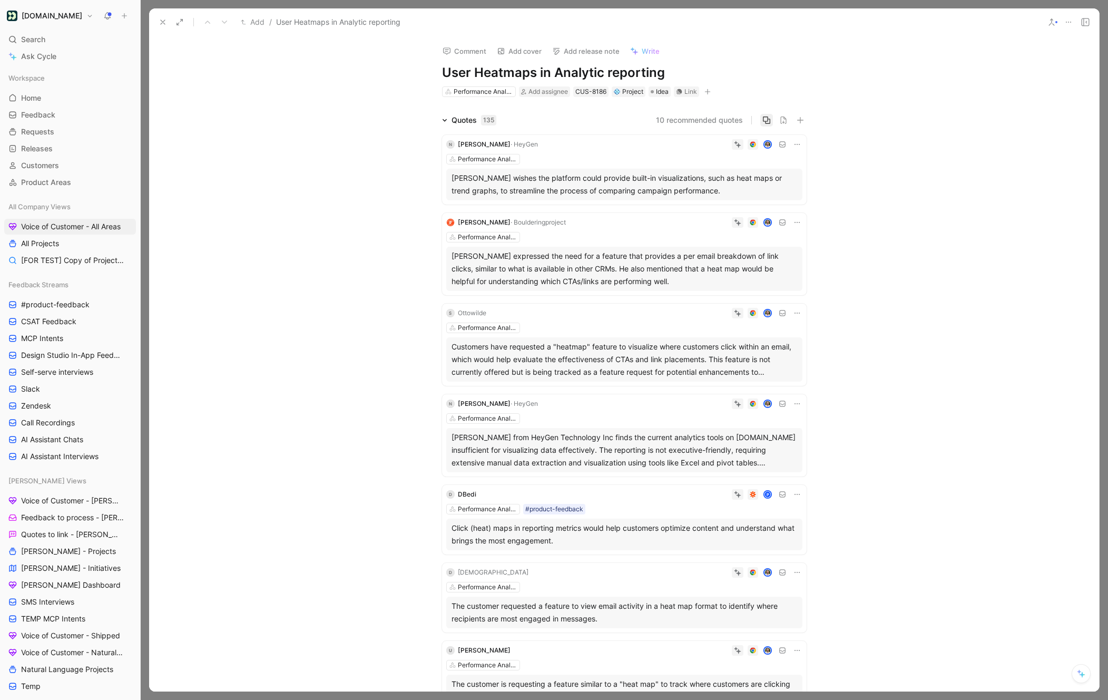
click at [768, 122] on icon "button" at bounding box center [767, 120] width 8 height 8
click at [764, 121] on icon "button" at bounding box center [767, 120] width 8 height 8
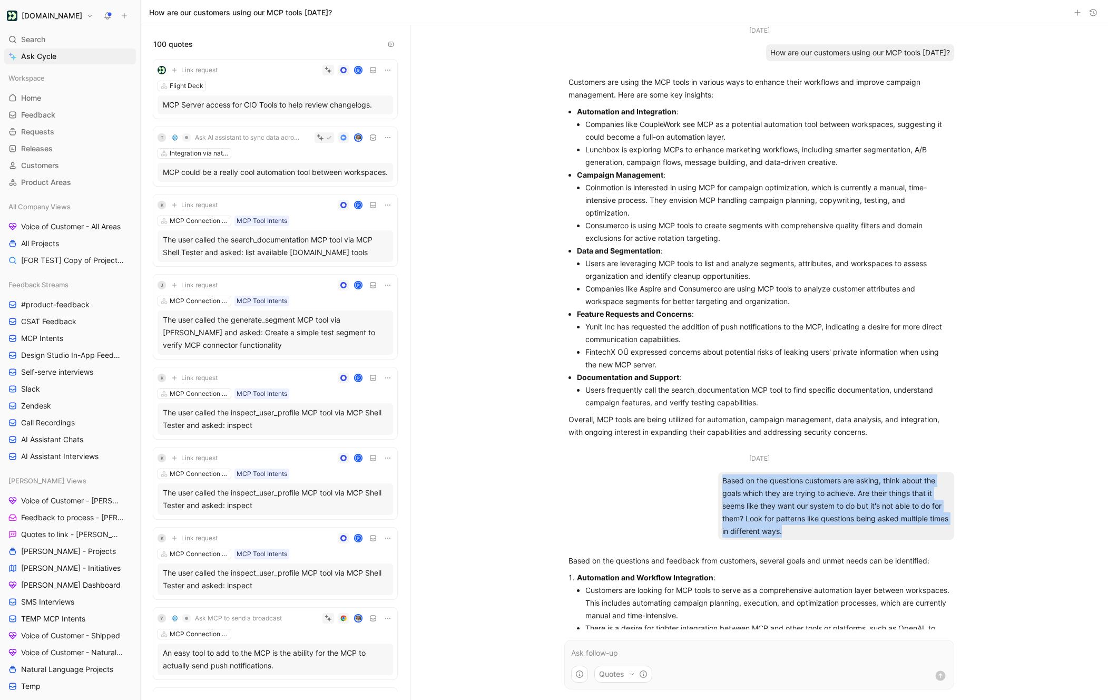
scroll to position [298, 0]
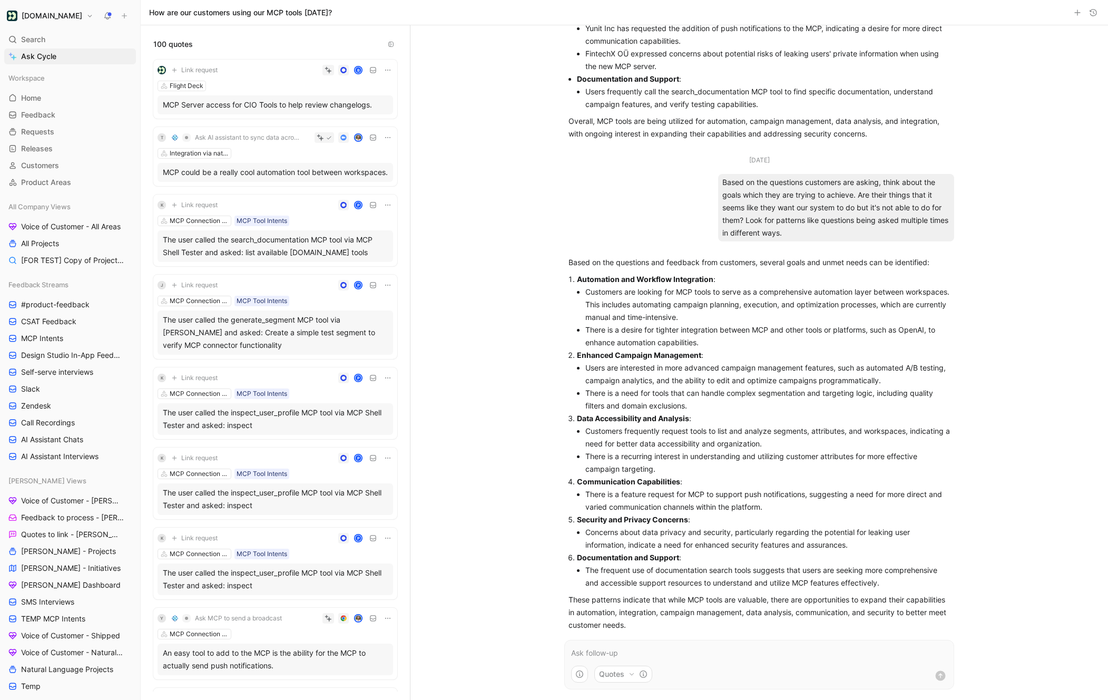
click at [586, 651] on p at bounding box center [759, 653] width 376 height 13
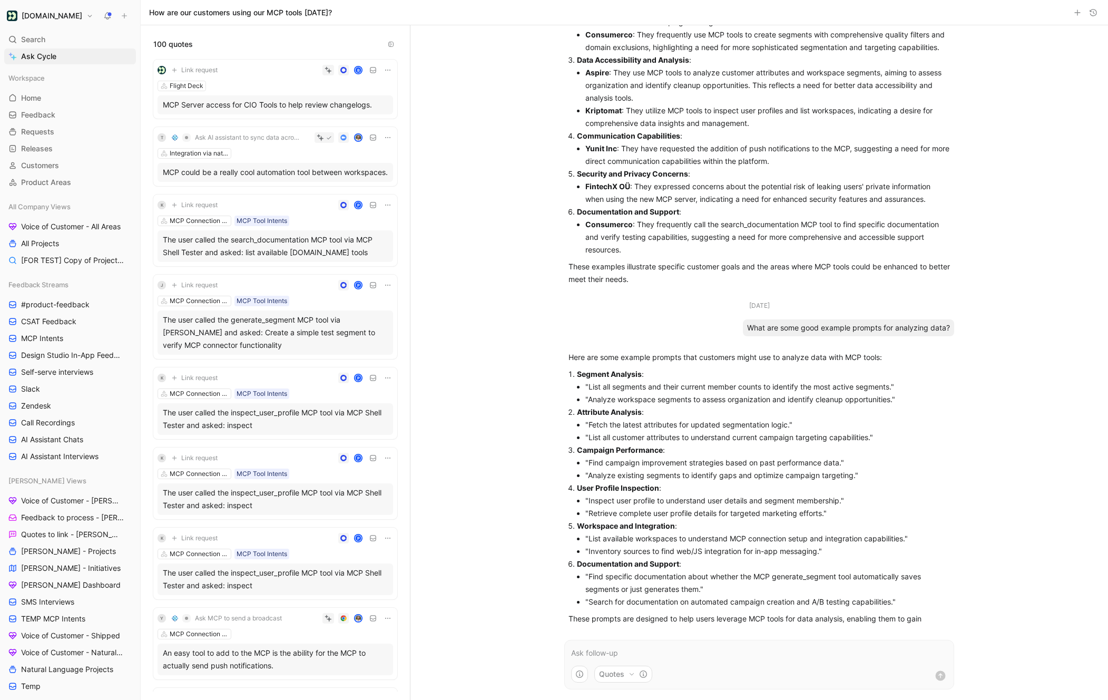
scroll to position [1097, 0]
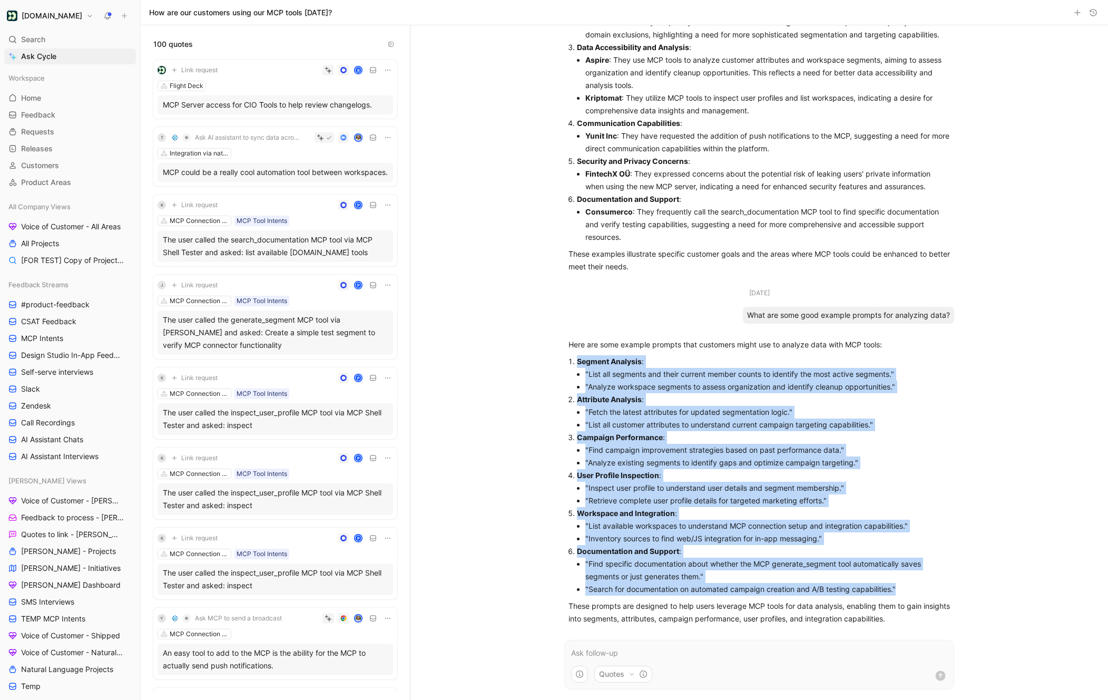
drag, startPoint x: 903, startPoint y: 589, endPoint x: 545, endPoint y: 354, distance: 427.8
click at [545, 354] on div "[DATE] How are our customers using our MCP tools [DATE]? Customers are using th…" at bounding box center [760, 362] width 698 height 675
copy ol "Segment Analysis : "List all segments and their current member counts to identi…"
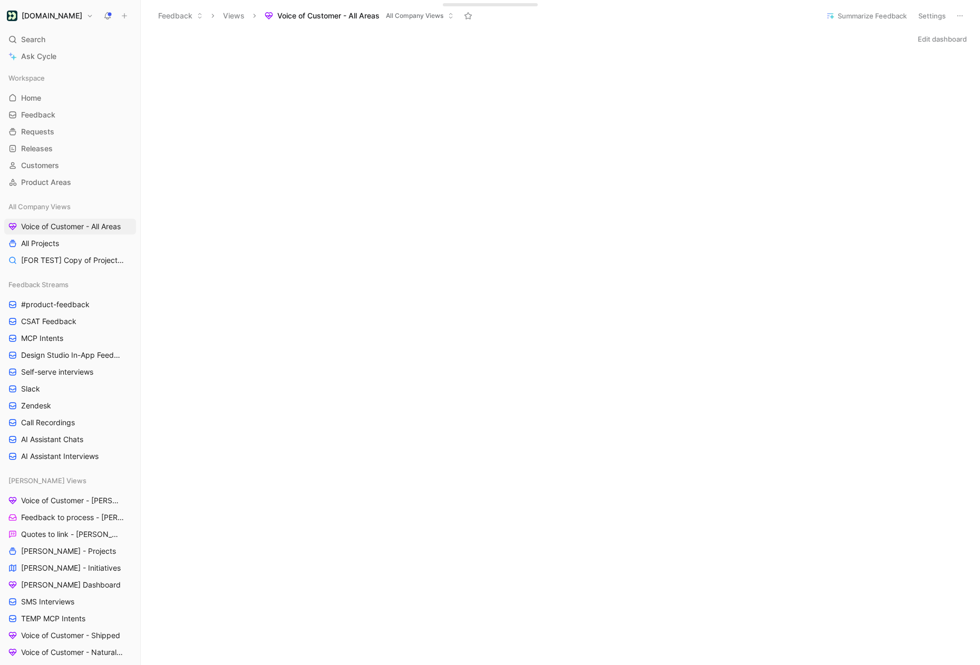
click at [847, 15] on button "Summarize Feedback" at bounding box center [866, 15] width 90 height 15
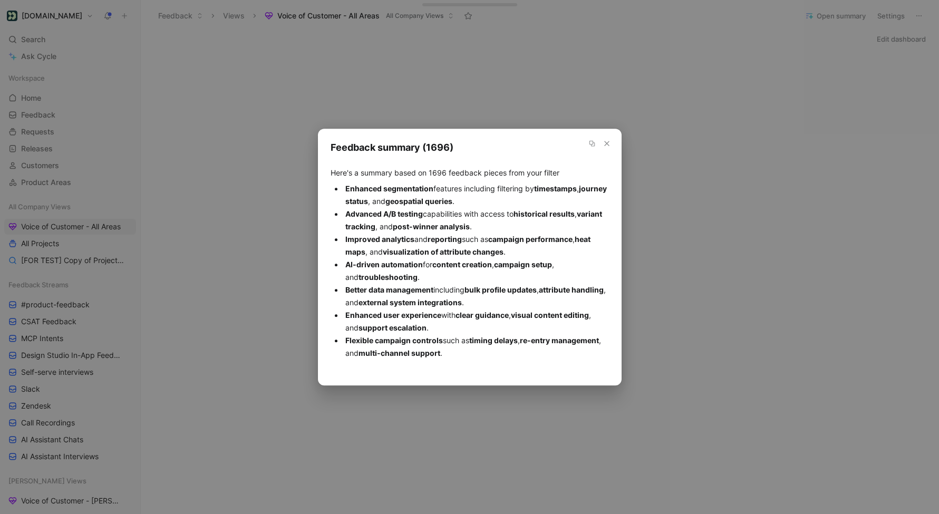
click at [607, 144] on use "button" at bounding box center [606, 143] width 4 height 4
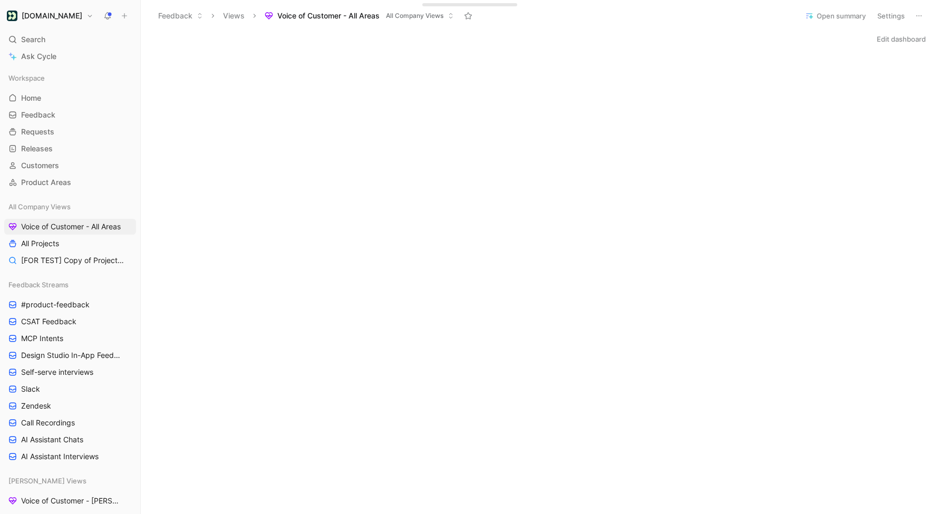
click at [823, 23] on button "Open summary" at bounding box center [835, 15] width 70 height 15
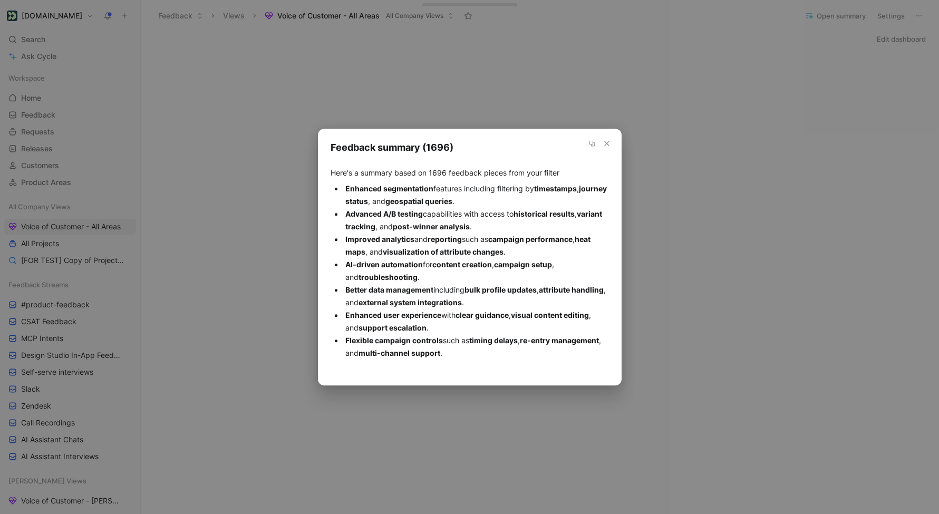
click at [609, 142] on icon "button" at bounding box center [606, 143] width 8 height 8
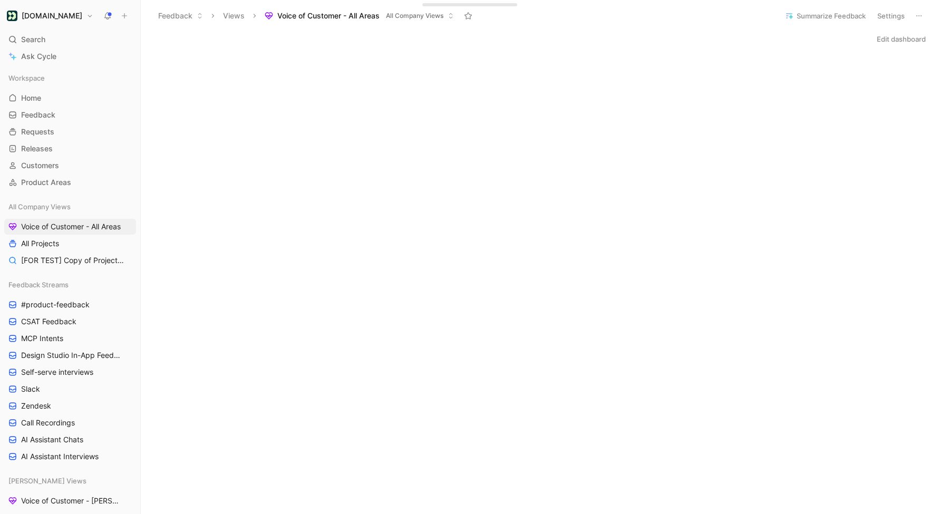
click at [817, 13] on button "Summarize Feedback" at bounding box center [825, 15] width 90 height 15
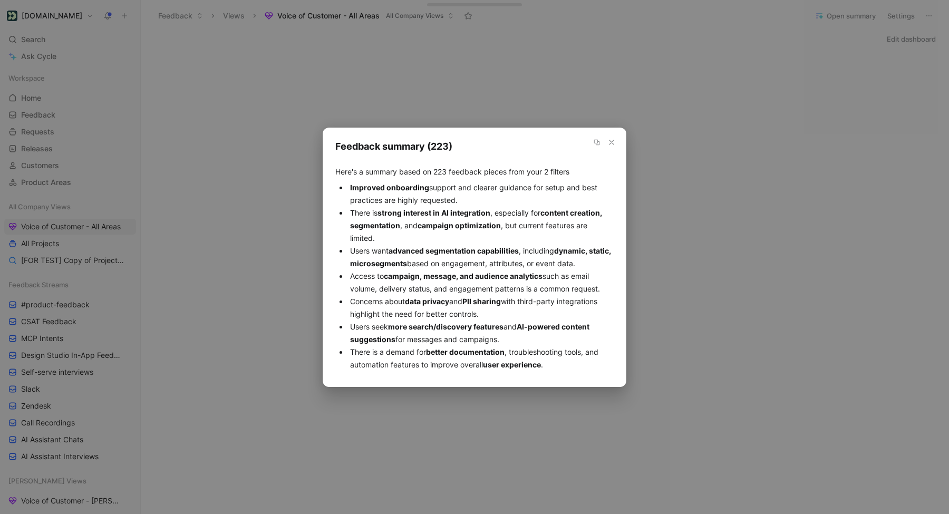
click at [615, 140] on icon "button" at bounding box center [611, 142] width 8 height 8
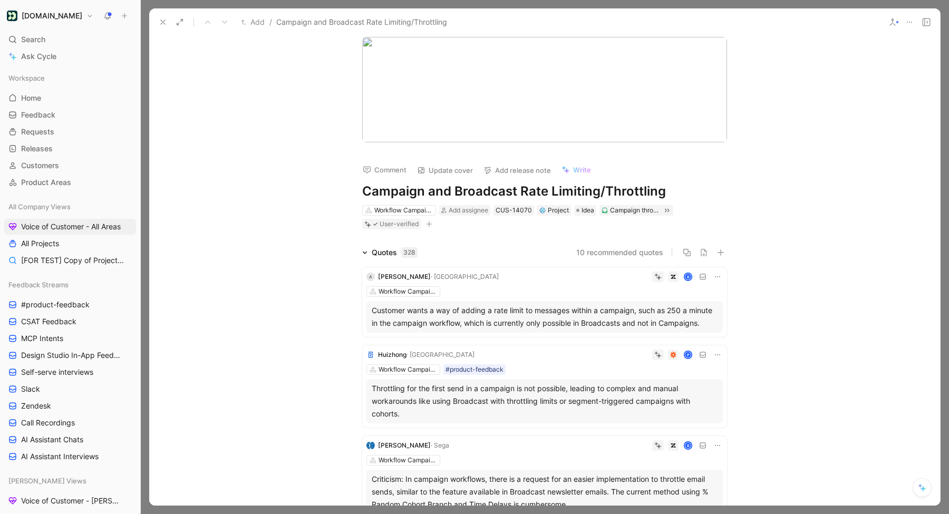
click at [181, 22] on icon at bounding box center [179, 22] width 8 height 8
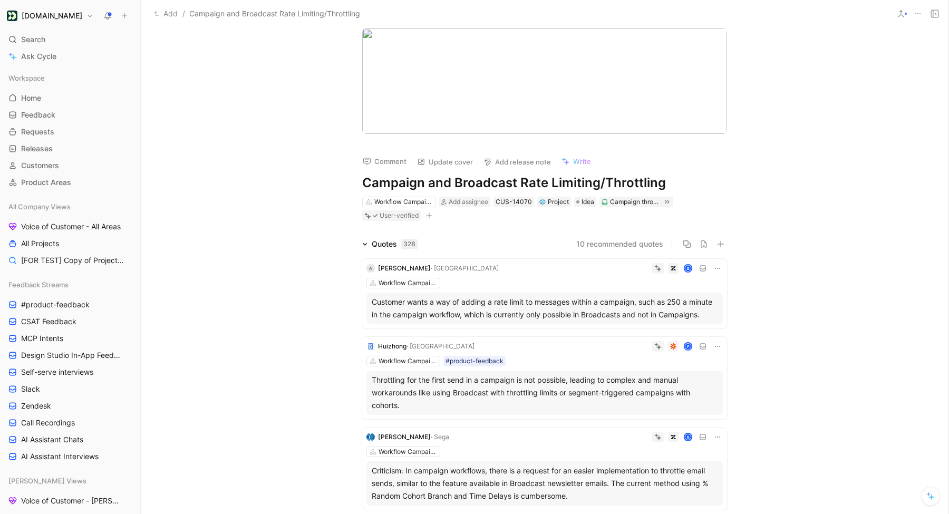
click at [438, 169] on button "Update cover" at bounding box center [444, 161] width 65 height 15
click at [715, 41] on icon "button" at bounding box center [714, 40] width 5 height 6
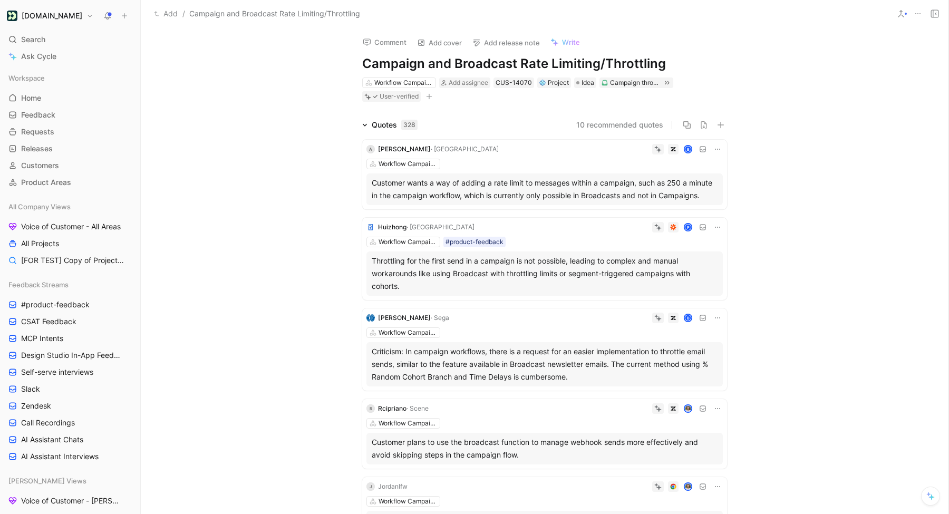
click at [439, 64] on h1 "Campaign and Broadcast Rate Limiting/Throttling" at bounding box center [544, 63] width 365 height 17
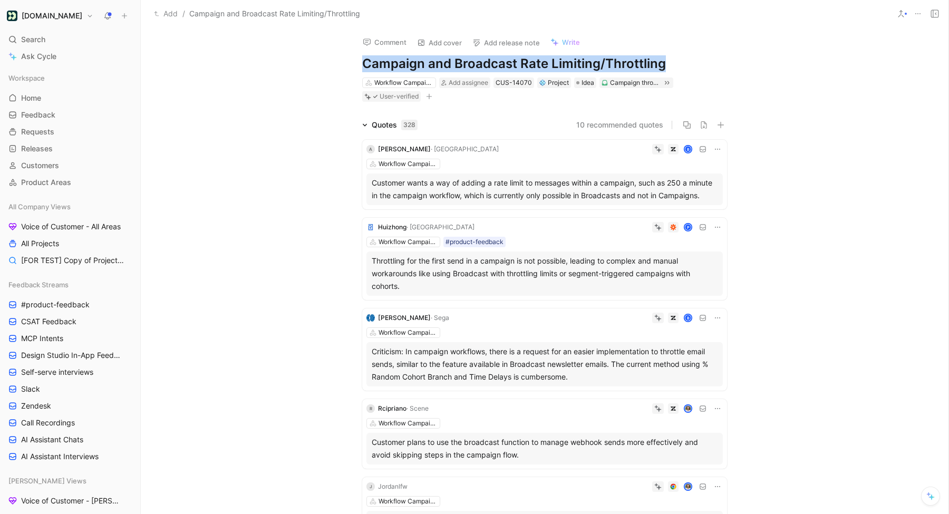
click at [439, 64] on h1 "Campaign and Broadcast Rate Limiting/Throttling" at bounding box center [544, 63] width 365 height 17
copy h1 "Campaign and Broadcast Rate Limiting/Throttling"
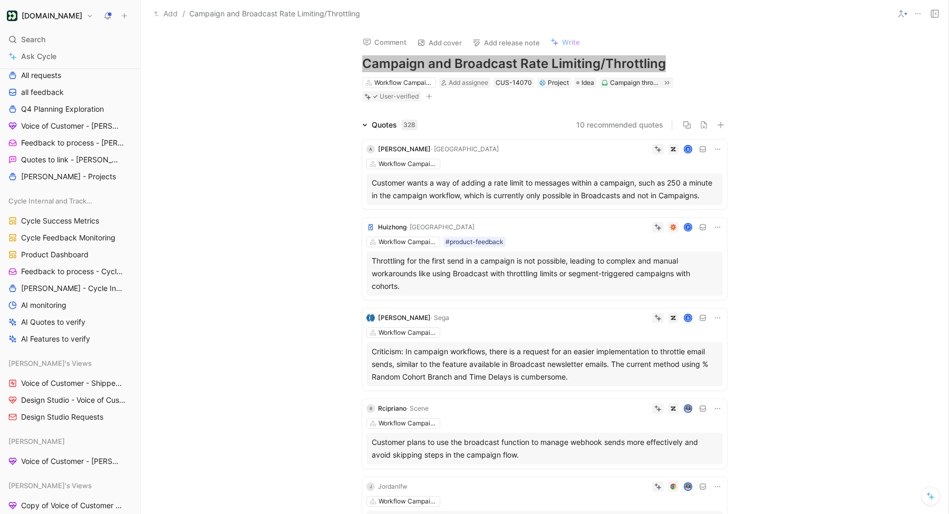
scroll to position [951, 0]
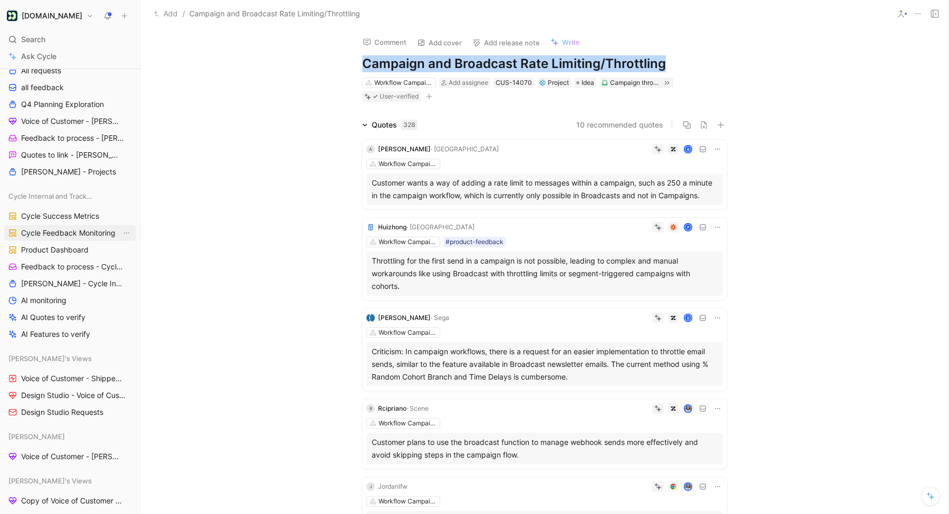
click at [62, 229] on span "Cycle Feedback Monitoring" at bounding box center [68, 233] width 94 height 11
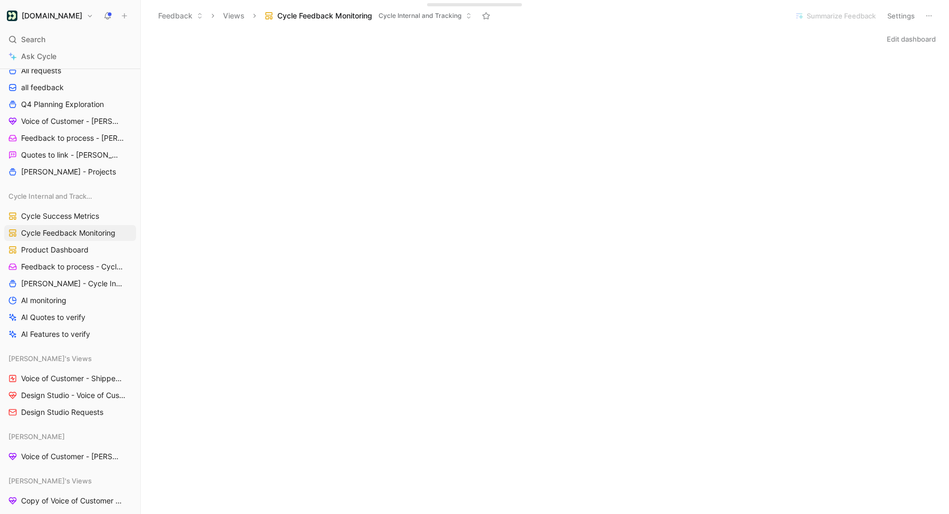
click at [905, 40] on button "Edit dashboard" at bounding box center [911, 39] width 58 height 15
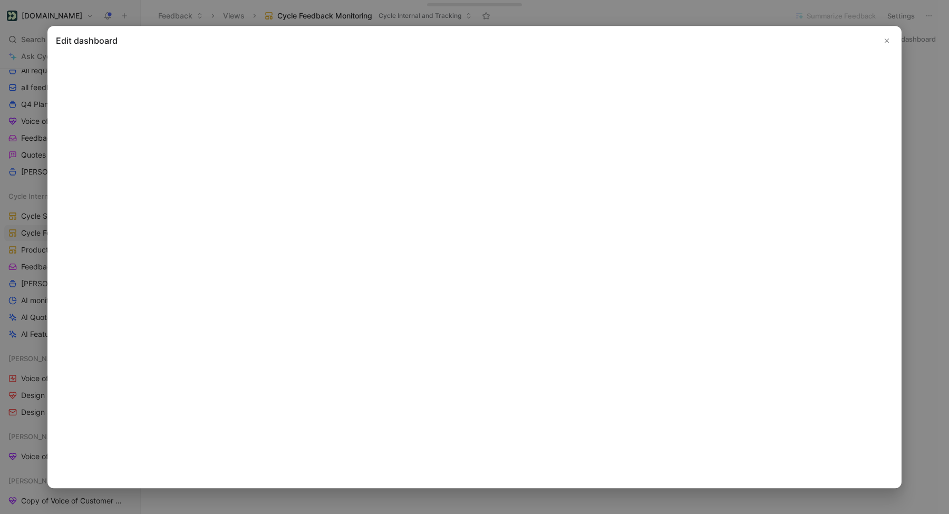
click at [889, 39] on icon "Close" at bounding box center [886, 40] width 7 height 7
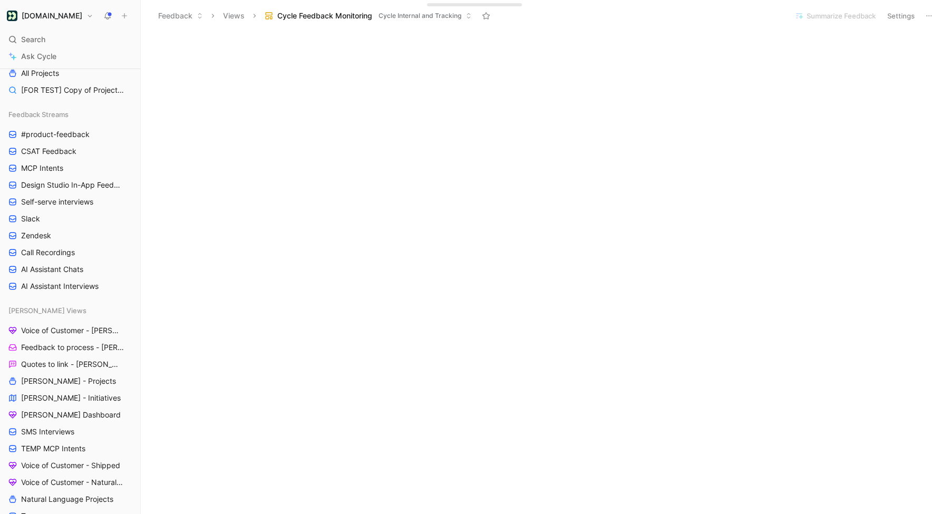
scroll to position [16, 0]
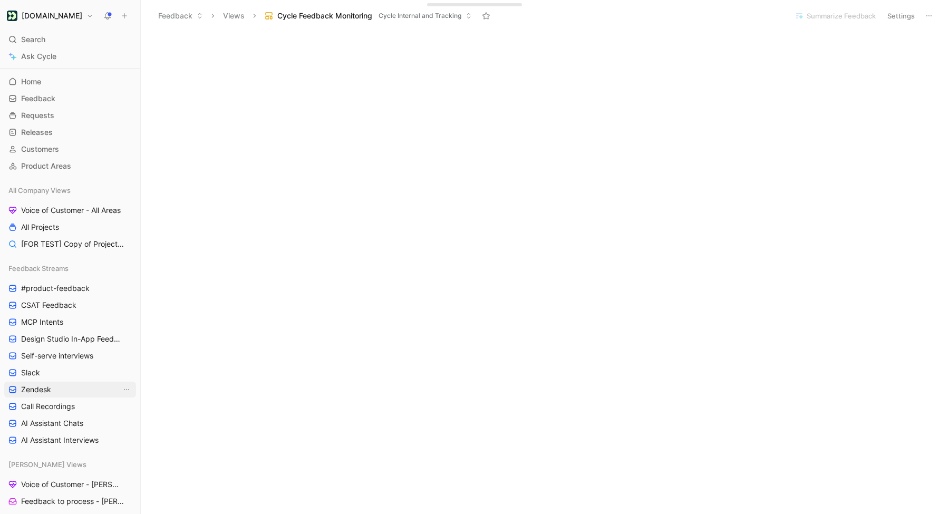
click at [58, 386] on link "Zendesk" at bounding box center [70, 390] width 132 height 16
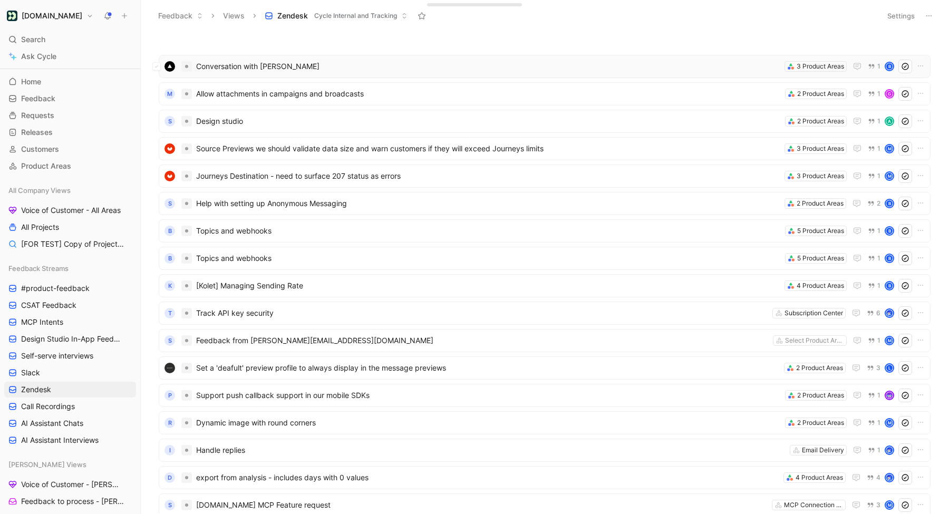
click at [472, 62] on span "Conversation with [PERSON_NAME]" at bounding box center [488, 66] width 584 height 13
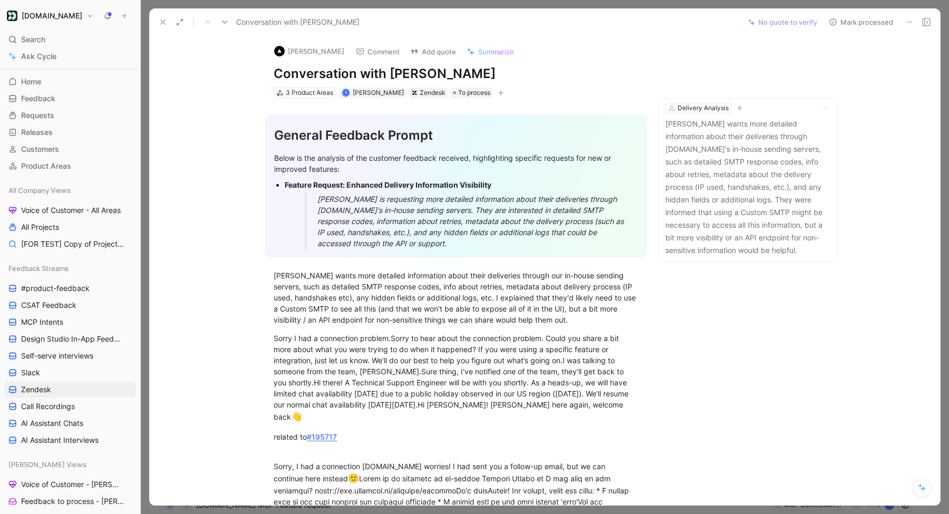
click at [902, 23] on button at bounding box center [909, 22] width 15 height 15
click at [845, 19] on button "Mark processed" at bounding box center [861, 22] width 74 height 15
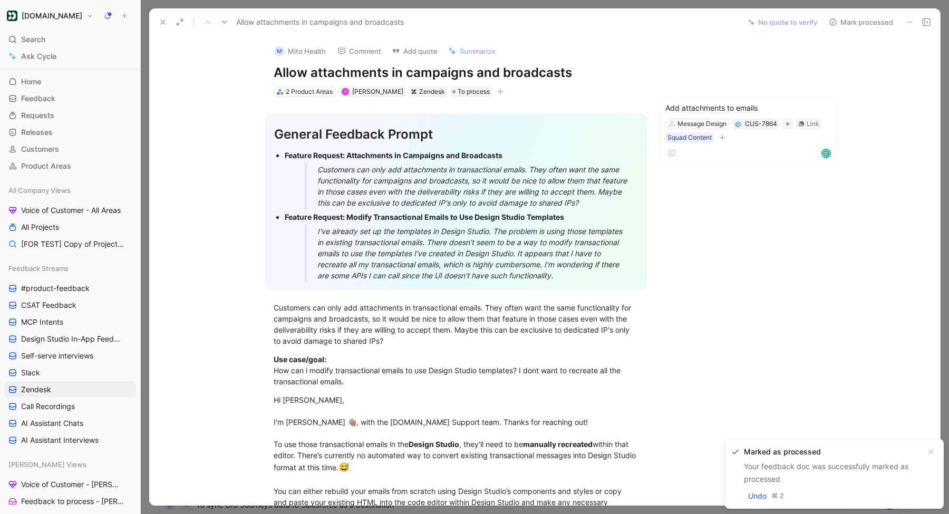
click at [913, 21] on button at bounding box center [909, 22] width 15 height 15
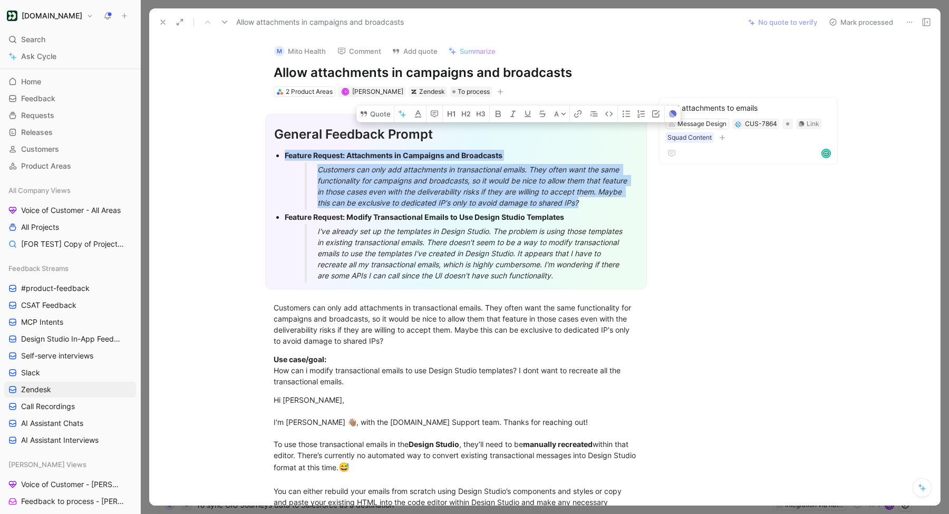
drag, startPoint x: 613, startPoint y: 204, endPoint x: 267, endPoint y: 146, distance: 351.1
click at [267, 146] on div "General Feedback Prompt Feature Request: Attachments in Campaigns and Broadcast…" at bounding box center [456, 201] width 382 height 175
click at [369, 118] on button "Quote" at bounding box center [374, 113] width 37 height 17
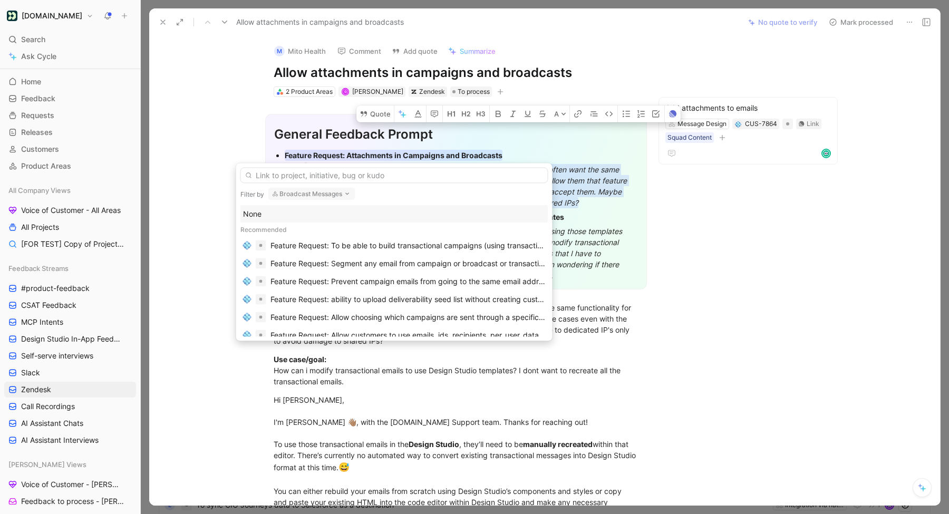
click at [275, 215] on div "None" at bounding box center [394, 214] width 302 height 13
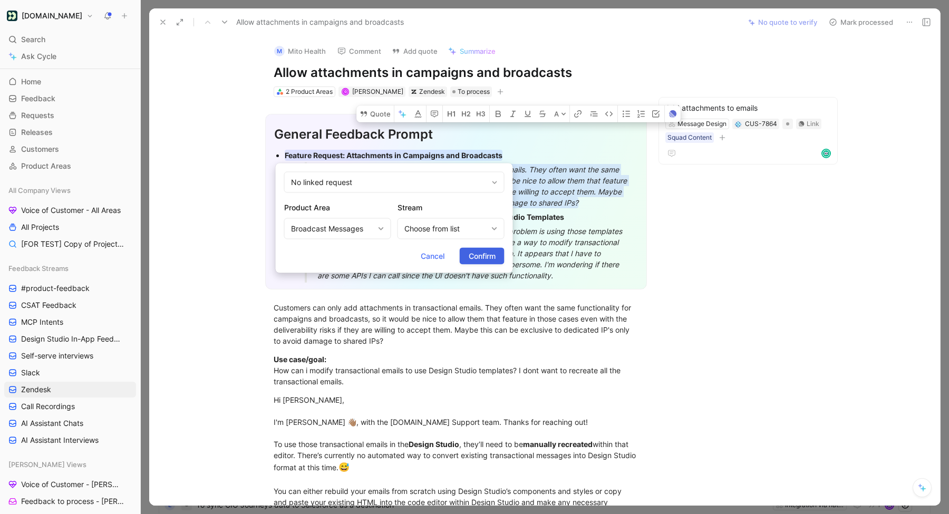
click at [487, 254] on span "Confirm" at bounding box center [481, 256] width 27 height 13
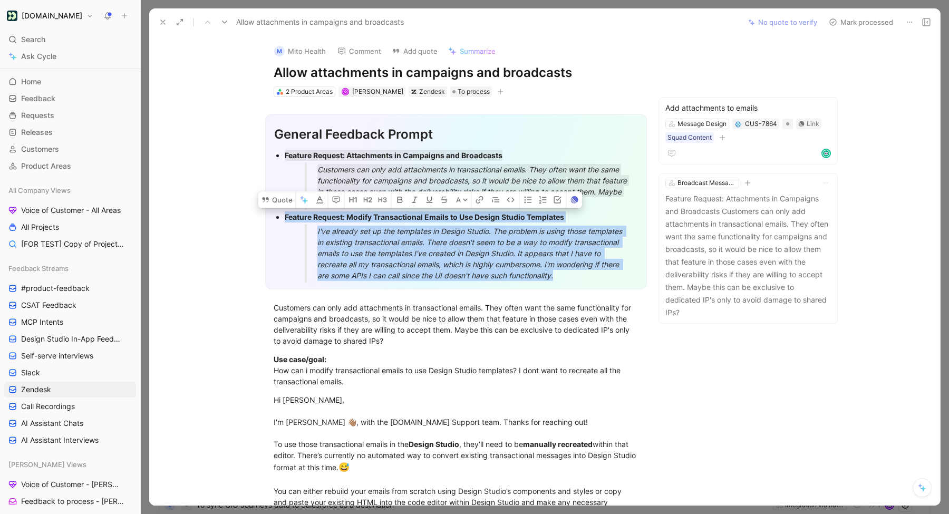
drag, startPoint x: 583, startPoint y: 277, endPoint x: 284, endPoint y: 214, distance: 305.9
click at [284, 214] on ul "Feature Request: Attachments in Campaigns and Broadcasts Customers can only add…" at bounding box center [456, 215] width 364 height 134
click at [272, 202] on button "Quote" at bounding box center [276, 199] width 37 height 17
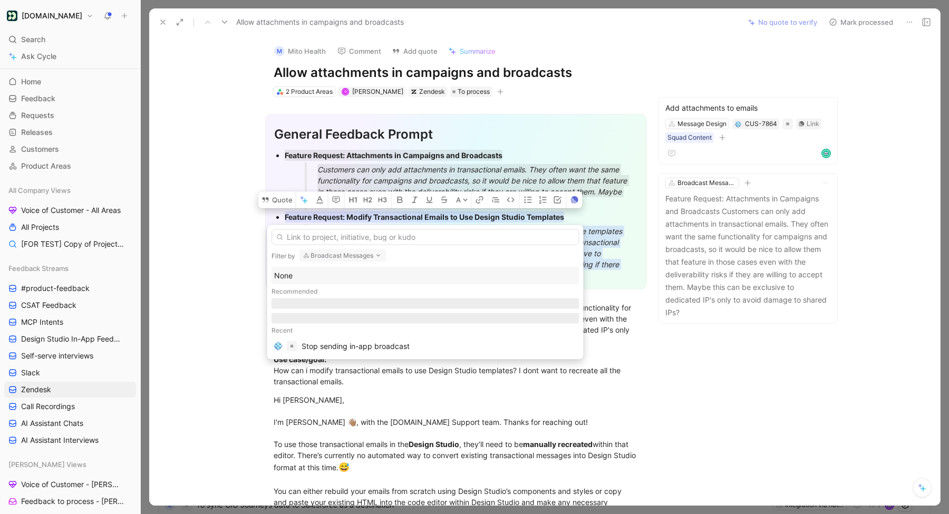
click at [278, 268] on div "None" at bounding box center [425, 276] width 308 height 18
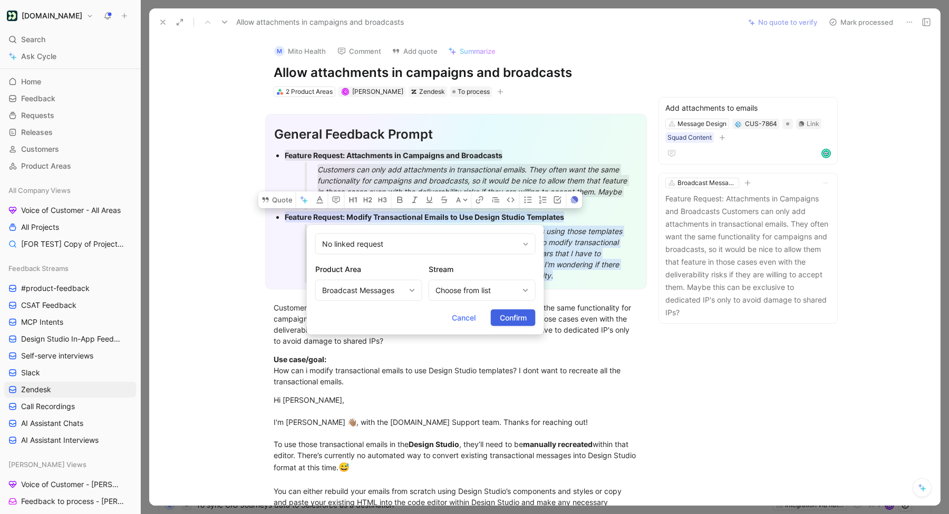
click at [519, 317] on span "Confirm" at bounding box center [513, 317] width 27 height 13
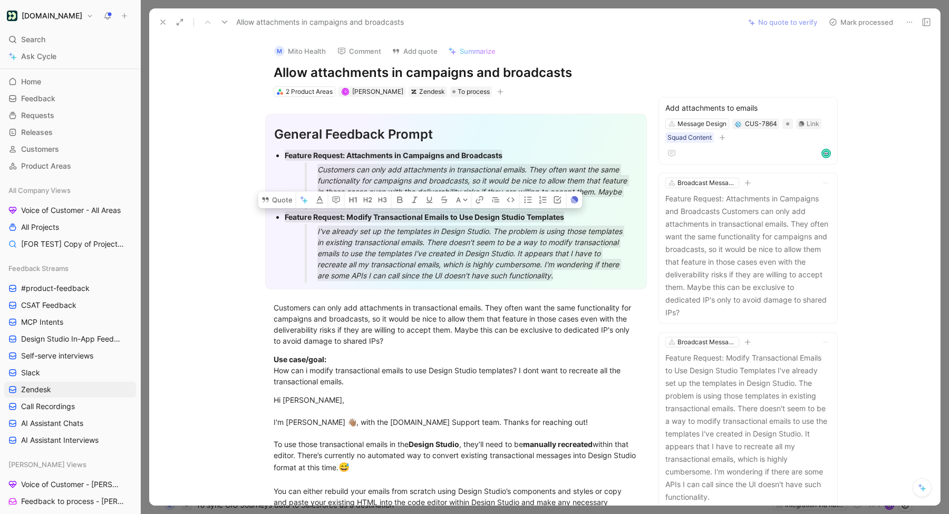
click at [851, 17] on button "Mark processed" at bounding box center [861, 22] width 74 height 15
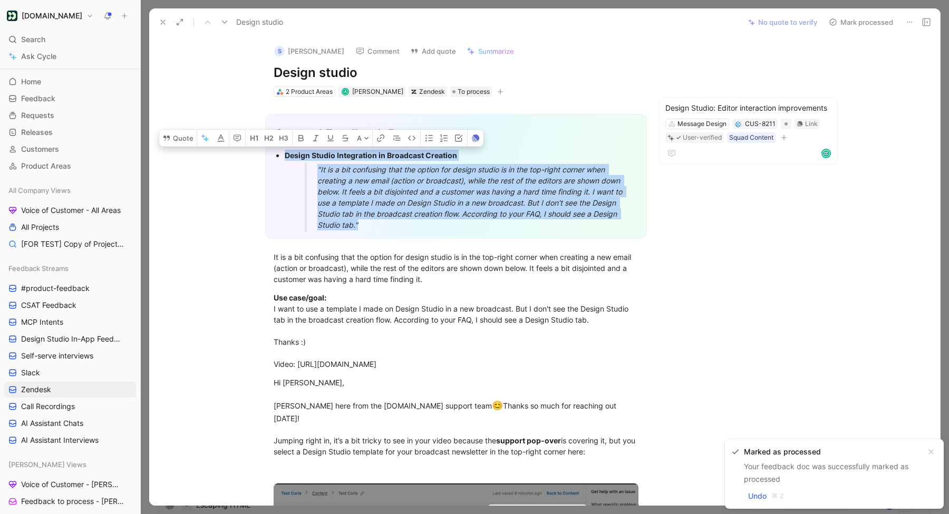
drag, startPoint x: 403, startPoint y: 223, endPoint x: 270, endPoint y: 160, distance: 147.6
click at [270, 160] on div "General Feedback Prompt Design Studio Integration in Broadcast Creation "It is …" at bounding box center [456, 176] width 382 height 125
click at [189, 142] on button "Quote" at bounding box center [177, 138] width 37 height 17
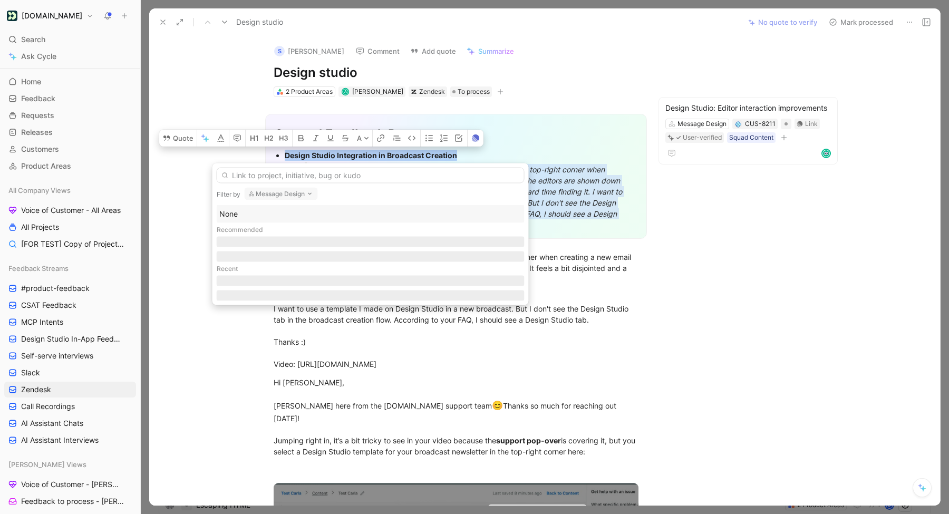
click at [264, 212] on div "None" at bounding box center [370, 214] width 302 height 13
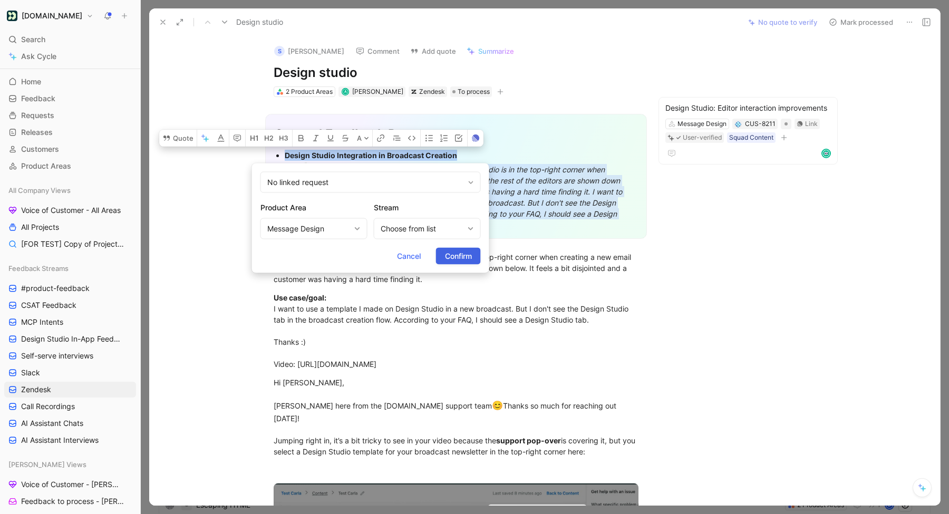
click at [451, 250] on span "Confirm" at bounding box center [458, 256] width 27 height 13
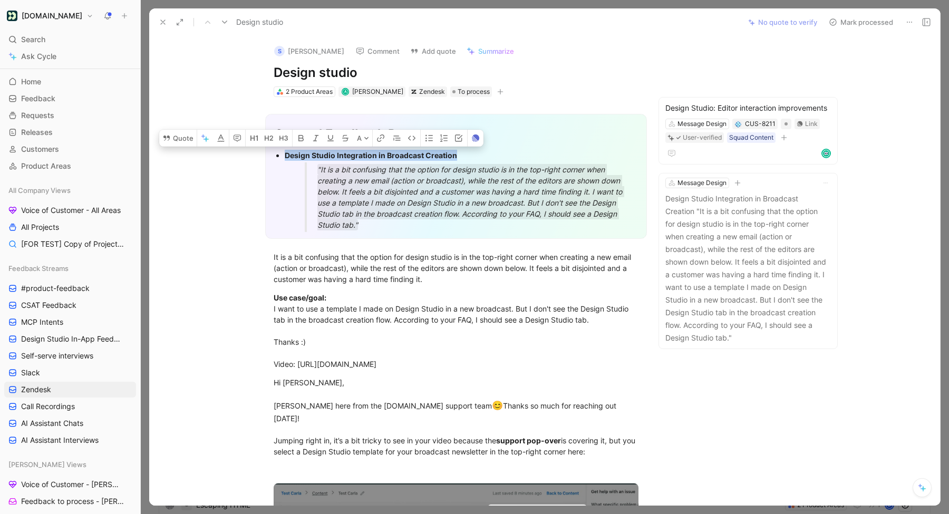
click at [872, 21] on button "Mark processed" at bounding box center [861, 22] width 74 height 15
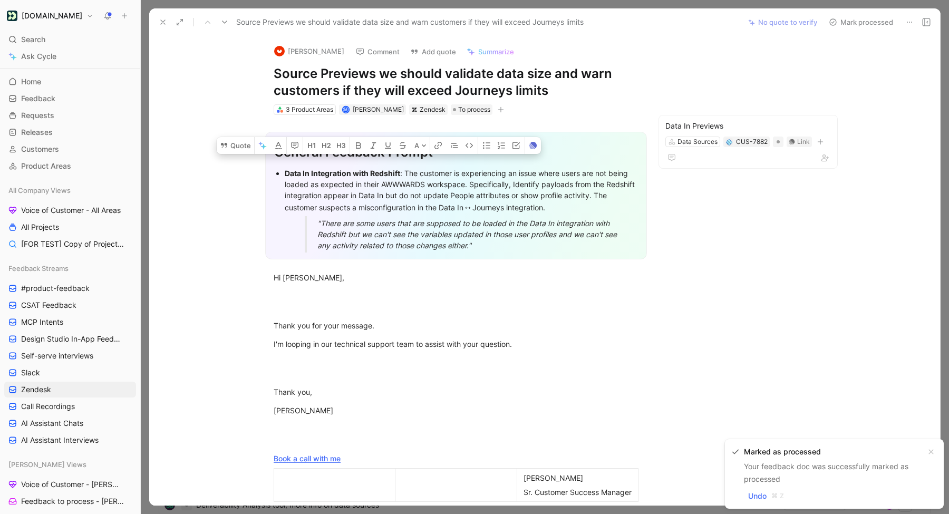
drag, startPoint x: 486, startPoint y: 242, endPoint x: 276, endPoint y: 170, distance: 223.0
click at [276, 170] on ul "Data In Integration with Redshift : The customer is experiencing an issue where…" at bounding box center [456, 209] width 364 height 86
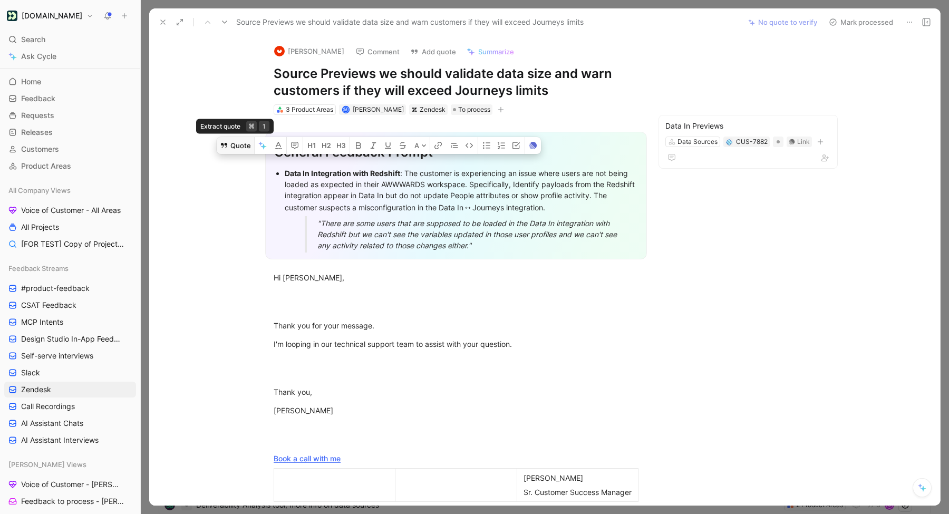
click at [237, 154] on button "Quote" at bounding box center [235, 145] width 37 height 17
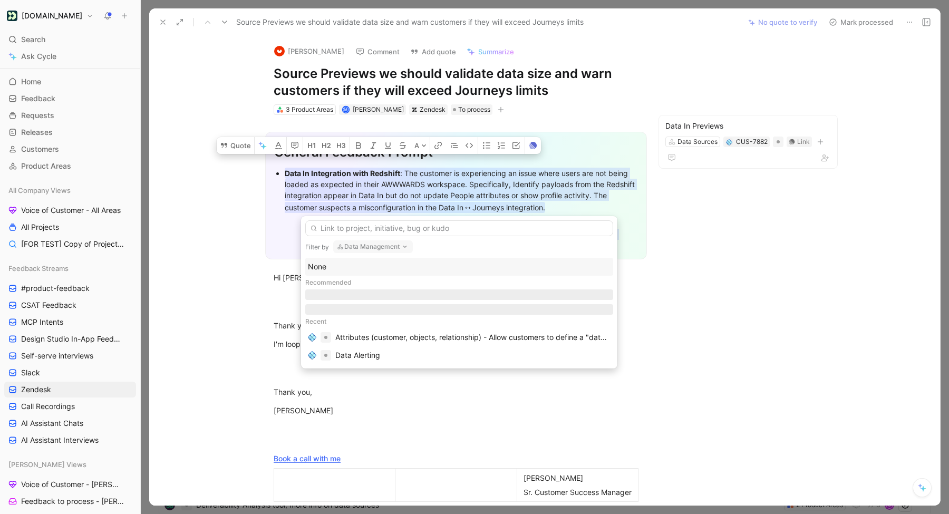
click at [330, 263] on div "None" at bounding box center [459, 266] width 302 height 13
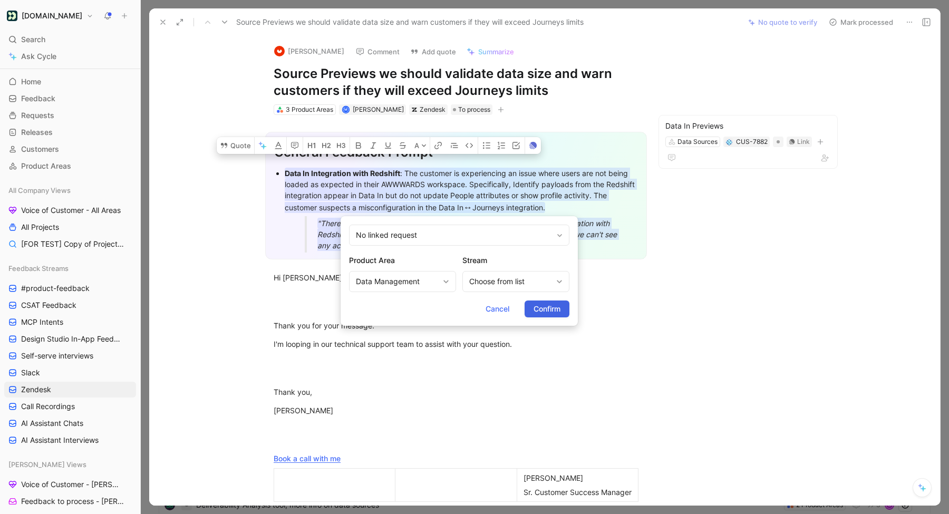
click at [550, 311] on span "Confirm" at bounding box center [546, 308] width 27 height 13
click at [859, 21] on button "Mark processed" at bounding box center [861, 22] width 74 height 15
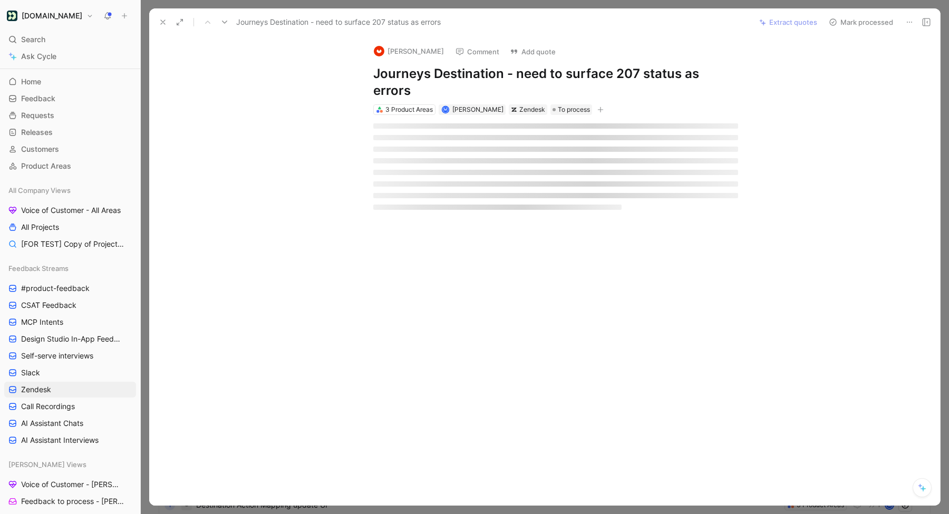
click at [859, 21] on button "Mark processed" at bounding box center [861, 22] width 74 height 15
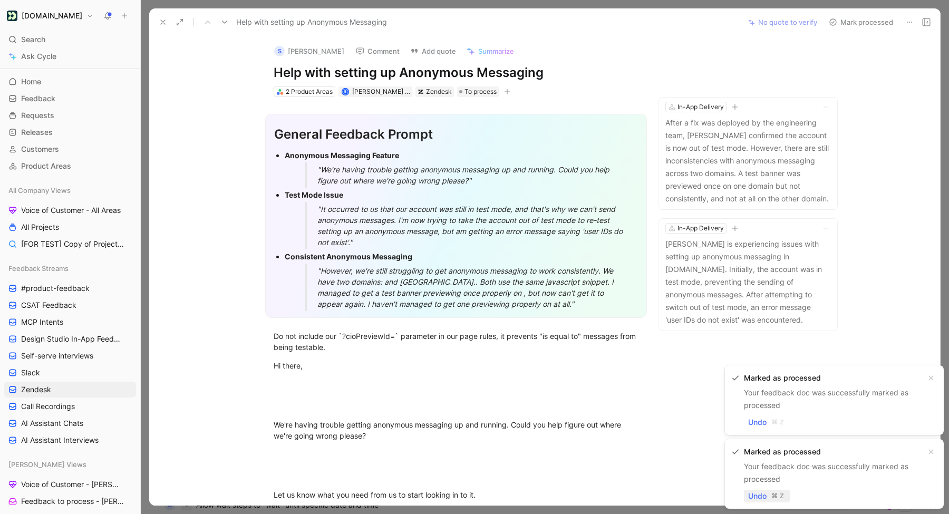
click at [766, 498] on span "Undo" at bounding box center [757, 496] width 18 height 13
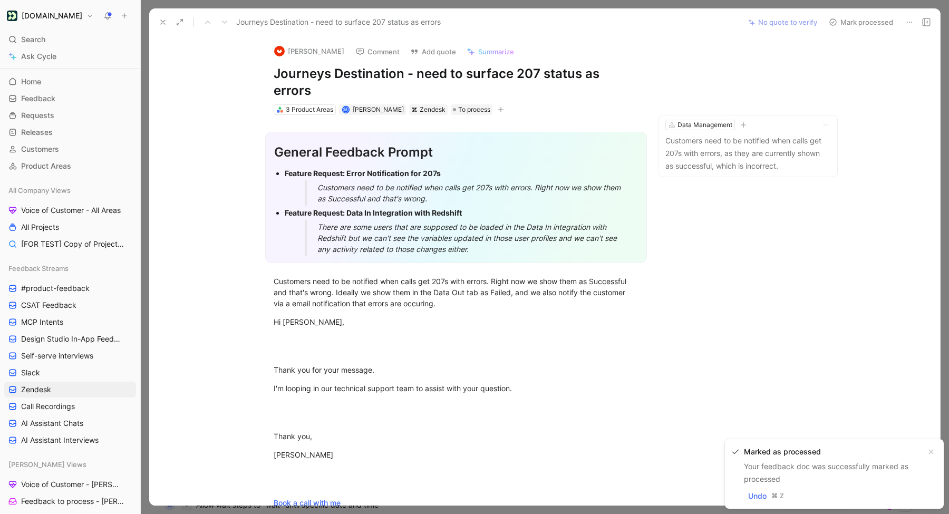
click at [452, 187] on div "Customers need to be notified when calls get 207s with errors. Right now we sho…" at bounding box center [473, 193] width 313 height 22
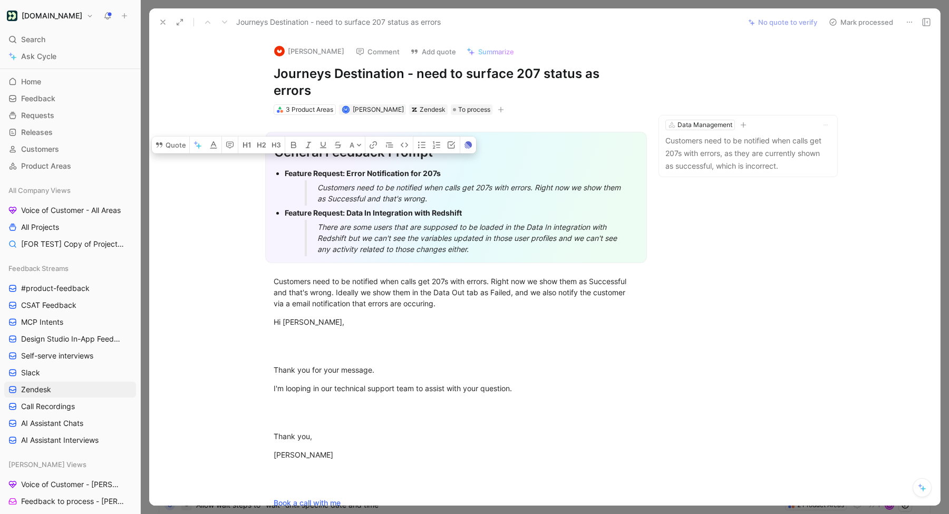
drag, startPoint x: 475, startPoint y: 189, endPoint x: 271, endPoint y: 161, distance: 206.4
click at [271, 161] on div "General Feedback Prompt Feature Request: Error Notification for 207s Customers …" at bounding box center [456, 197] width 382 height 131
click at [183, 140] on button "Quote" at bounding box center [170, 144] width 37 height 17
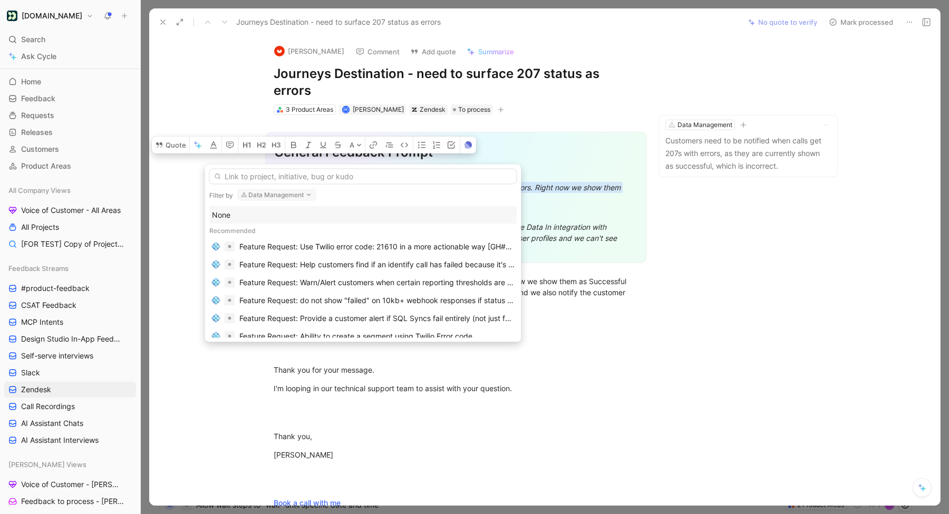
click at [263, 220] on div "None" at bounding box center [363, 215] width 302 height 13
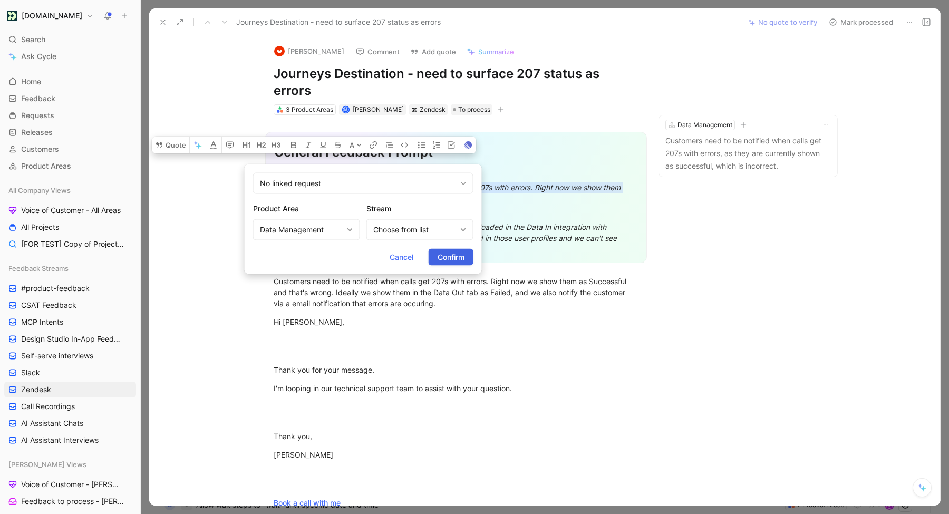
click at [452, 261] on span "Confirm" at bounding box center [450, 257] width 27 height 13
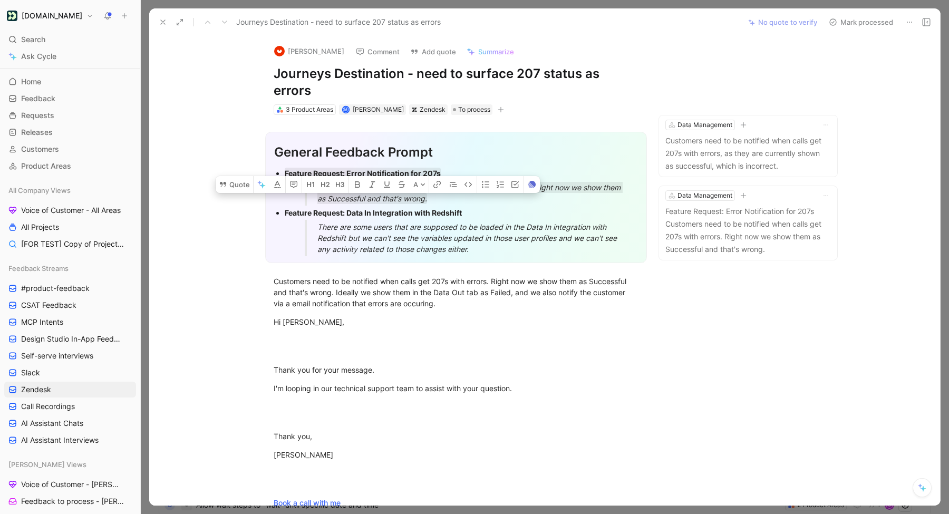
drag, startPoint x: 492, startPoint y: 237, endPoint x: 273, endPoint y: 199, distance: 222.6
click at [273, 199] on div "General Feedback Prompt Feature Request: Error Notification for 207s Customers …" at bounding box center [456, 197] width 382 height 131
click at [242, 184] on button "Quote" at bounding box center [234, 184] width 37 height 17
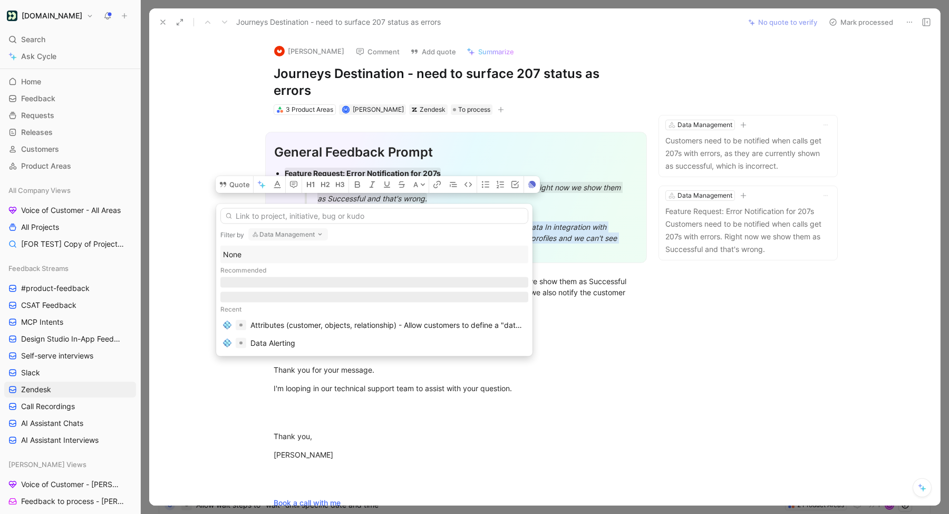
click at [265, 256] on div "None" at bounding box center [374, 254] width 302 height 13
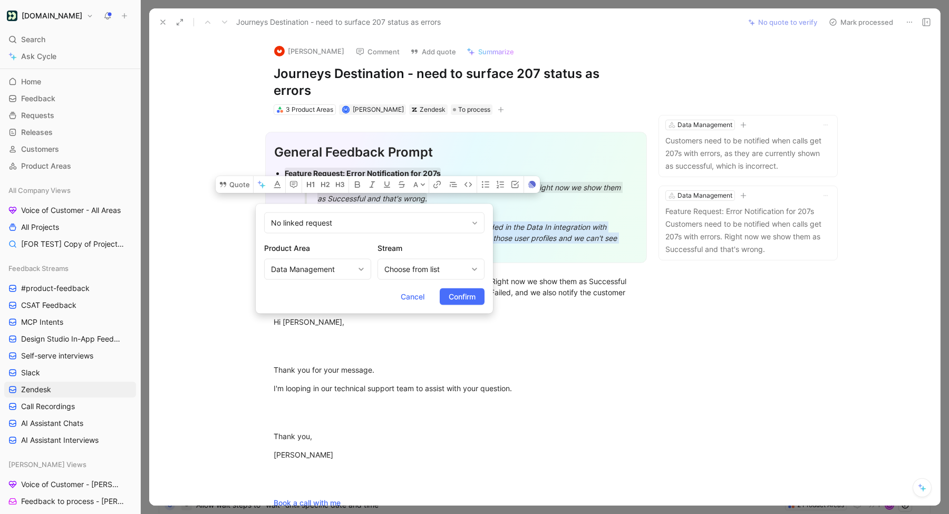
click at [444, 286] on form "No linked request Product Area Data Management Stream Choose from list Cancel C…" at bounding box center [374, 259] width 237 height 110
click at [485, 289] on form "No linked request Product Area Data Management Stream Choose from list Cancel C…" at bounding box center [374, 259] width 237 height 110
click at [477, 291] on button "Confirm" at bounding box center [462, 296] width 45 height 17
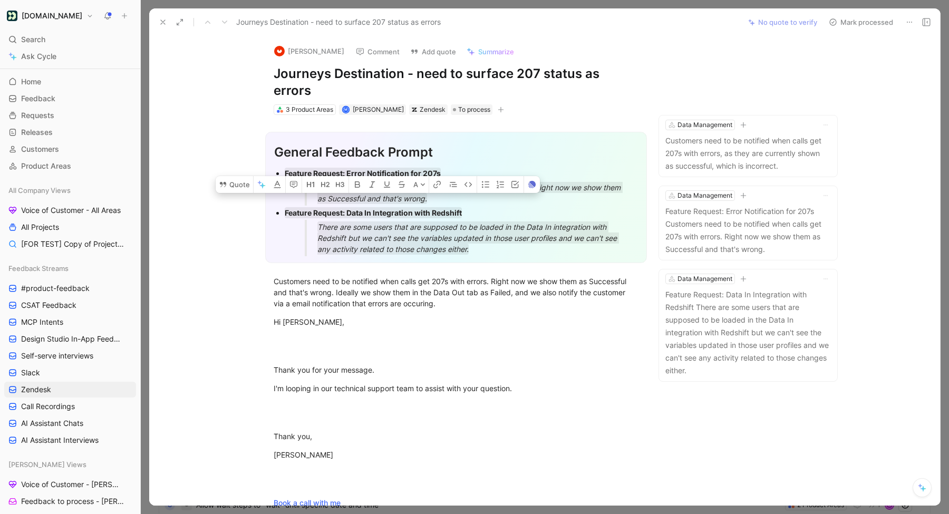
click at [842, 24] on button "Mark processed" at bounding box center [861, 22] width 74 height 15
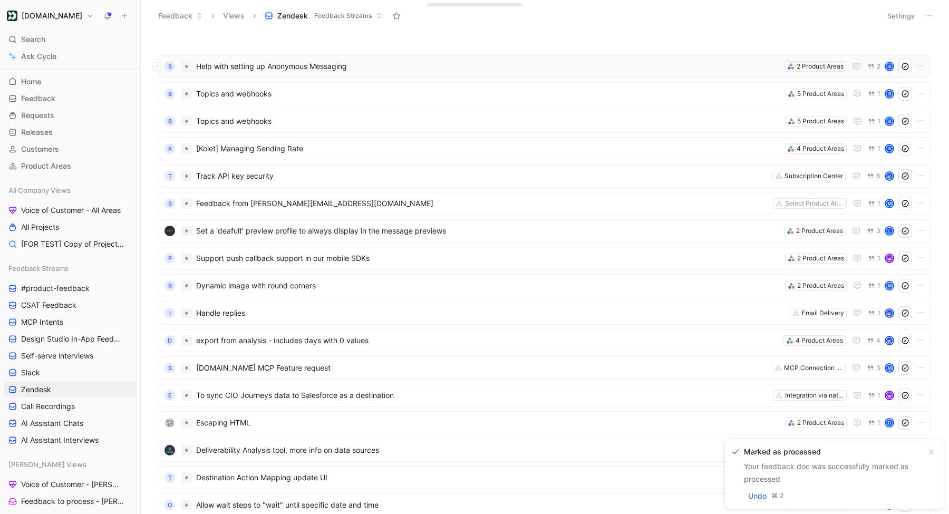
click at [347, 66] on span "Help with setting up Anonymous Messaging" at bounding box center [488, 66] width 584 height 13
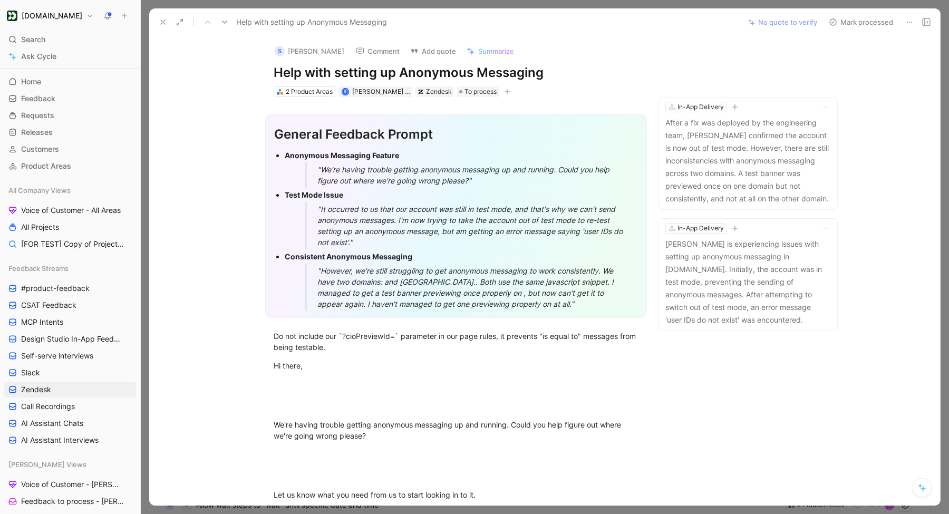
click at [162, 29] on button at bounding box center [162, 22] width 15 height 15
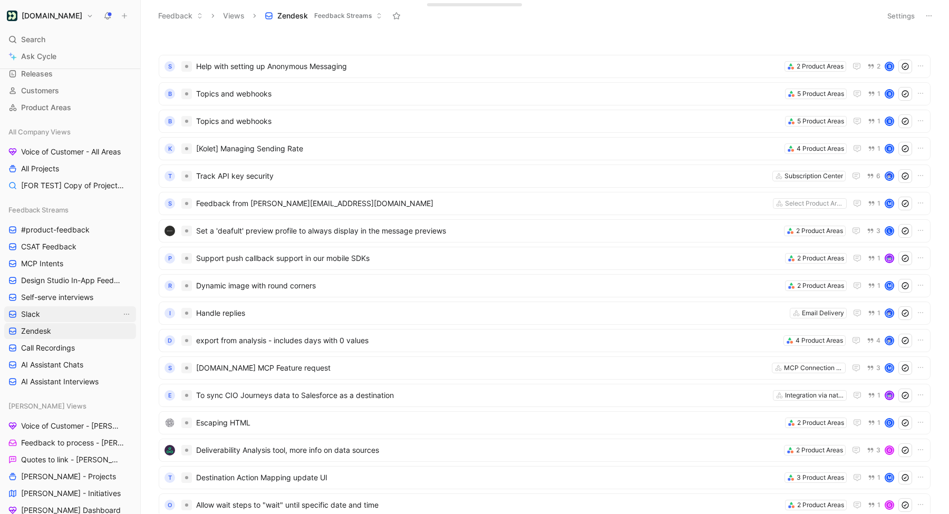
scroll to position [85, 0]
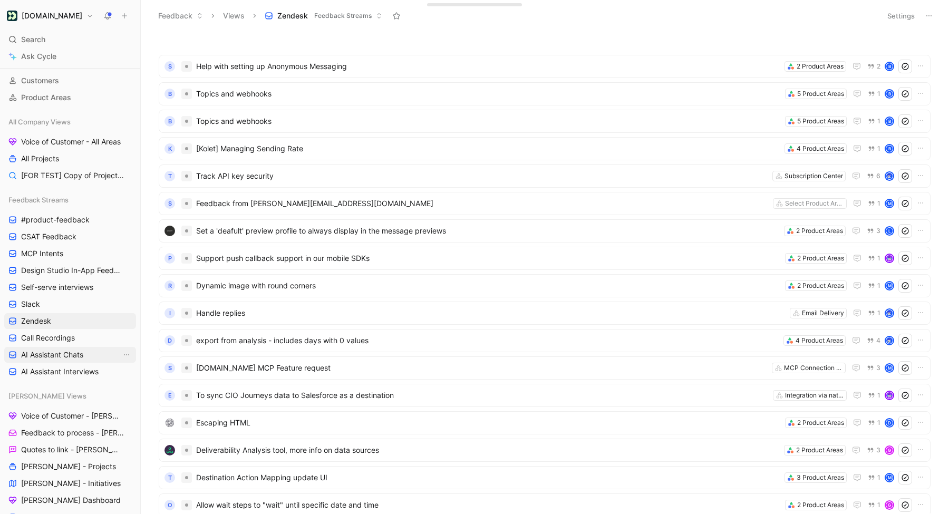
click at [58, 353] on span "AI Assistant Chats" at bounding box center [52, 354] width 62 height 11
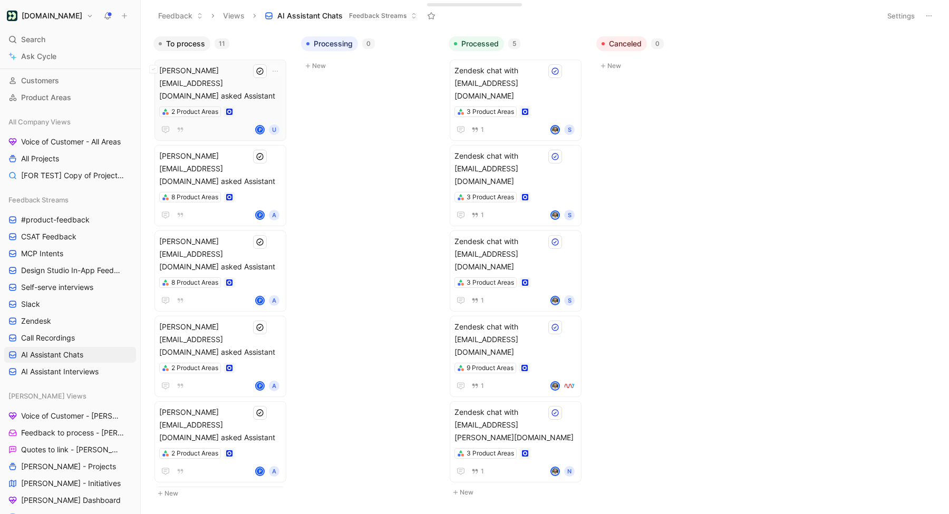
click at [237, 86] on span "[PERSON_NAME][EMAIL_ADDRESS][DOMAIN_NAME] asked Assistant" at bounding box center [220, 83] width 122 height 38
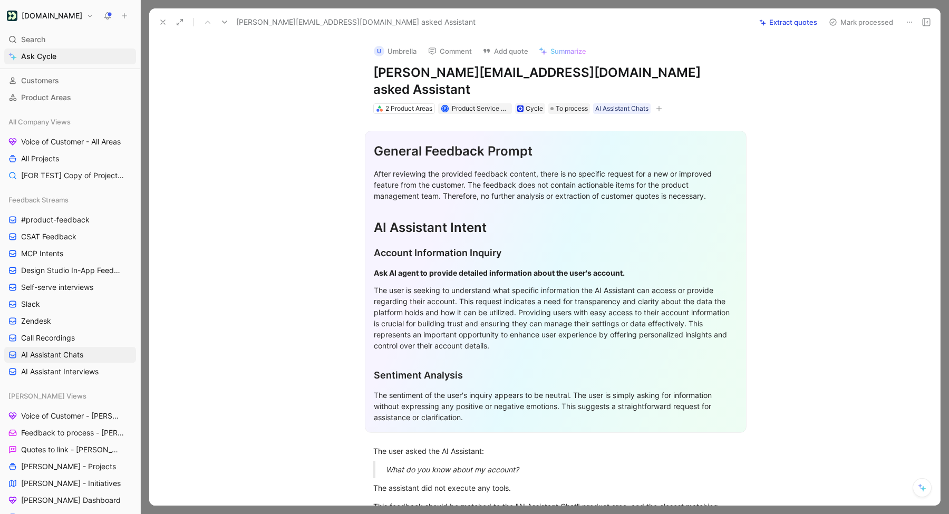
click at [230, 21] on button at bounding box center [224, 22] width 15 height 15
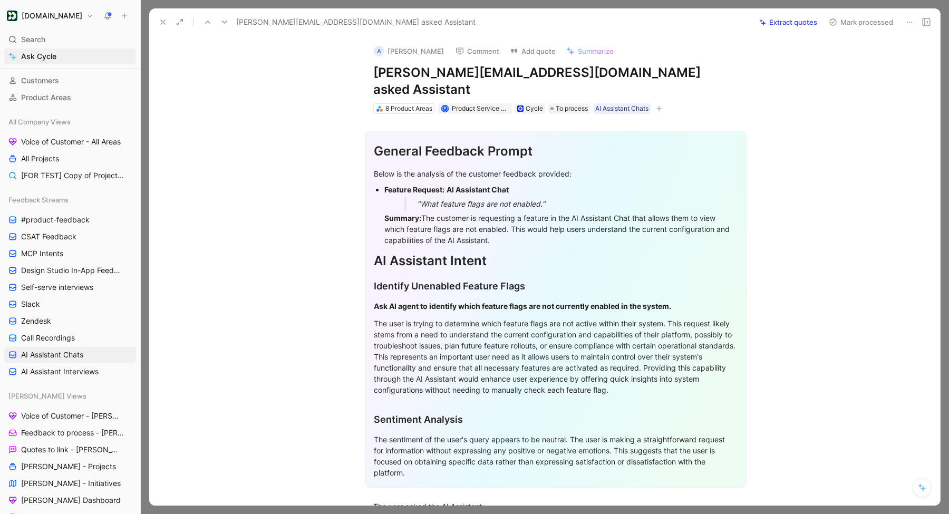
click at [225, 22] on use at bounding box center [224, 22] width 5 height 3
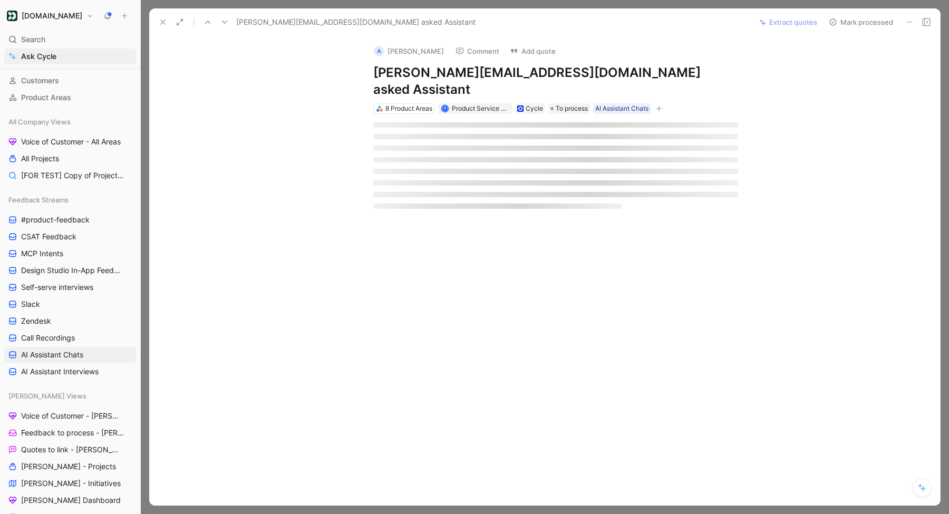
click at [160, 22] on icon at bounding box center [163, 22] width 8 height 8
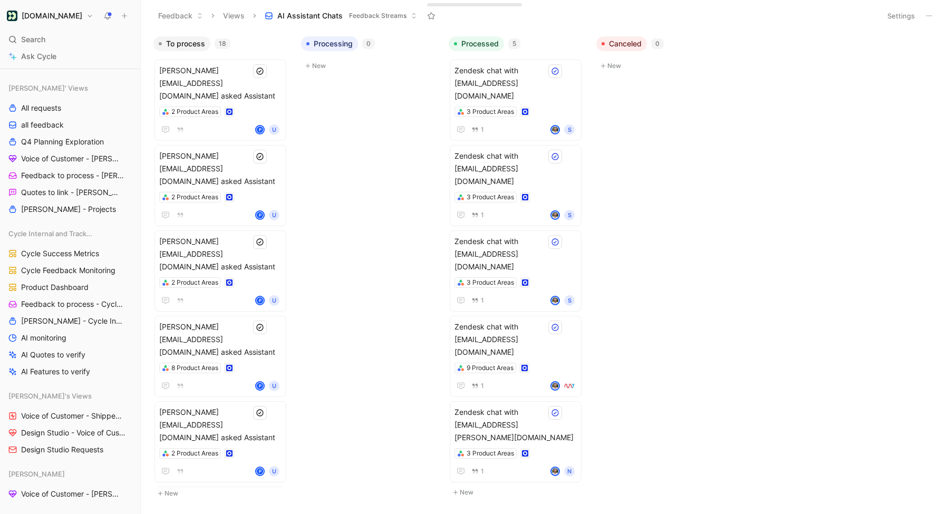
scroll to position [944, 0]
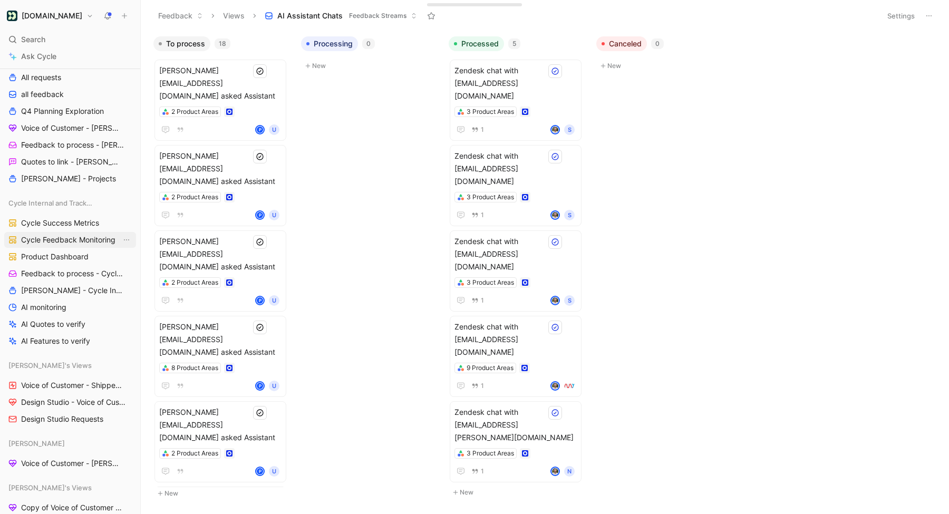
click at [81, 242] on span "Cycle Feedback Monitoring" at bounding box center [68, 240] width 94 height 11
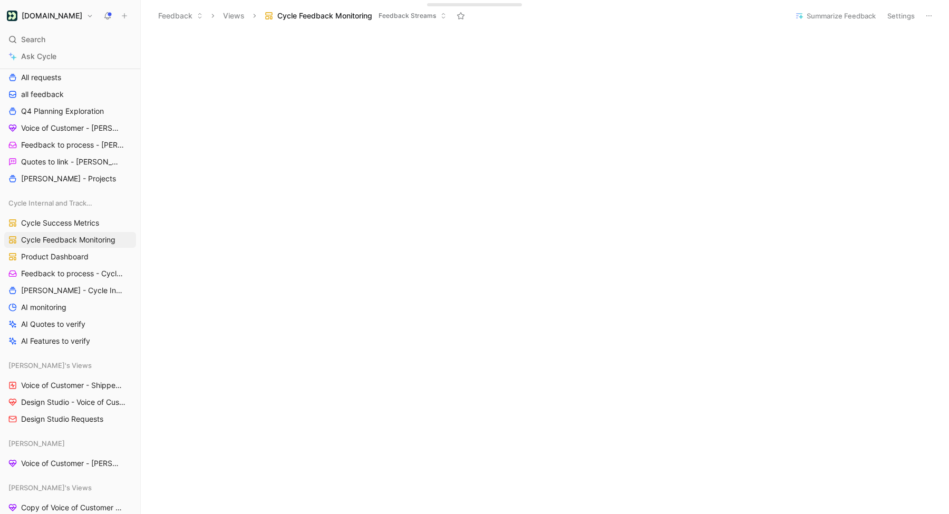
scroll to position [1161, 0]
